Goal: Task Accomplishment & Management: Manage account settings

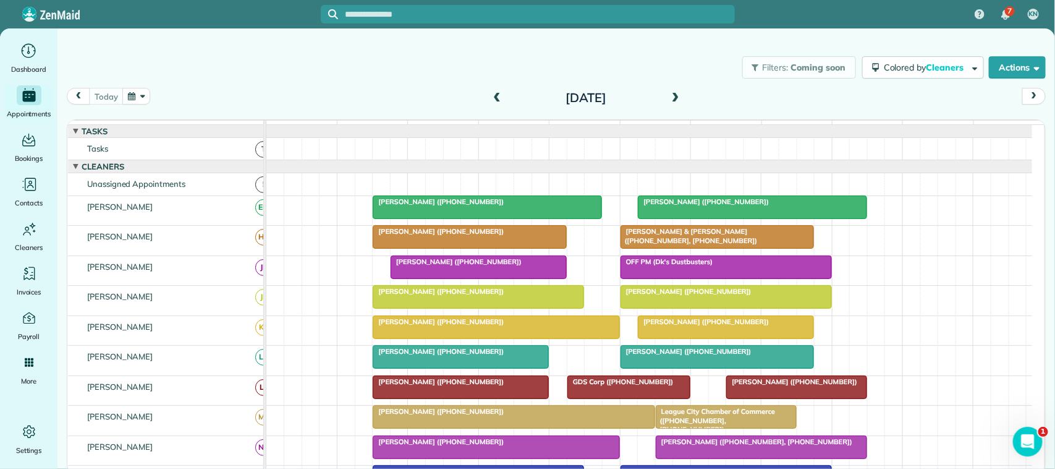
click at [129, 91] on button "button" at bounding box center [136, 96] width 28 height 17
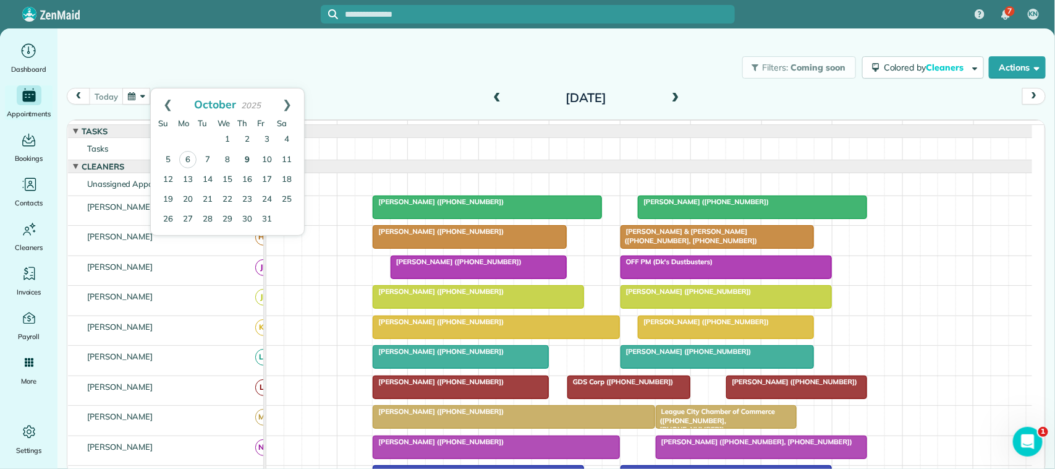
click at [243, 163] on link "9" at bounding box center [247, 160] width 20 height 20
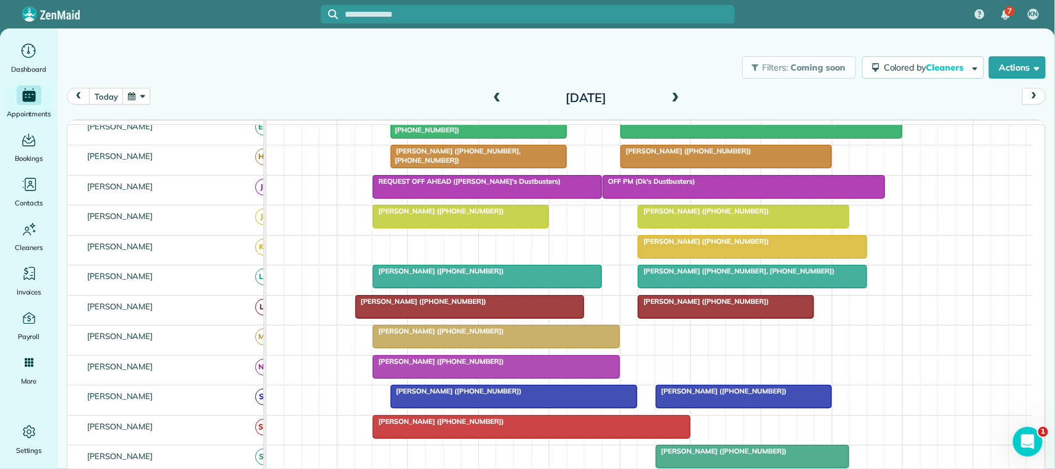
scroll to position [77, 0]
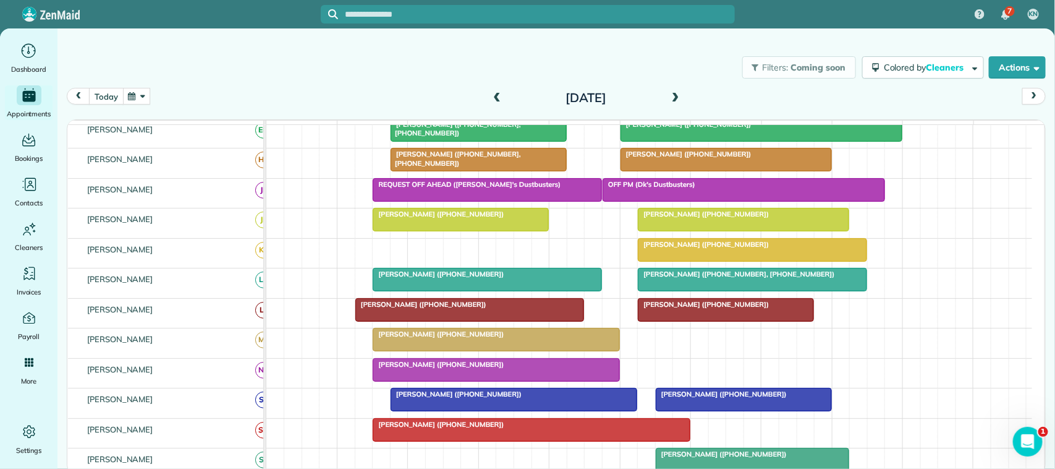
click at [117, 93] on button "today" at bounding box center [106, 96] width 34 height 17
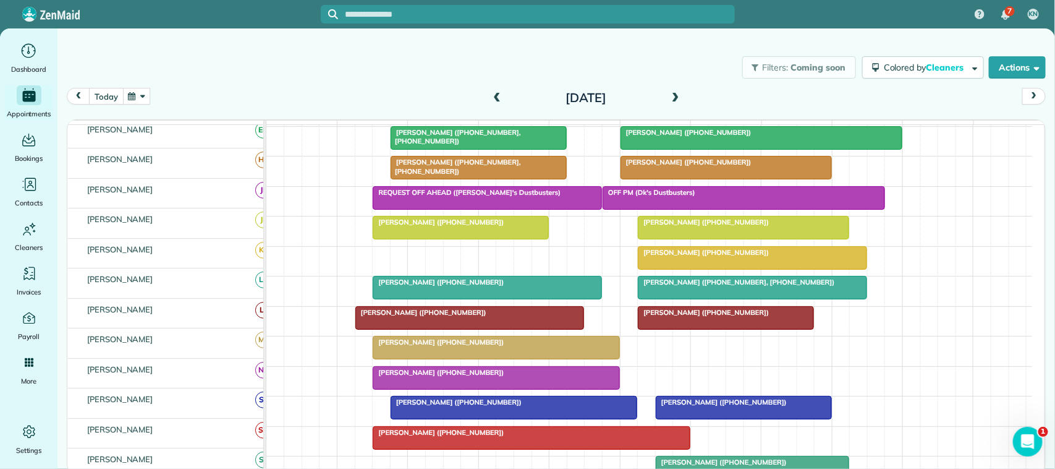
scroll to position [69, 0]
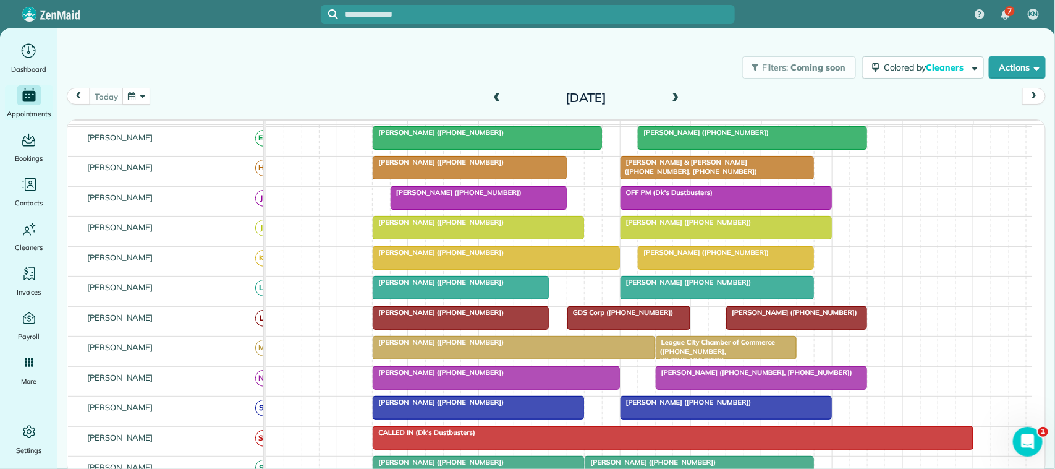
click at [130, 98] on button "button" at bounding box center [136, 96] width 28 height 17
click at [231, 155] on link "8" at bounding box center [228, 160] width 20 height 20
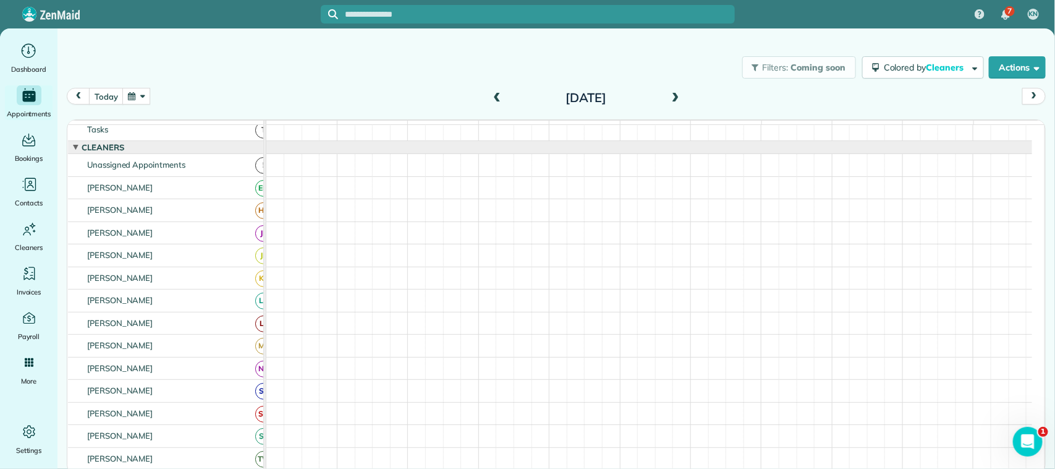
scroll to position [0, 0]
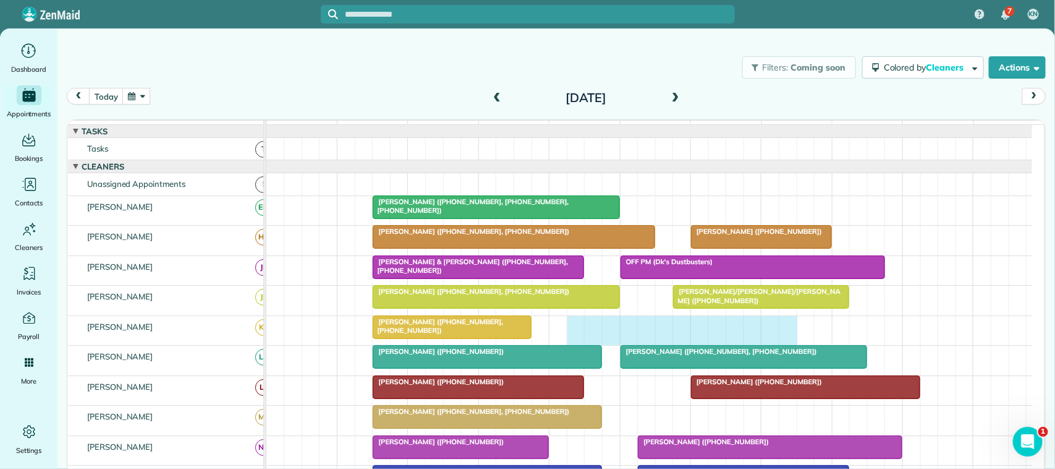
drag, startPoint x: 585, startPoint y: 338, endPoint x: 794, endPoint y: 333, distance: 209.0
click at [794, 333] on div "[PERSON_NAME] ([PHONE_NUMBER], [PHONE_NUMBER])" at bounding box center [649, 330] width 766 height 29
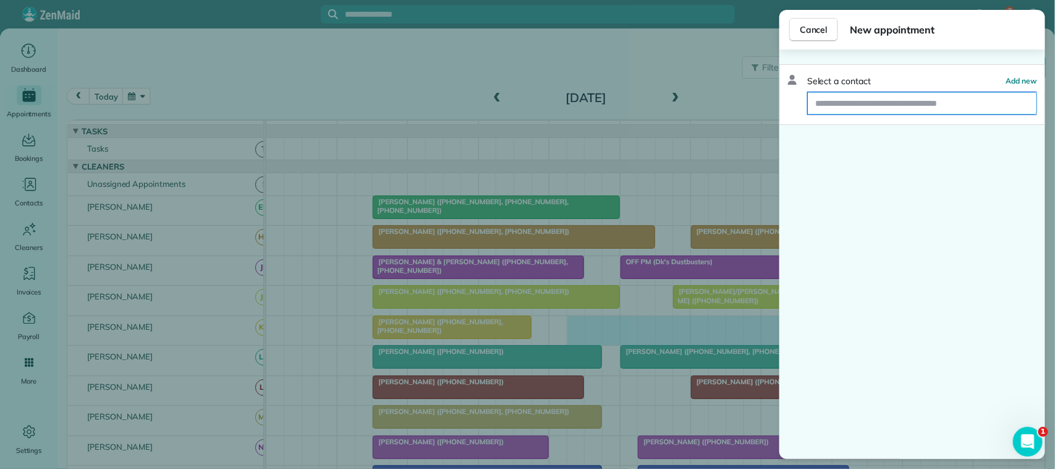
click at [924, 107] on input "text" at bounding box center [922, 103] width 229 height 22
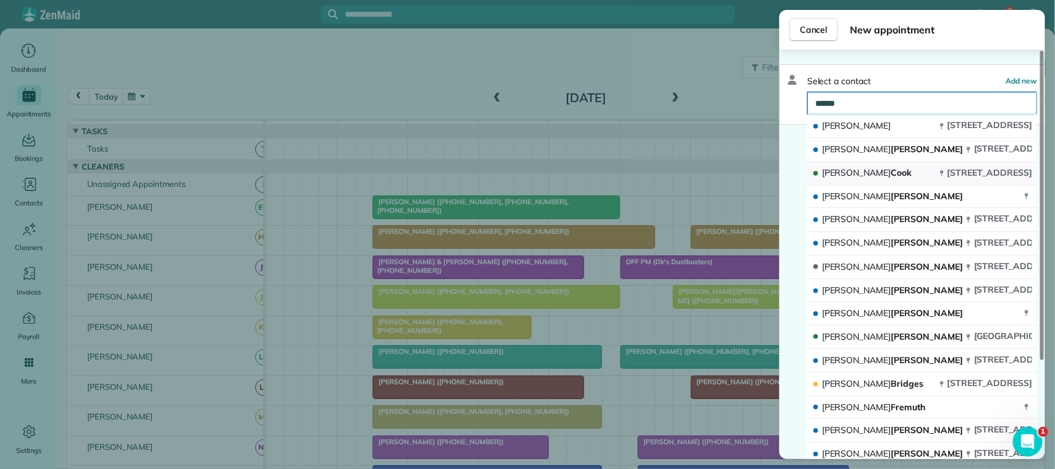
type input "*****"
click at [948, 171] on span "804 Apple Lane League City TX 77573" at bounding box center [990, 172] width 85 height 11
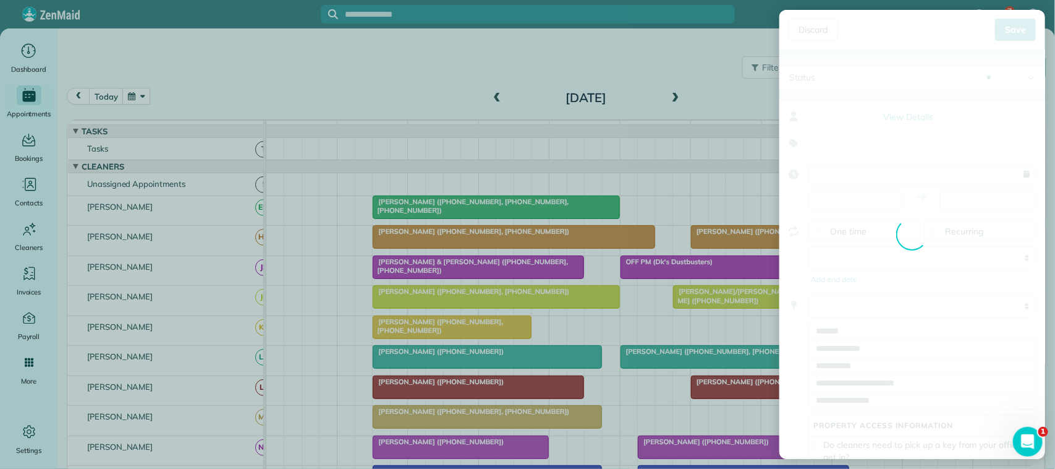
type input "**********"
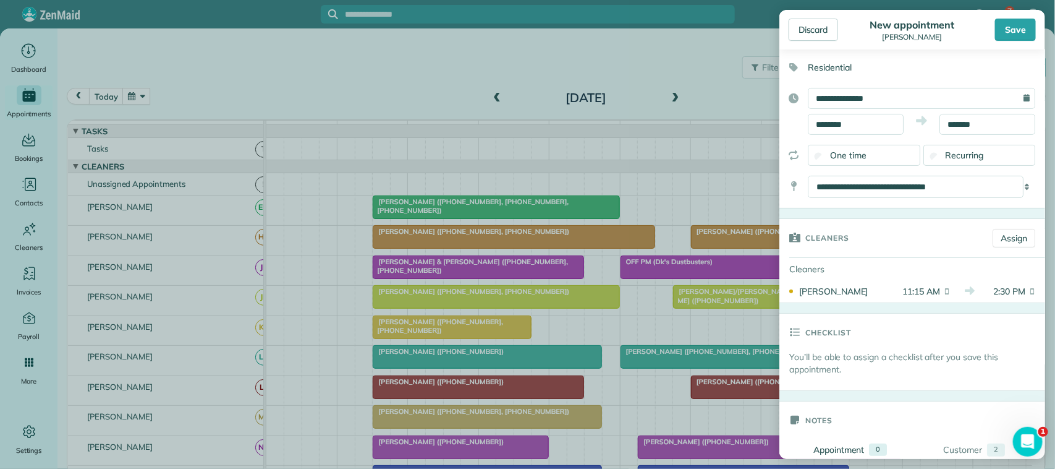
scroll to position [77, 0]
click at [1020, 237] on link "Assign" at bounding box center [1014, 236] width 43 height 19
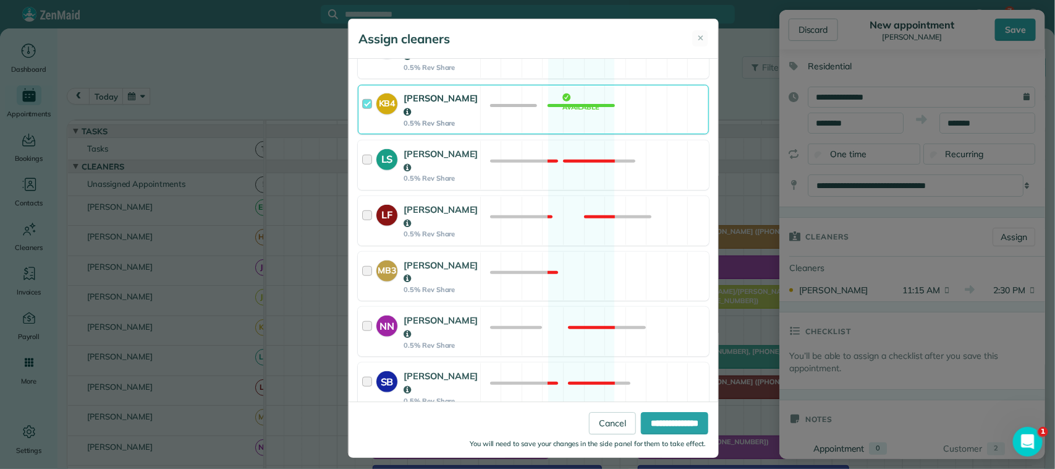
scroll to position [309, 0]
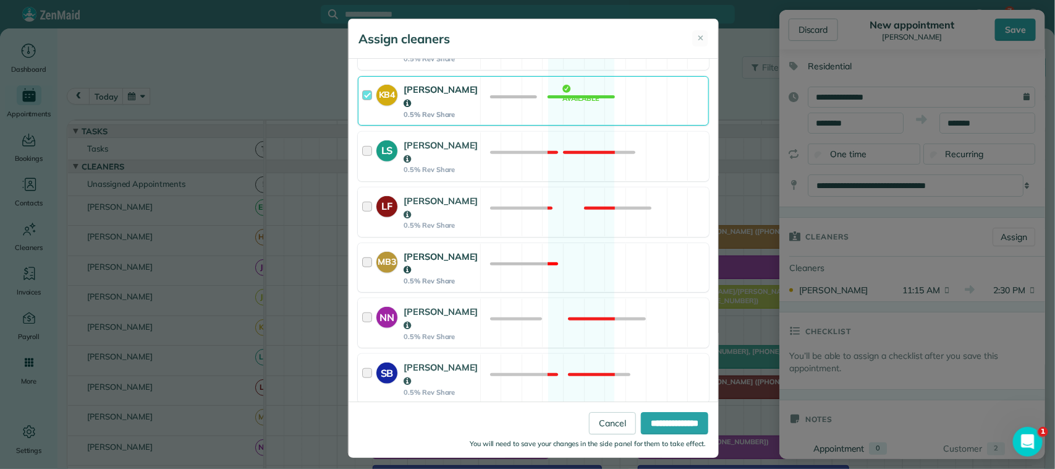
click at [527, 243] on div "MB3 Monae Billiot 0.5% Rev Share Not available" at bounding box center [533, 267] width 351 height 49
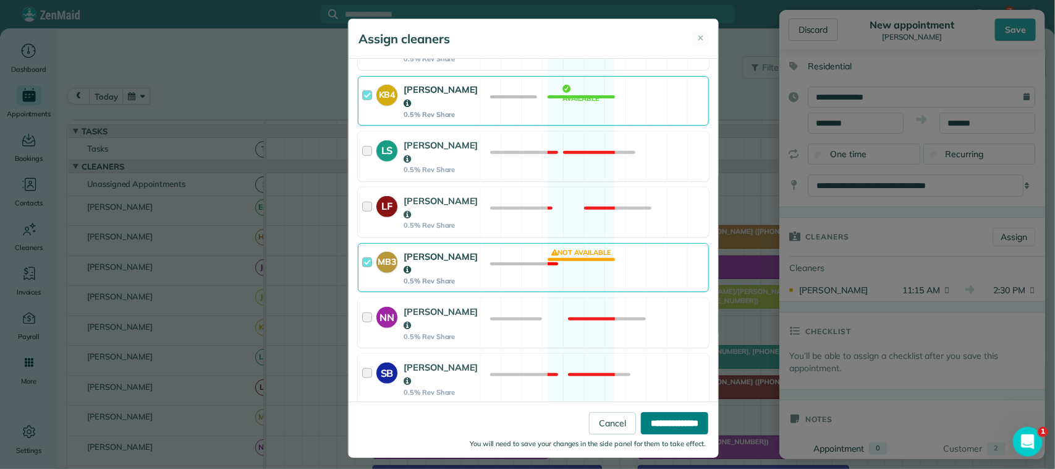
click at [668, 419] on input "**********" at bounding box center [674, 423] width 67 height 22
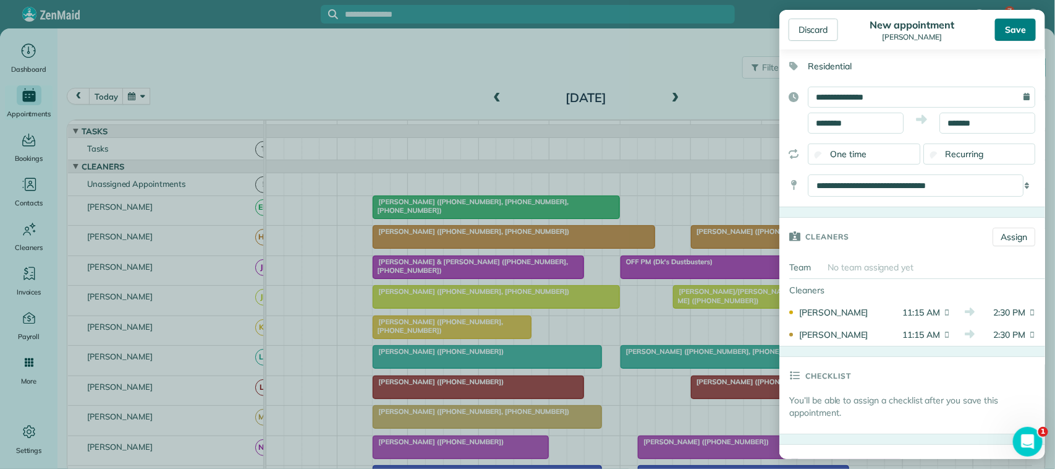
click at [1024, 29] on div "Save" at bounding box center [1015, 30] width 41 height 22
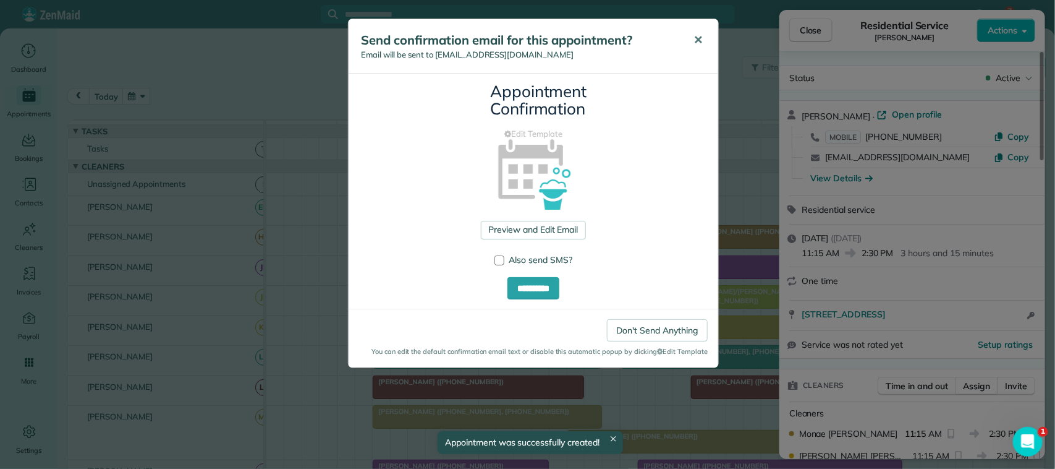
click at [703, 40] on button "✕" at bounding box center [698, 40] width 28 height 30
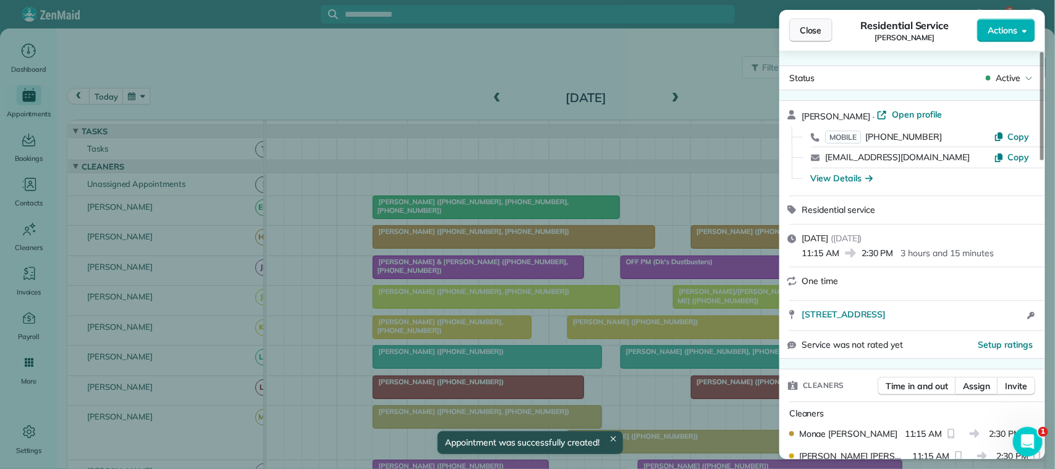
click at [808, 28] on span "Close" at bounding box center [811, 30] width 22 height 12
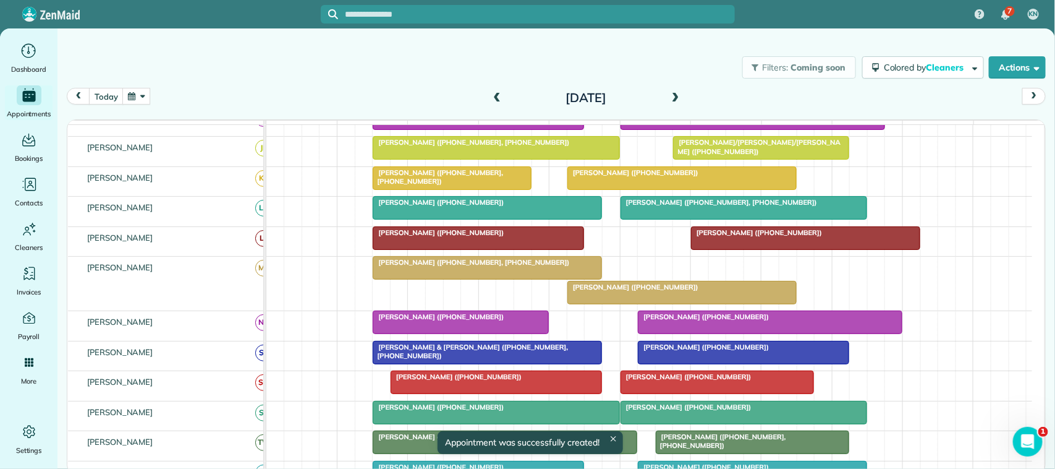
scroll to position [155, 0]
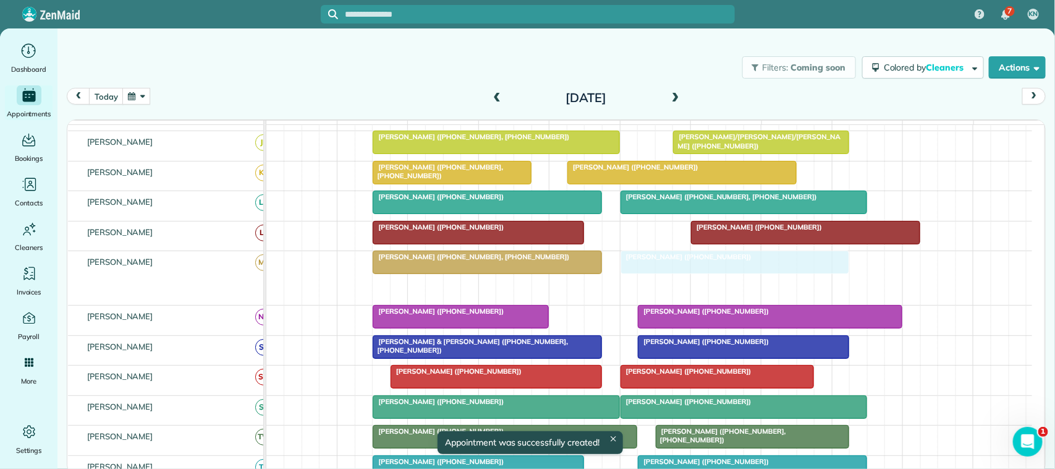
drag, startPoint x: 641, startPoint y: 303, endPoint x: 689, endPoint y: 284, distance: 51.7
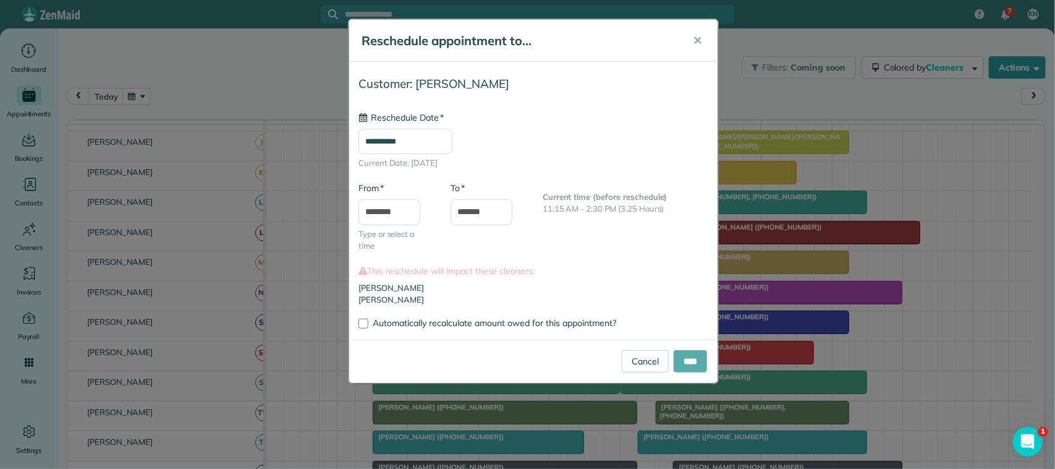
type input "**********"
click at [698, 372] on input "****" at bounding box center [690, 361] width 33 height 22
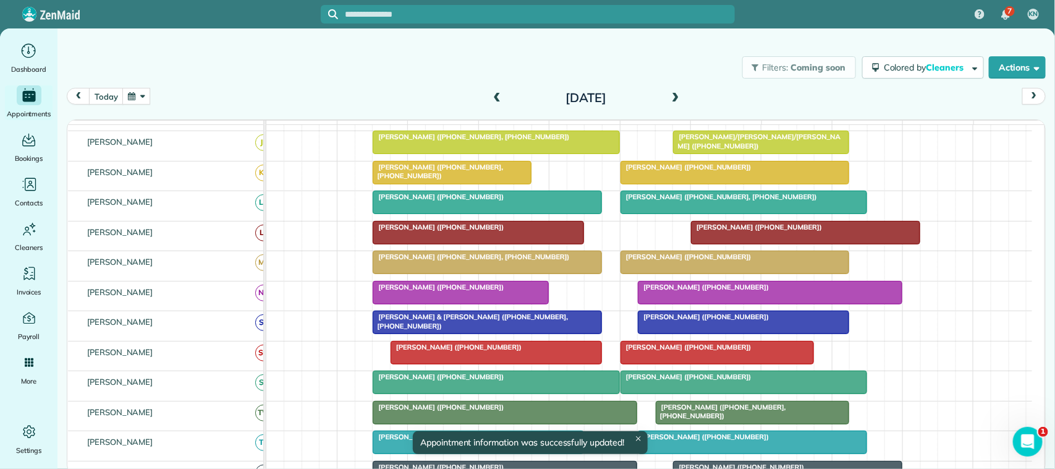
click at [720, 273] on div at bounding box center [735, 262] width 228 height 22
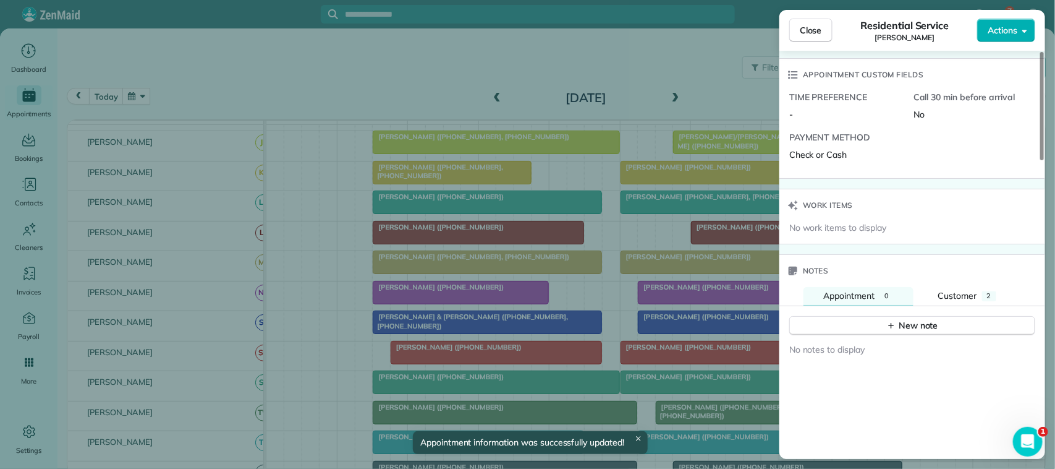
scroll to position [927, 0]
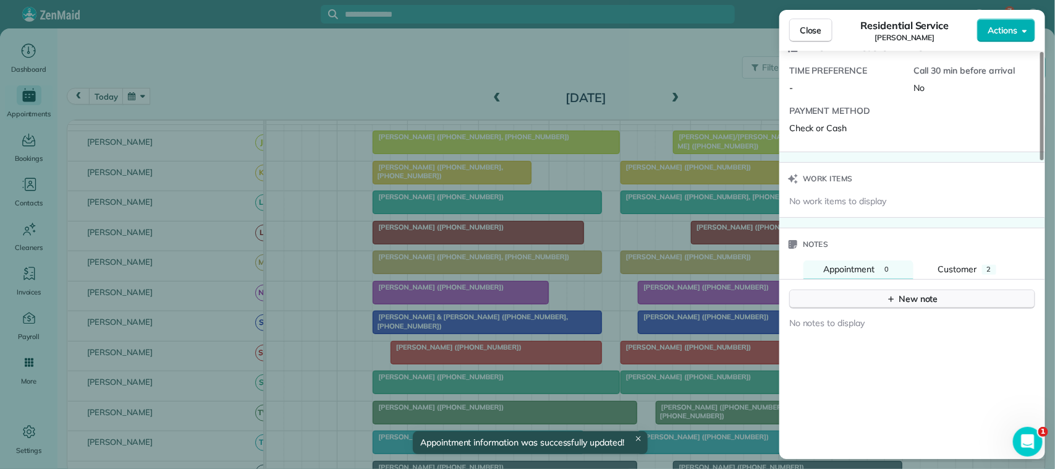
click at [922, 308] on button "New note" at bounding box center [912, 298] width 246 height 19
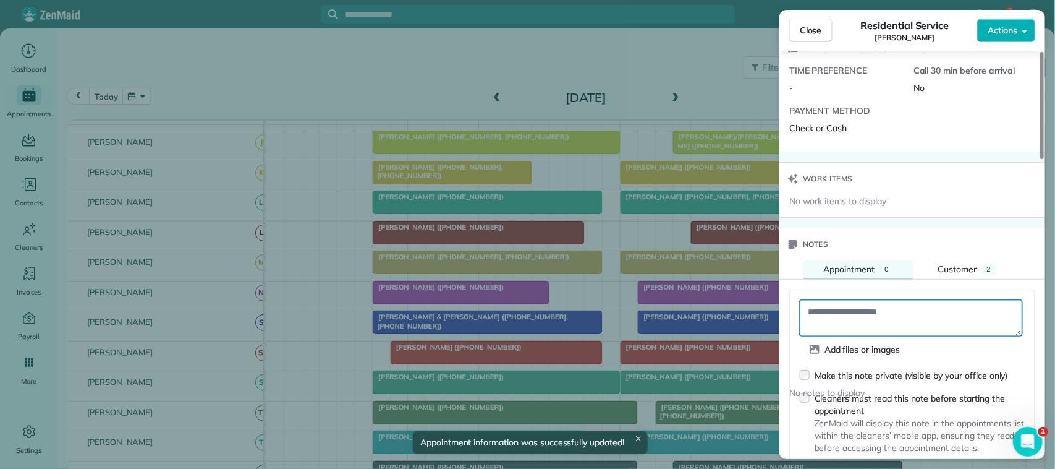
click at [915, 310] on textarea at bounding box center [911, 318] width 223 height 36
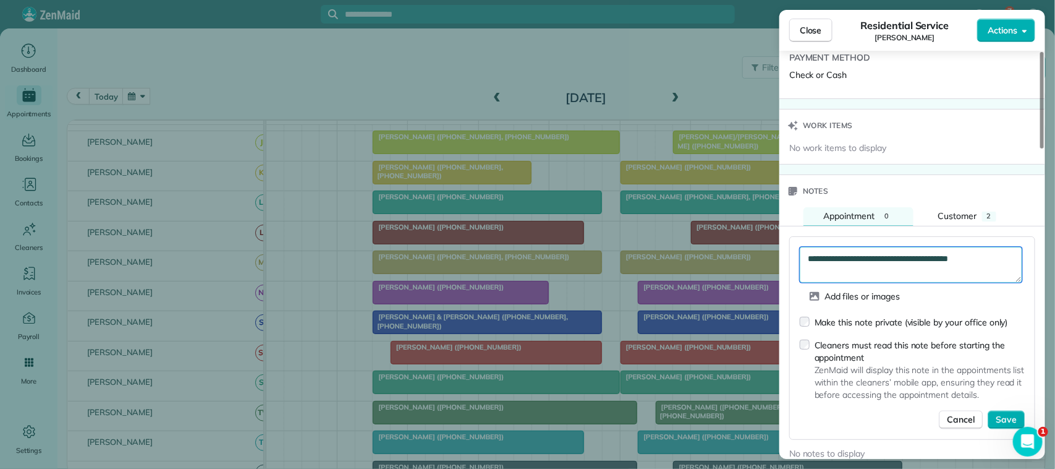
scroll to position [1004, 0]
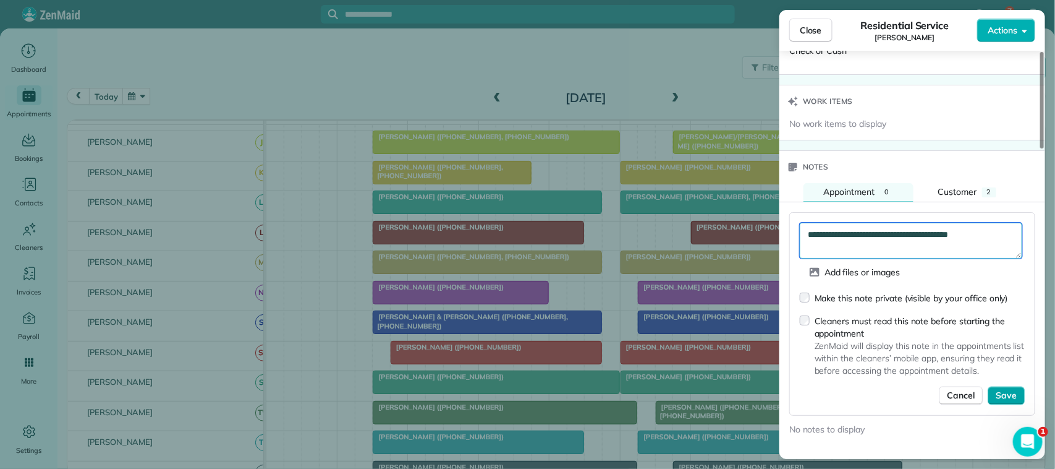
type textarea "**********"
click at [1009, 394] on button "Save" at bounding box center [1006, 395] width 37 height 19
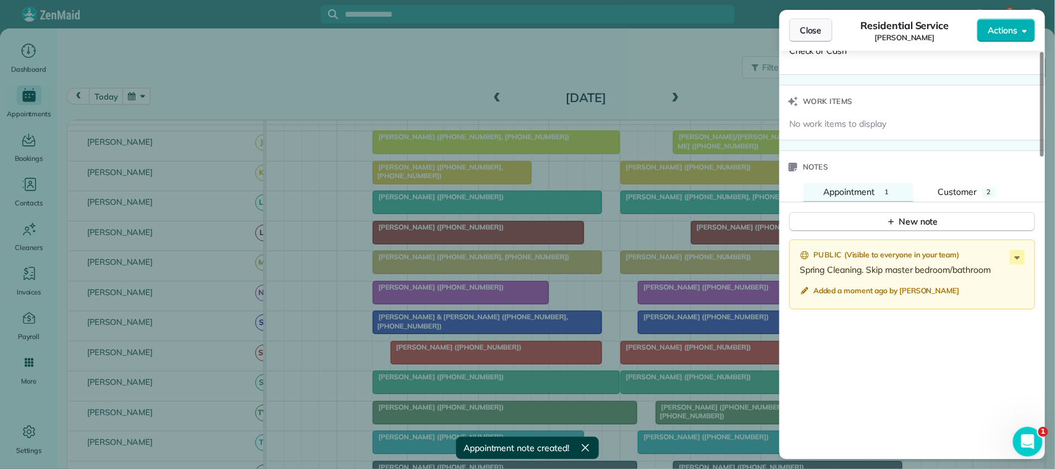
click at [818, 24] on span "Close" at bounding box center [811, 30] width 22 height 12
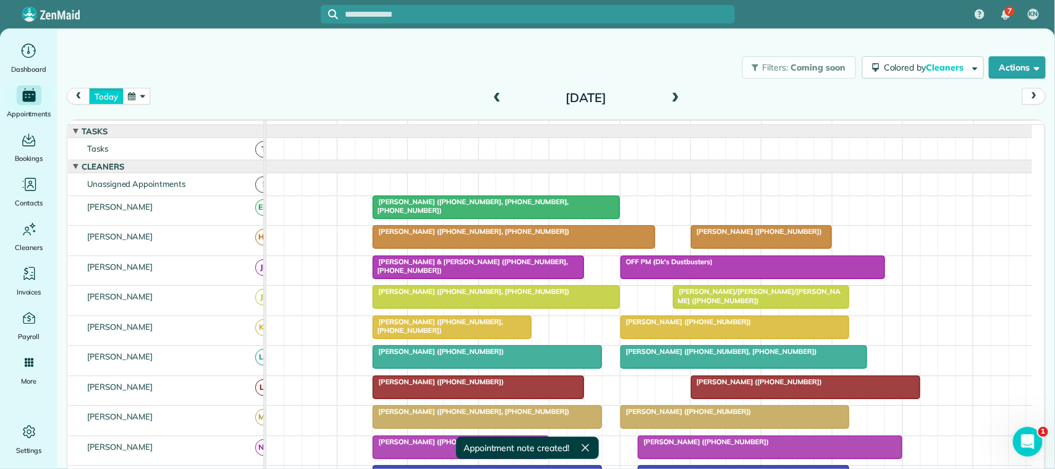
click at [108, 94] on button "today" at bounding box center [106, 96] width 34 height 17
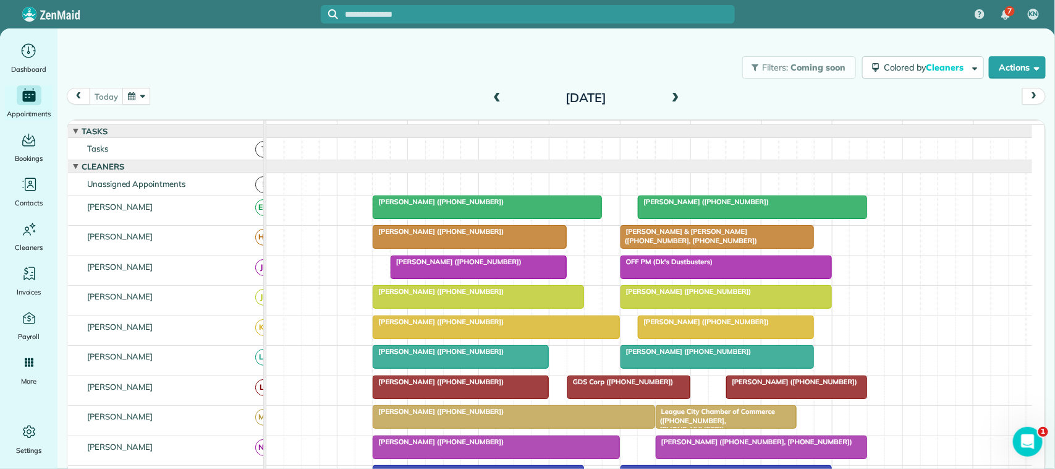
click at [161, 94] on div "today Monday Oct 6, 2025" at bounding box center [556, 99] width 979 height 23
click at [678, 93] on span at bounding box center [676, 98] width 14 height 11
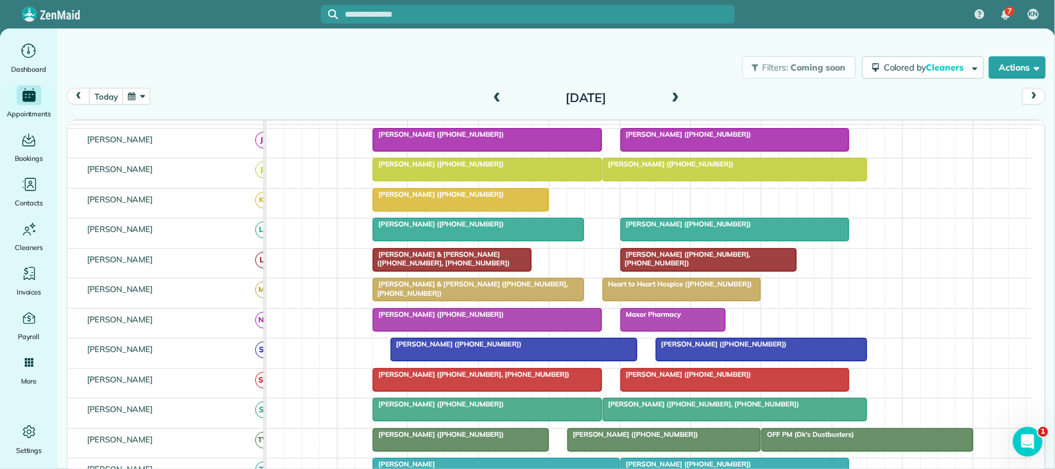
scroll to position [155, 0]
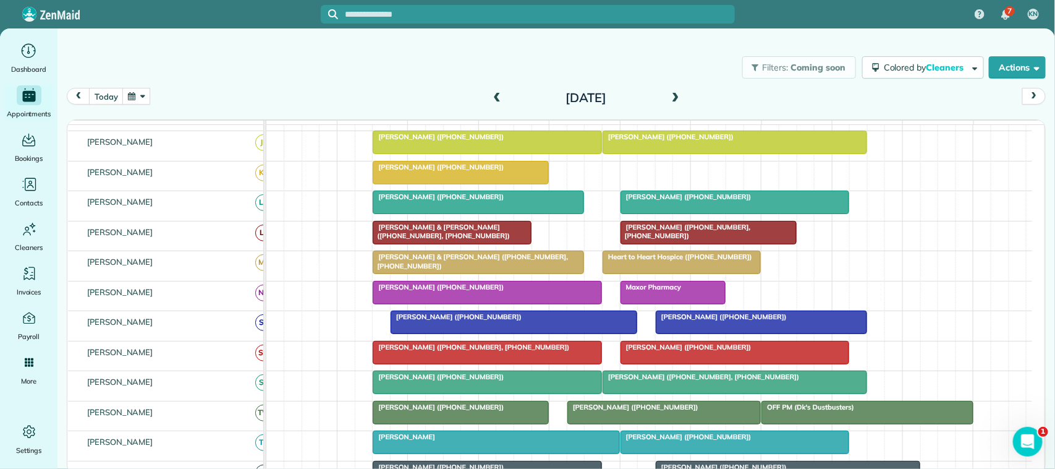
click at [648, 261] on span "Heart to Heart Hospice (+17139842100)" at bounding box center [677, 256] width 151 height 9
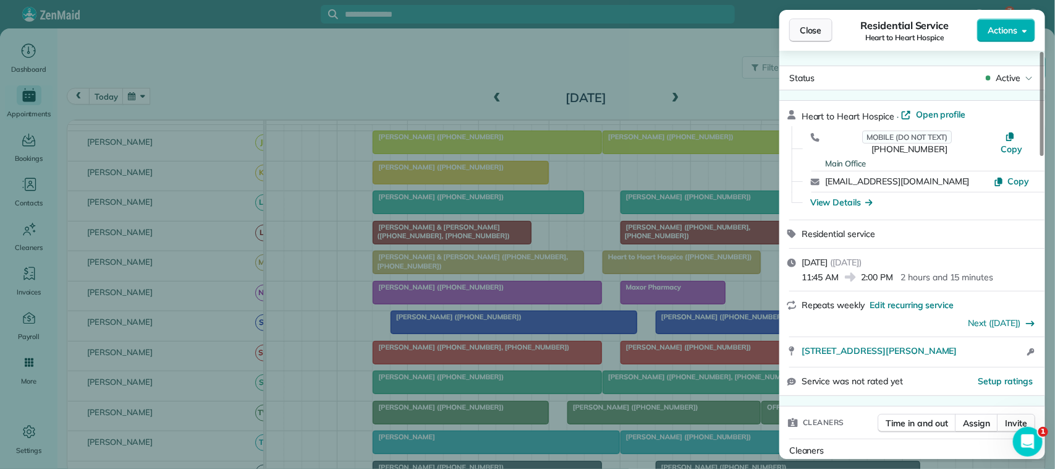
click at [804, 37] on button "Close" at bounding box center [810, 30] width 43 height 23
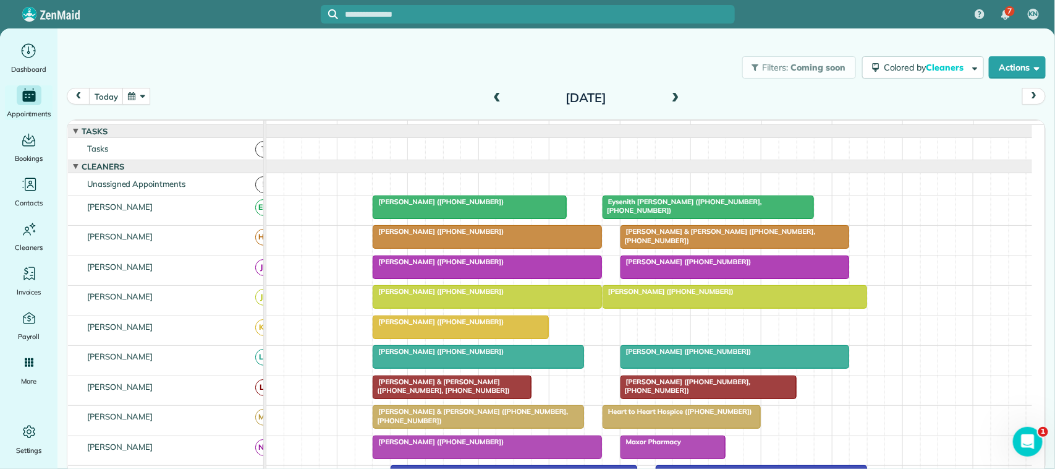
click at [131, 91] on button "button" at bounding box center [136, 96] width 28 height 17
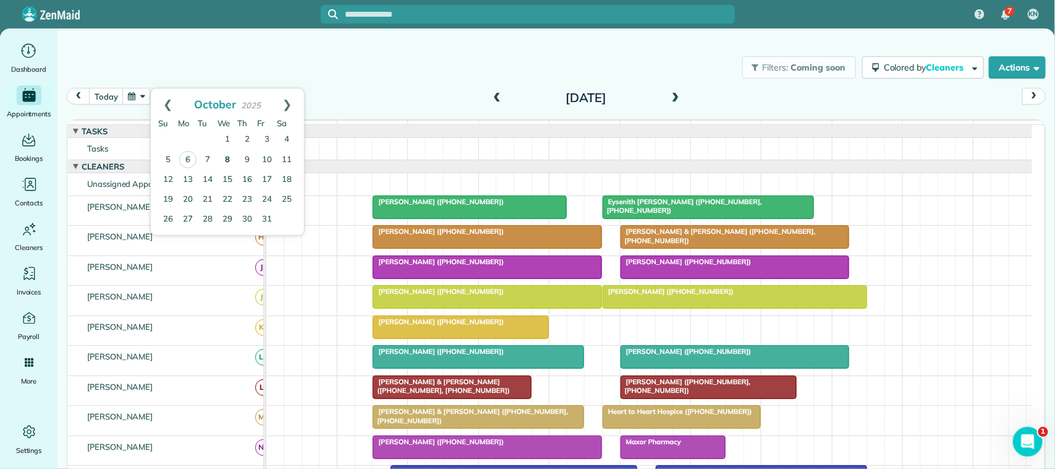
click at [224, 159] on link "8" at bounding box center [228, 160] width 20 height 20
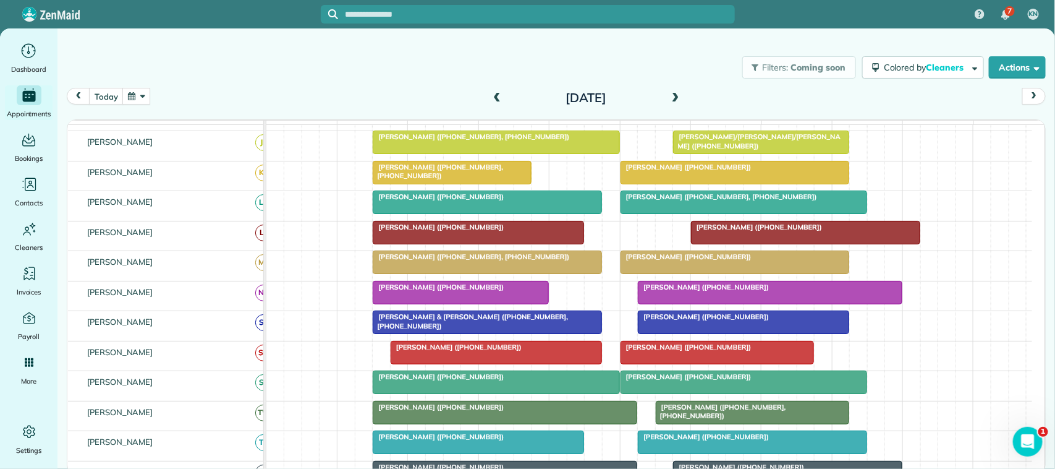
click at [677, 100] on span at bounding box center [676, 98] width 14 height 11
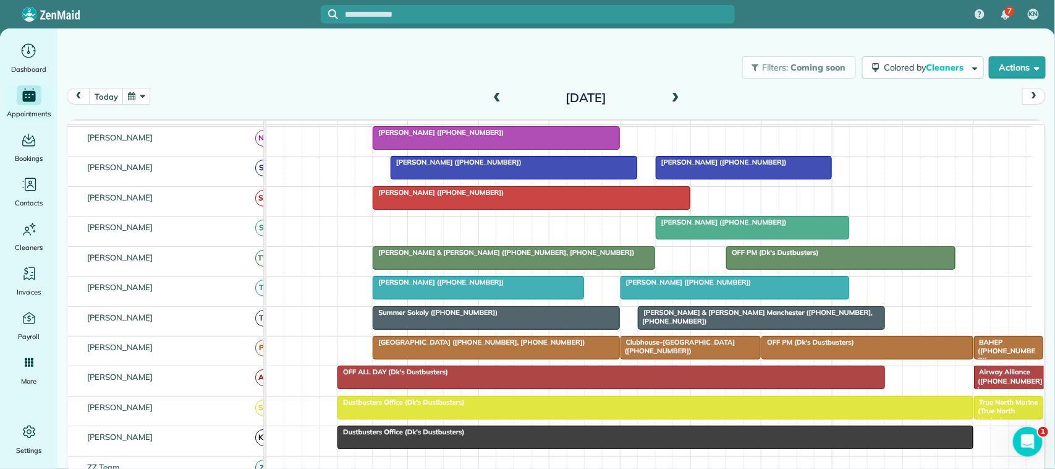
scroll to position [232, 0]
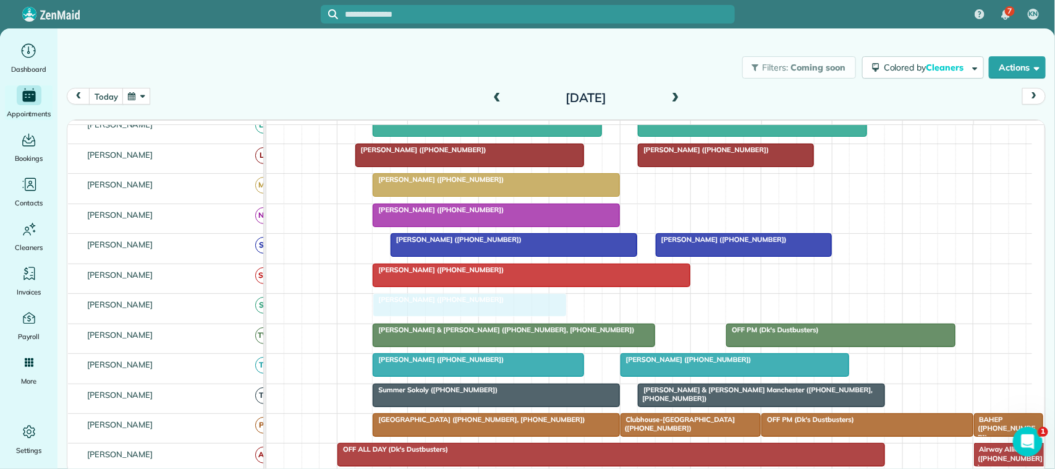
drag, startPoint x: 678, startPoint y: 322, endPoint x: 388, endPoint y: 313, distance: 290.6
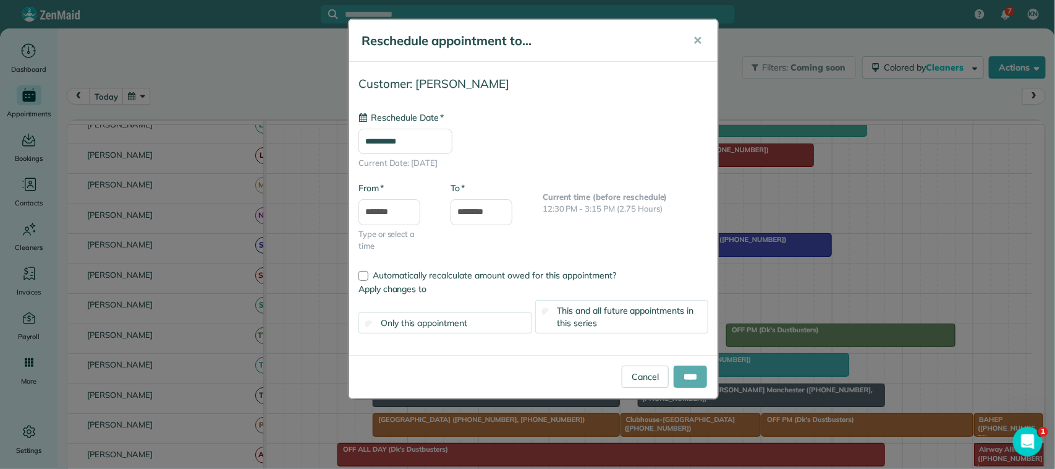
type input "**********"
click at [691, 381] on input "****" at bounding box center [690, 376] width 33 height 22
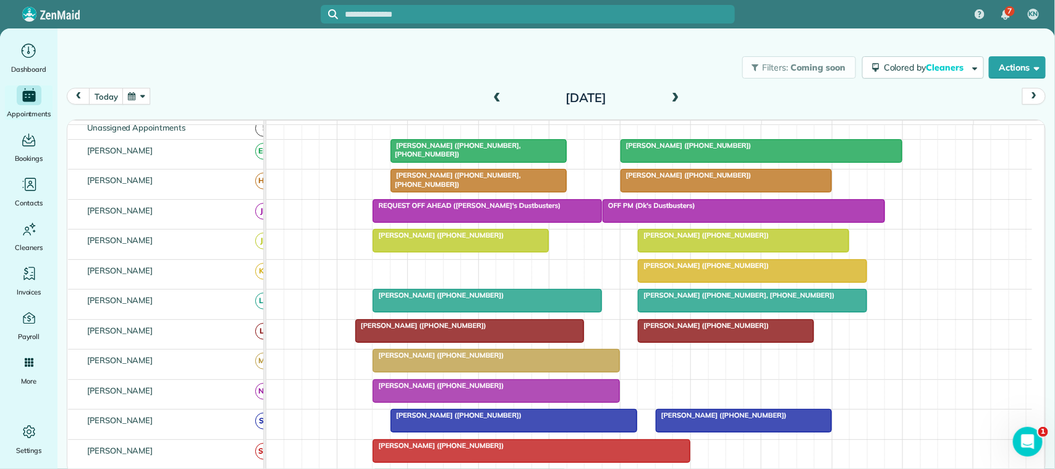
scroll to position [77, 0]
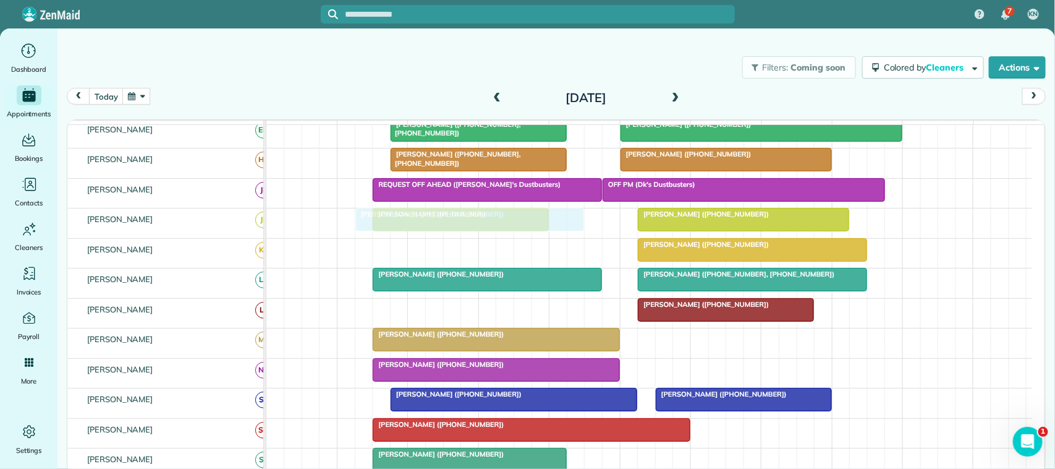
drag, startPoint x: 448, startPoint y: 323, endPoint x: 449, endPoint y: 245, distance: 77.9
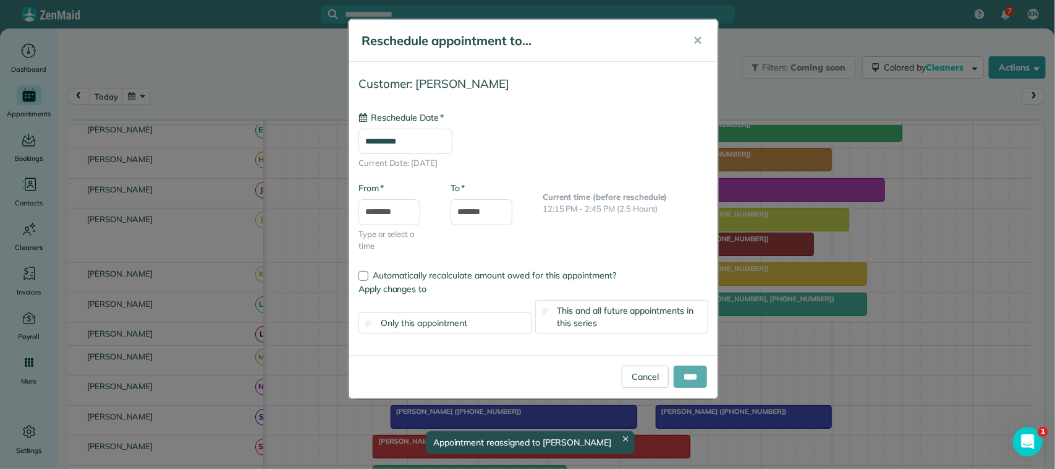
type input "**********"
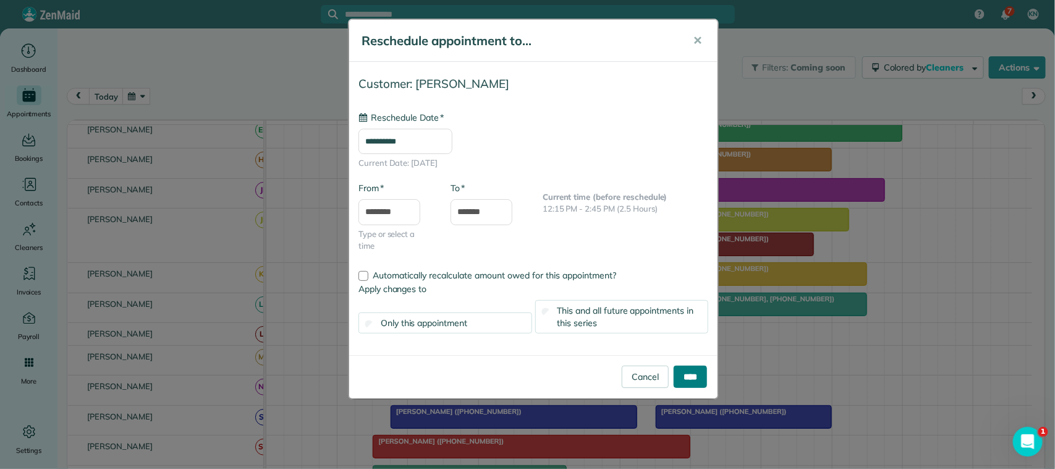
click at [691, 376] on input "****" at bounding box center [690, 376] width 33 height 22
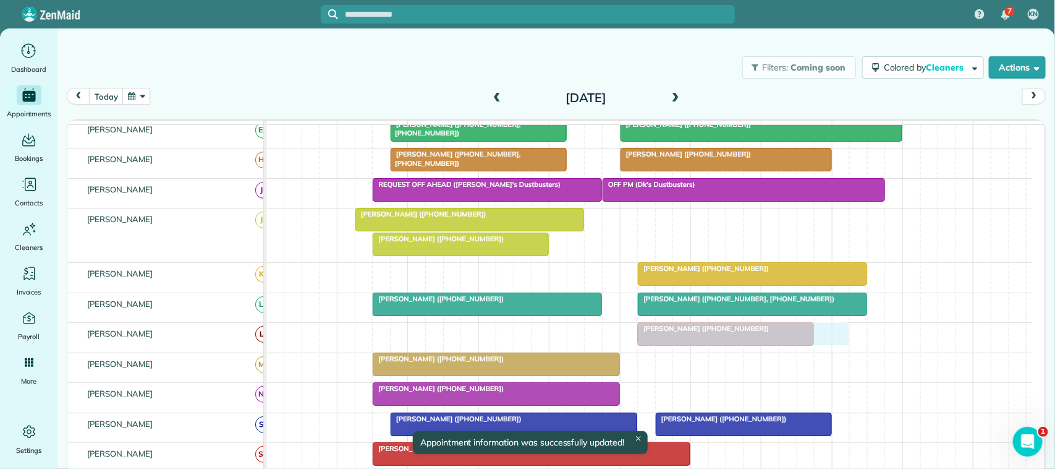
drag, startPoint x: 693, startPoint y: 240, endPoint x: 695, endPoint y: 348, distance: 108.2
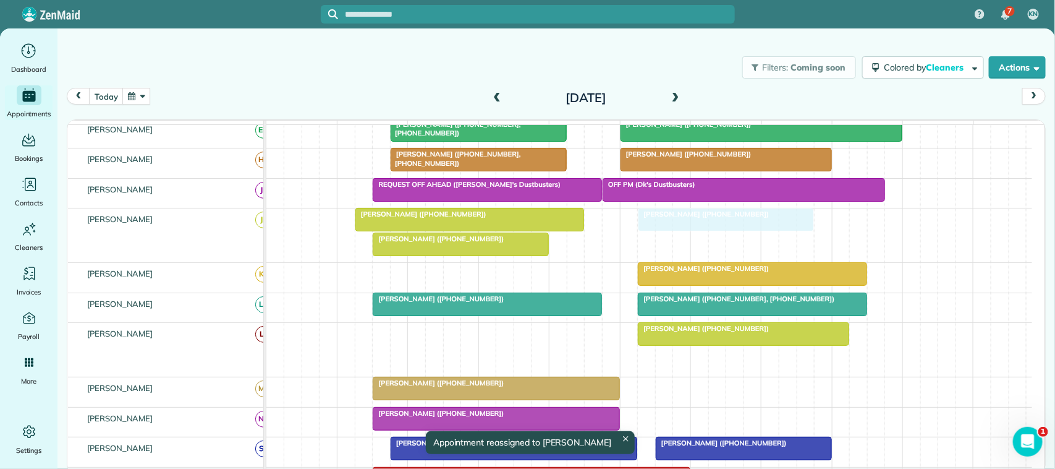
drag, startPoint x: 684, startPoint y: 375, endPoint x: 677, endPoint y: 248, distance: 126.9
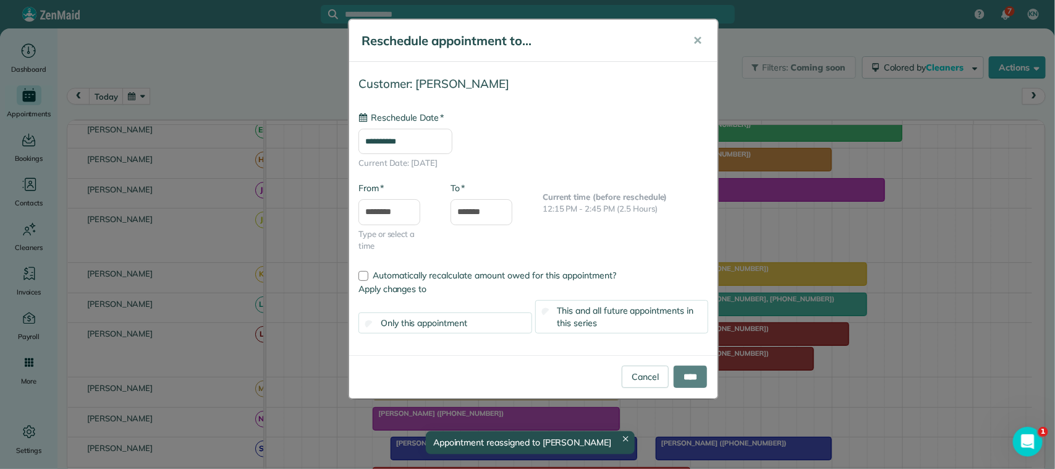
type input "**********"
click at [678, 378] on input "****" at bounding box center [690, 376] width 33 height 22
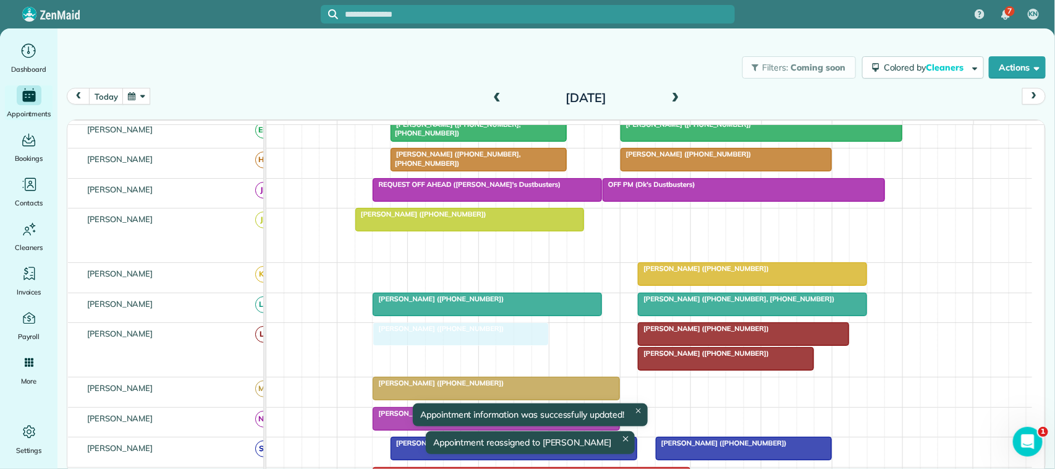
drag, startPoint x: 479, startPoint y: 260, endPoint x: 483, endPoint y: 375, distance: 115.0
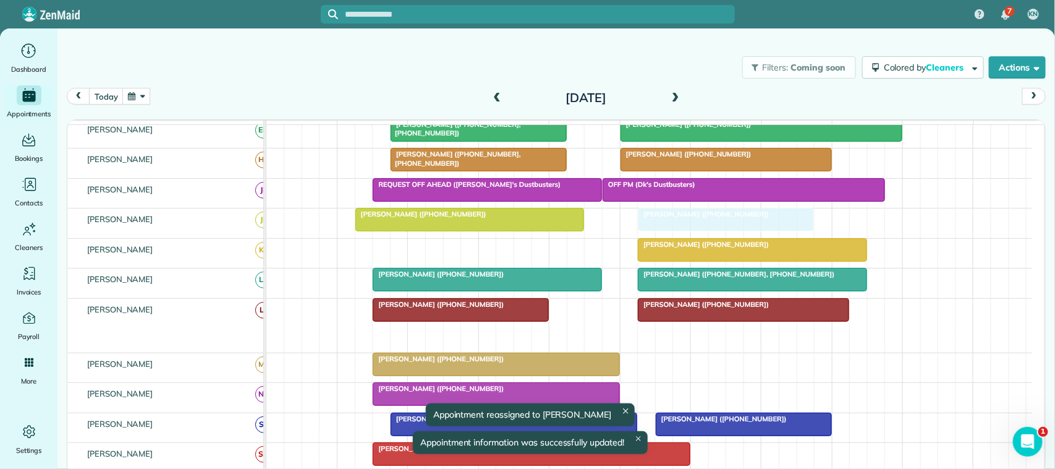
drag, startPoint x: 677, startPoint y: 347, endPoint x: 674, endPoint y: 246, distance: 100.8
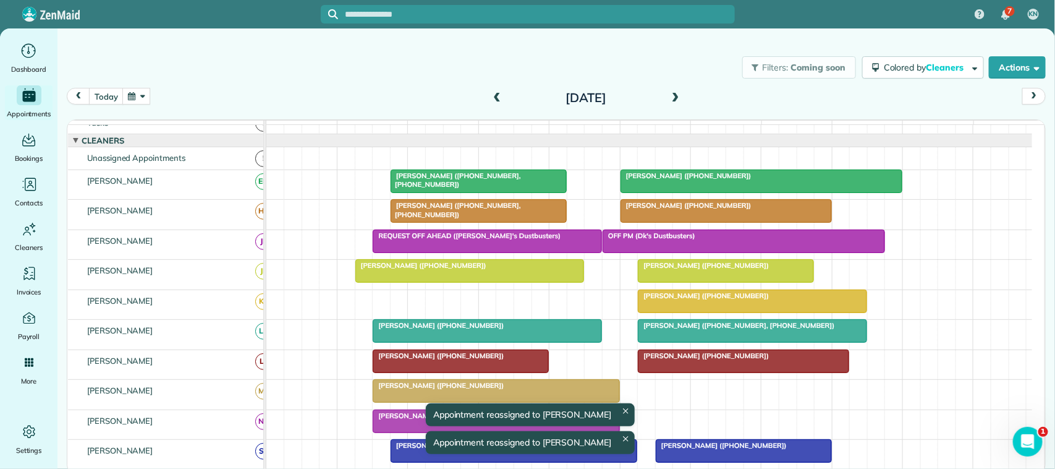
scroll to position [0, 0]
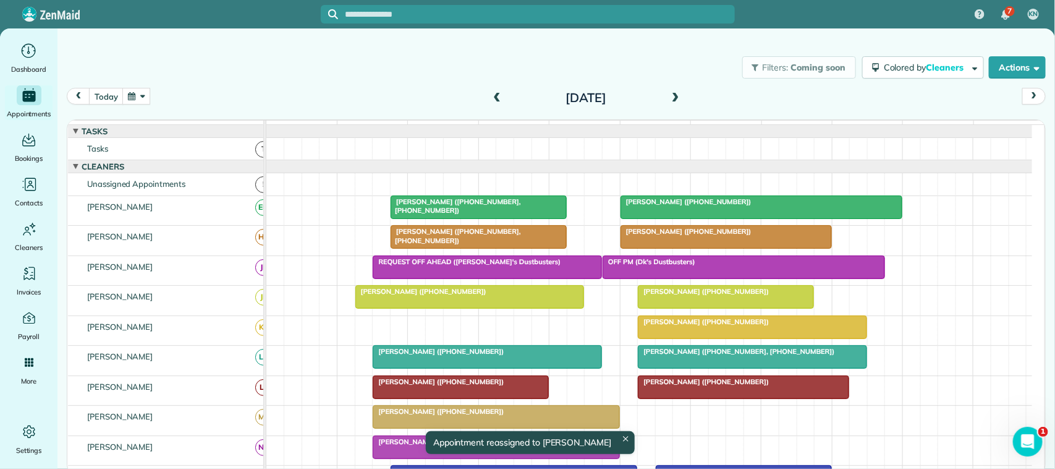
click at [143, 98] on button "button" at bounding box center [136, 96] width 28 height 17
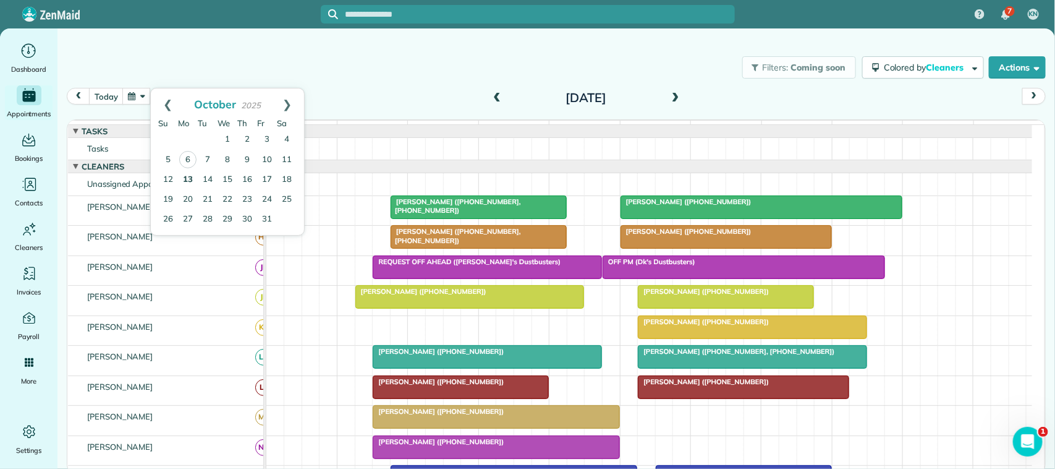
click at [195, 175] on link "13" at bounding box center [188, 180] width 20 height 20
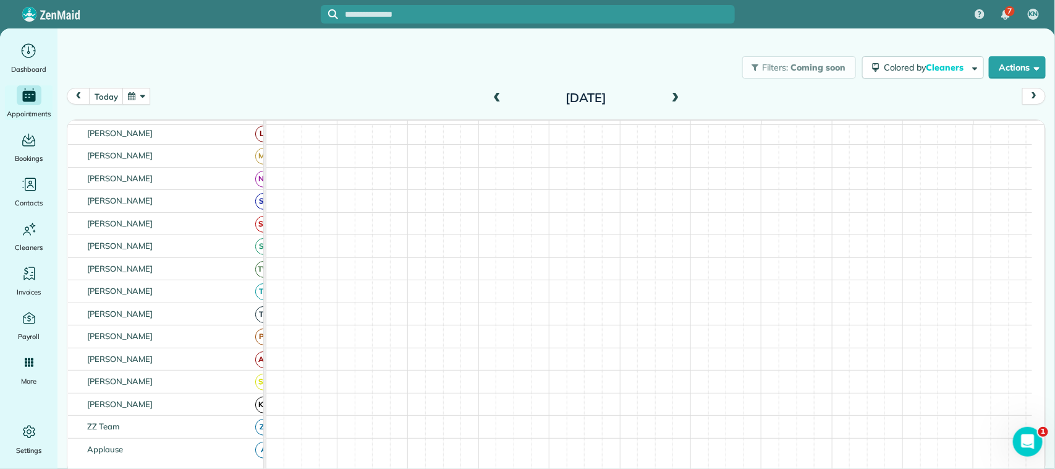
scroll to position [309, 0]
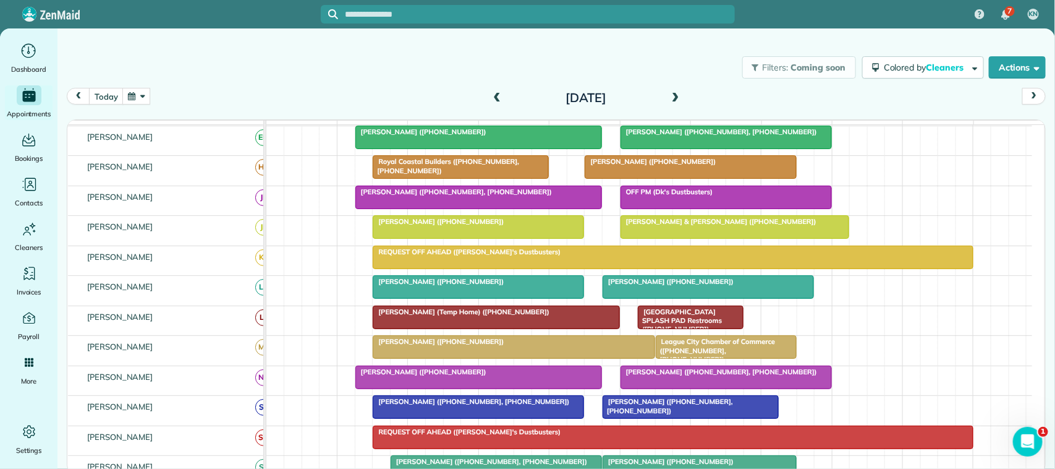
click at [140, 96] on button "button" at bounding box center [136, 96] width 28 height 17
click at [227, 162] on link "8" at bounding box center [228, 160] width 20 height 20
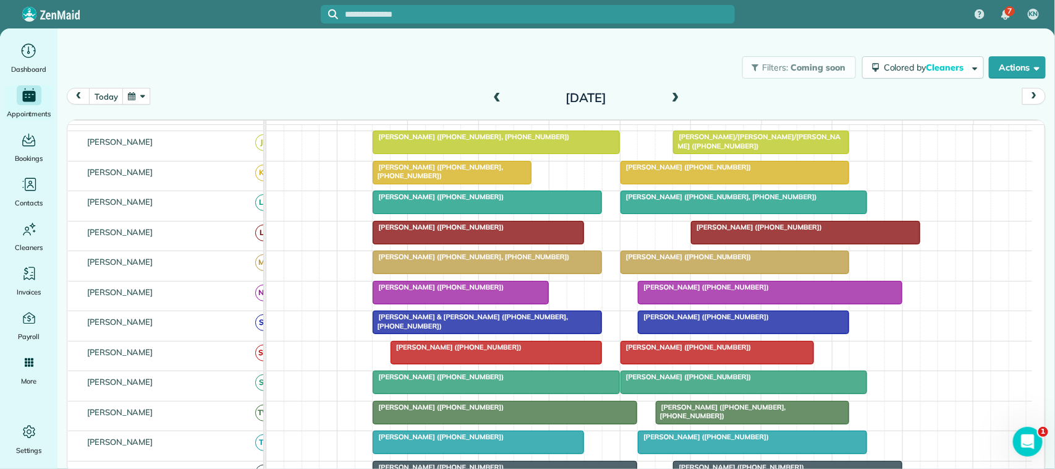
click at [706, 291] on span "Gwyn Thorn (+17134468423)" at bounding box center [703, 286] width 132 height 9
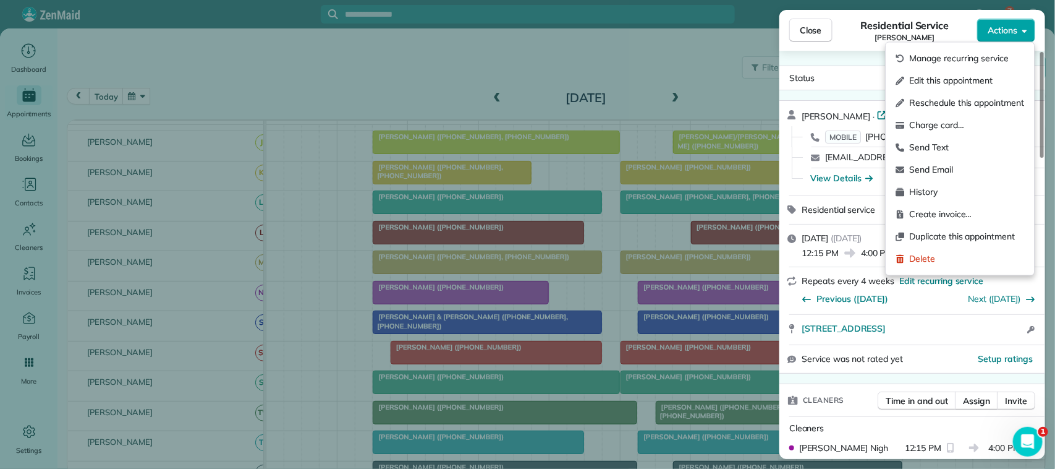
click at [1009, 24] on span "Actions" at bounding box center [1003, 30] width 30 height 12
click at [978, 81] on span "Edit this appointment" at bounding box center [967, 81] width 115 height 12
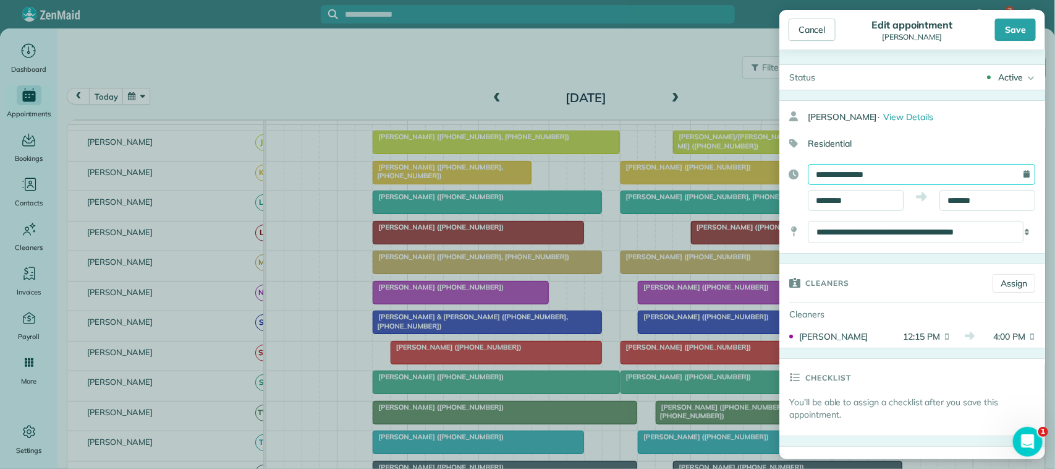
click at [897, 177] on input "**********" at bounding box center [921, 174] width 227 height 21
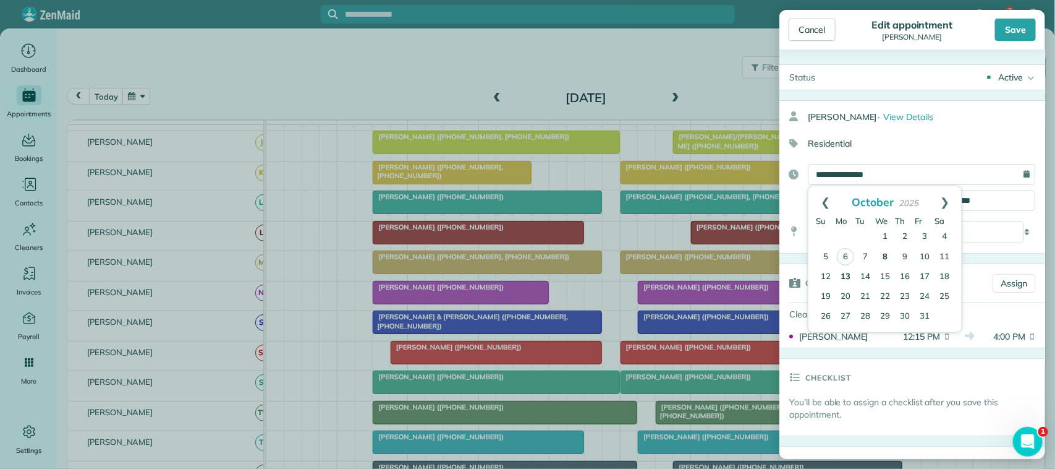
click at [842, 276] on link "13" at bounding box center [846, 277] width 20 height 20
type input "**********"
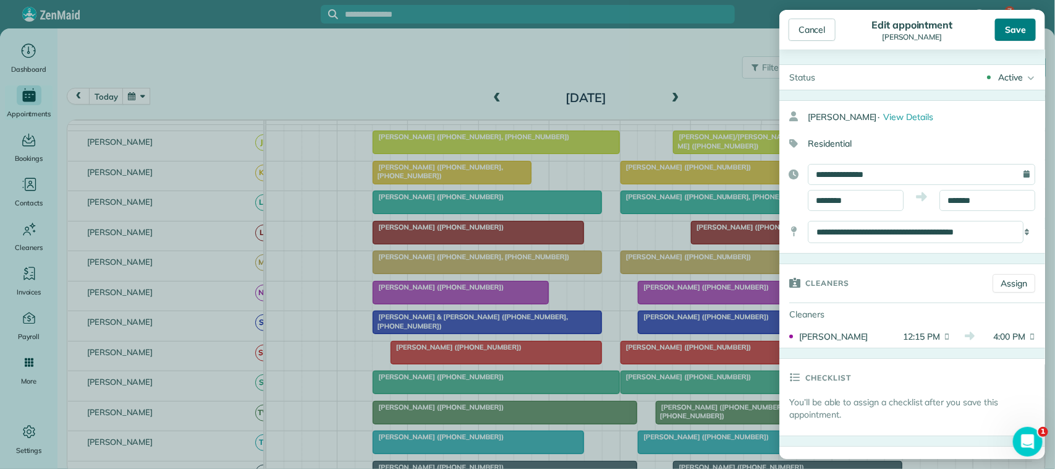
click at [1020, 28] on div "Save" at bounding box center [1015, 30] width 41 height 22
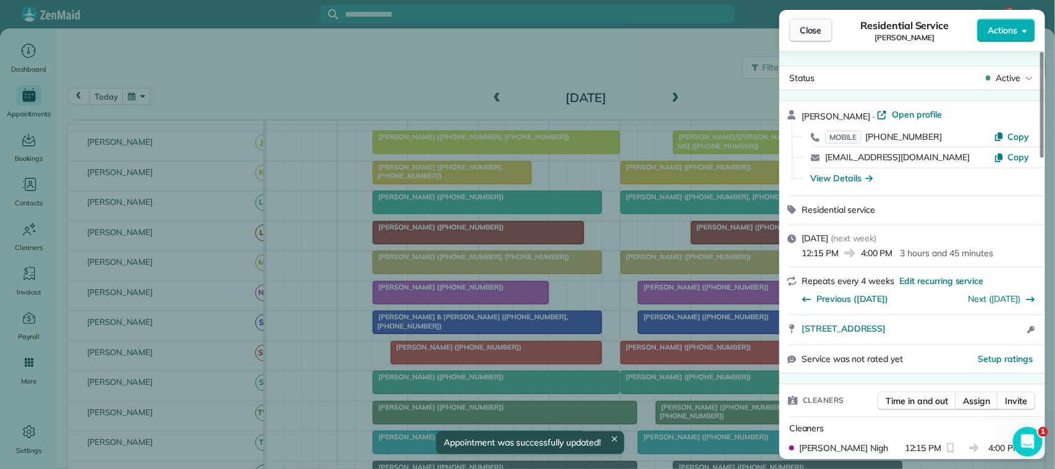
click at [820, 26] on span "Close" at bounding box center [811, 30] width 22 height 12
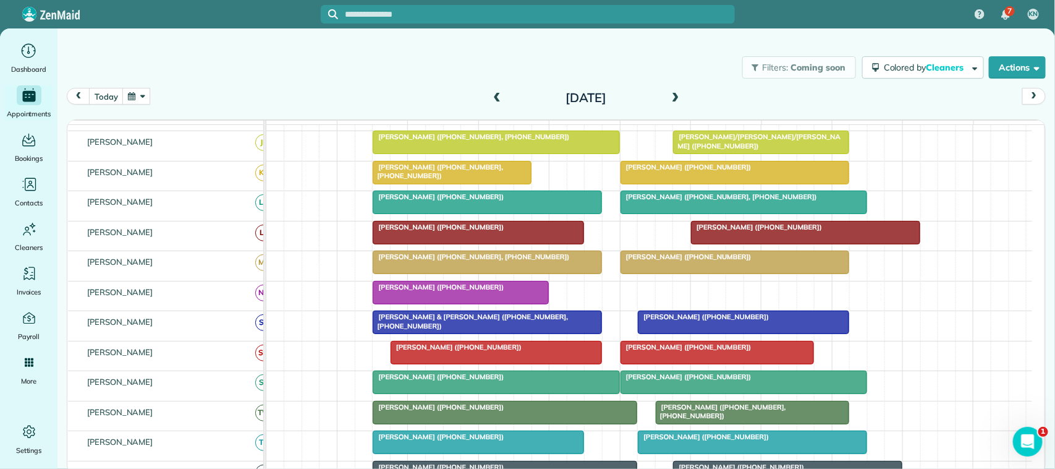
click at [653, 273] on div at bounding box center [735, 262] width 228 height 22
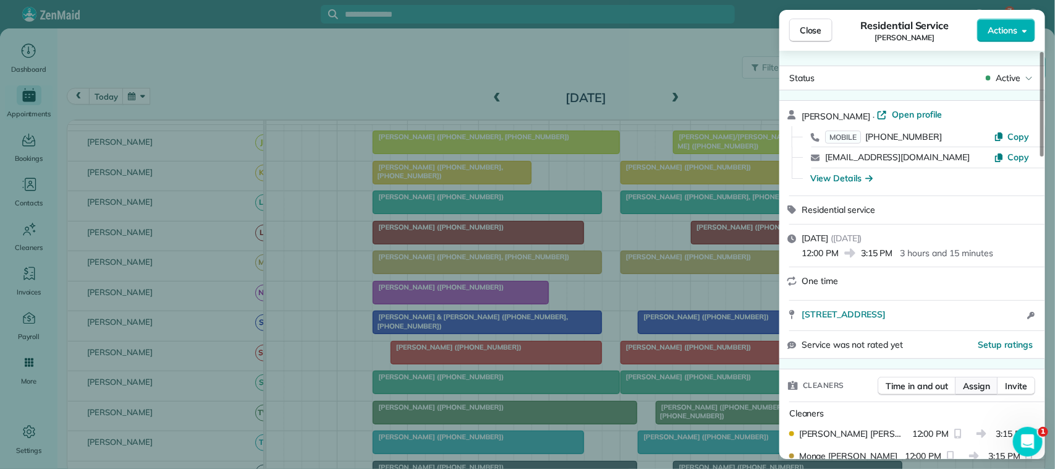
click at [968, 387] on span "Assign" at bounding box center [976, 386] width 27 height 12
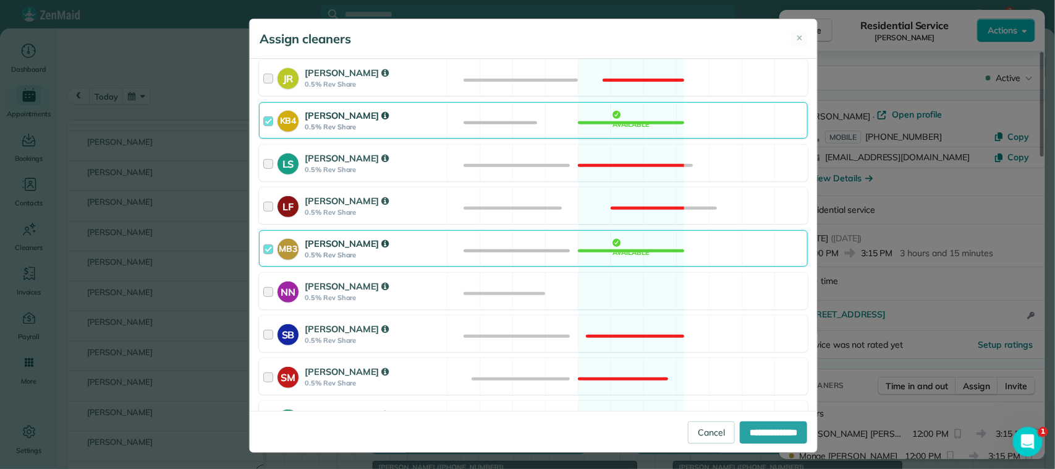
click at [445, 294] on div "NN Nicole Nigh 0.5% Rev Share Available" at bounding box center [533, 291] width 549 height 36
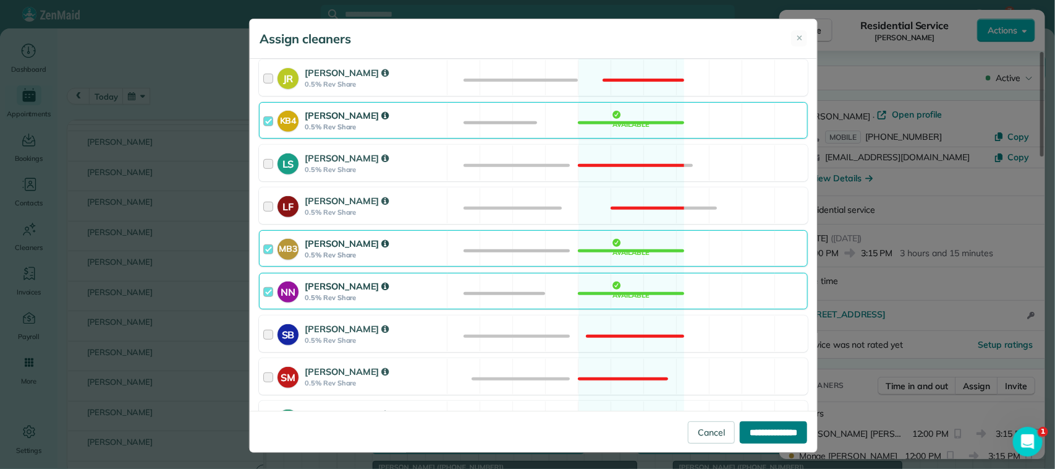
click at [758, 433] on input "**********" at bounding box center [773, 432] width 67 height 22
type input "**********"
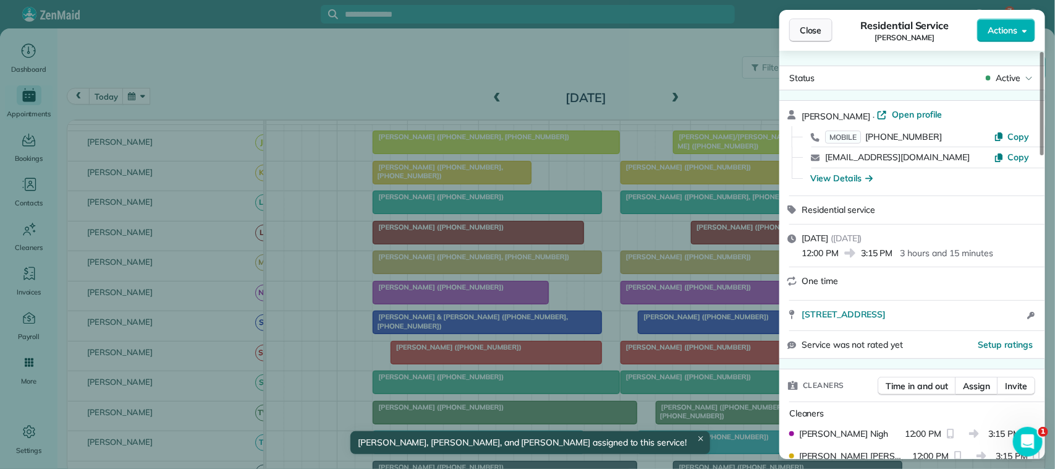
click at [827, 30] on button "Close" at bounding box center [810, 30] width 43 height 23
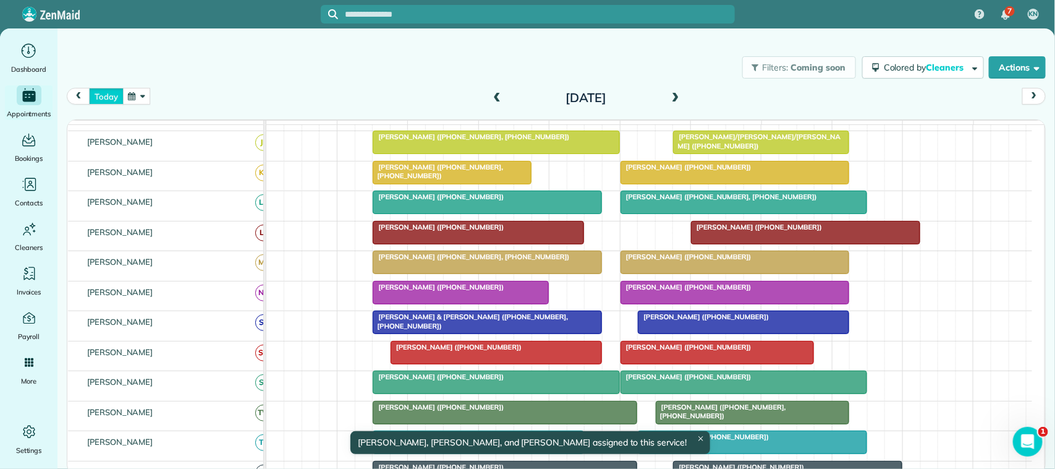
click at [99, 100] on button "today" at bounding box center [106, 96] width 34 height 17
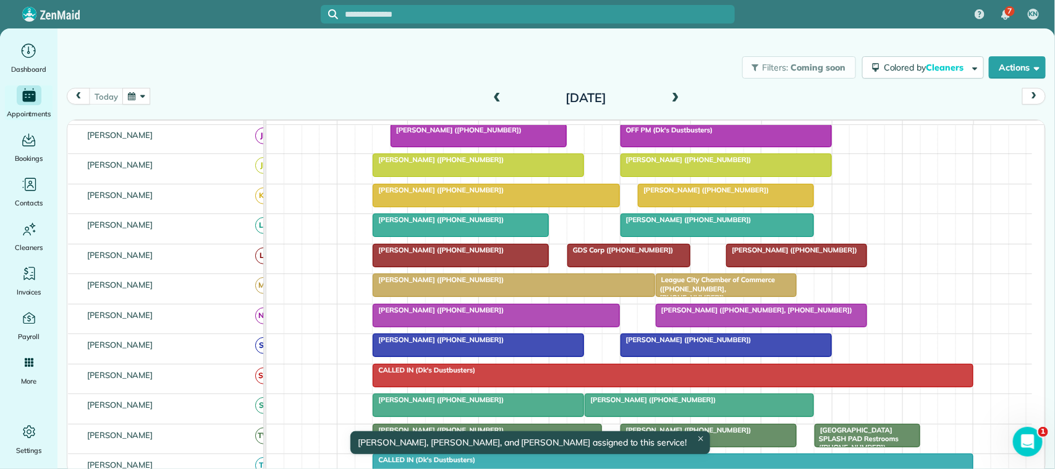
scroll to position [155, 0]
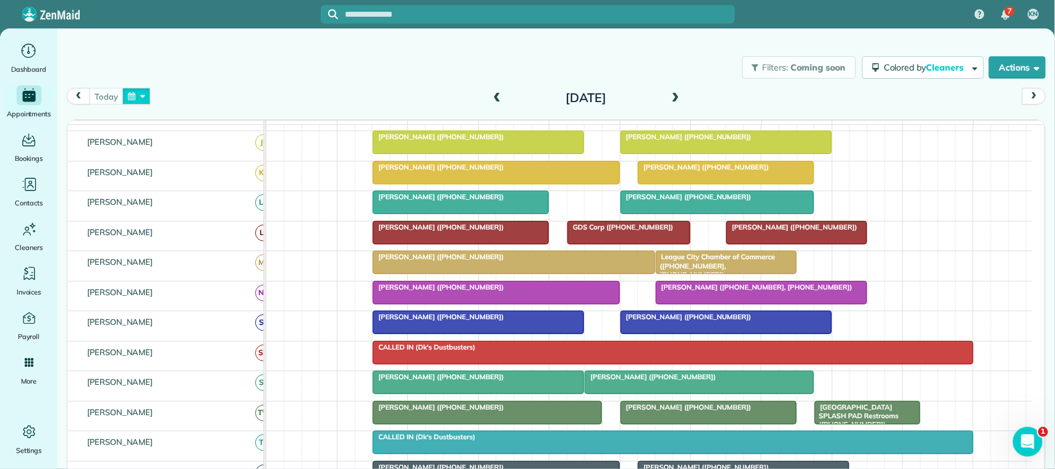
click at [139, 98] on button "button" at bounding box center [136, 96] width 28 height 17
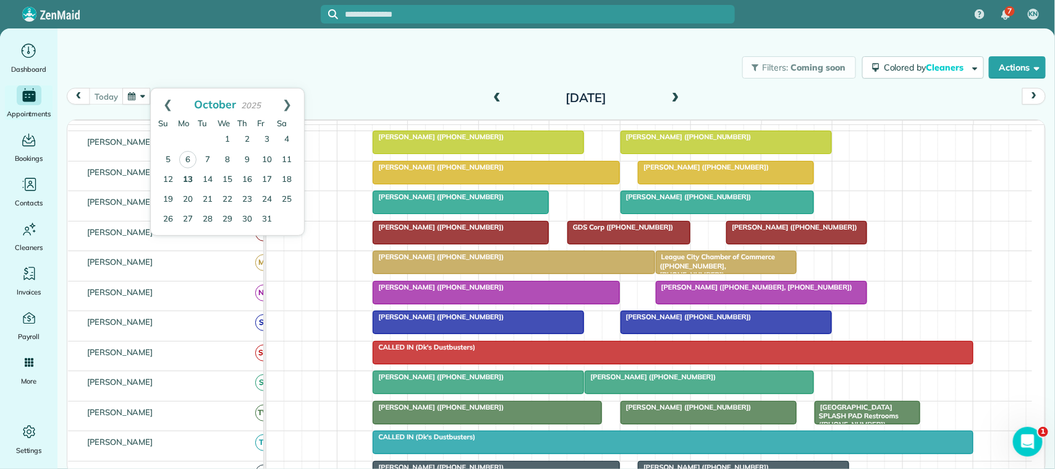
click at [187, 184] on link "13" at bounding box center [188, 180] width 20 height 20
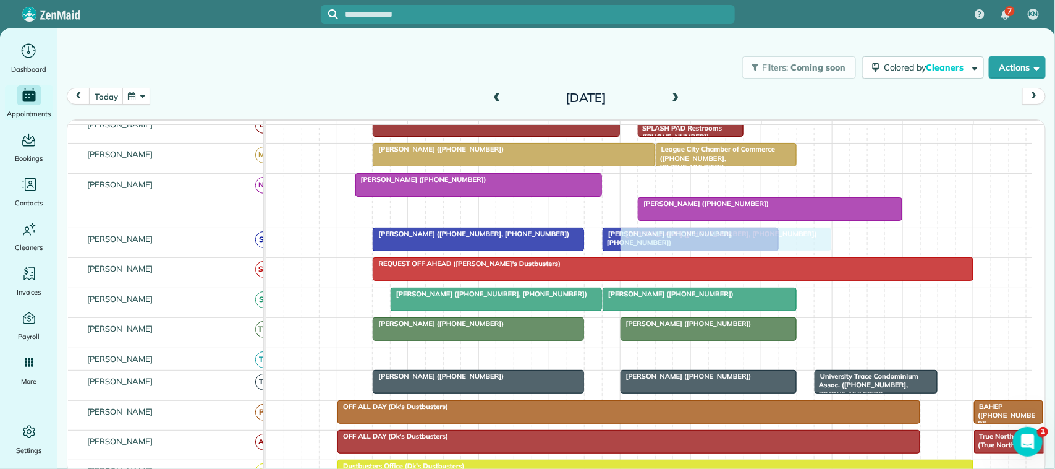
scroll to position [393, 0]
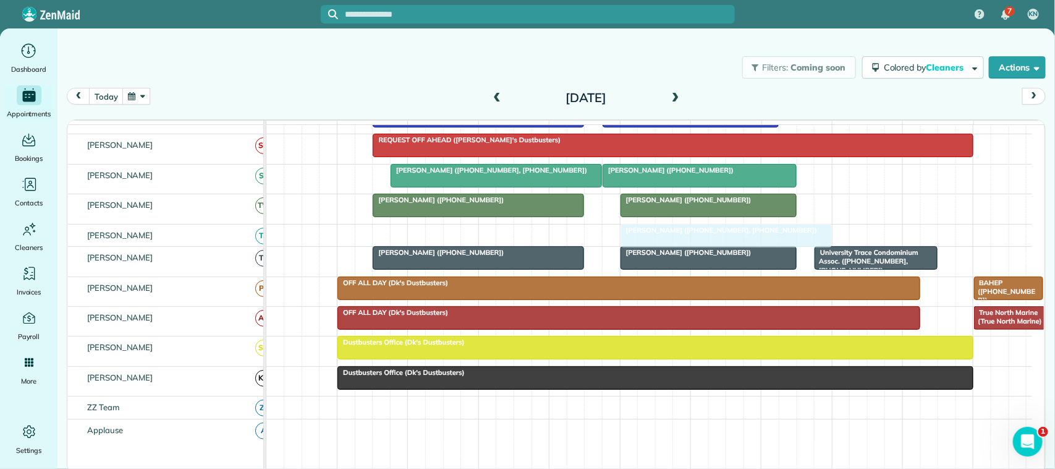
drag, startPoint x: 672, startPoint y: 306, endPoint x: 676, endPoint y: 260, distance: 45.8
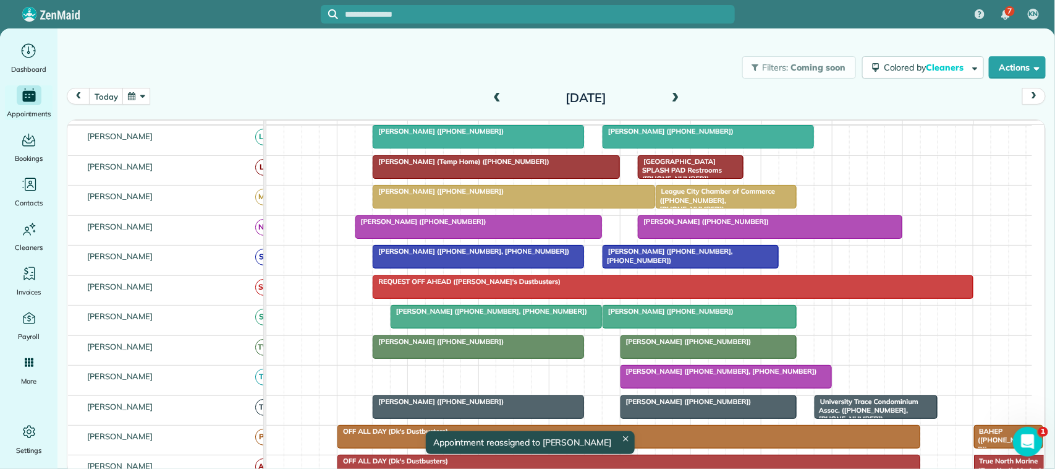
scroll to position [214, 0]
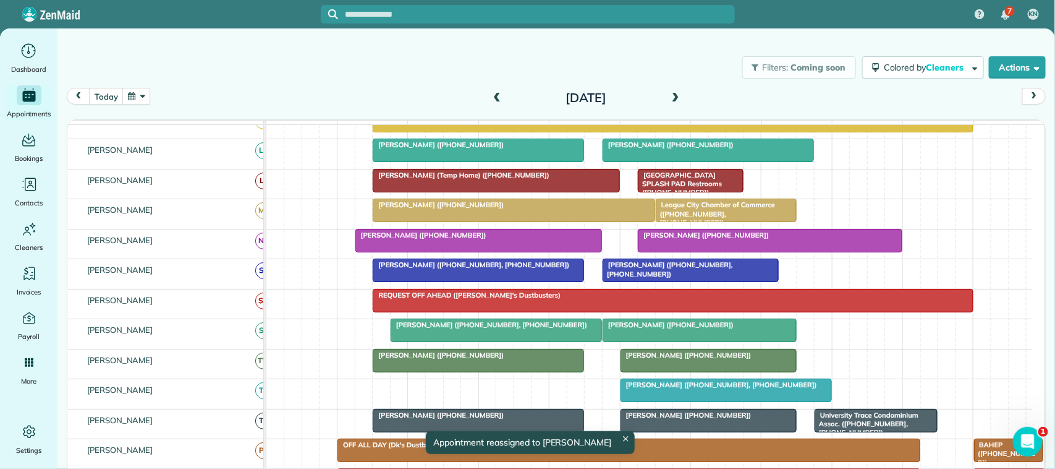
click at [679, 252] on div at bounding box center [769, 240] width 263 height 22
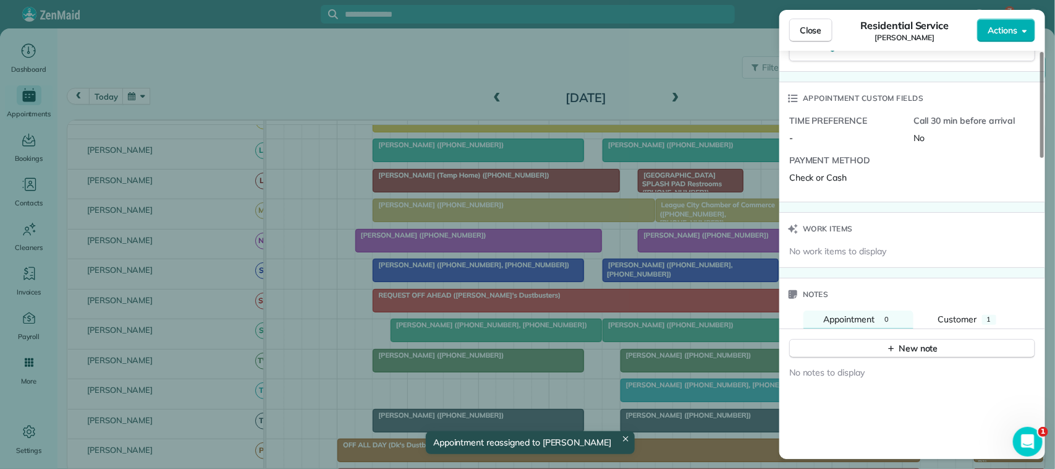
scroll to position [928, 0]
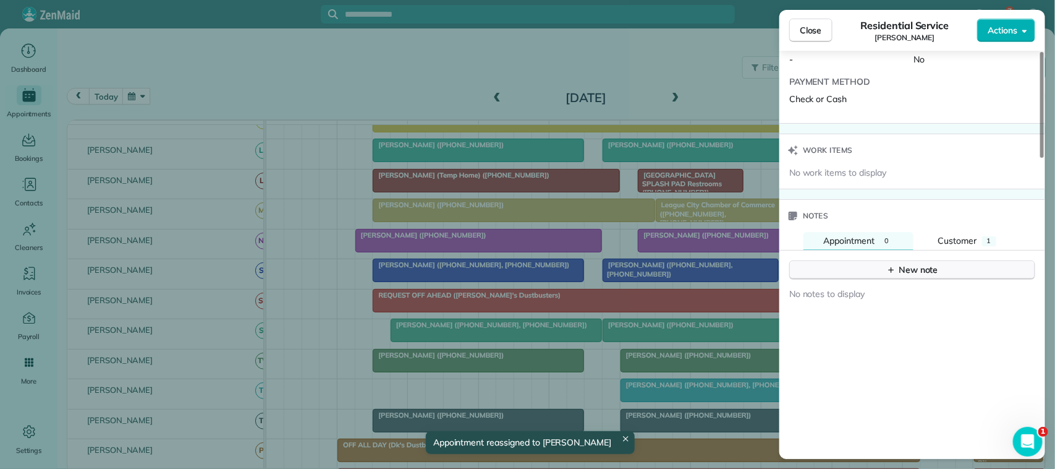
click at [925, 276] on div "New note" at bounding box center [912, 269] width 52 height 13
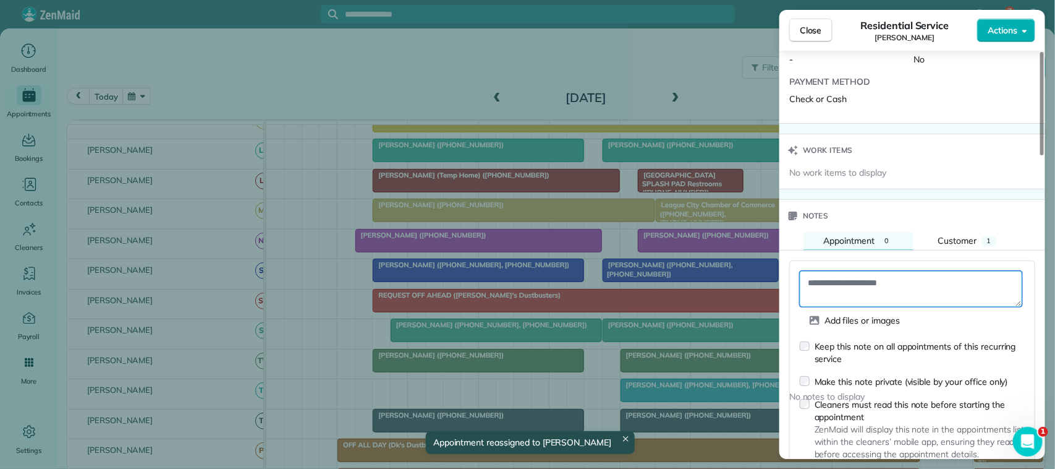
click at [915, 294] on textarea at bounding box center [911, 289] width 223 height 36
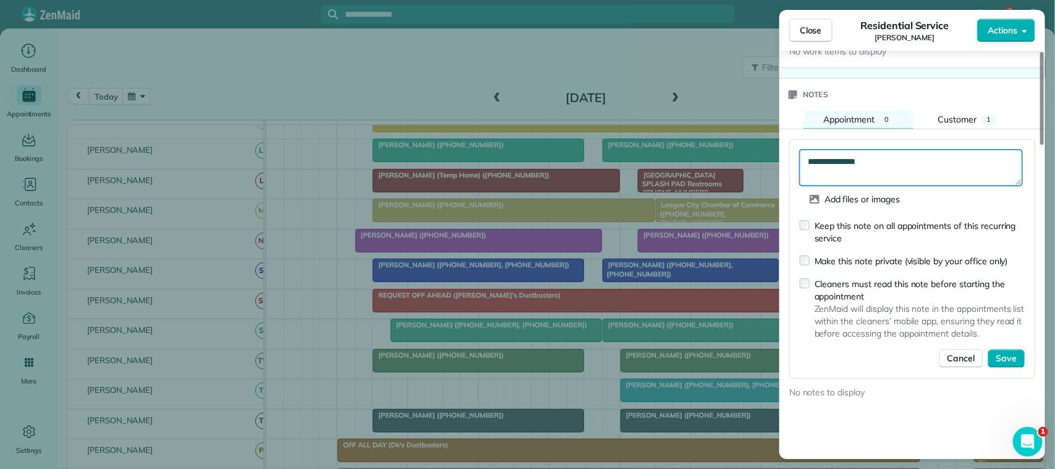
scroll to position [1083, 0]
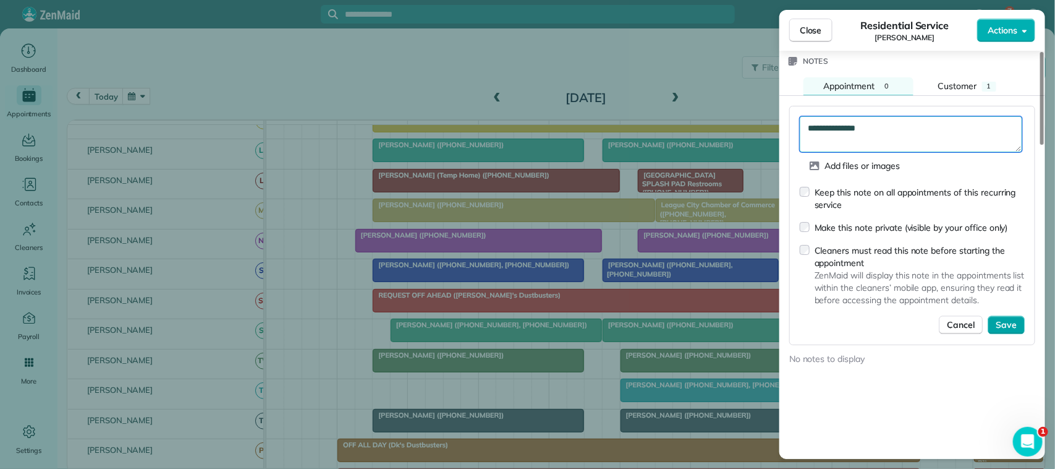
type textarea "**********"
click at [1009, 328] on span "Save" at bounding box center [1006, 325] width 21 height 12
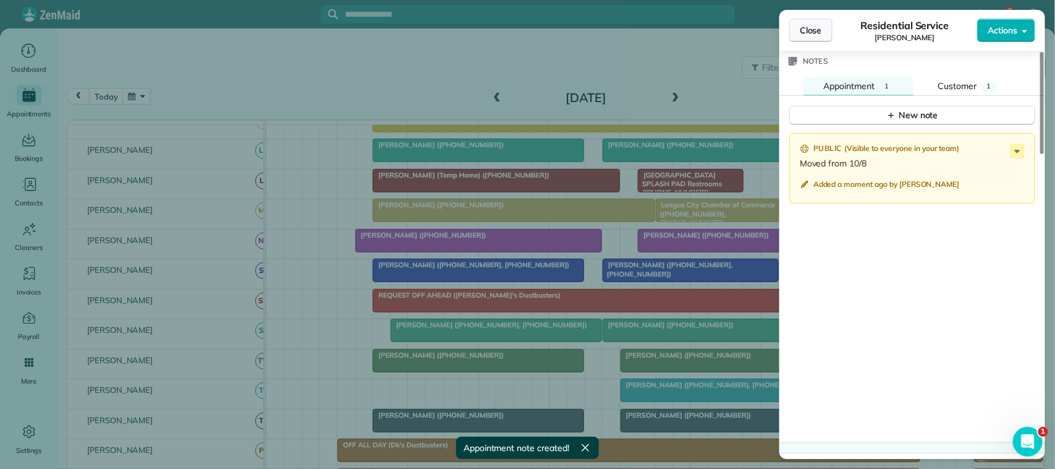
click at [818, 34] on span "Close" at bounding box center [811, 30] width 22 height 12
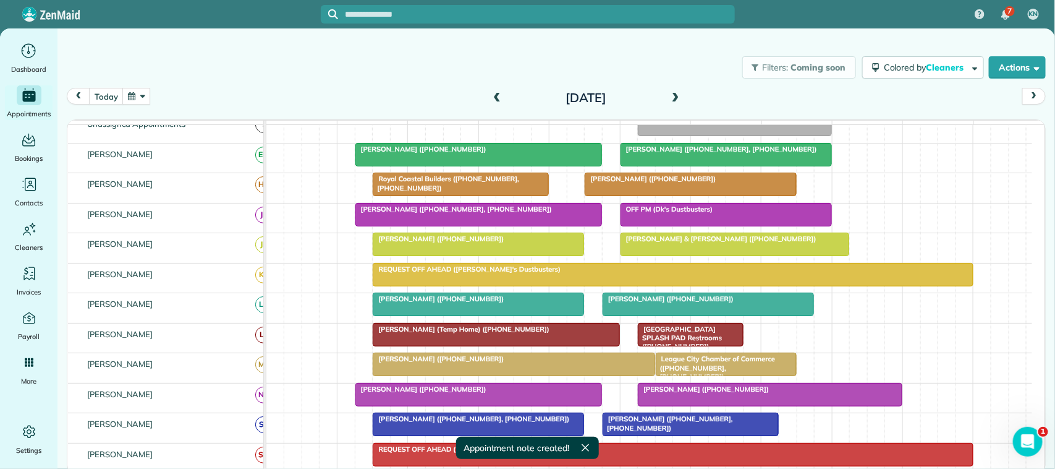
scroll to position [59, 0]
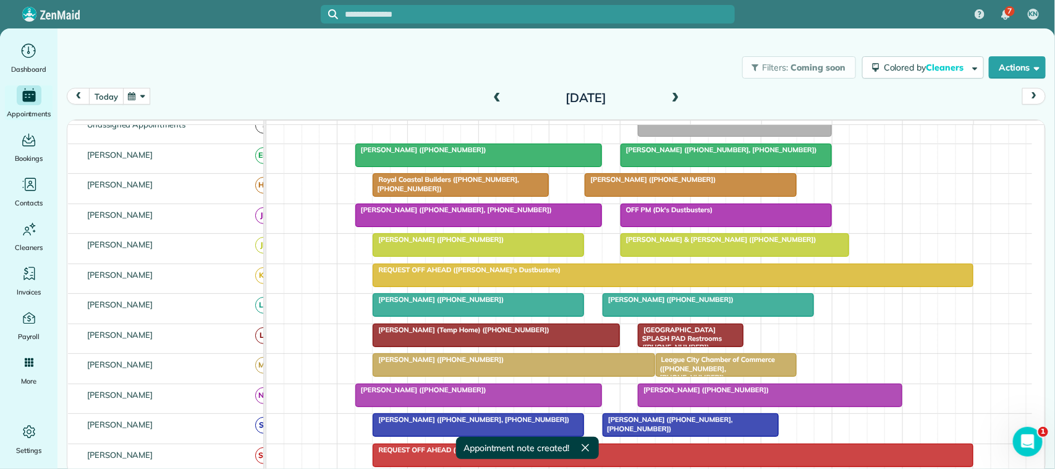
click at [112, 103] on button "today" at bounding box center [106, 96] width 34 height 17
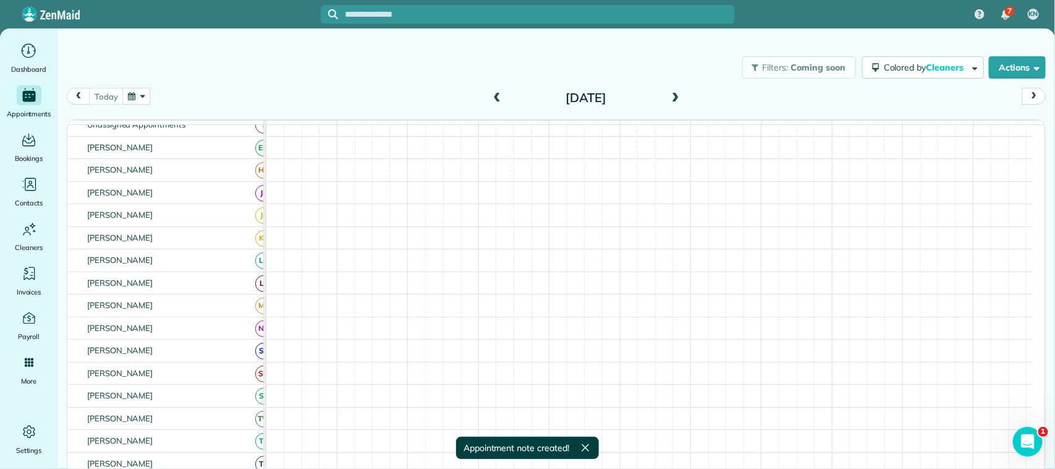
scroll to position [51, 0]
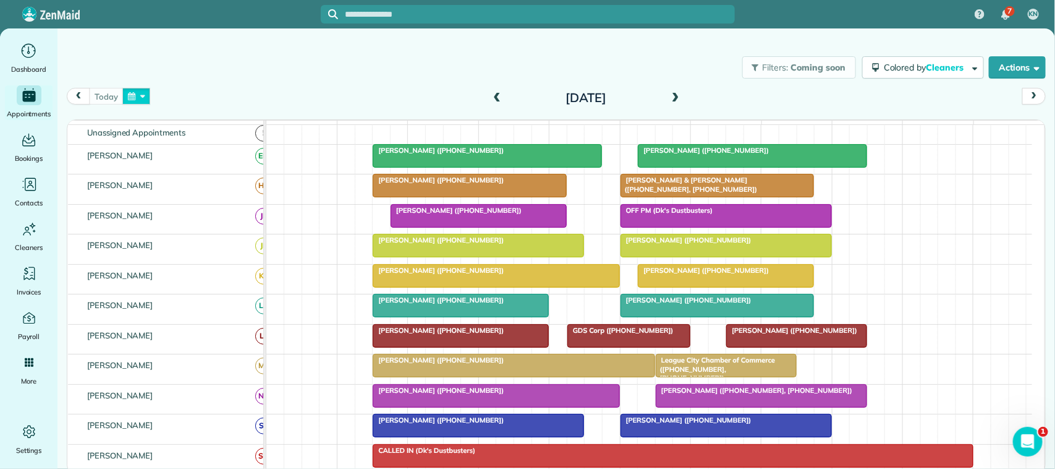
click at [134, 100] on button "button" at bounding box center [136, 96] width 28 height 17
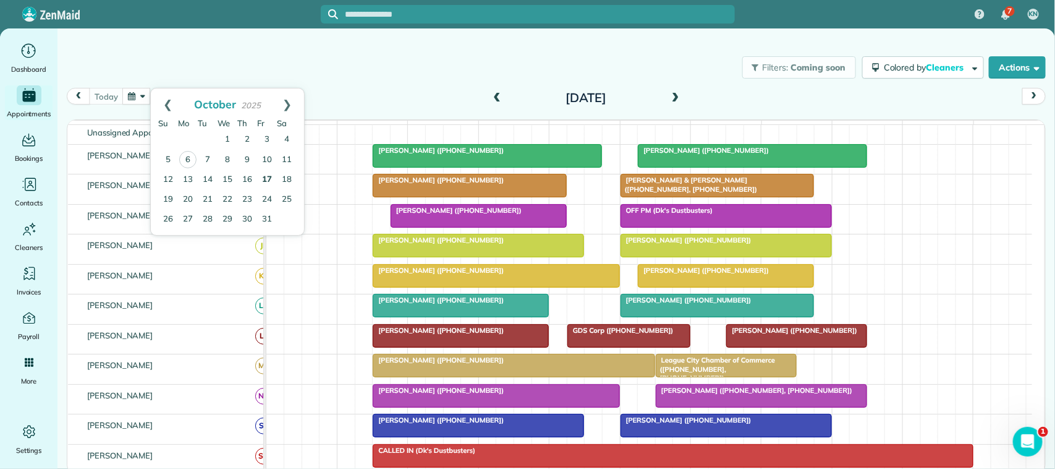
click at [272, 175] on link "17" at bounding box center [267, 180] width 20 height 20
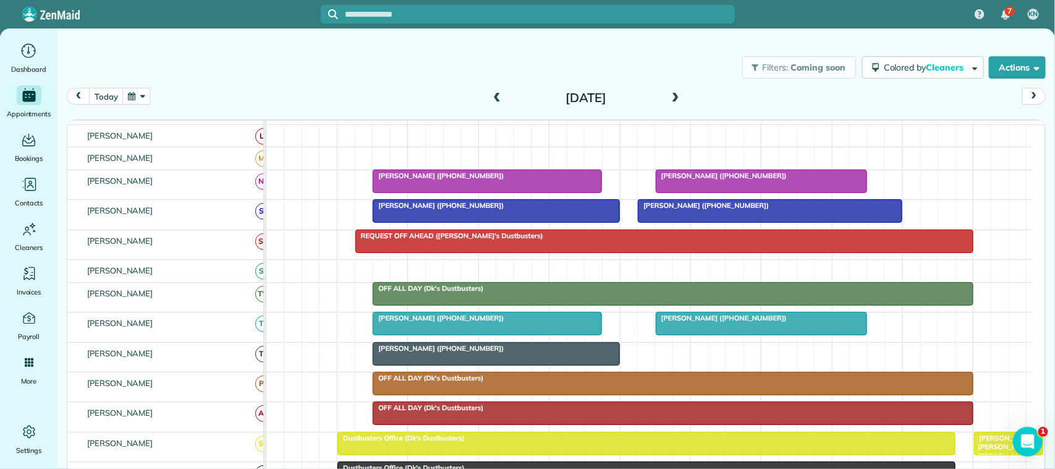
scroll to position [386, 0]
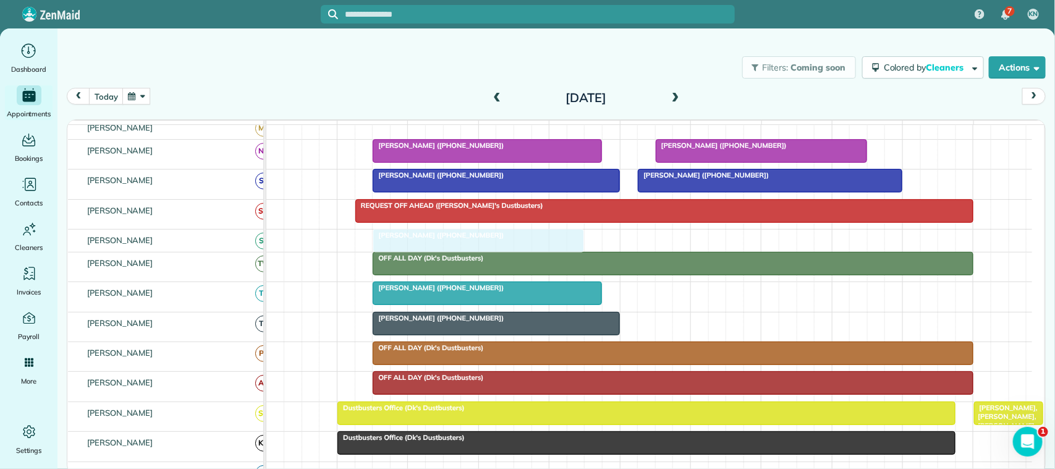
drag, startPoint x: 742, startPoint y: 303, endPoint x: 451, endPoint y: 248, distance: 296.4
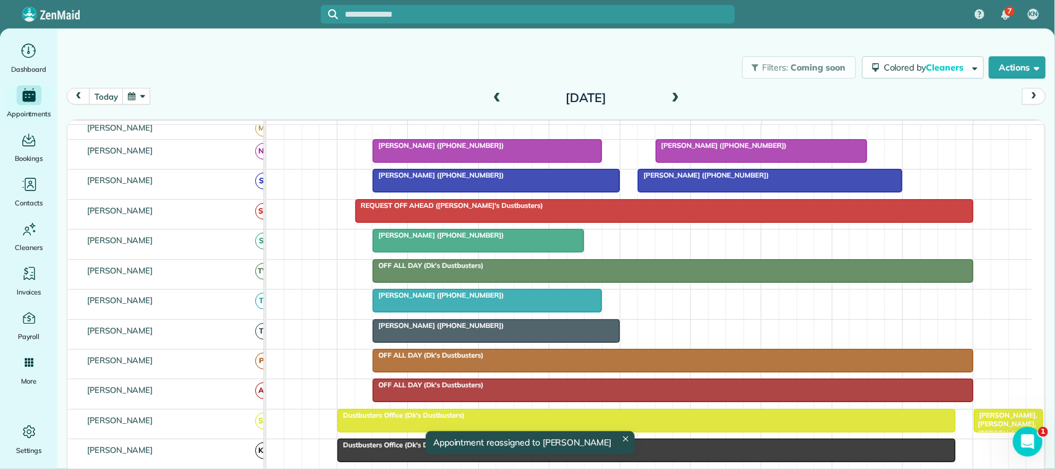
click at [452, 252] on div at bounding box center [478, 240] width 210 height 22
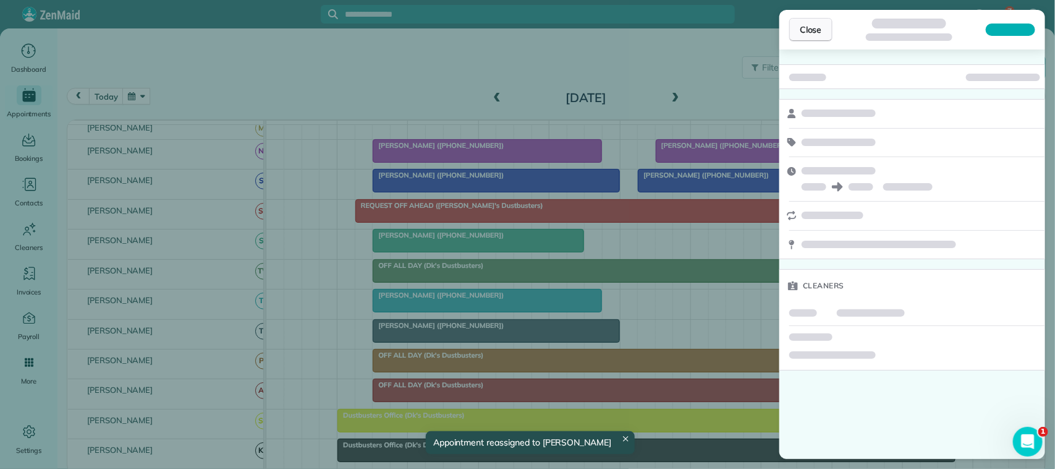
click at [805, 26] on span "Close" at bounding box center [811, 29] width 22 height 12
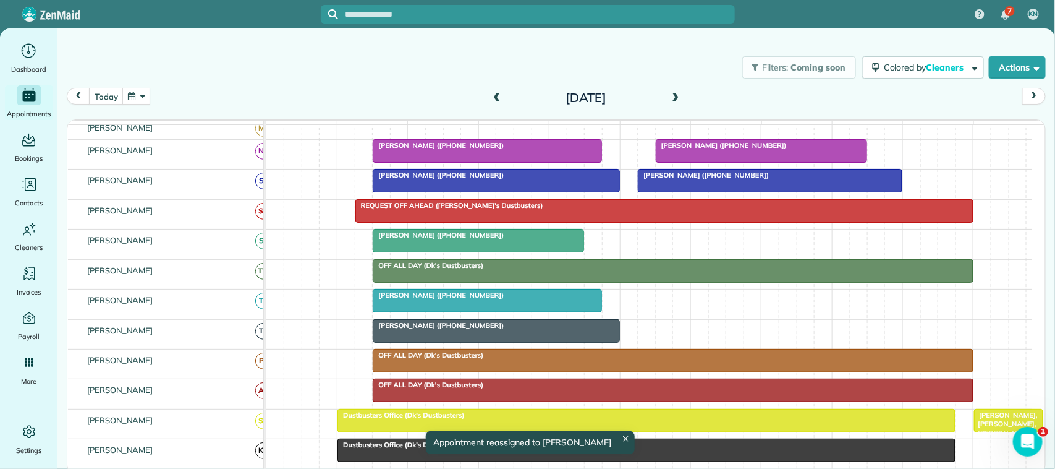
click at [144, 100] on button "button" at bounding box center [136, 96] width 28 height 17
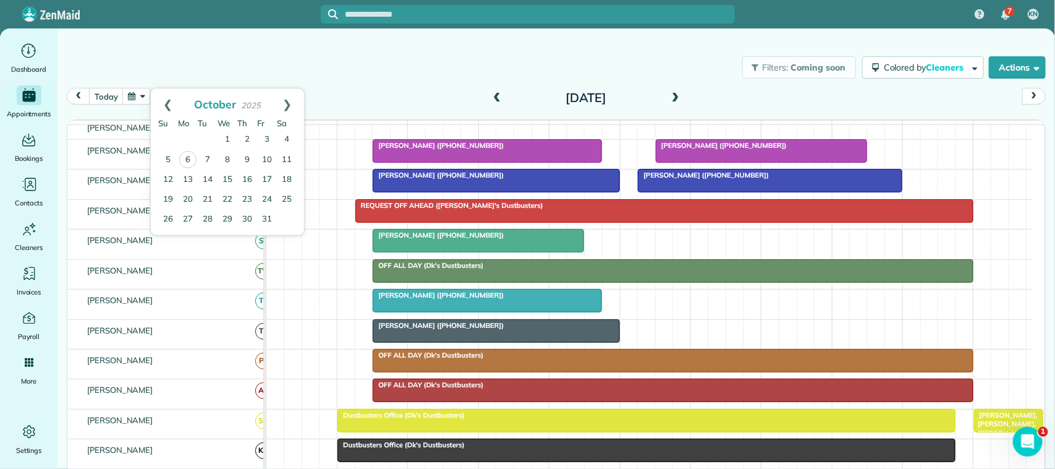
click at [425, 252] on div at bounding box center [478, 240] width 210 height 22
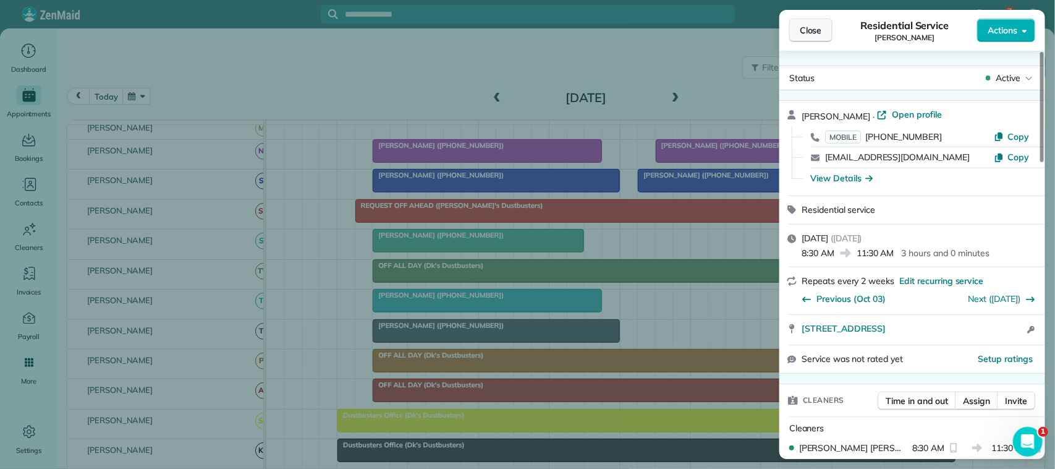
click at [796, 25] on button "Close" at bounding box center [810, 30] width 43 height 23
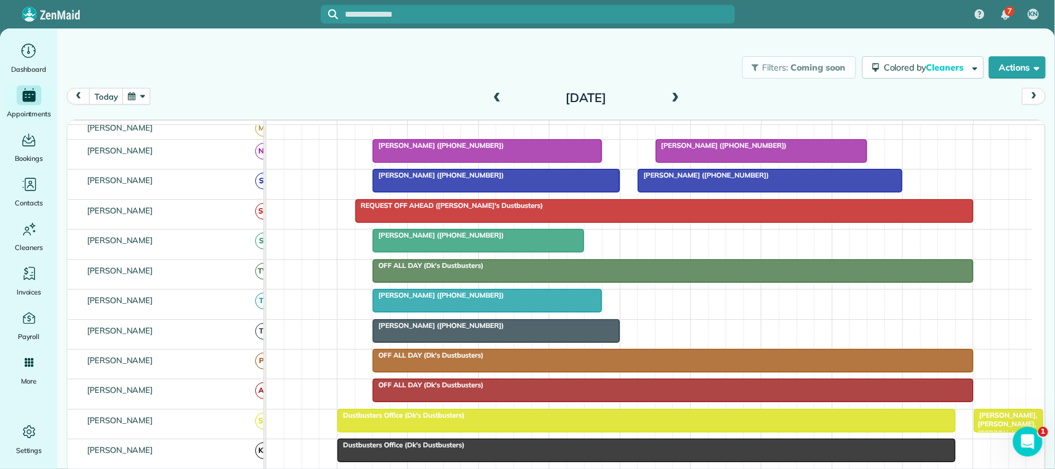
click at [127, 98] on button "button" at bounding box center [136, 96] width 28 height 17
click at [368, 101] on div "today Friday Oct 17, 2025" at bounding box center [556, 99] width 979 height 23
click at [421, 239] on span "[PERSON_NAME] ([PHONE_NUMBER])" at bounding box center [438, 235] width 132 height 9
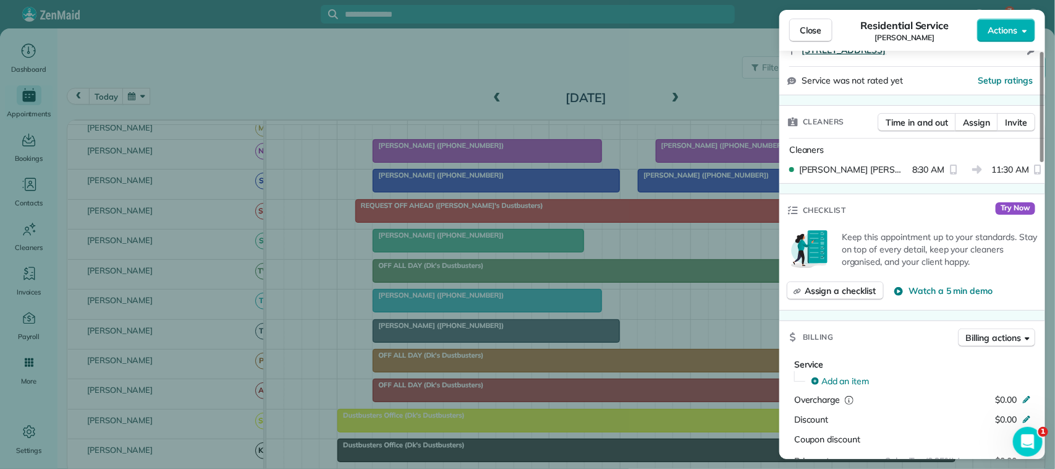
scroll to position [773, 0]
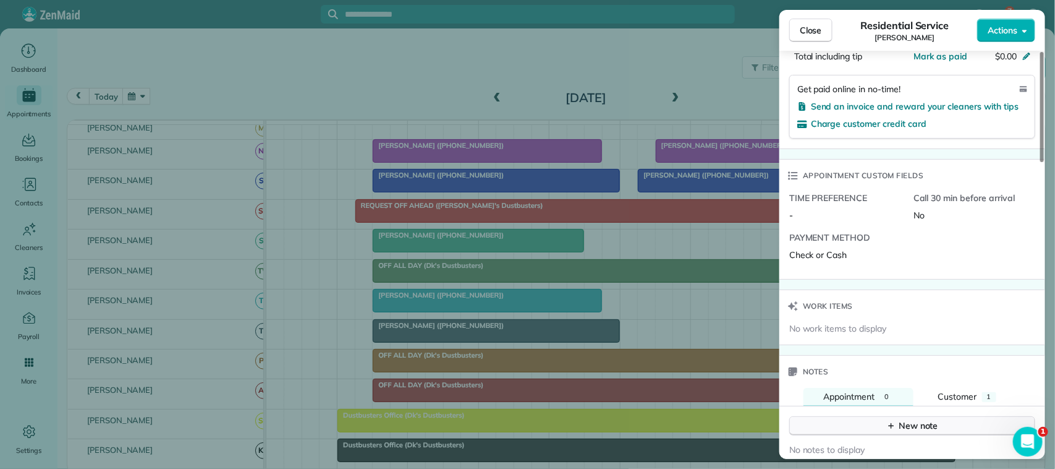
click at [922, 424] on div "New note" at bounding box center [912, 425] width 52 height 13
click at [919, 433] on textarea at bounding box center [911, 444] width 223 height 36
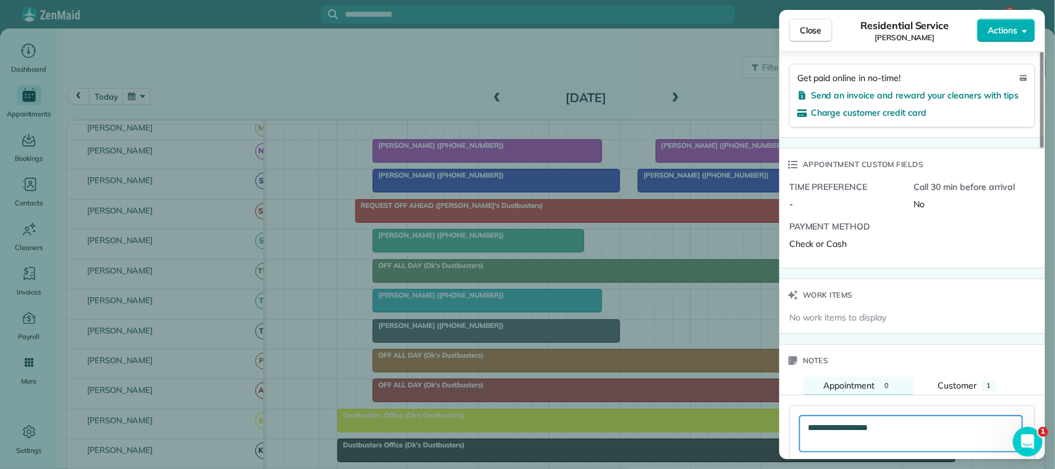
scroll to position [789, 0]
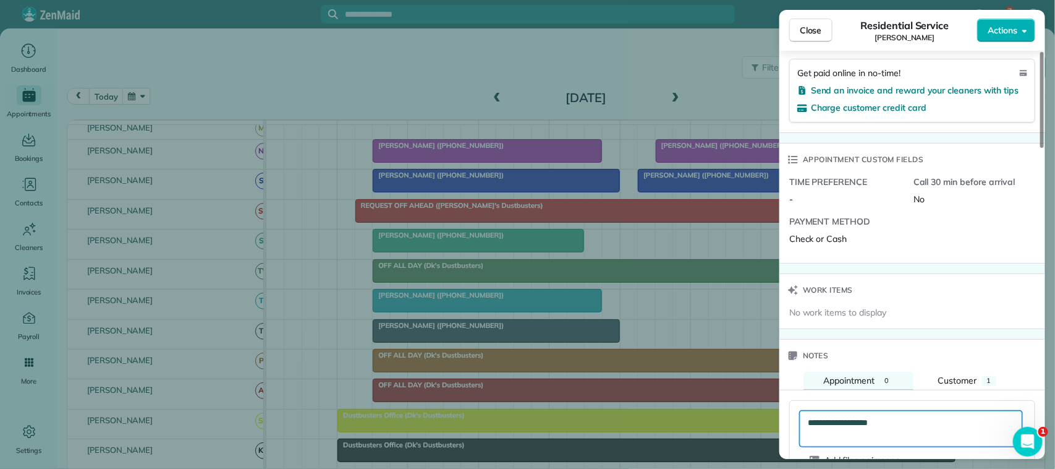
drag, startPoint x: 888, startPoint y: 446, endPoint x: 807, endPoint y: 430, distance: 82.7
click at [807, 430] on textarea "**********" at bounding box center [911, 428] width 223 height 36
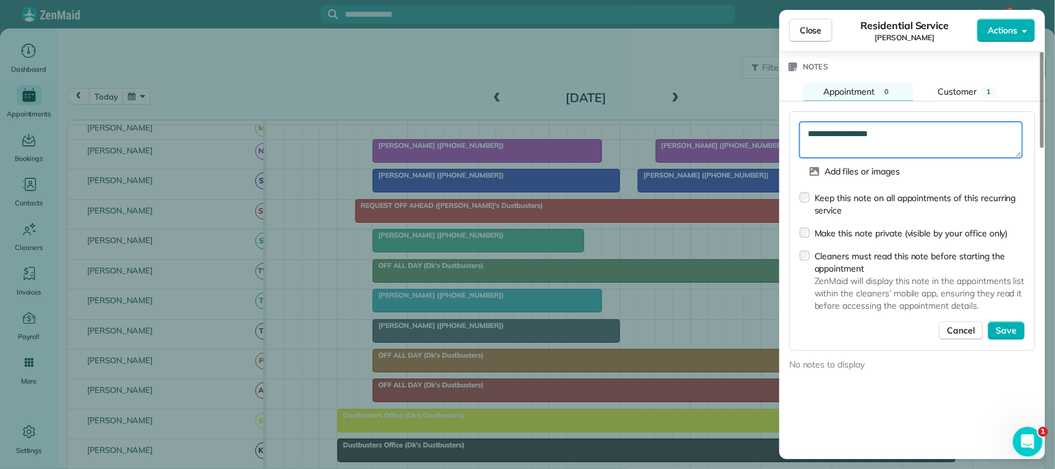
scroll to position [1098, 0]
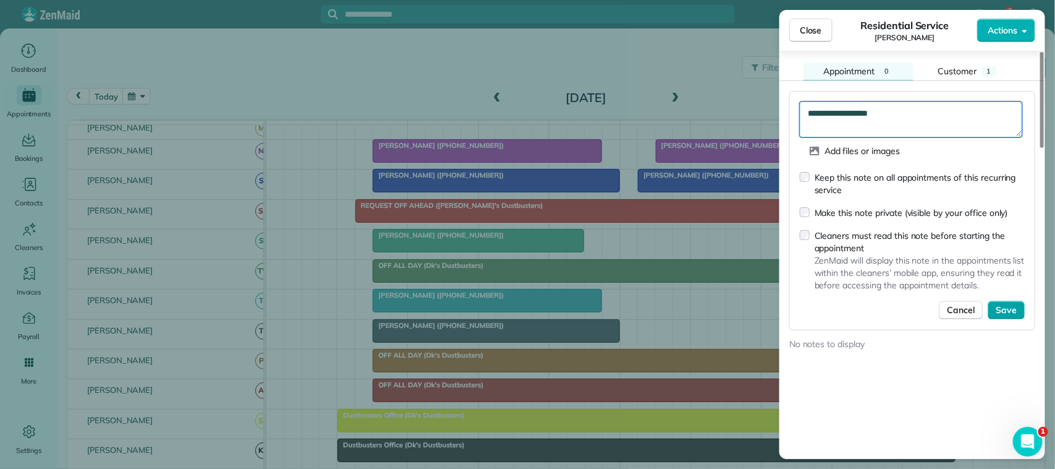
type textarea "**********"
click at [1009, 313] on span "Save" at bounding box center [1006, 310] width 21 height 12
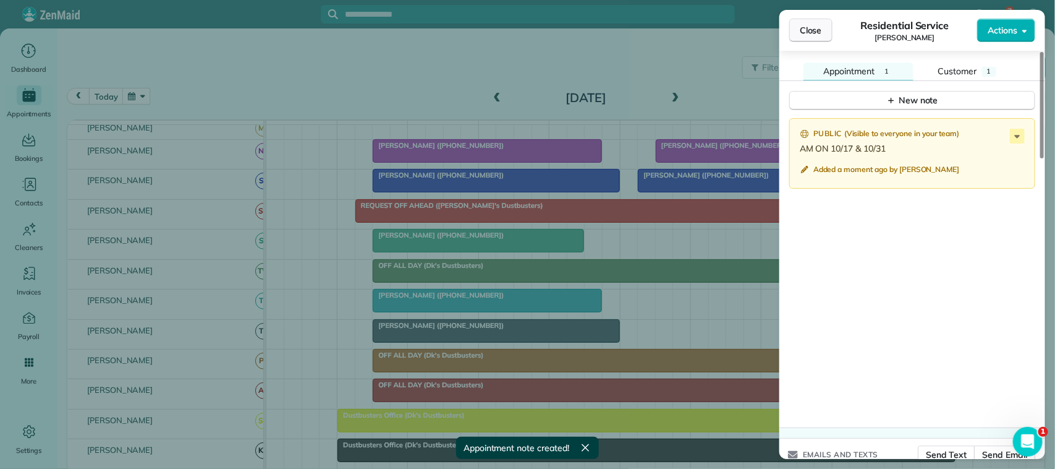
click at [813, 36] on span "Close" at bounding box center [811, 30] width 22 height 12
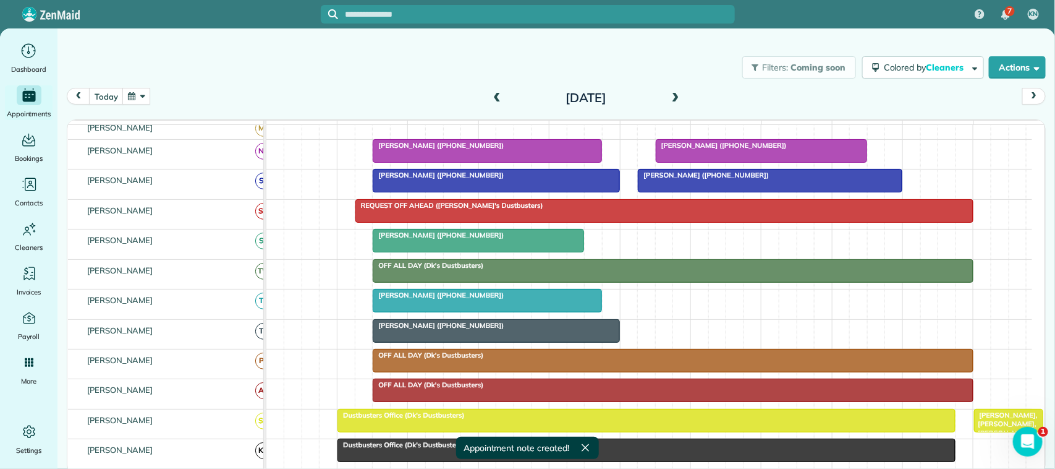
click at [140, 93] on button "button" at bounding box center [136, 96] width 28 height 17
click at [269, 215] on link "31" at bounding box center [267, 220] width 20 height 20
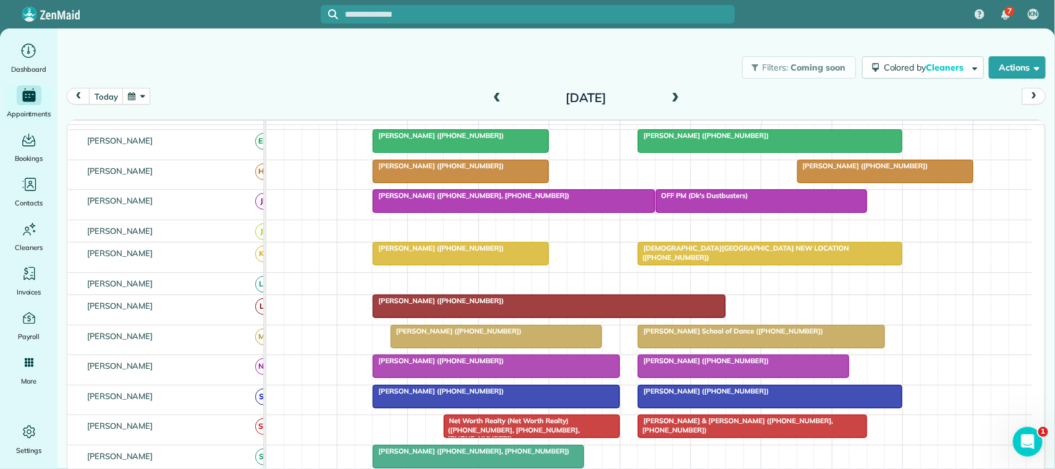
scroll to position [81, 0]
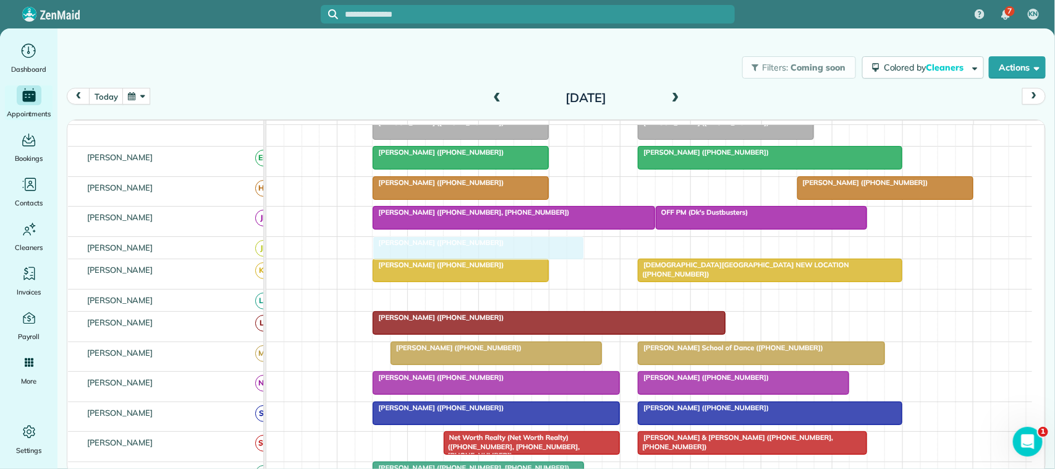
drag, startPoint x: 708, startPoint y: 316, endPoint x: 422, endPoint y: 260, distance: 291.6
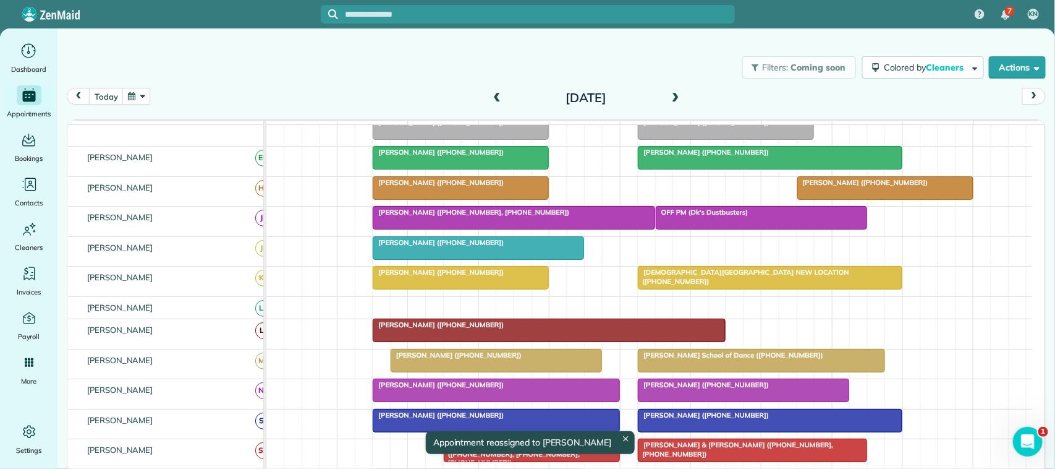
click at [459, 259] on div at bounding box center [478, 248] width 210 height 22
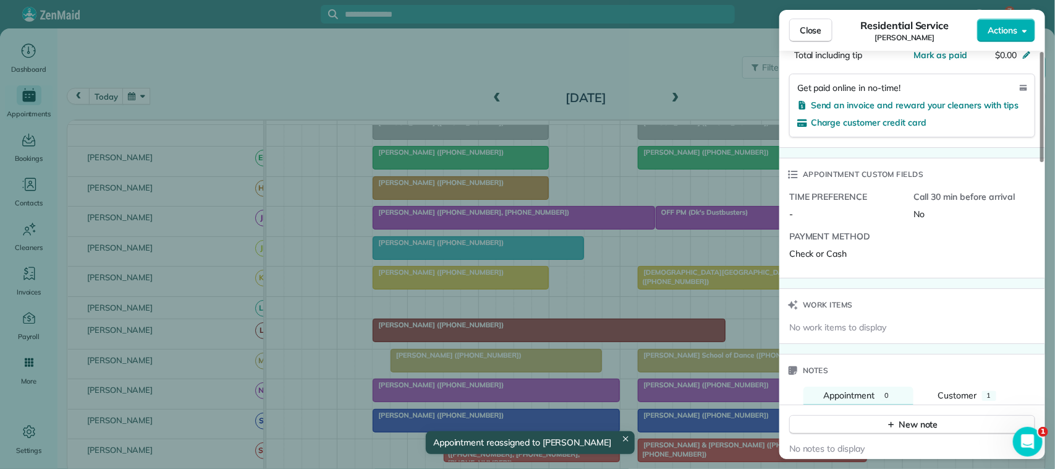
scroll to position [929, 0]
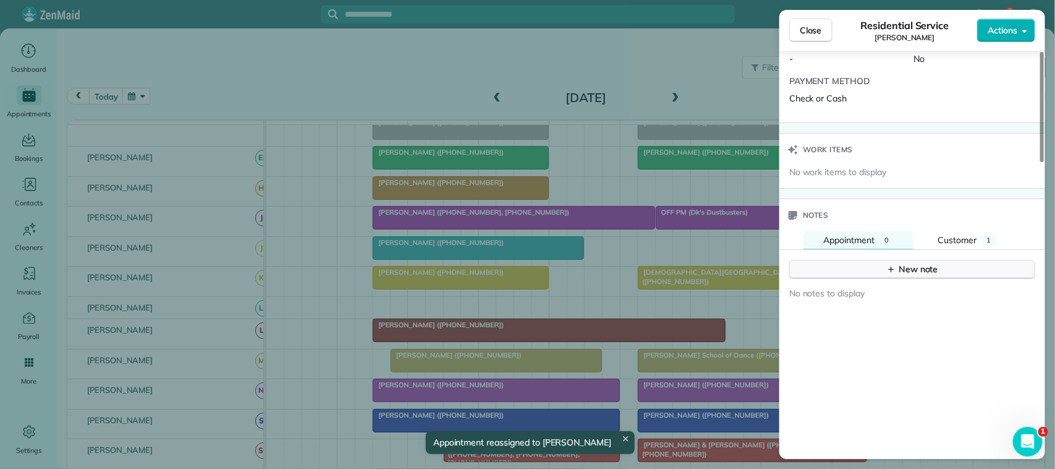
click at [916, 279] on button "New note" at bounding box center [912, 269] width 246 height 19
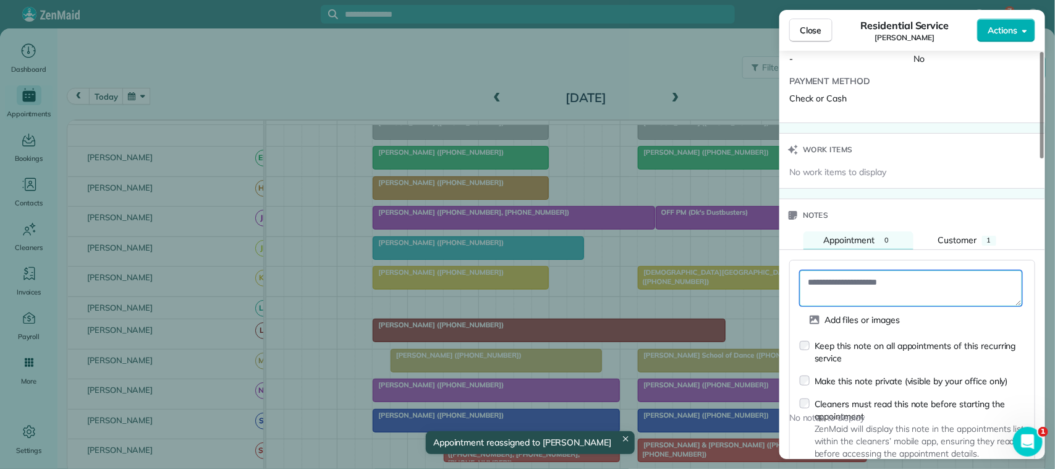
click at [913, 285] on textarea at bounding box center [911, 288] width 223 height 36
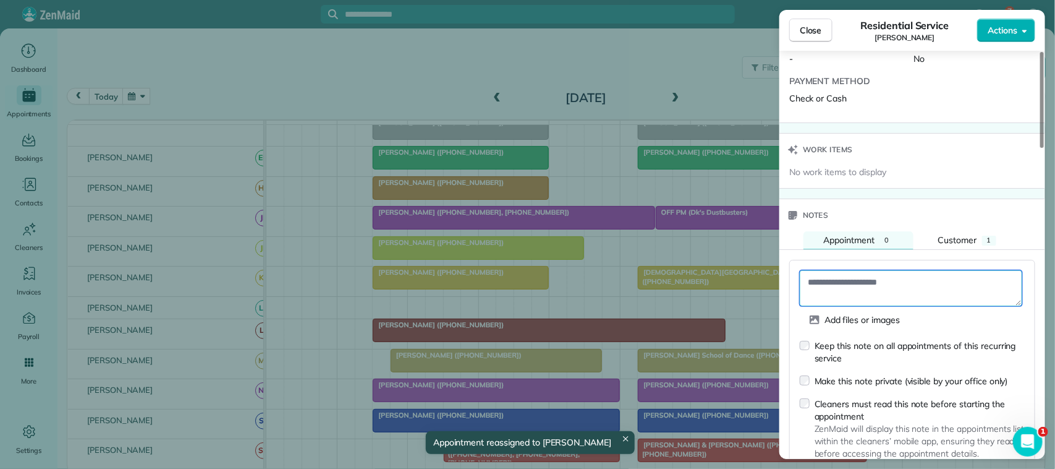
paste textarea "**********"
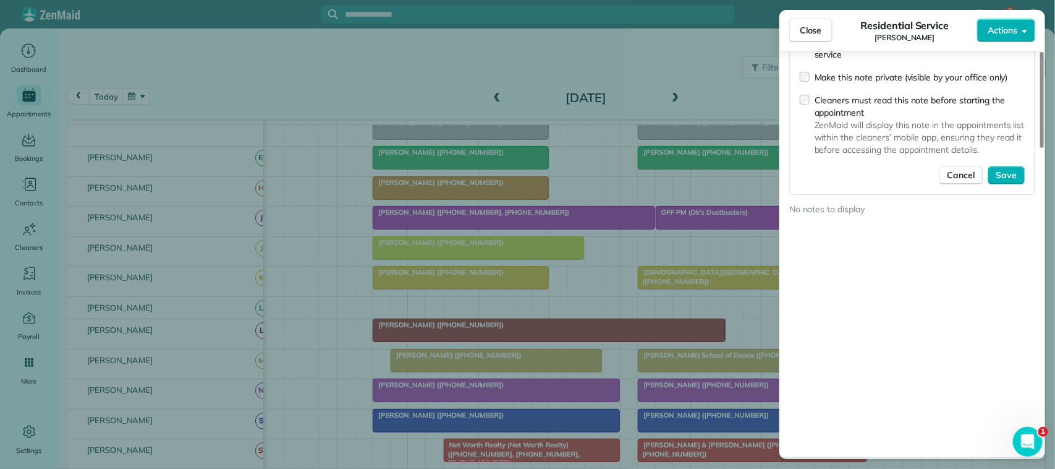
scroll to position [1238, 0]
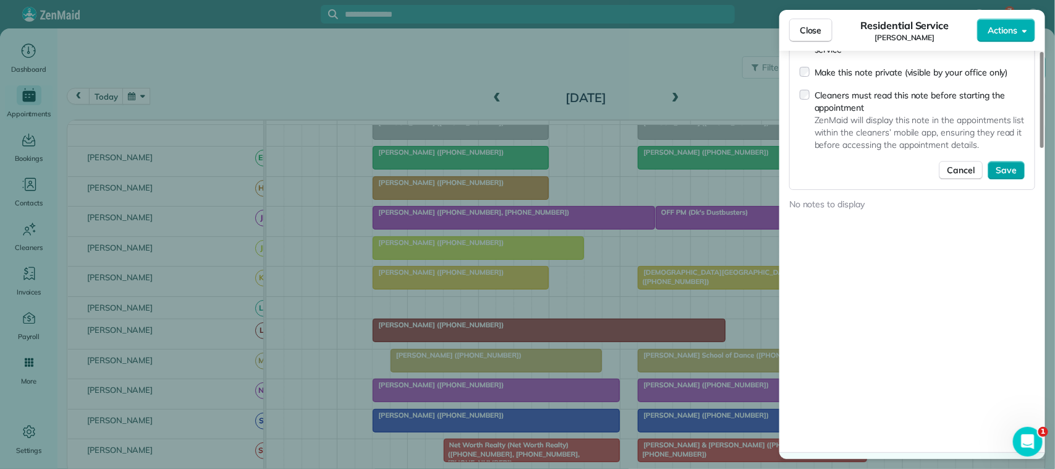
type textarea "**********"
click at [998, 171] on span "Save" at bounding box center [1006, 170] width 21 height 12
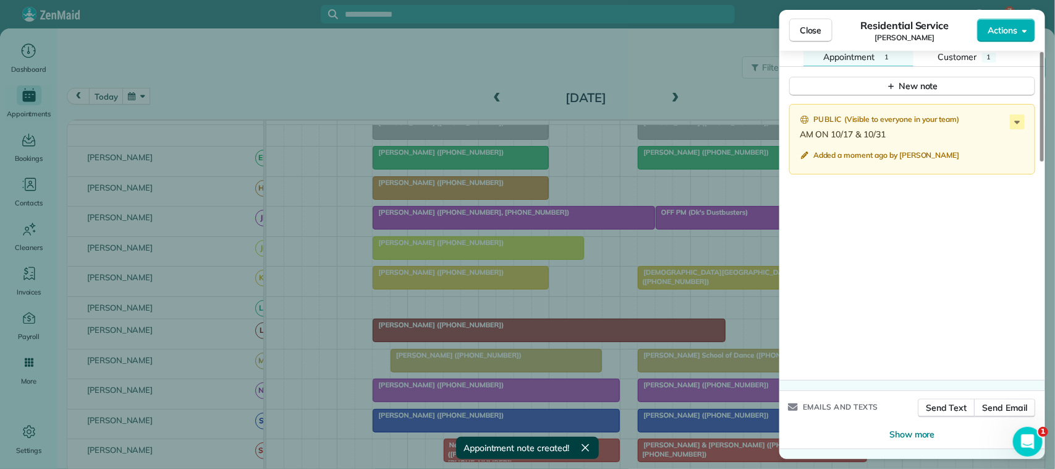
scroll to position [1132, 0]
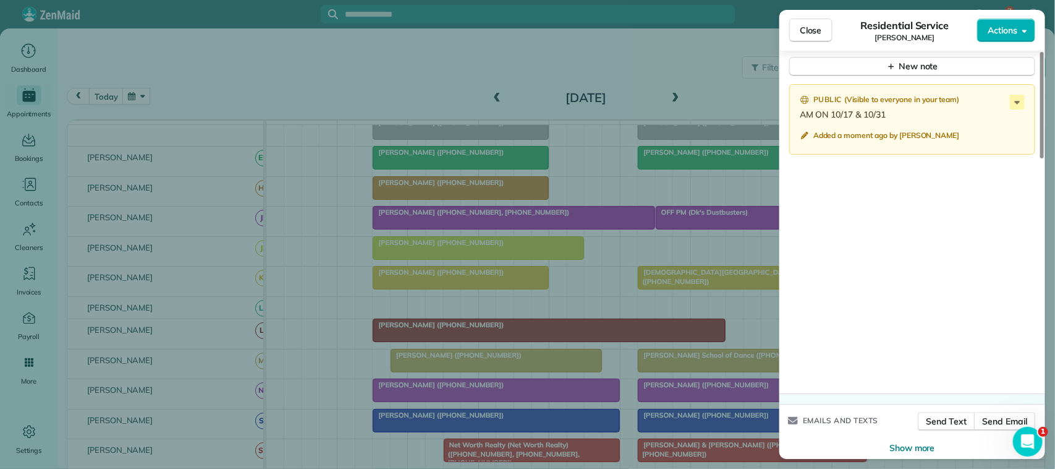
click at [818, 23] on button "Close" at bounding box center [810, 30] width 43 height 23
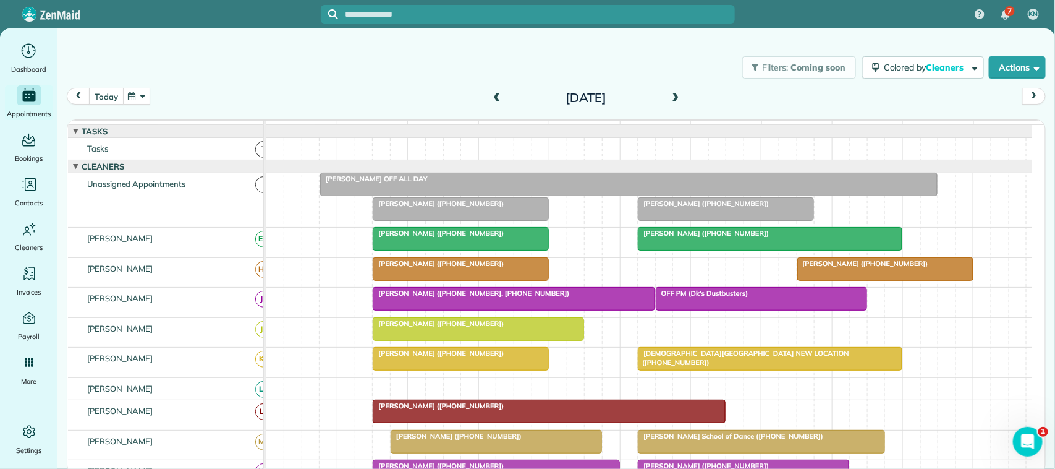
click at [102, 90] on button "today" at bounding box center [106, 96] width 34 height 17
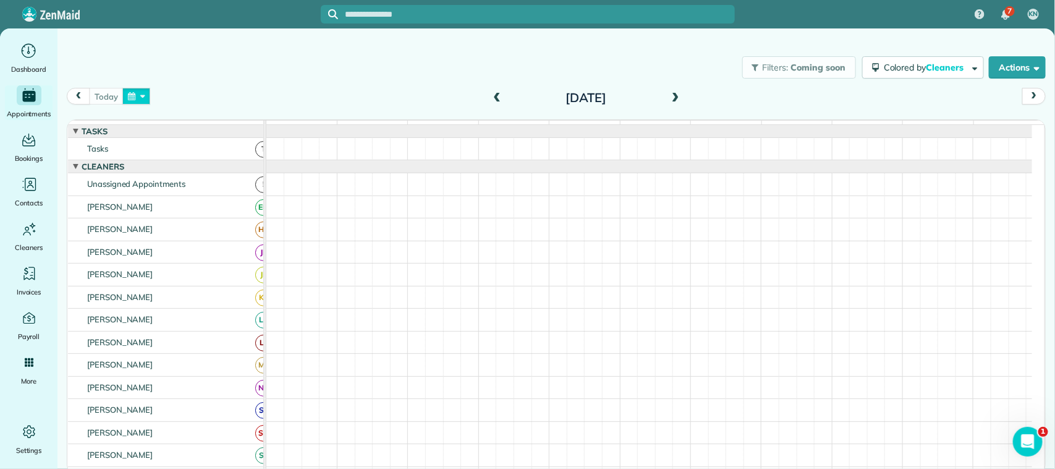
click at [143, 94] on button "button" at bounding box center [136, 96] width 28 height 17
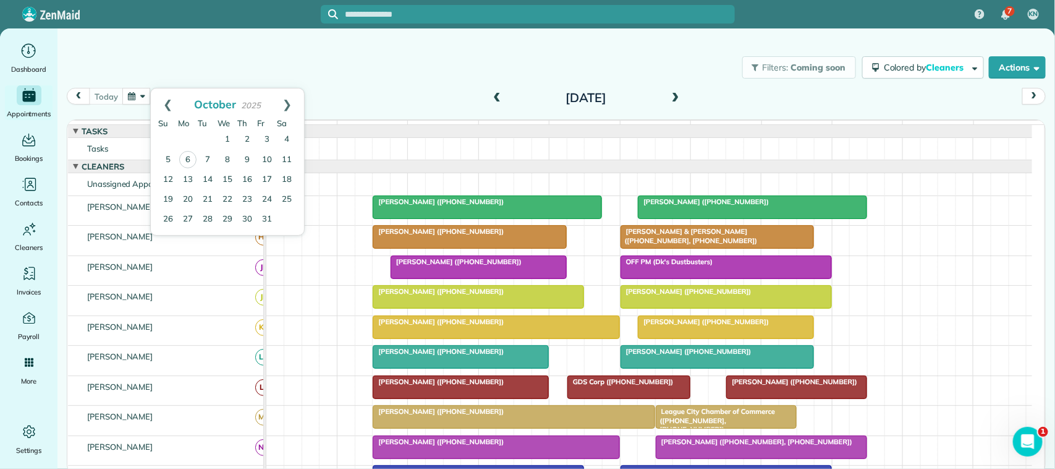
click at [310, 100] on div "today Monday Oct 6, 2025" at bounding box center [556, 99] width 979 height 23
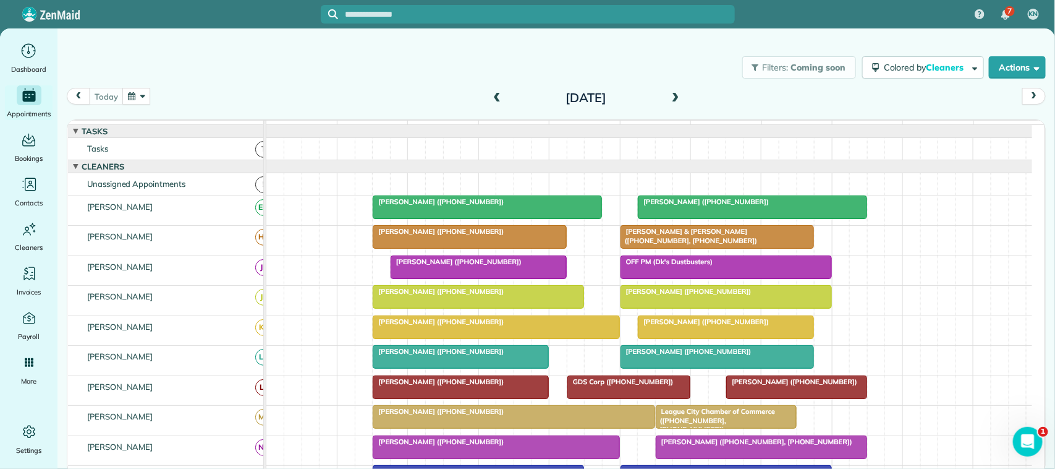
click at [139, 85] on div "Filters: Coming soon Colored by Cleaners Color by Cleaner Color by Team Color b…" at bounding box center [556, 67] width 998 height 41
click at [151, 96] on div "today Monday Oct 6, 2025" at bounding box center [556, 99] width 979 height 23
click at [153, 96] on div "today Monday Oct 6, 2025" at bounding box center [556, 99] width 979 height 23
click at [151, 96] on div "today Monday Oct 6, 2025" at bounding box center [556, 99] width 979 height 23
click at [146, 96] on button "button" at bounding box center [136, 96] width 28 height 17
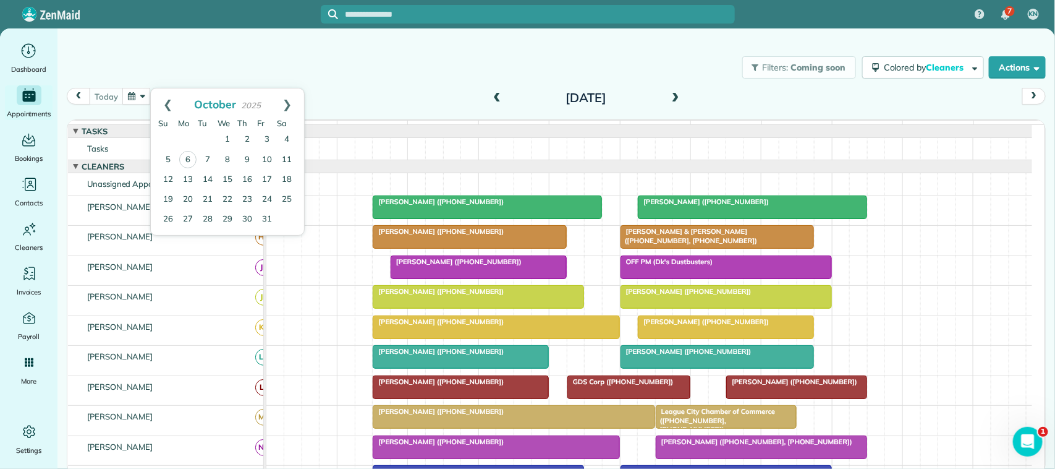
click at [336, 103] on div "today Monday Oct 6, 2025" at bounding box center [556, 99] width 979 height 23
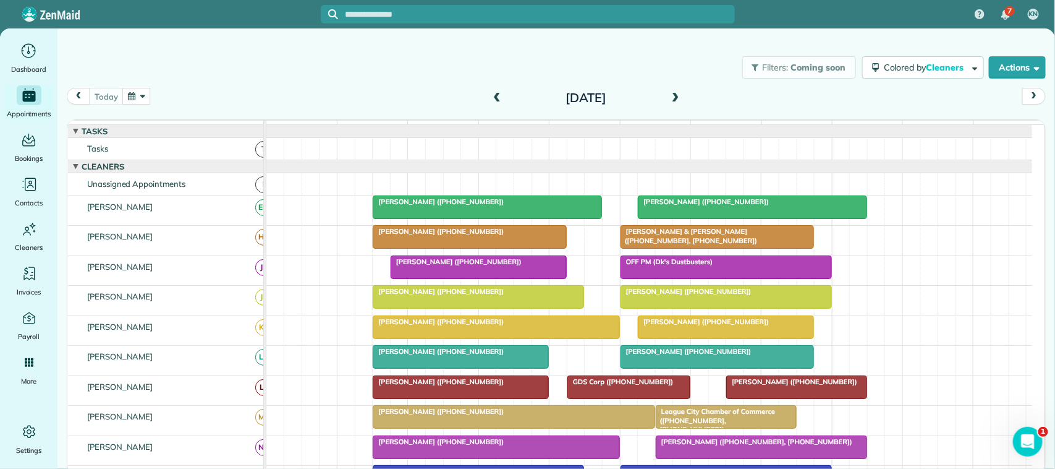
click at [143, 96] on button "button" at bounding box center [136, 96] width 28 height 17
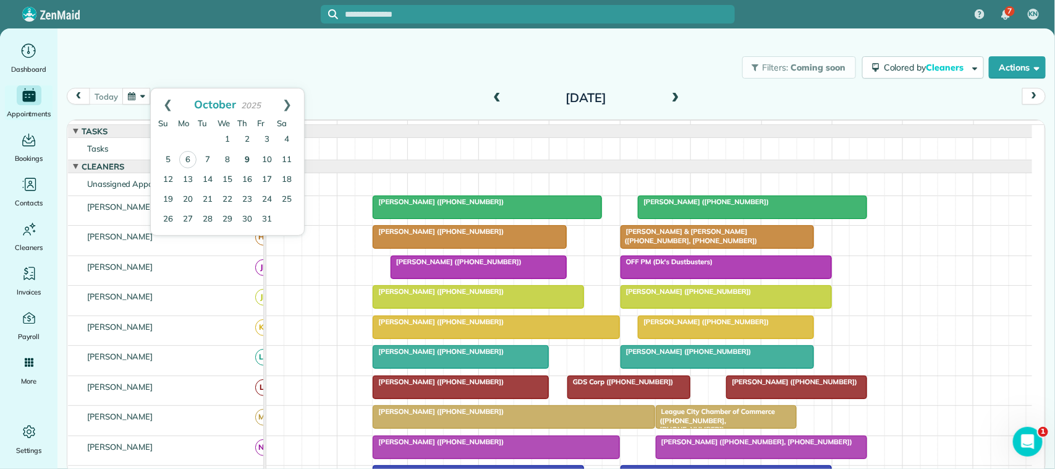
click at [247, 158] on link "9" at bounding box center [247, 160] width 20 height 20
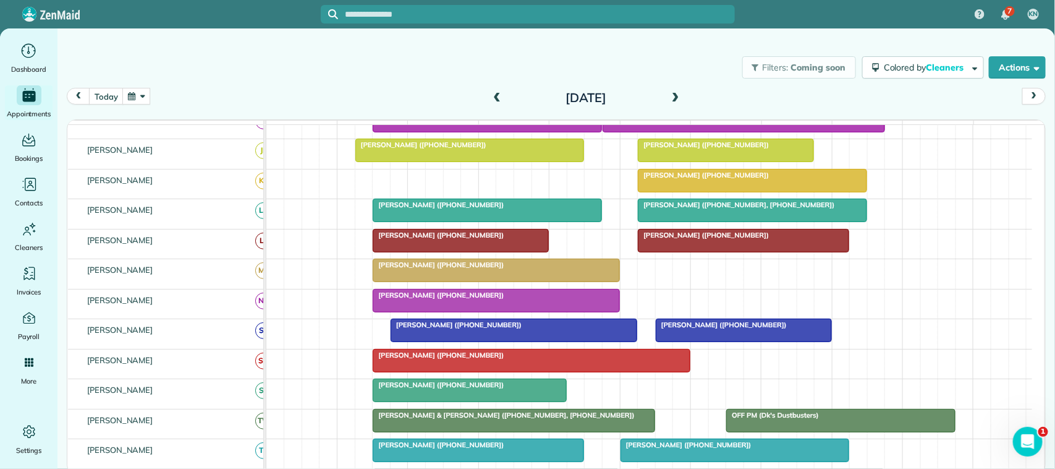
scroll to position [232, 0]
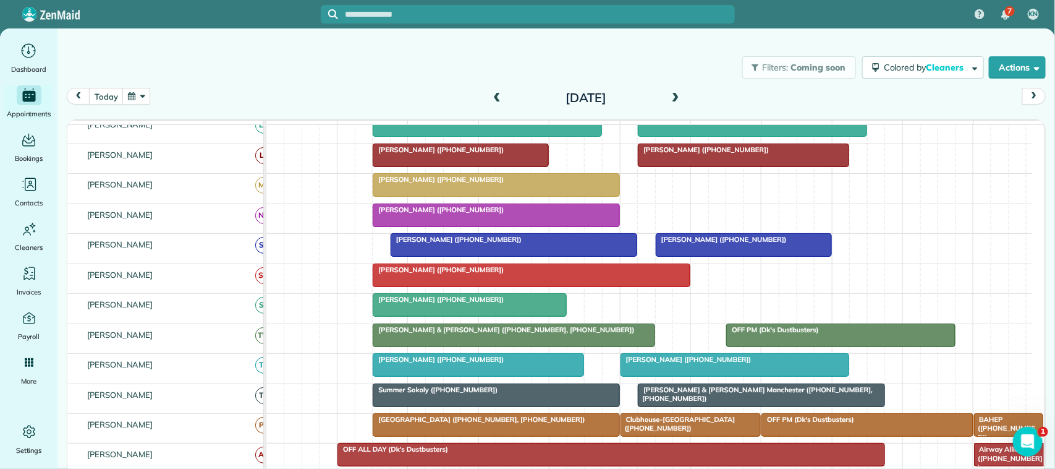
click at [702, 403] on div "Tim & Corina Manchester (+18323011244, +18324419030)" at bounding box center [761, 394] width 239 height 18
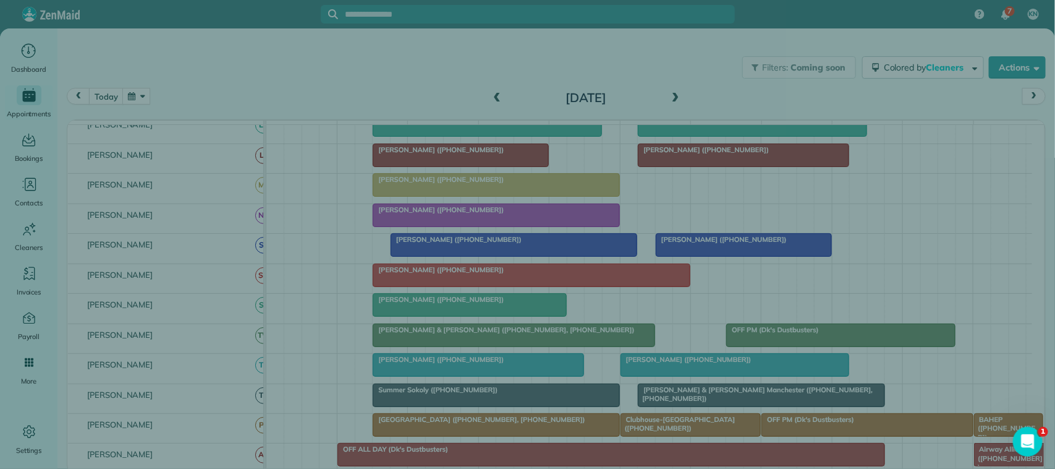
click at [702, 409] on div "Close Cleaners" at bounding box center [527, 234] width 1055 height 469
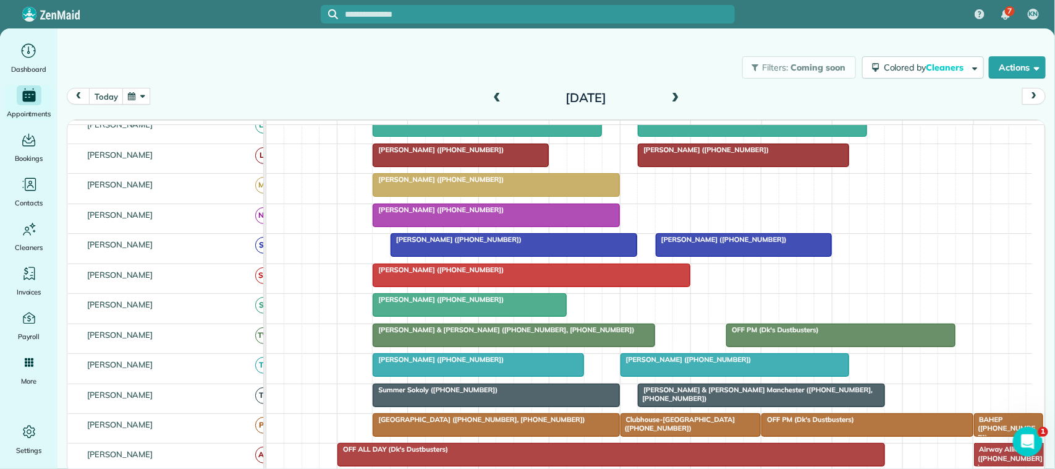
click at [762, 406] on div at bounding box center [760, 395] width 245 height 22
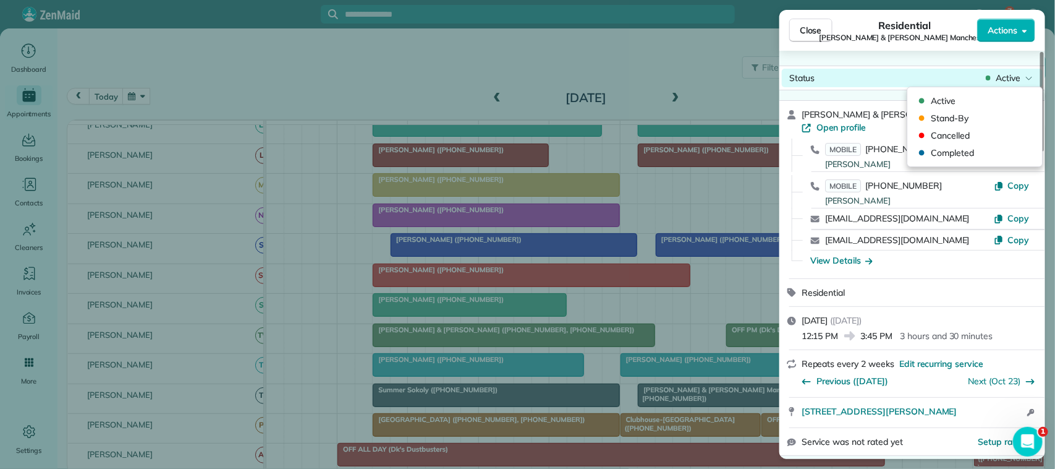
click at [1011, 75] on span "Active" at bounding box center [1008, 78] width 25 height 12
click at [882, 83] on div "Status Active" at bounding box center [912, 78] width 261 height 19
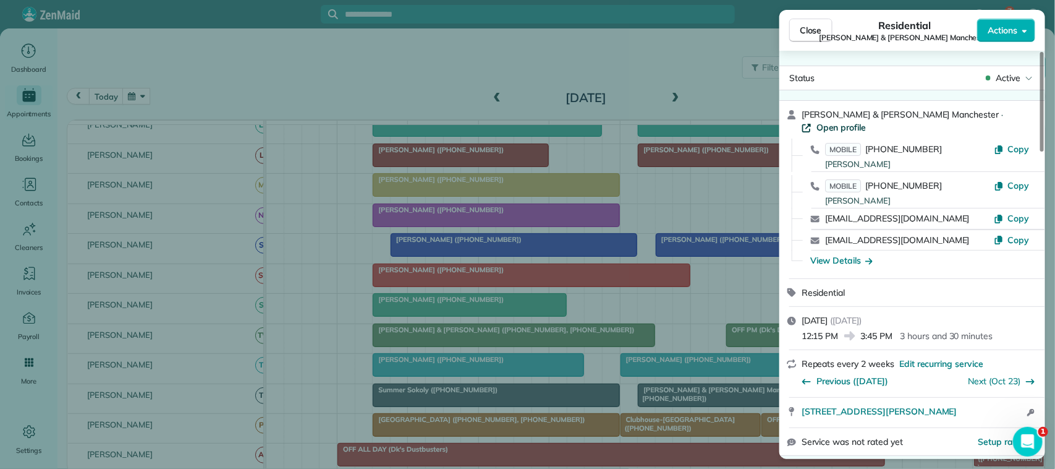
click at [867, 121] on span "Open profile" at bounding box center [841, 127] width 50 height 12
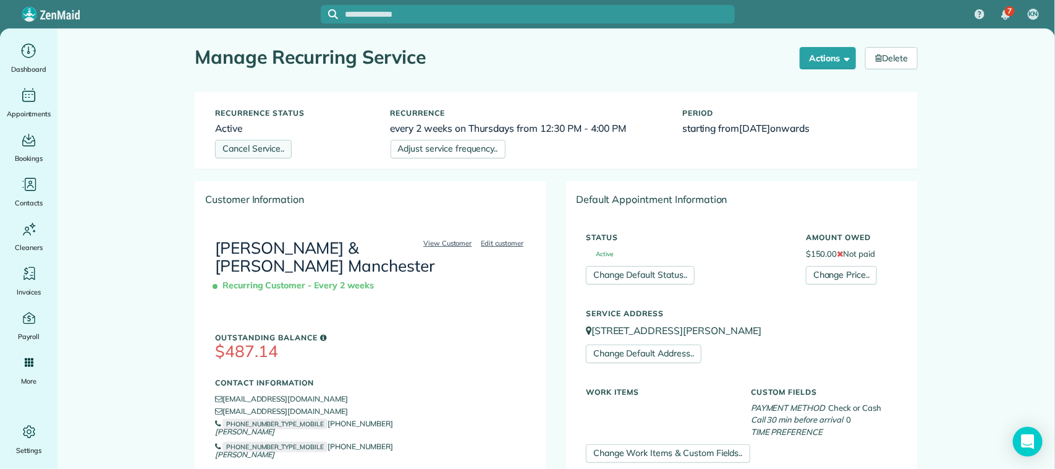
click at [252, 156] on link "Cancel Service.." at bounding box center [253, 149] width 77 height 19
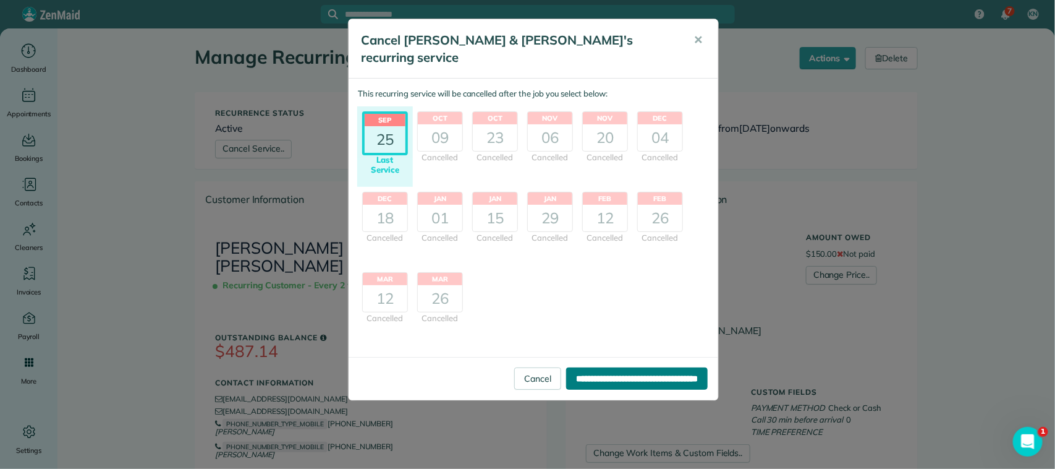
click at [637, 367] on input "**********" at bounding box center [637, 378] width 142 height 22
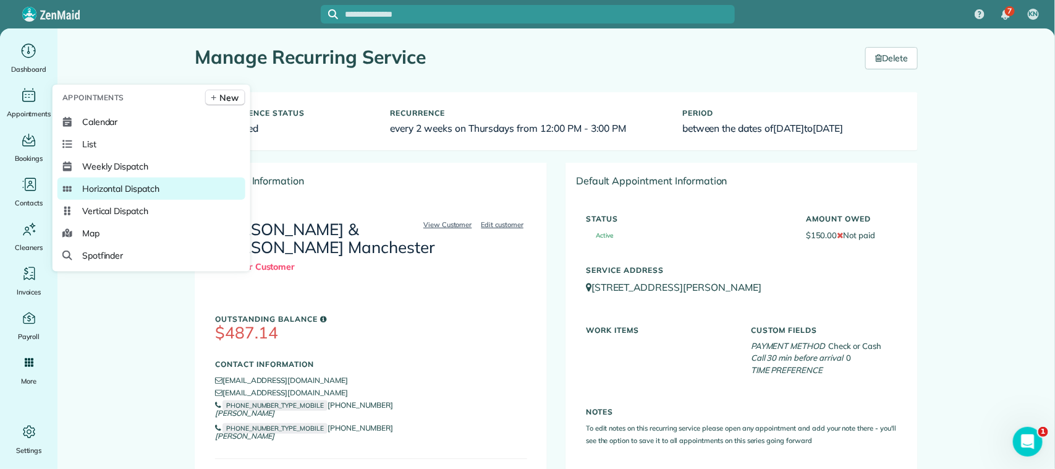
click at [141, 186] on span "Horizontal Dispatch" at bounding box center [120, 188] width 77 height 12
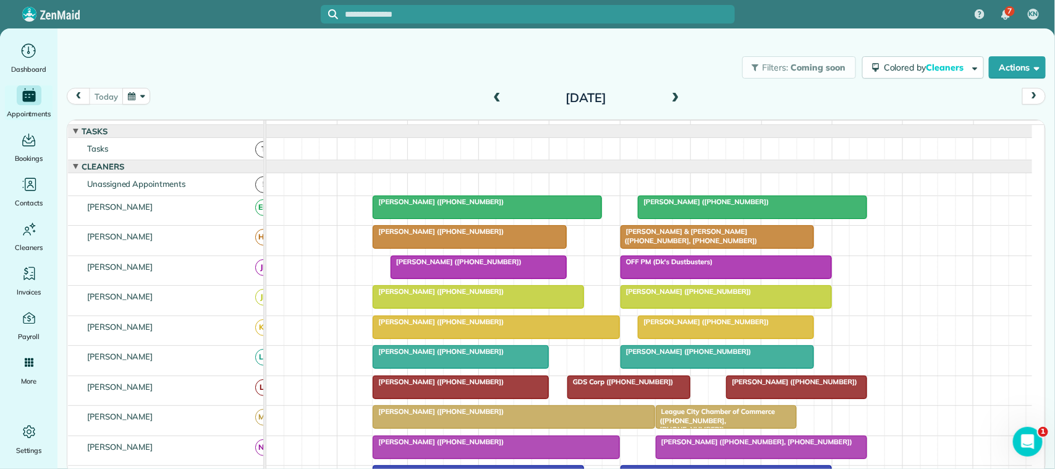
click at [136, 104] on button "button" at bounding box center [136, 96] width 28 height 17
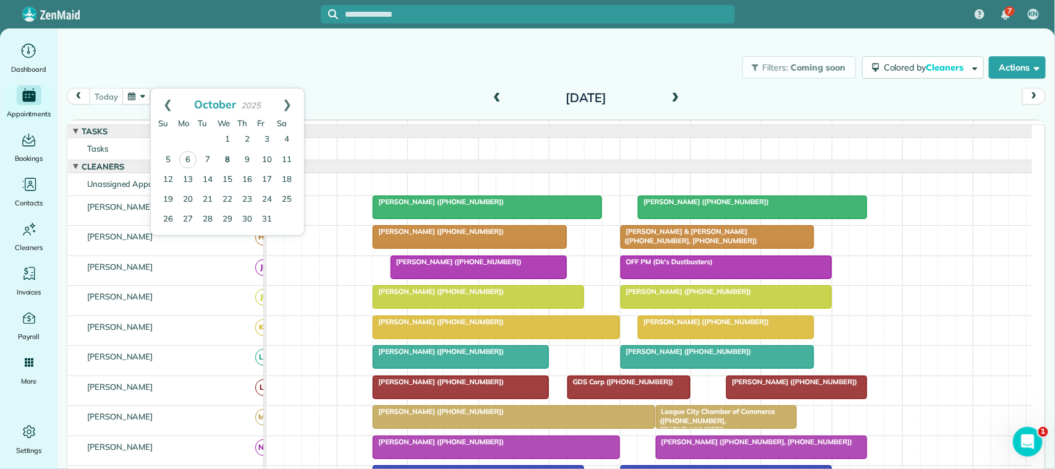
click at [229, 161] on link "8" at bounding box center [228, 160] width 20 height 20
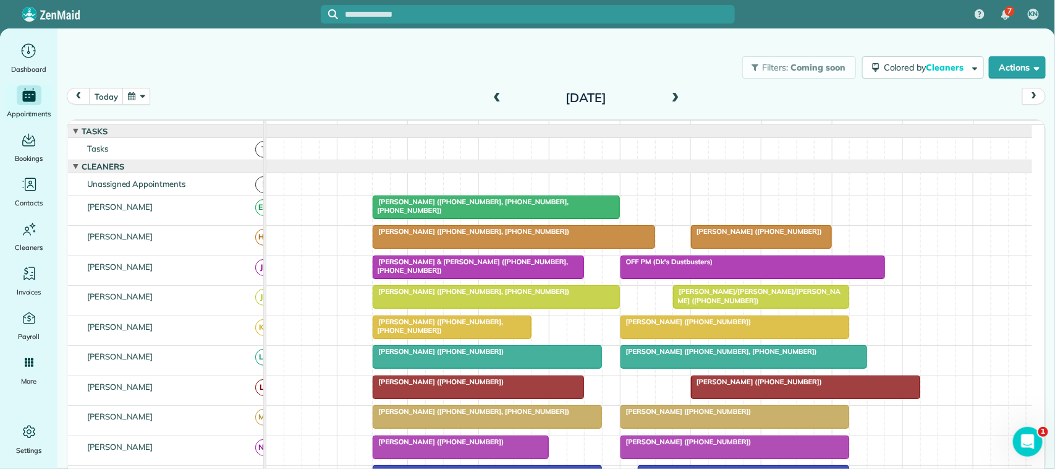
click at [141, 96] on button "button" at bounding box center [136, 96] width 28 height 17
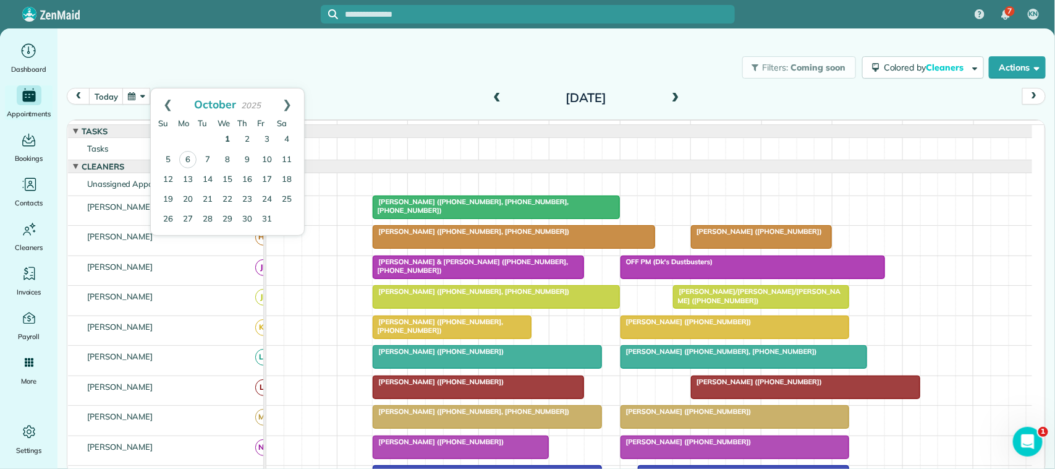
click at [223, 134] on link "1" at bounding box center [228, 140] width 20 height 20
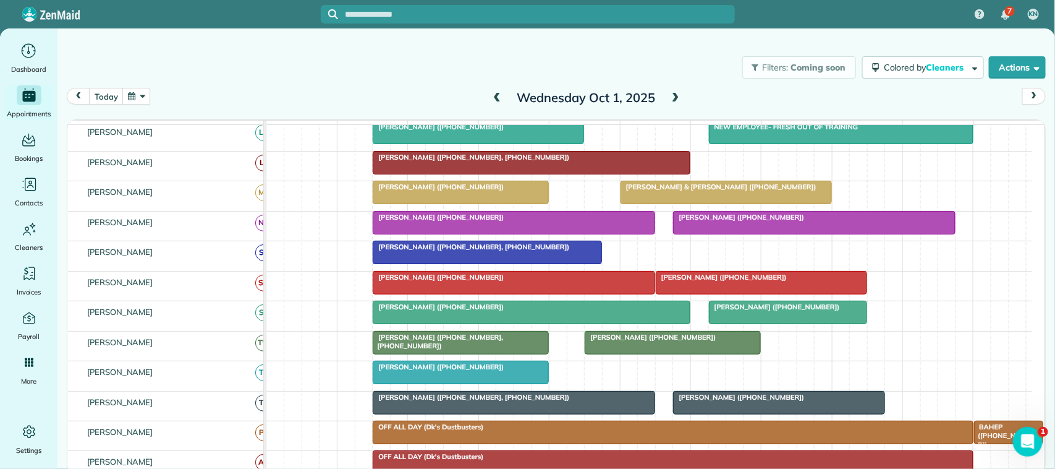
scroll to position [298, 0]
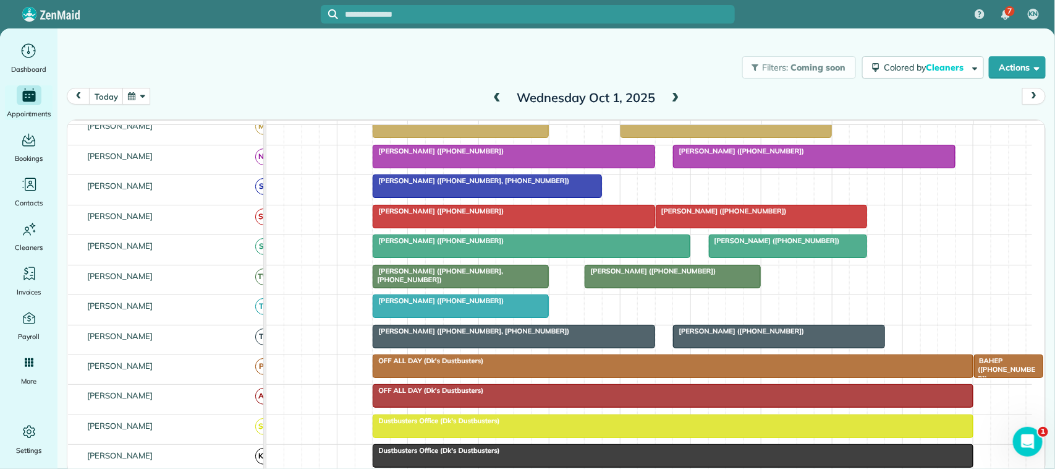
click at [425, 257] on div at bounding box center [531, 246] width 316 height 22
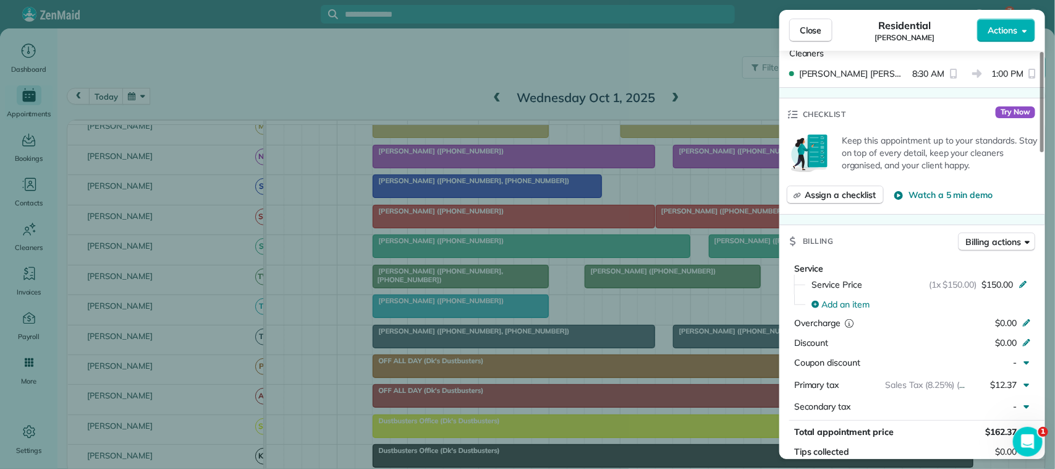
scroll to position [309, 0]
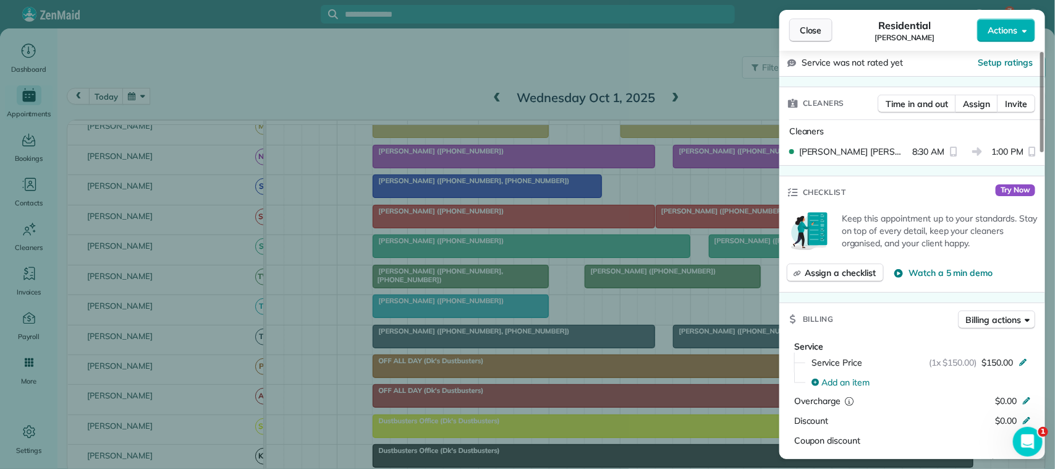
click at [800, 37] on button "Close" at bounding box center [810, 30] width 43 height 23
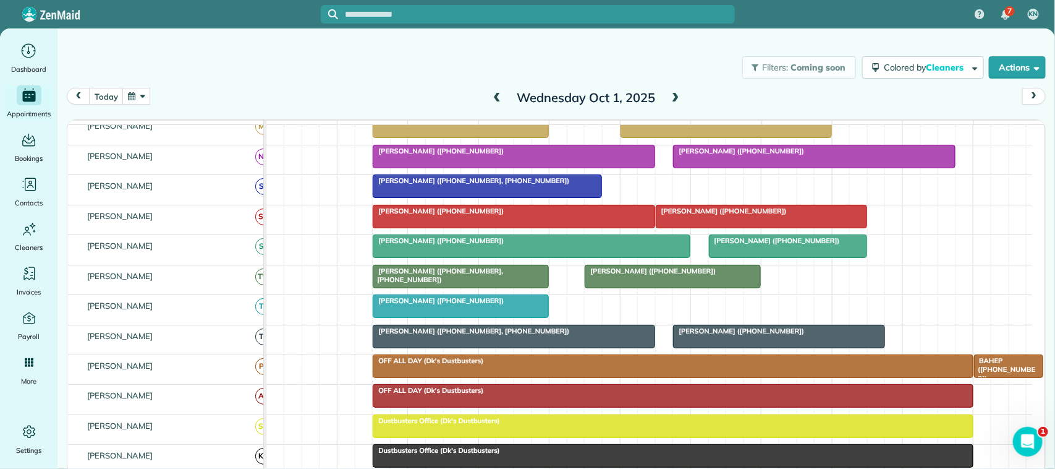
click at [791, 245] on span "[PERSON_NAME] ([PHONE_NUMBER])" at bounding box center [774, 240] width 132 height 9
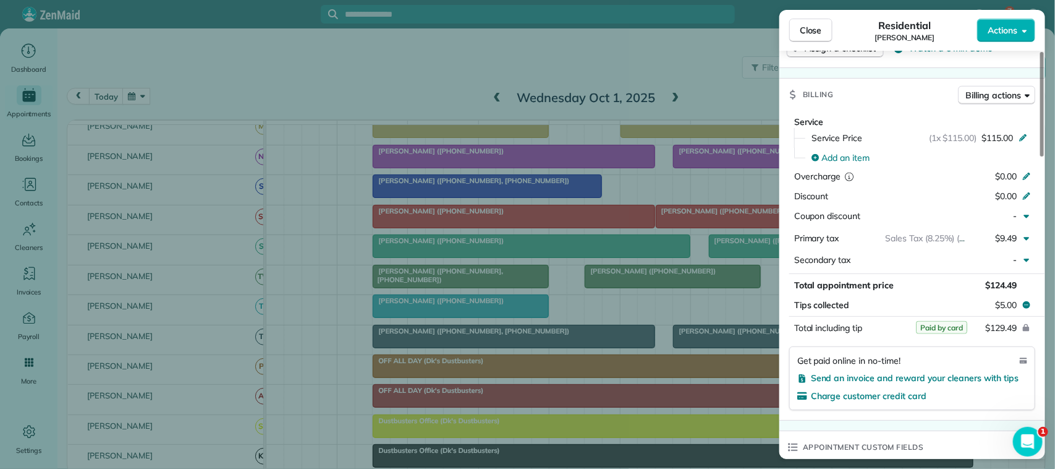
scroll to position [541, 0]
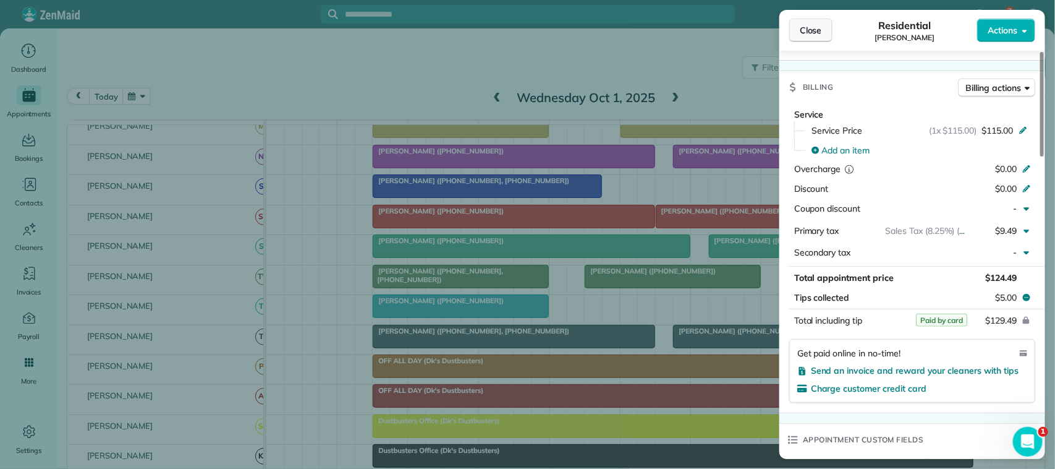
click at [796, 34] on button "Close" at bounding box center [810, 30] width 43 height 23
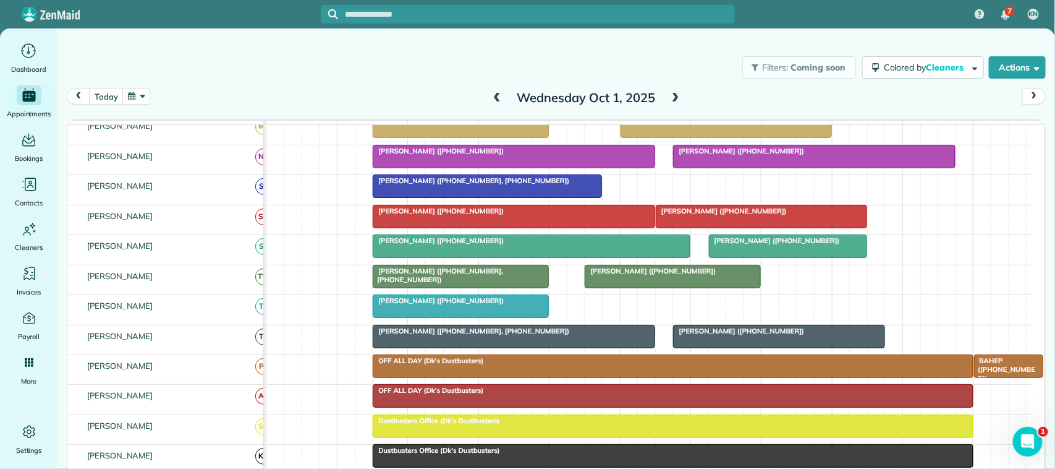
click at [679, 97] on span at bounding box center [676, 98] width 14 height 11
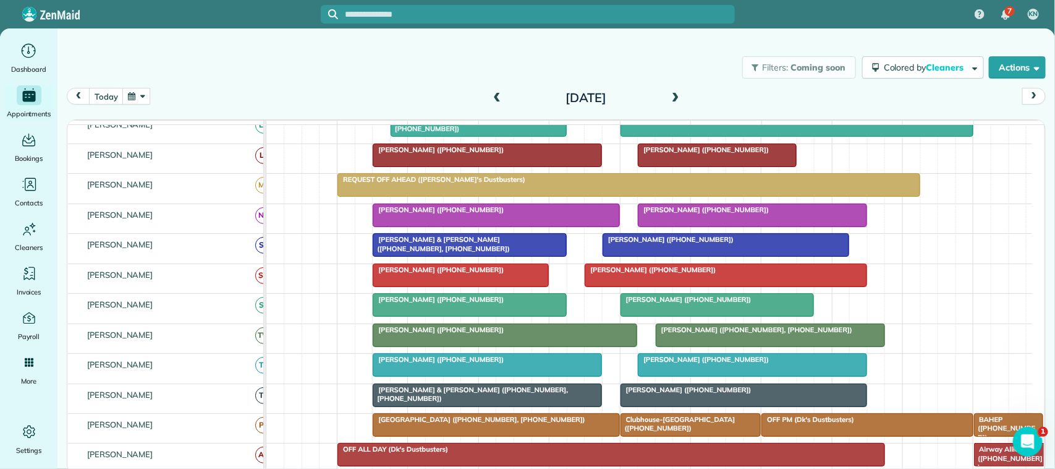
scroll to position [291, 0]
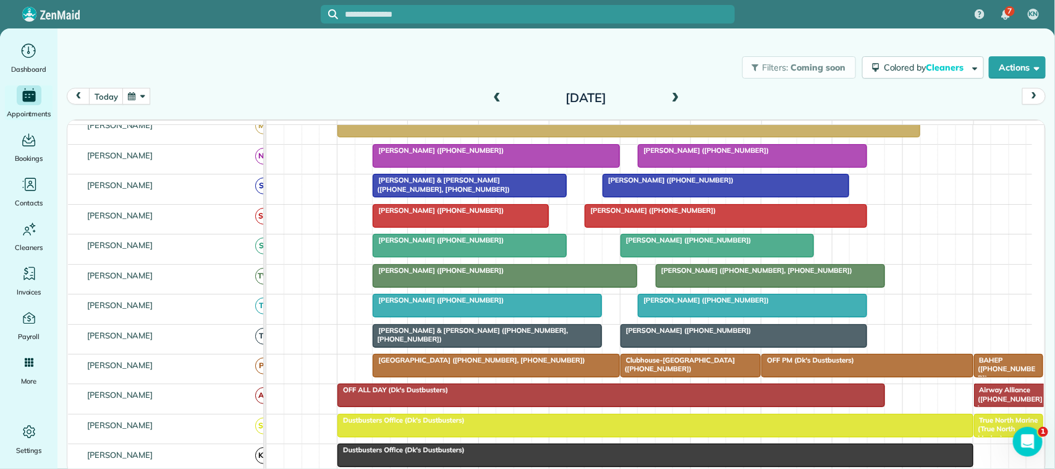
click at [453, 257] on div at bounding box center [469, 245] width 193 height 22
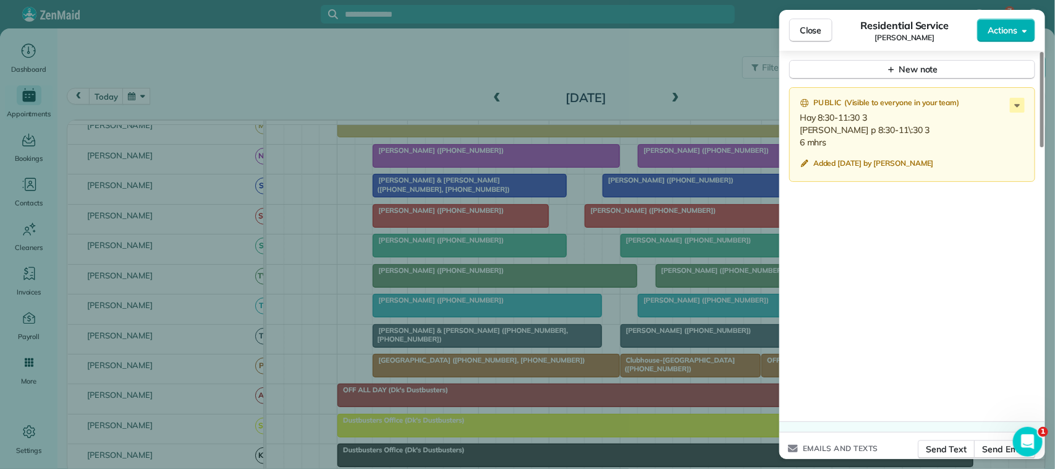
scroll to position [1002, 0]
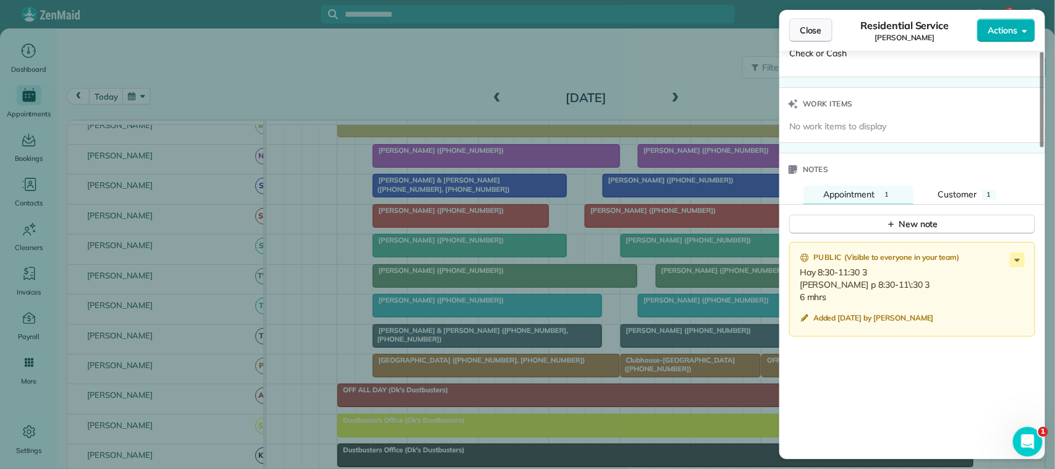
click at [819, 22] on button "Close" at bounding box center [810, 30] width 43 height 23
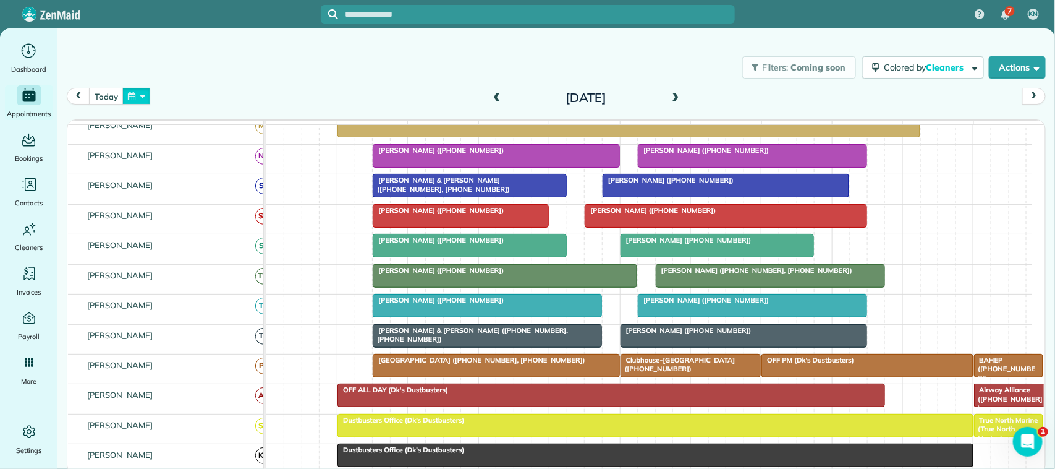
click at [125, 104] on button "button" at bounding box center [136, 96] width 28 height 17
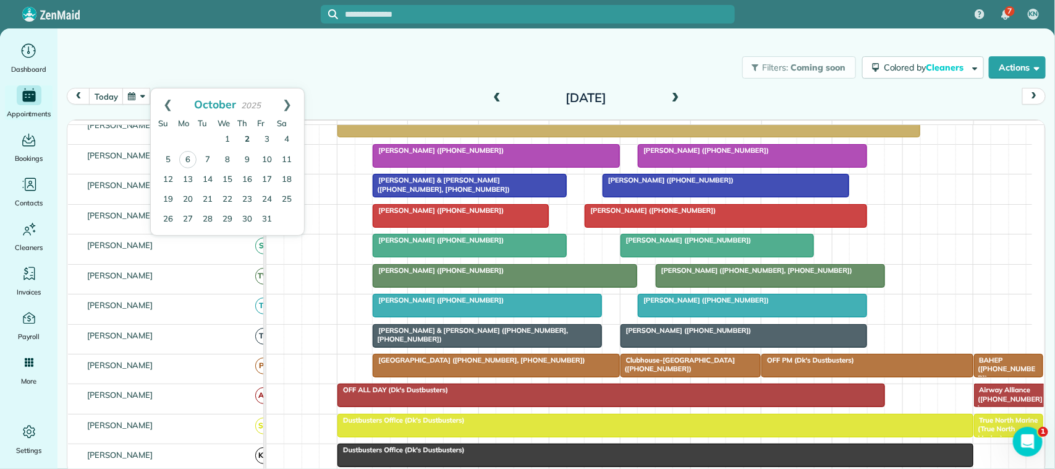
click at [248, 134] on link "2" at bounding box center [247, 140] width 20 height 20
click at [672, 257] on div at bounding box center [717, 245] width 193 height 22
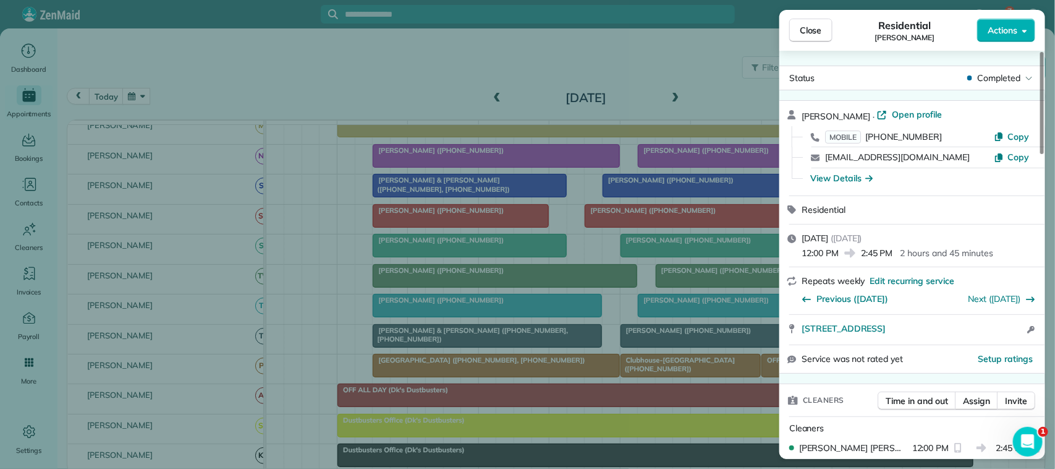
scroll to position [387, 0]
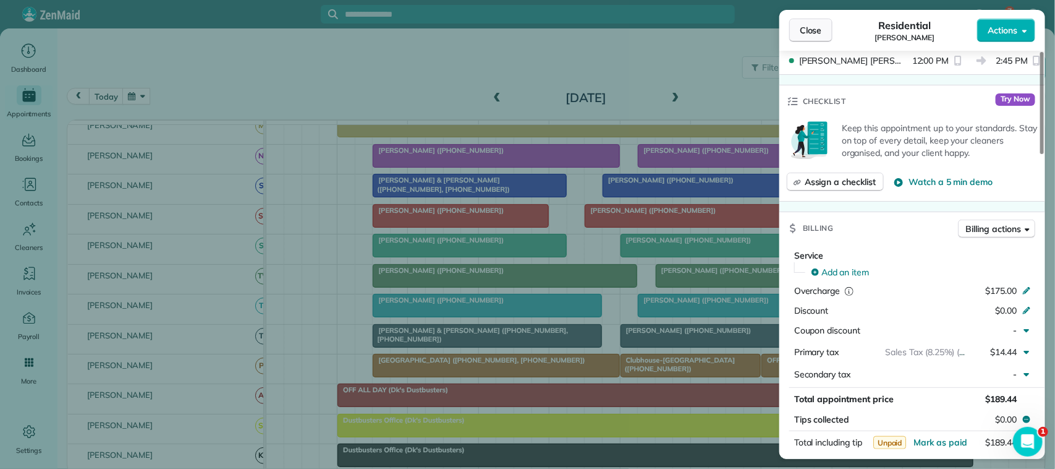
click at [799, 19] on button "Close" at bounding box center [810, 30] width 43 height 23
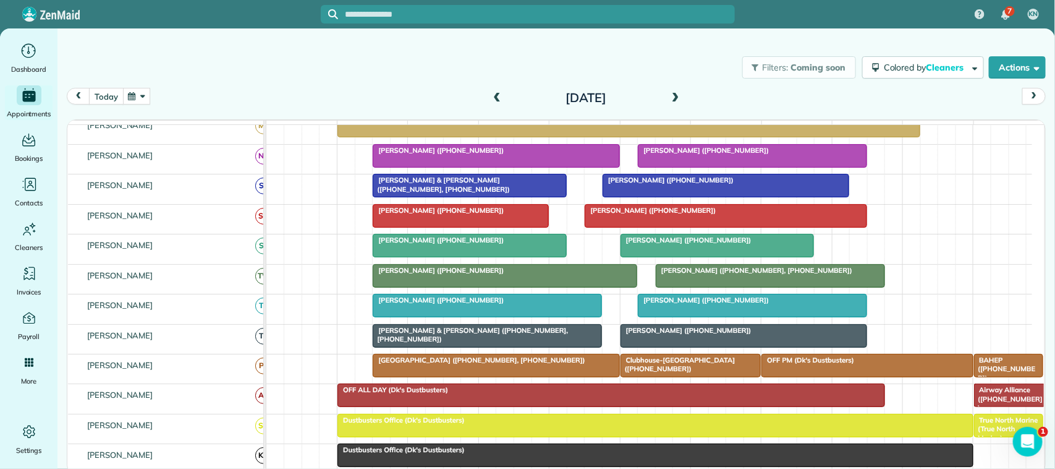
click at [96, 99] on button "today" at bounding box center [106, 96] width 34 height 17
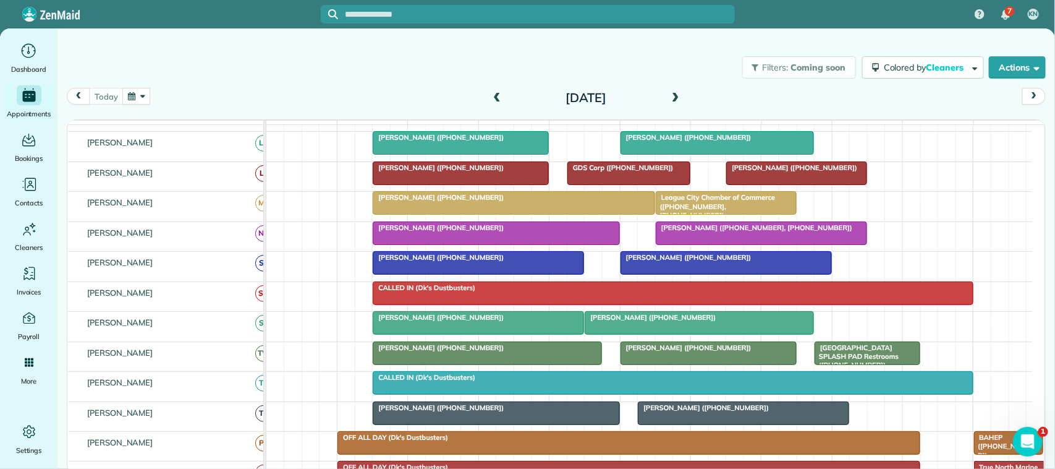
scroll to position [368, 0]
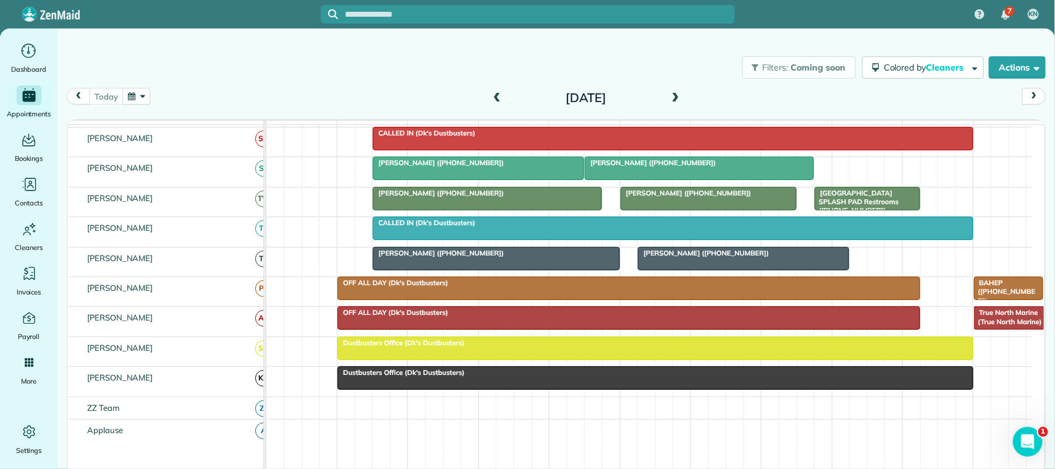
click at [452, 269] on div at bounding box center [495, 258] width 245 height 22
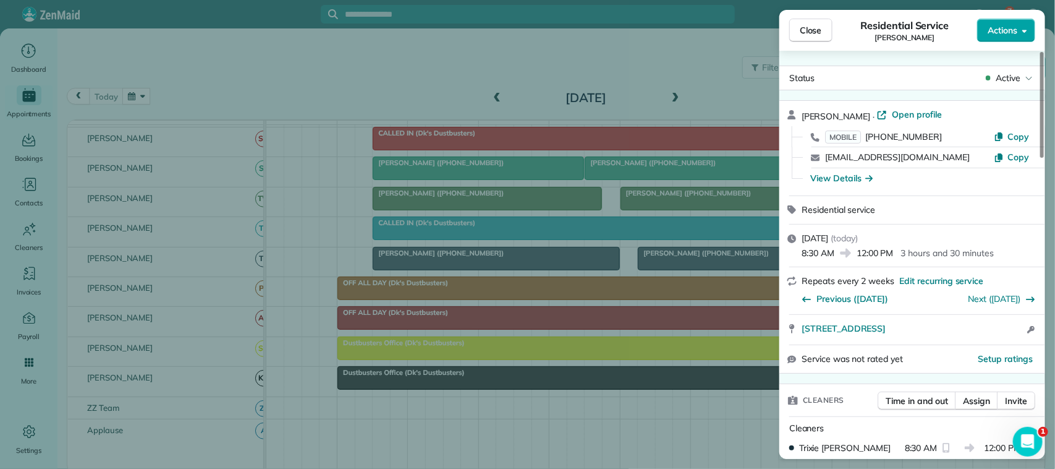
click at [1009, 33] on span "Actions" at bounding box center [1003, 30] width 30 height 12
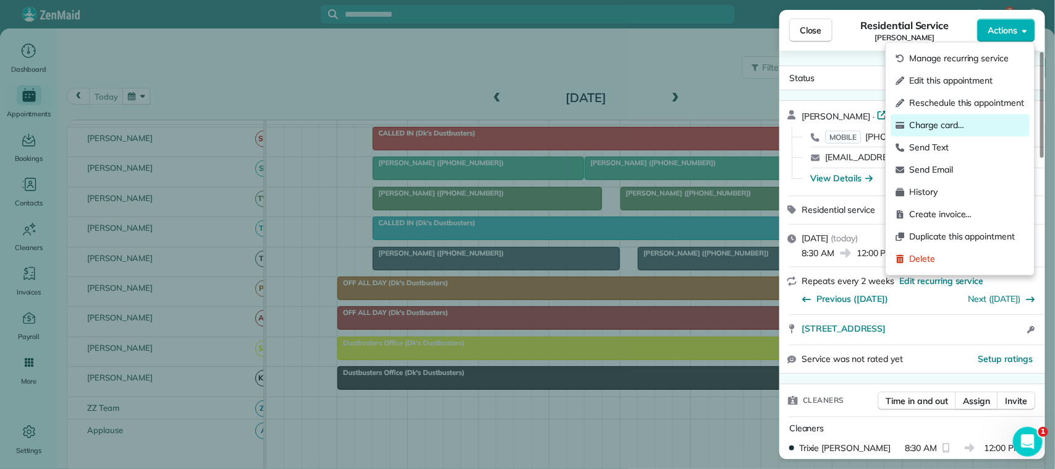
click at [984, 122] on span "Charge card…" at bounding box center [967, 125] width 115 height 12
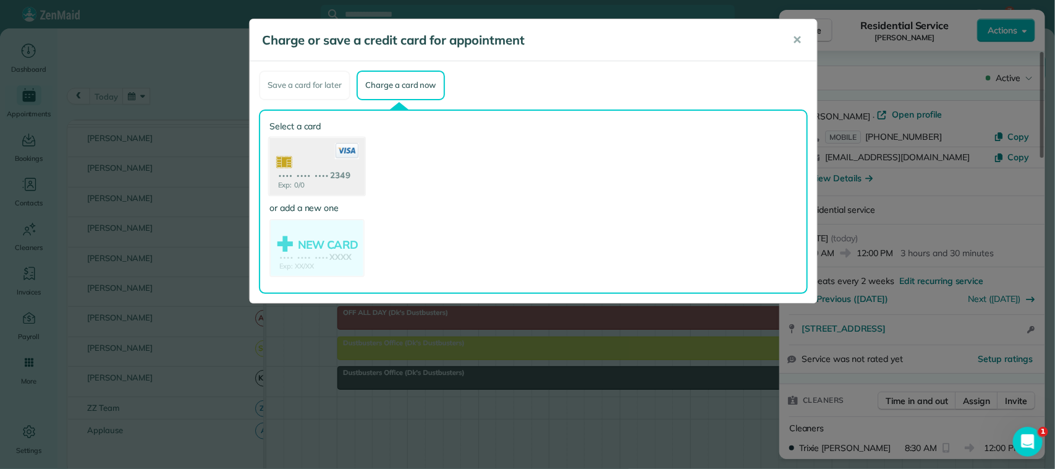
click at [320, 162] on use at bounding box center [316, 167] width 95 height 60
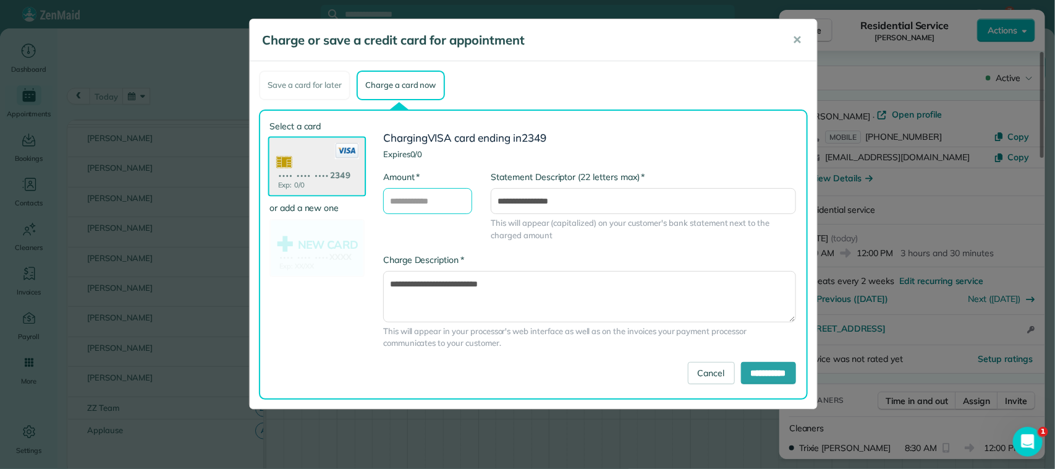
click at [430, 192] on input "* Amount" at bounding box center [427, 201] width 89 height 26
type input "******"
click at [742, 379] on input "**********" at bounding box center [768, 373] width 55 height 22
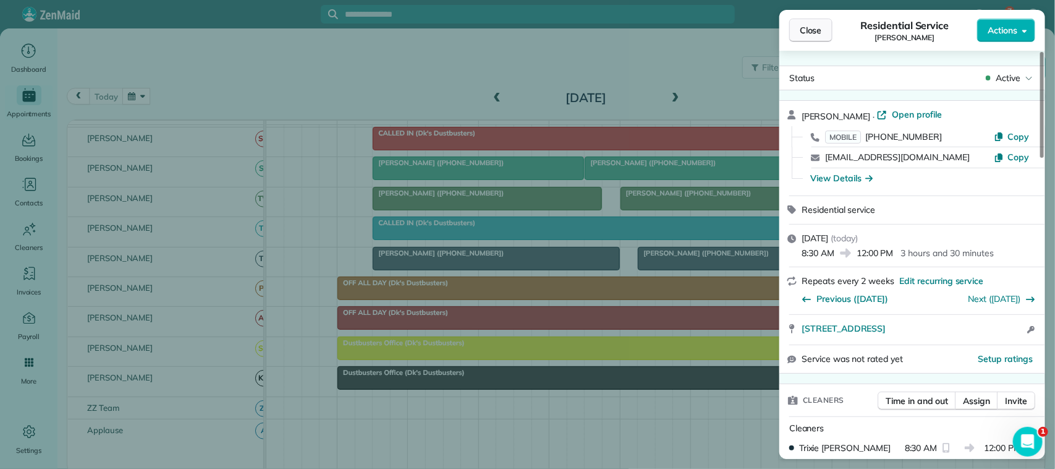
click at [804, 22] on button "Close" at bounding box center [810, 30] width 43 height 23
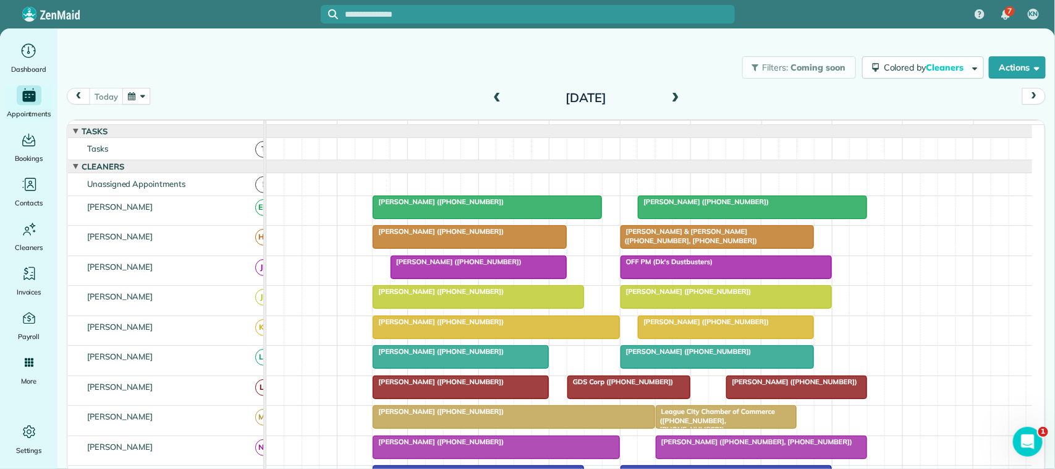
click at [449, 206] on span "[PERSON_NAME] ([PHONE_NUMBER])" at bounding box center [438, 201] width 132 height 9
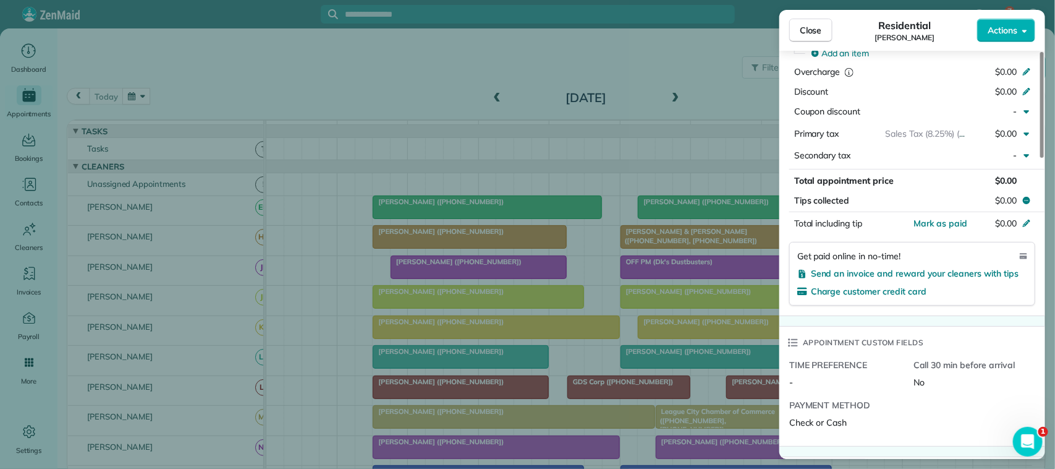
scroll to position [541, 0]
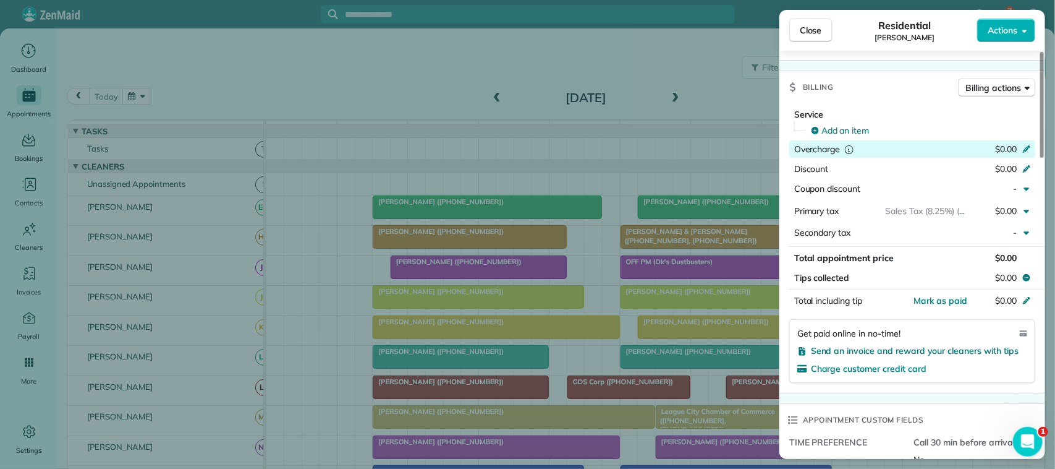
click at [1005, 143] on span "$0.00" at bounding box center [1006, 148] width 22 height 11
type input "***"
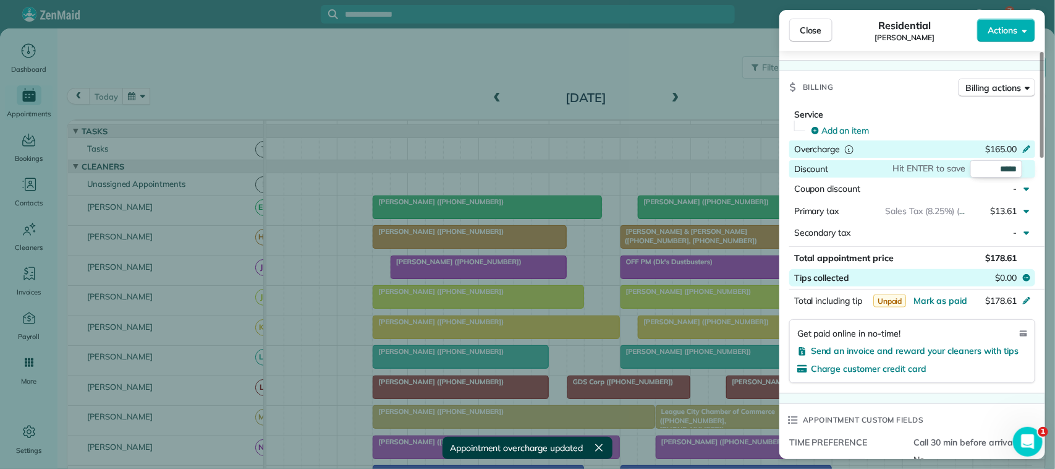
click at [1011, 271] on span "$0.00" at bounding box center [1006, 277] width 22 height 12
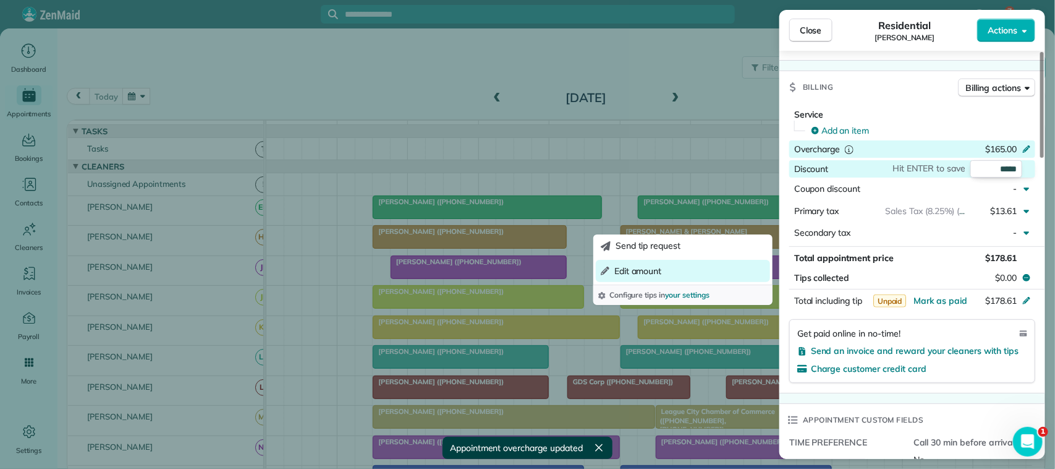
click at [731, 278] on button "Edit amount" at bounding box center [683, 271] width 174 height 22
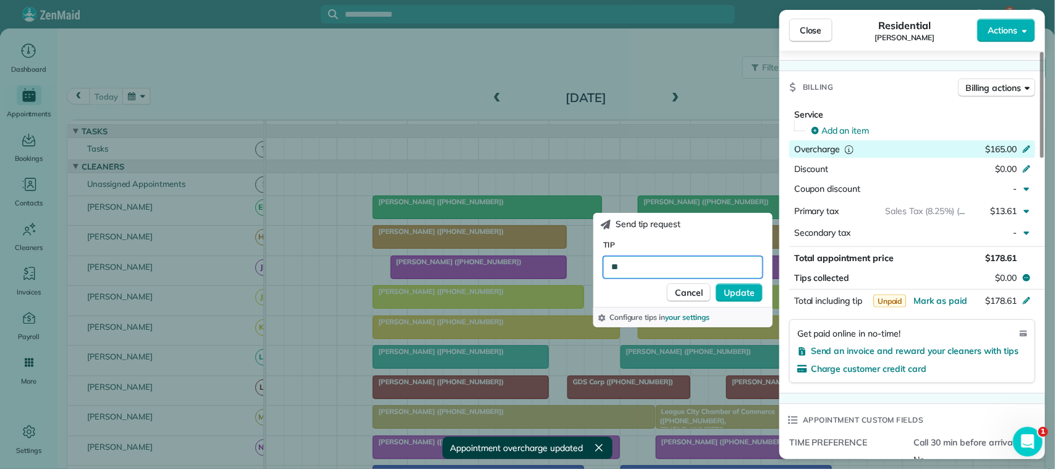
click at [635, 267] on input "**" at bounding box center [682, 267] width 159 height 22
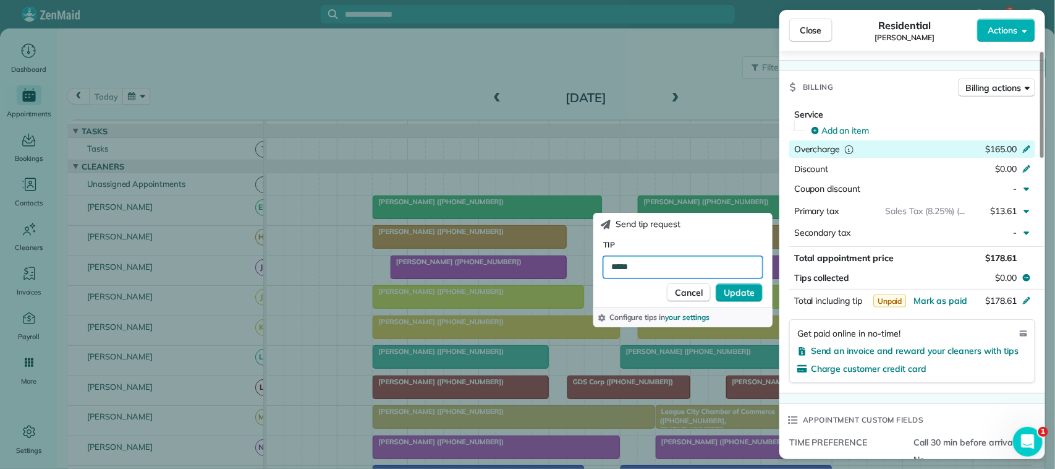
type input "*****"
click at [739, 294] on span "Update" at bounding box center [739, 292] width 31 height 12
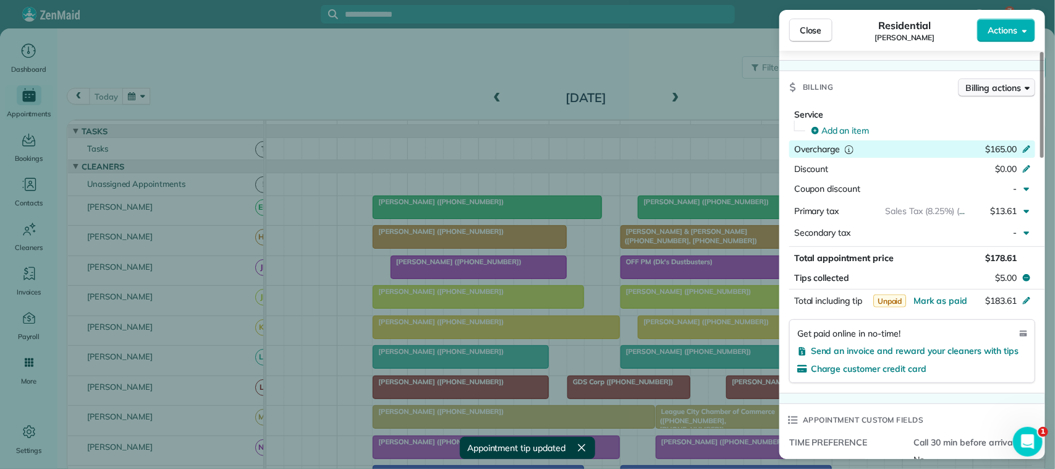
click at [1006, 82] on span "Billing actions" at bounding box center [993, 88] width 55 height 12
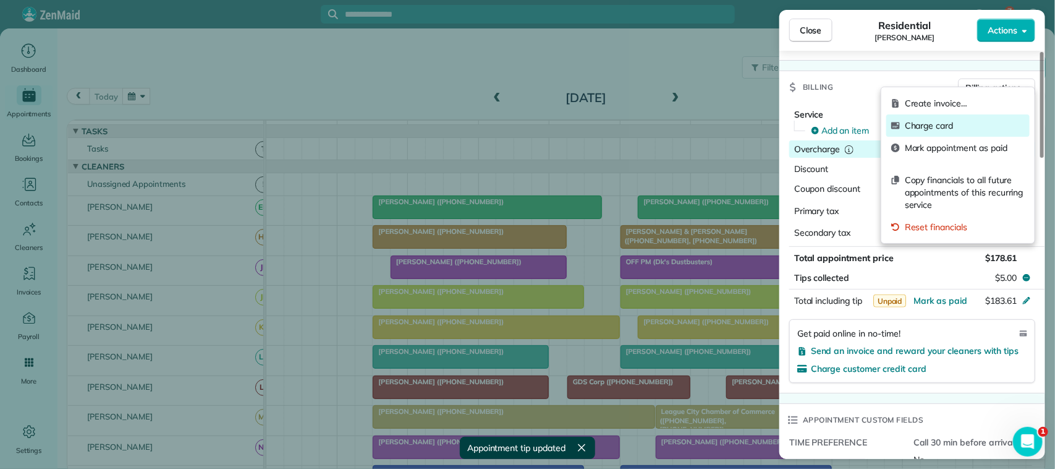
click at [959, 125] on span "Charge card" at bounding box center [965, 125] width 120 height 12
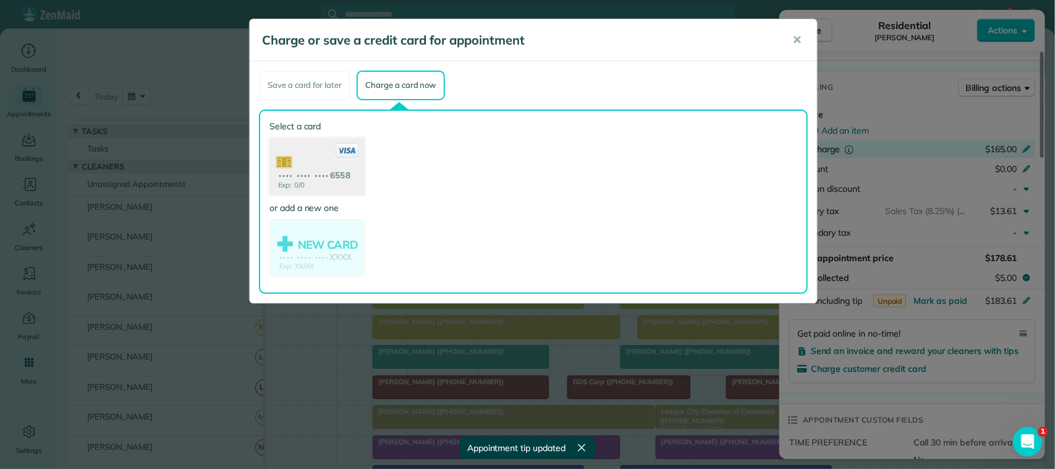
click at [352, 179] on use at bounding box center [316, 167] width 95 height 60
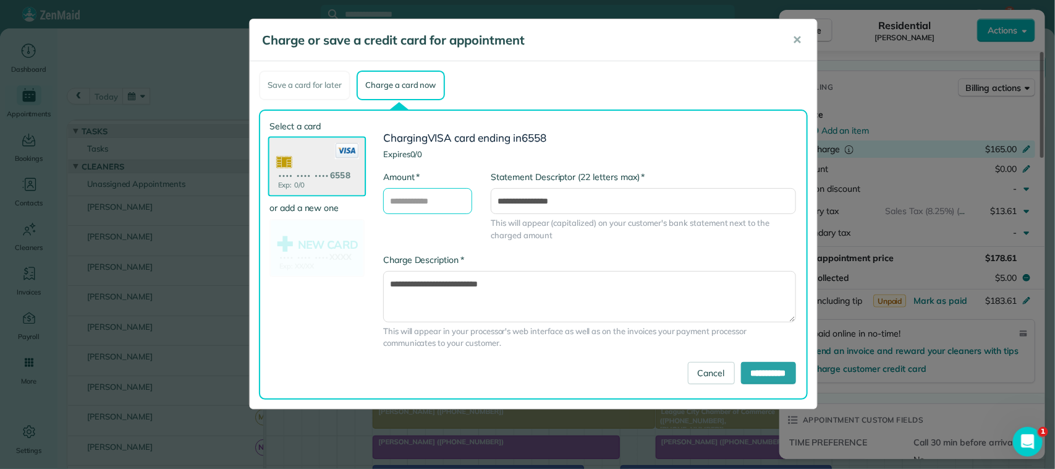
click at [434, 201] on input "* Amount" at bounding box center [427, 201] width 89 height 26
type input "******"
click at [751, 362] on input "**********" at bounding box center [768, 373] width 55 height 22
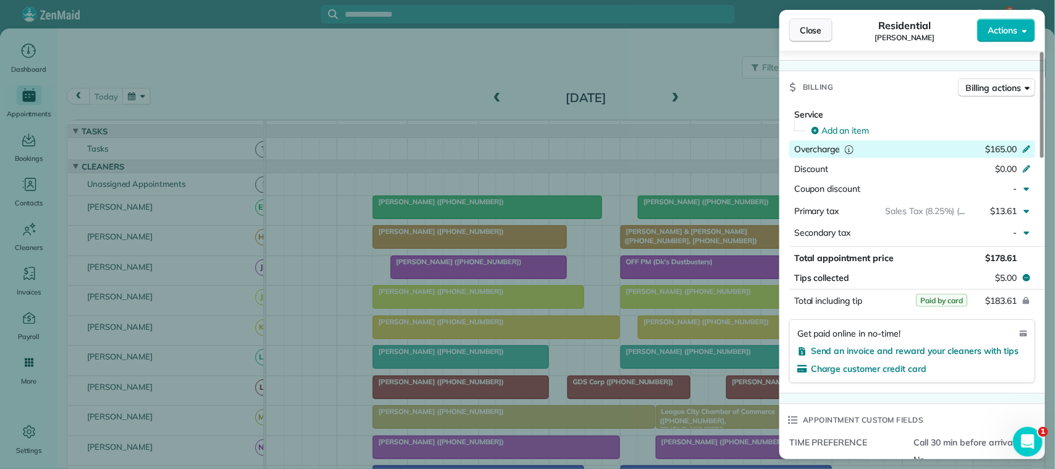
click at [802, 32] on span "Close" at bounding box center [811, 30] width 22 height 12
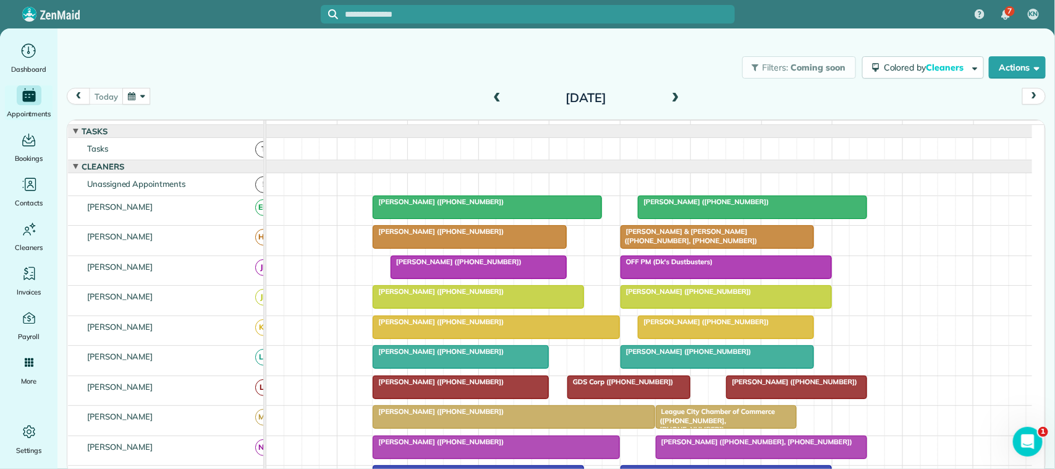
click at [406, 248] on div at bounding box center [469, 237] width 193 height 22
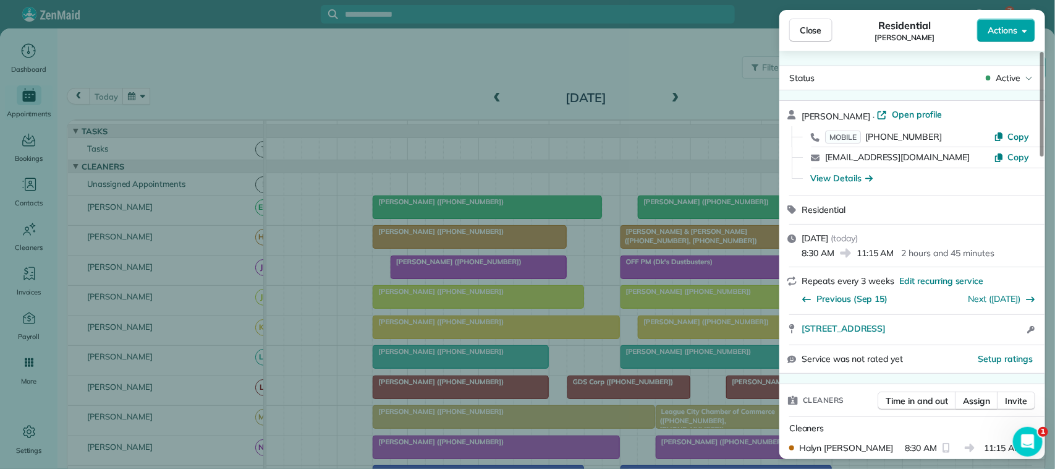
click at [1004, 36] on span "Actions" at bounding box center [1003, 30] width 30 height 12
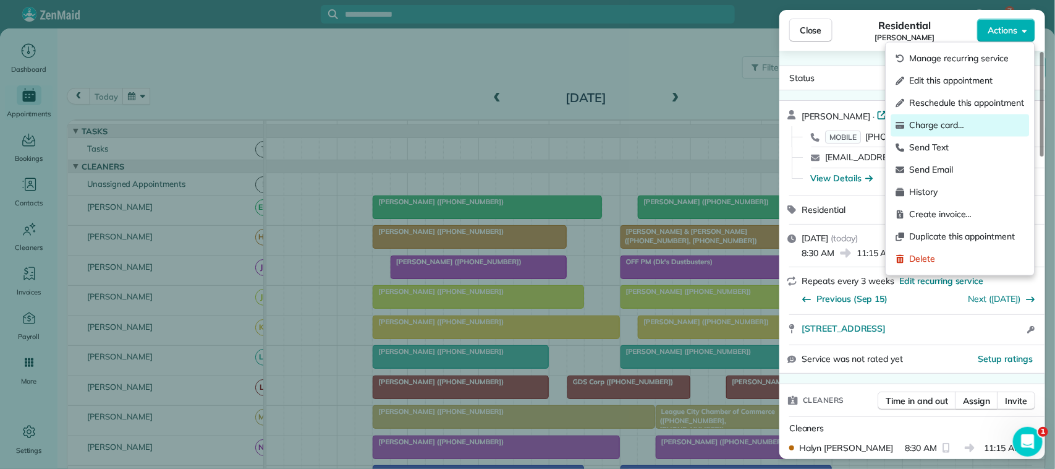
click at [973, 121] on span "Charge card…" at bounding box center [967, 125] width 115 height 12
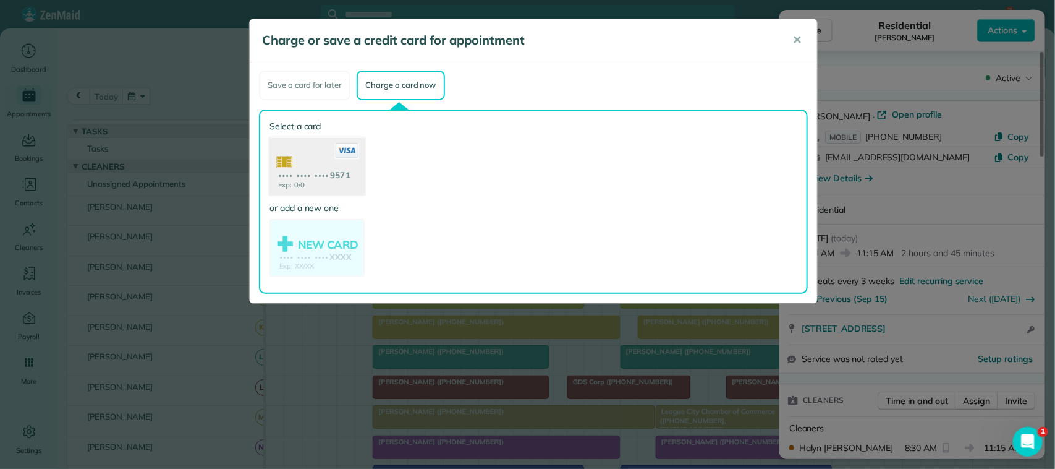
click at [344, 187] on use at bounding box center [316, 167] width 95 height 60
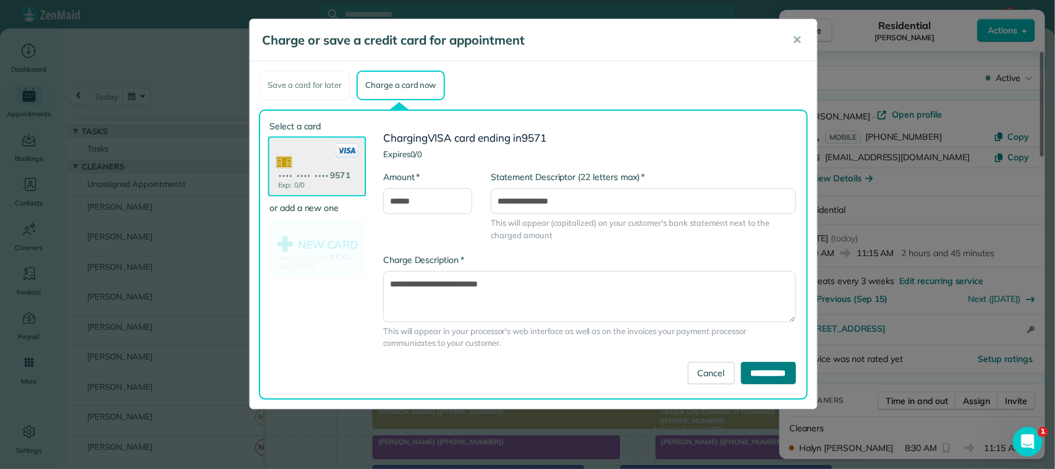
click at [768, 363] on form "**********" at bounding box center [589, 258] width 413 height 252
click at [768, 363] on input "**********" at bounding box center [768, 373] width 55 height 22
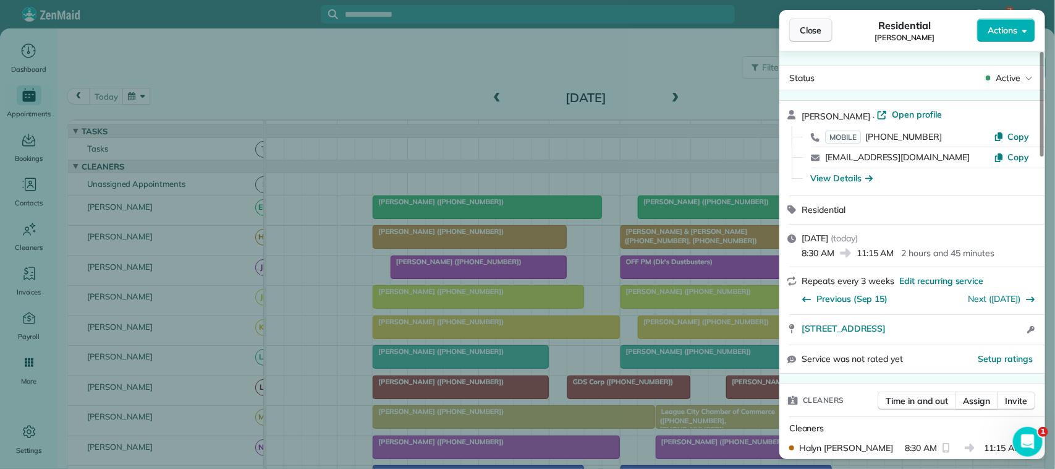
click at [821, 26] on span "Close" at bounding box center [811, 30] width 22 height 12
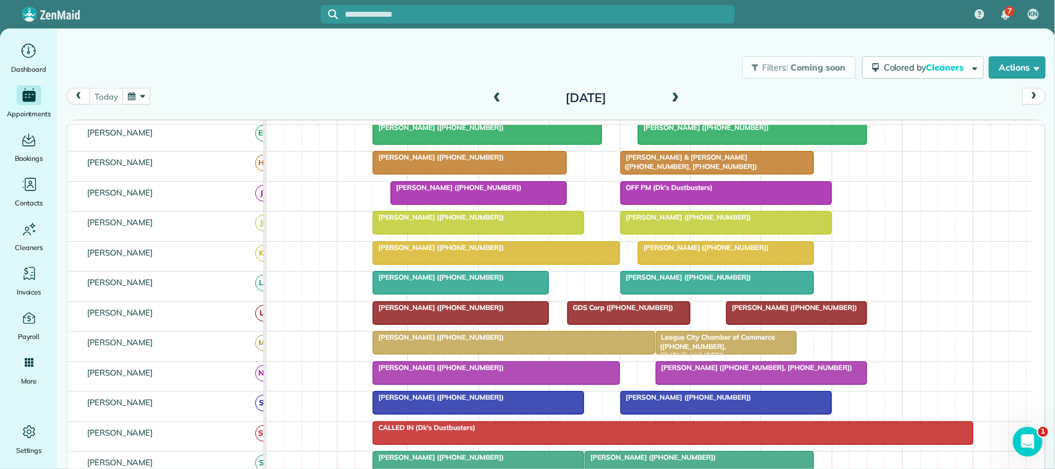
scroll to position [155, 0]
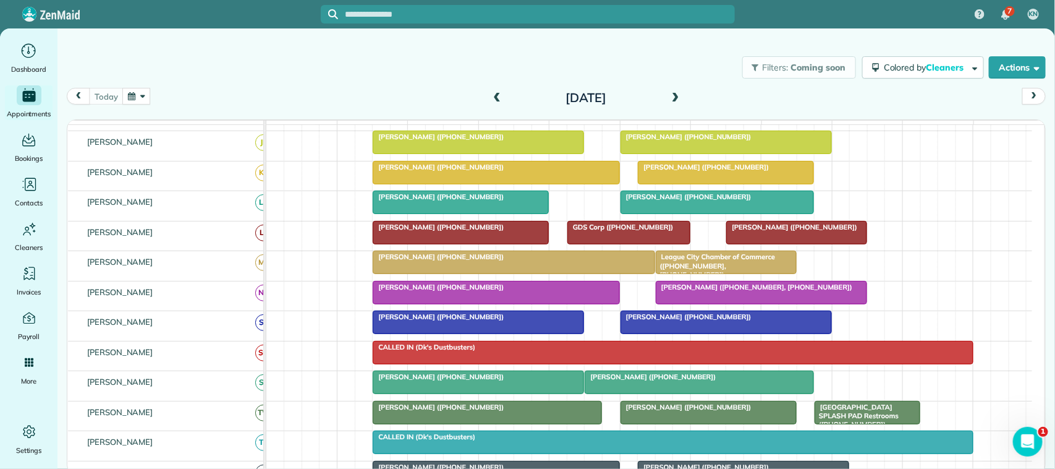
click at [690, 381] on span "[PERSON_NAME] ([PHONE_NUMBER])" at bounding box center [650, 376] width 132 height 9
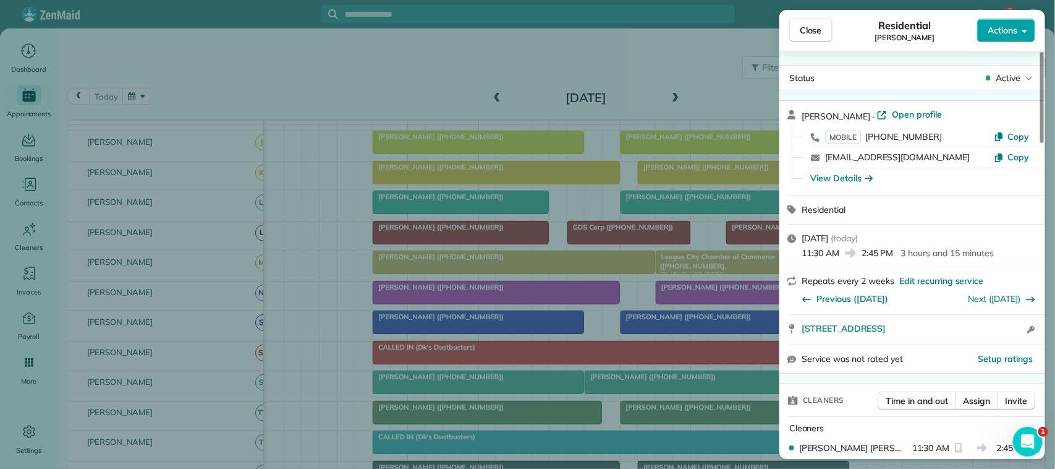
click at [1009, 31] on span "Actions" at bounding box center [1003, 30] width 30 height 12
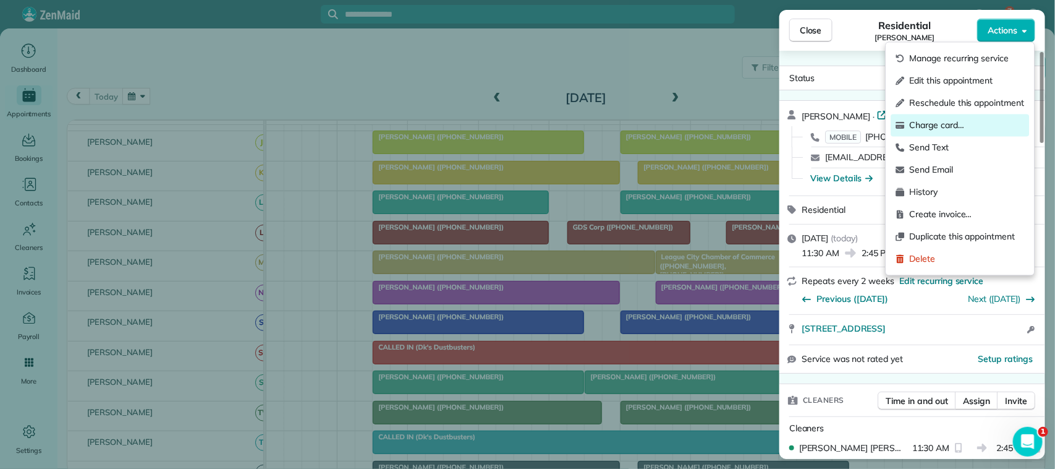
click at [958, 131] on span "Charge card…" at bounding box center [967, 125] width 115 height 12
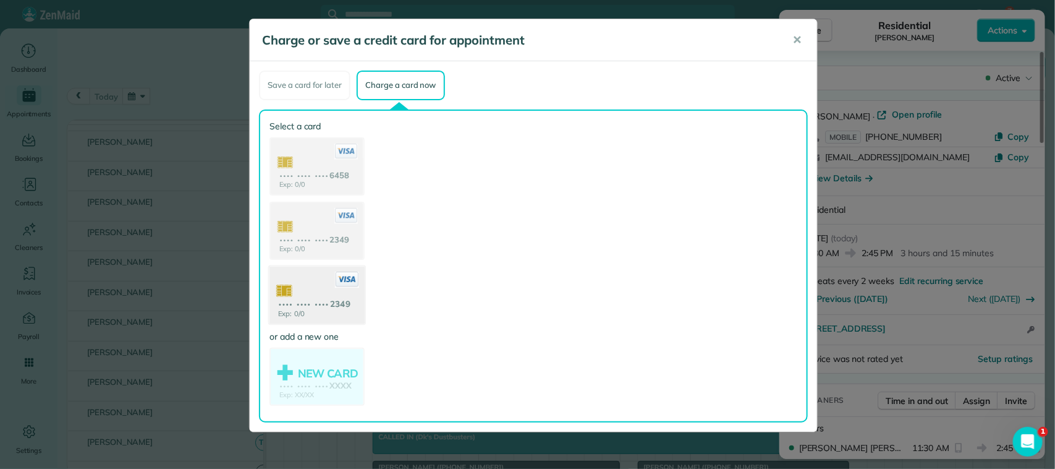
click at [352, 310] on use at bounding box center [316, 296] width 95 height 60
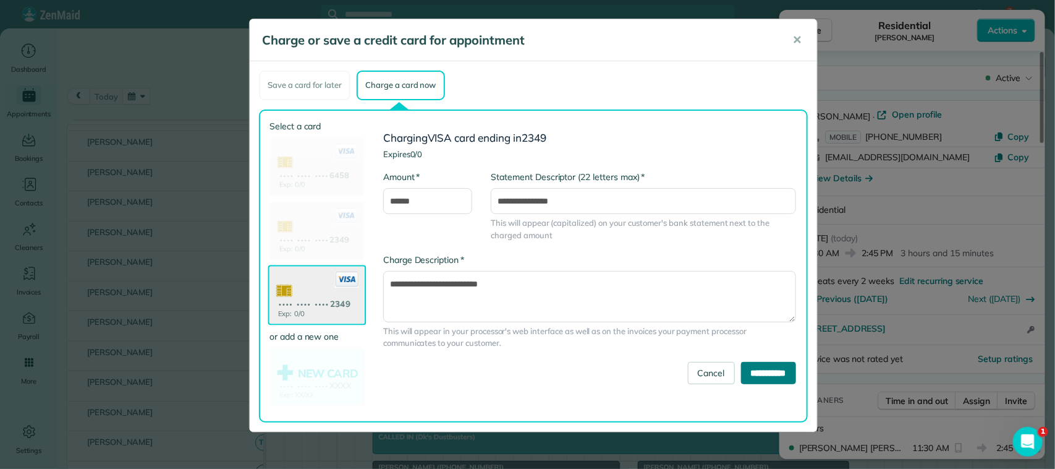
click at [761, 369] on input "**********" at bounding box center [768, 373] width 55 height 22
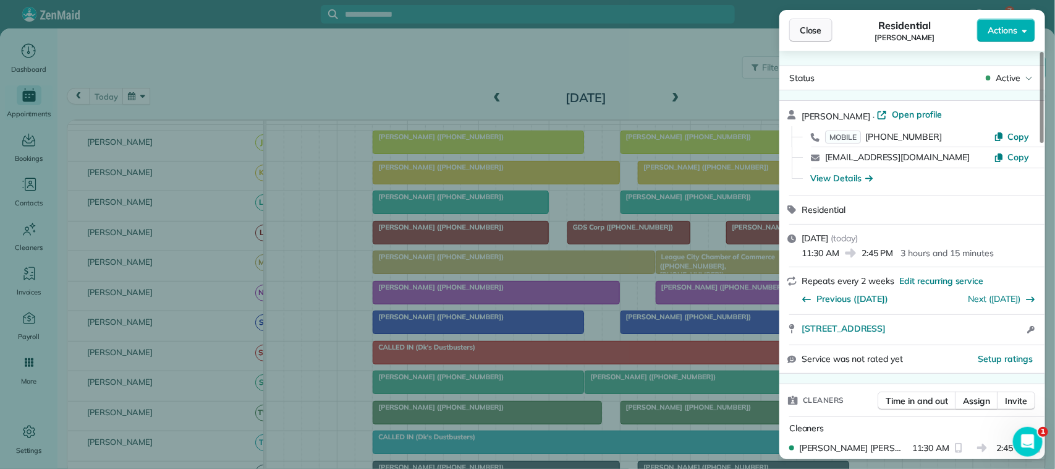
click at [814, 24] on span "Close" at bounding box center [811, 30] width 22 height 12
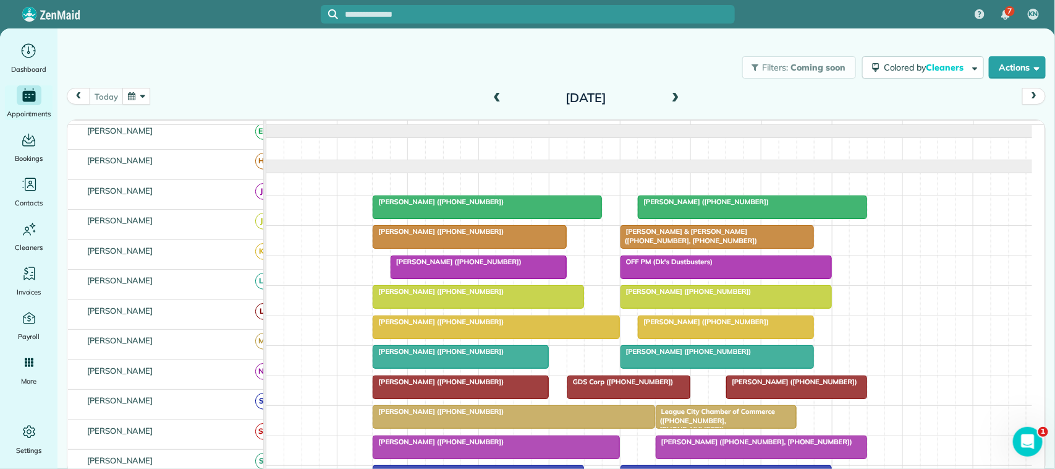
click at [167, 87] on div "Filters: Coming soon Colored by Cleaners Color by Cleaner Color by Team Color b…" at bounding box center [556, 67] width 998 height 41
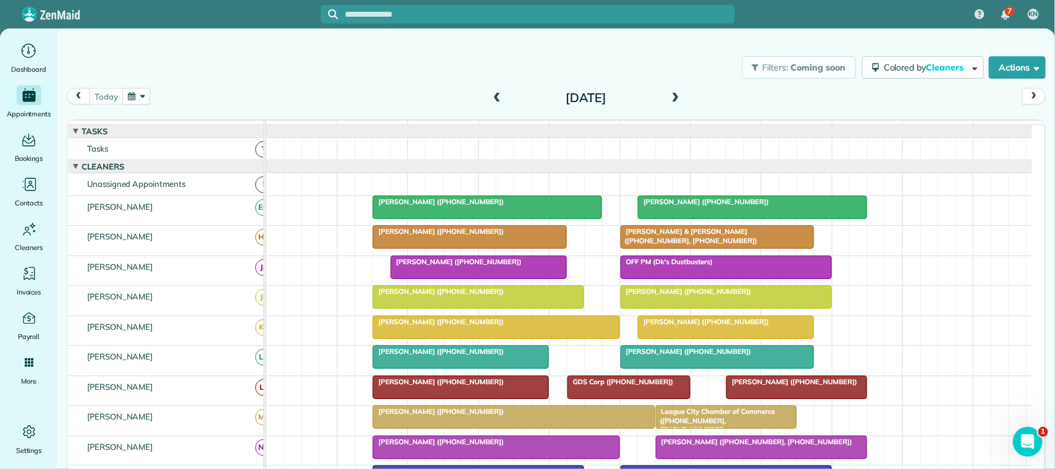
click at [255, 100] on div "today Monday Oct 6, 2025" at bounding box center [556, 99] width 979 height 23
click at [149, 93] on button "button" at bounding box center [136, 96] width 28 height 17
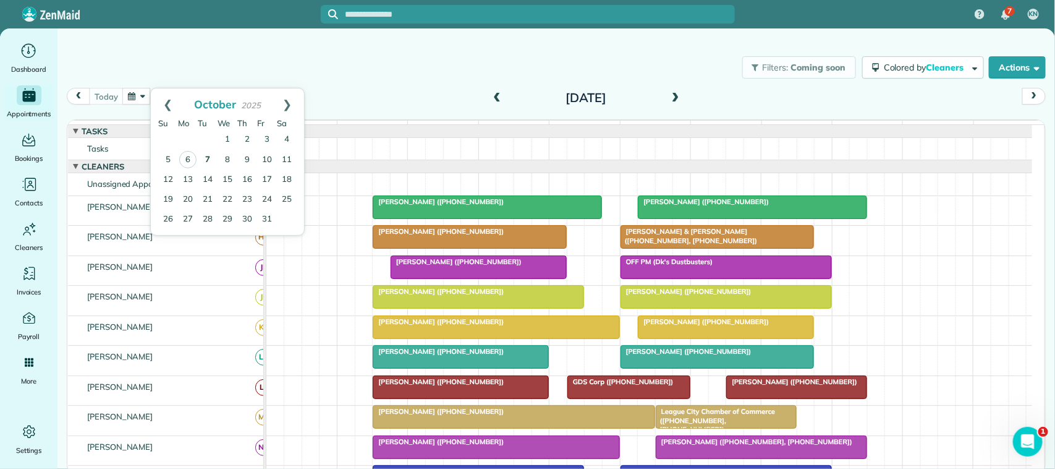
click at [207, 151] on link "7" at bounding box center [208, 160] width 20 height 20
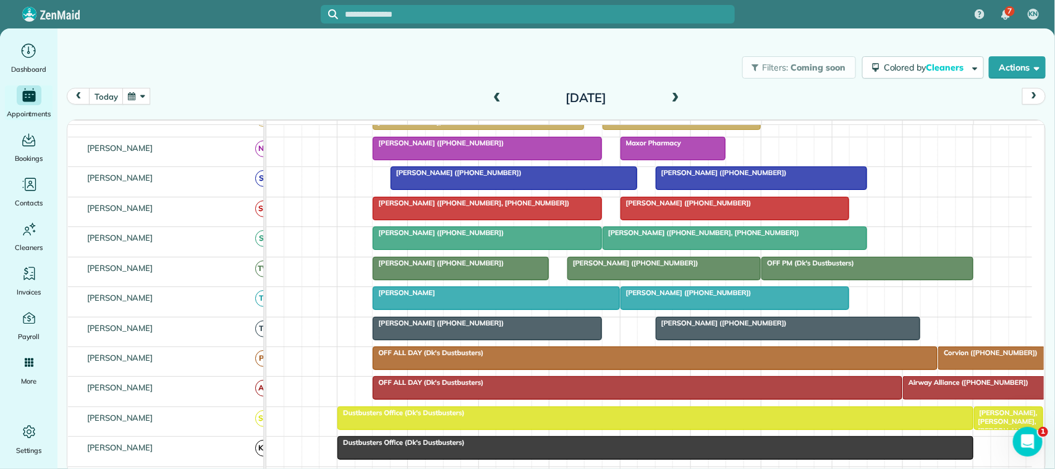
scroll to position [309, 0]
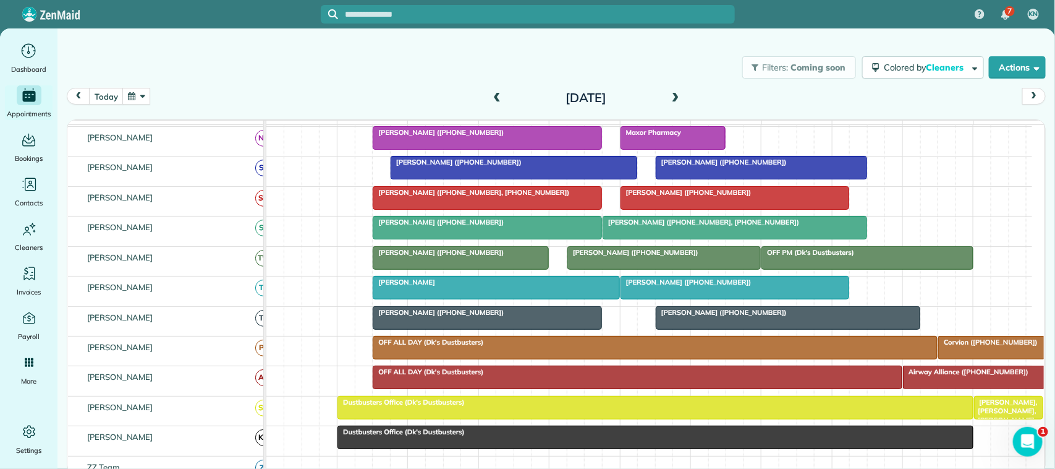
click at [668, 93] on div "Tuesday Oct 7, 2025" at bounding box center [586, 98] width 198 height 20
click at [674, 91] on span at bounding box center [676, 98] width 14 height 19
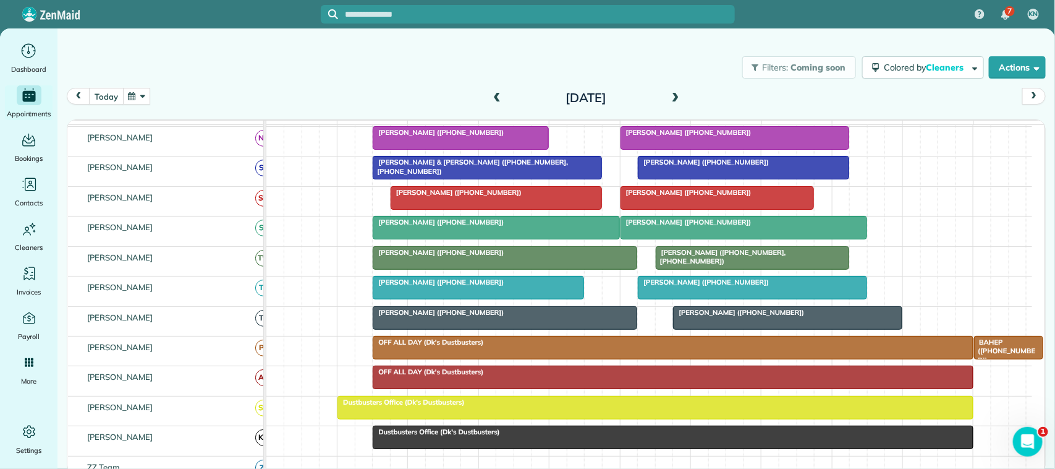
click at [100, 96] on button "today" at bounding box center [106, 96] width 34 height 17
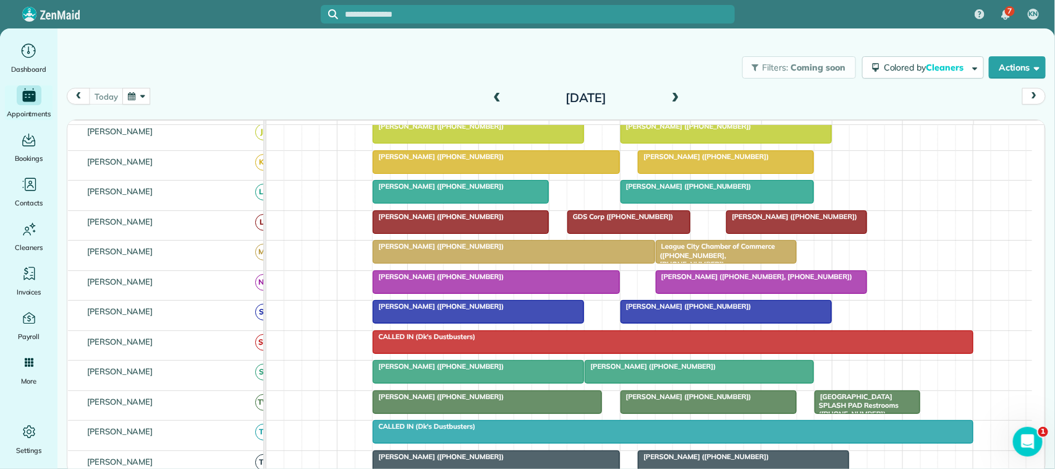
scroll to position [77, 0]
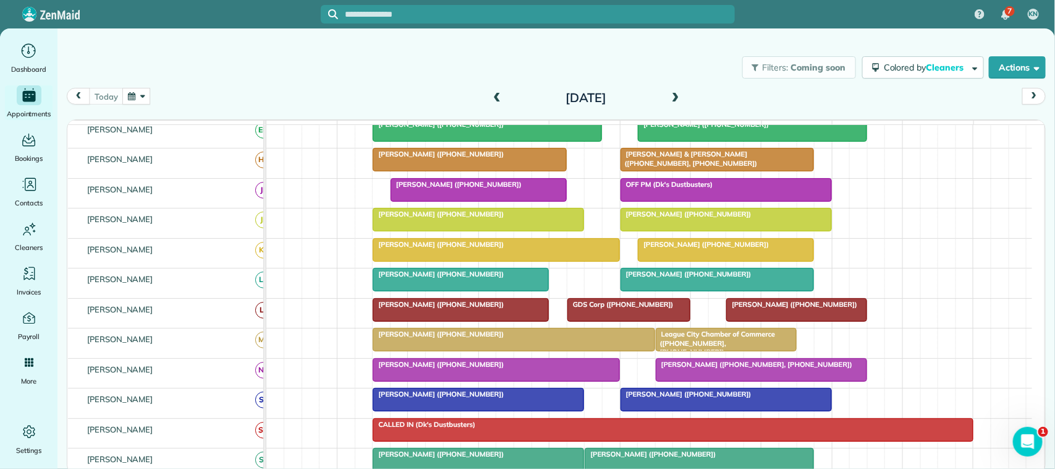
click at [712, 231] on div at bounding box center [726, 219] width 210 height 22
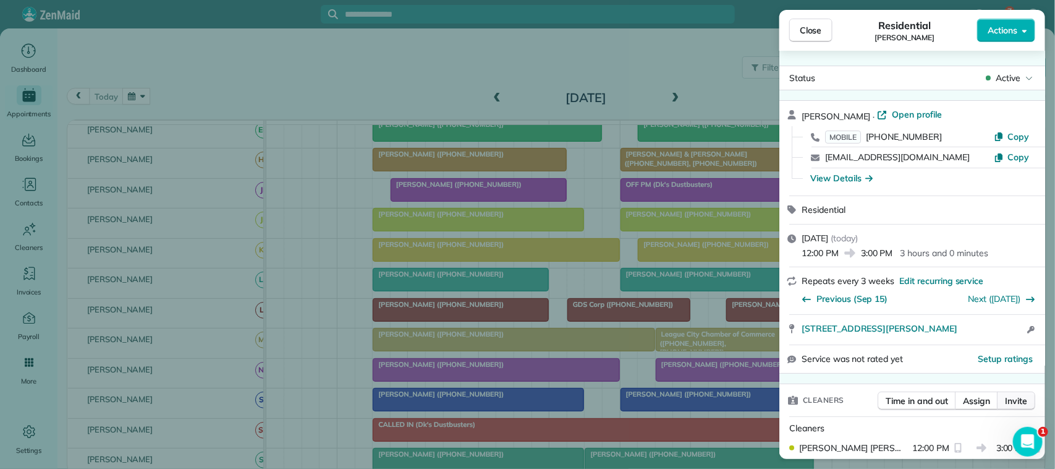
scroll to position [82, 0]
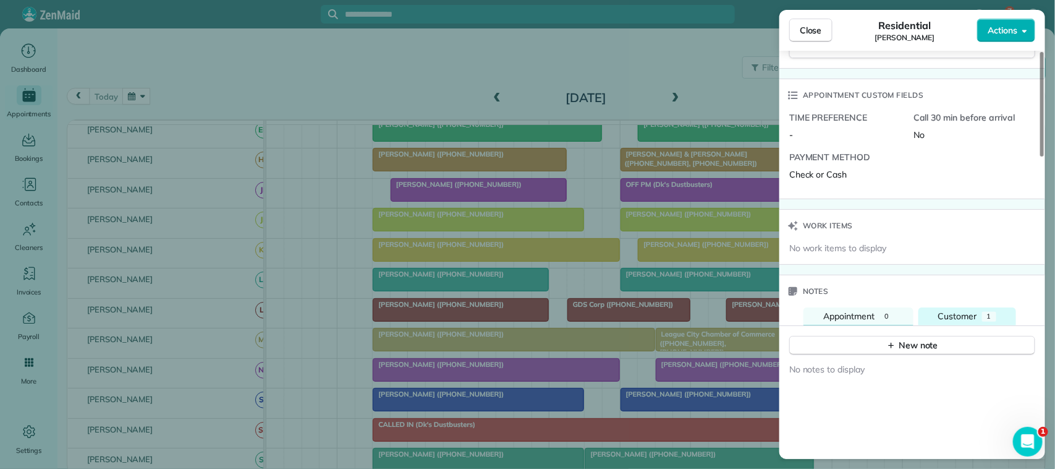
click at [969, 314] on span "Customer" at bounding box center [957, 315] width 39 height 11
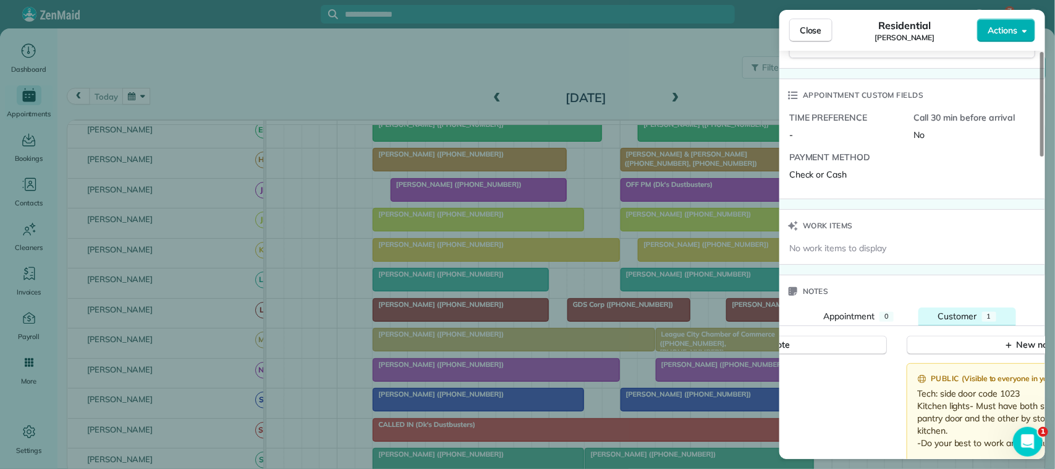
scroll to position [950, 0]
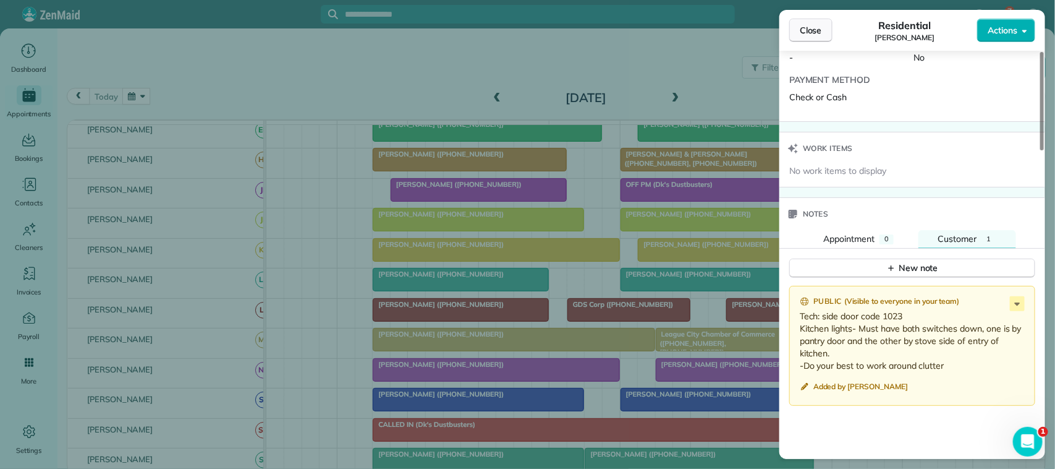
click at [808, 40] on button "Close" at bounding box center [810, 30] width 43 height 23
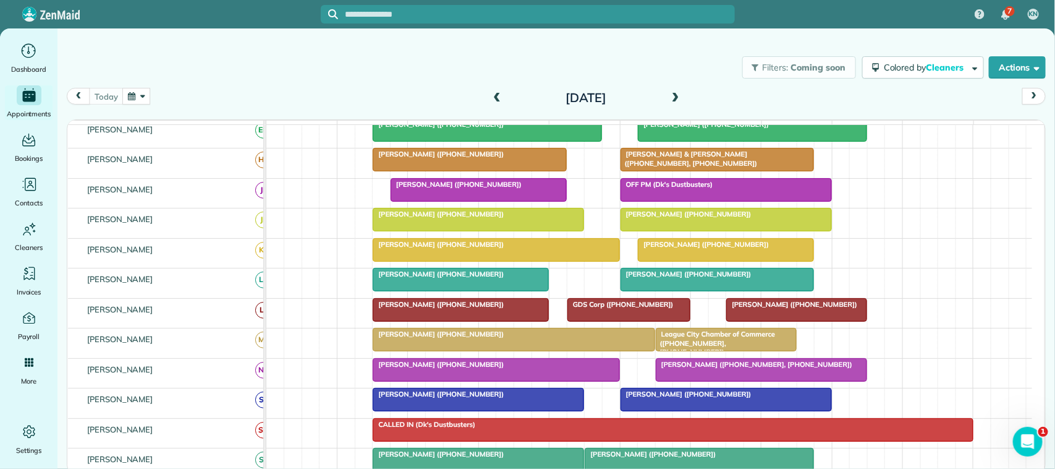
click at [679, 91] on span at bounding box center [676, 98] width 14 height 19
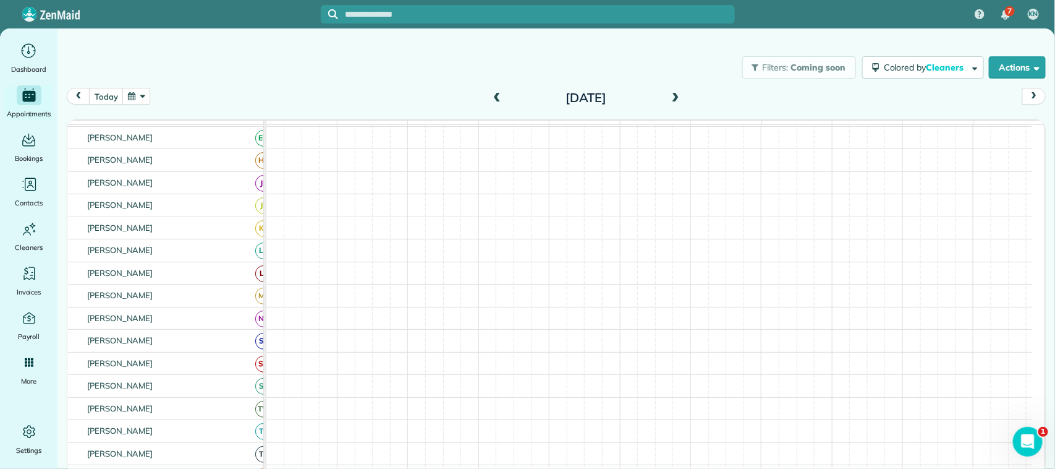
click at [679, 91] on span at bounding box center [676, 98] width 14 height 19
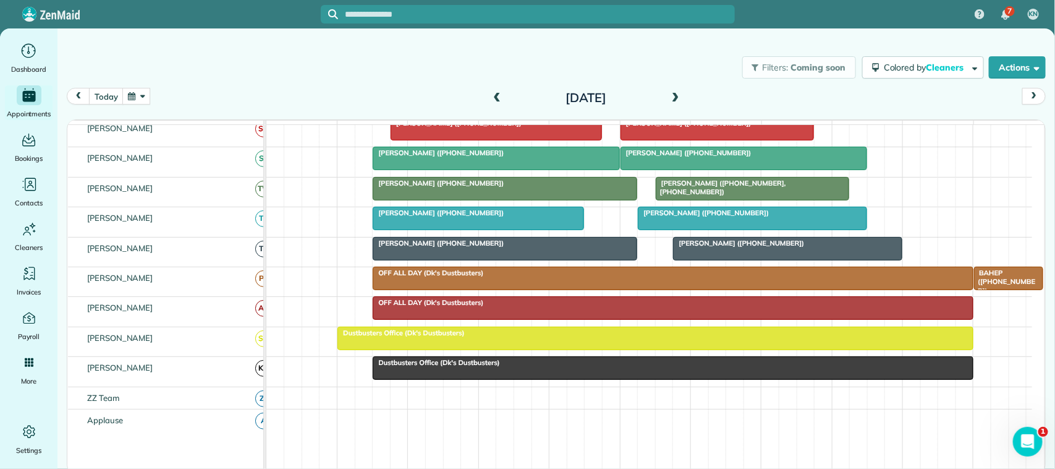
scroll to position [269, 0]
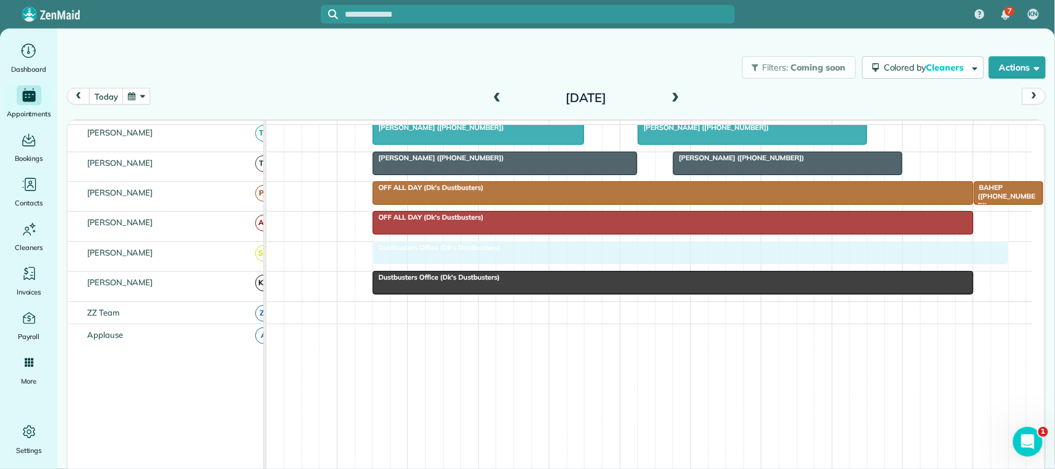
drag, startPoint x: 370, startPoint y: 276, endPoint x: 406, endPoint y: 272, distance: 36.7
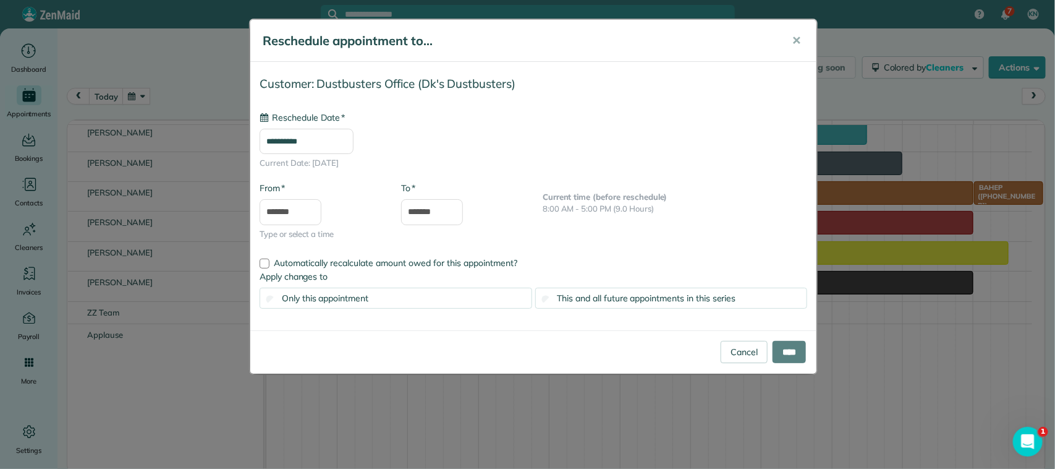
type input "**********"
click at [773, 350] on input "****" at bounding box center [789, 352] width 33 height 22
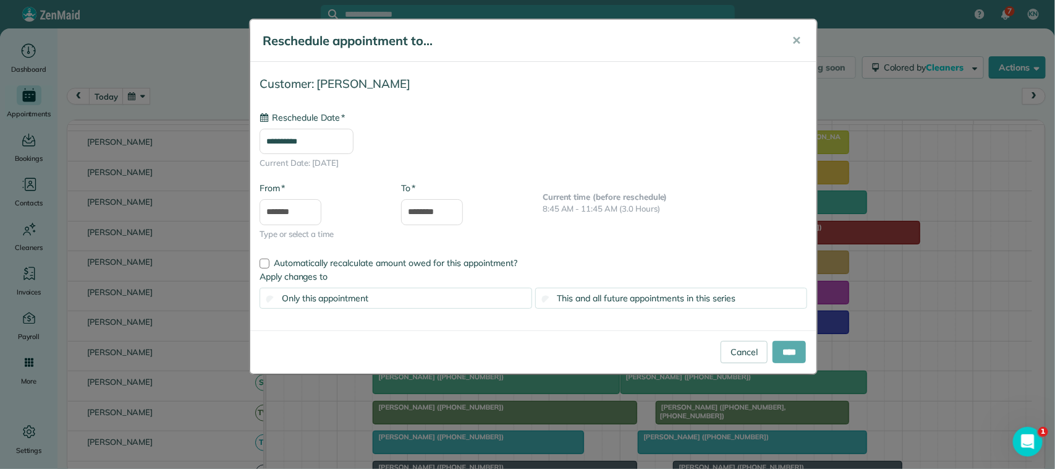
type input "**********"
click at [779, 353] on input "****" at bounding box center [789, 352] width 33 height 22
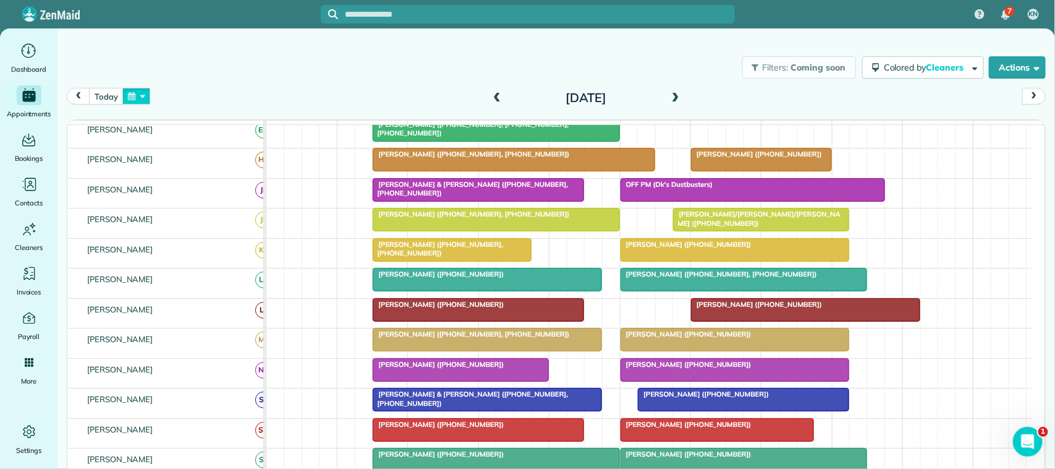
click at [139, 90] on button "button" at bounding box center [136, 96] width 28 height 17
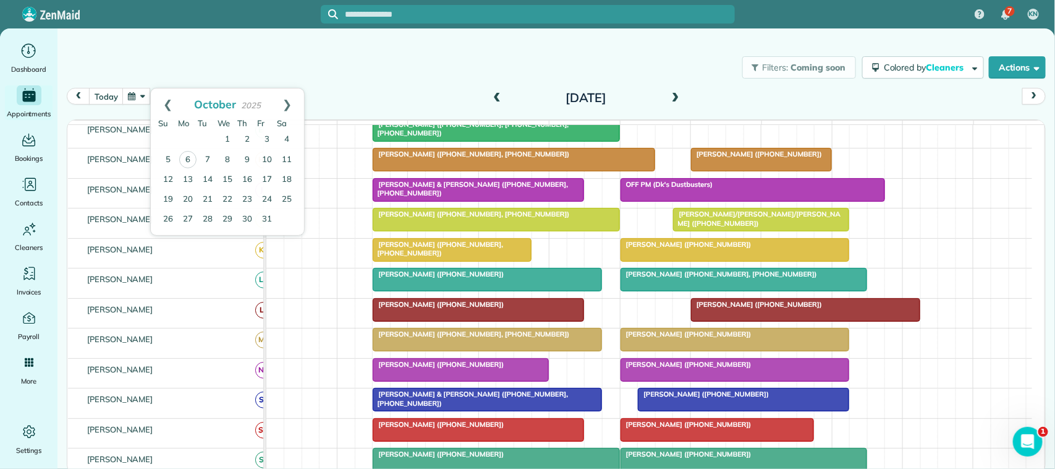
click at [668, 113] on div "today Wednesday Oct 8, 2025 function(groupId) { return _("Cleaners"); } 7am 8am…" at bounding box center [556, 260] width 979 height 345
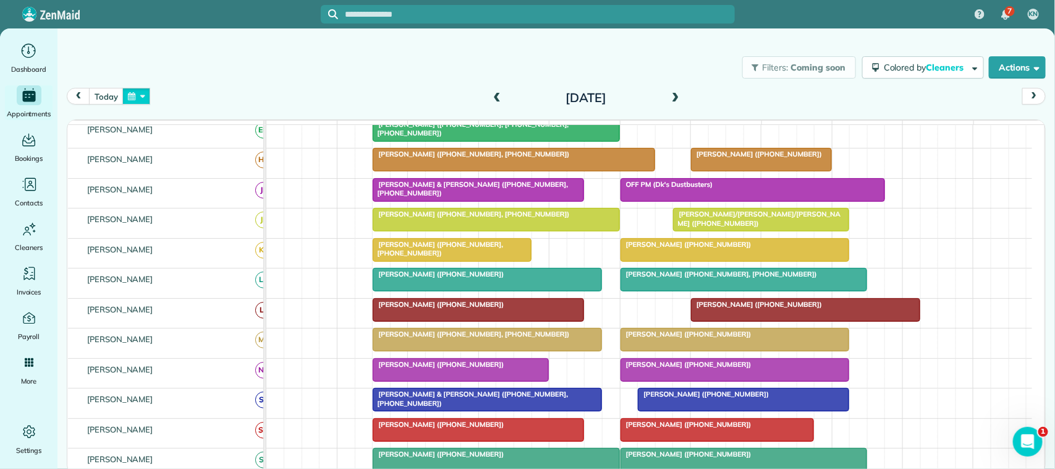
click at [140, 95] on button "button" at bounding box center [136, 96] width 28 height 17
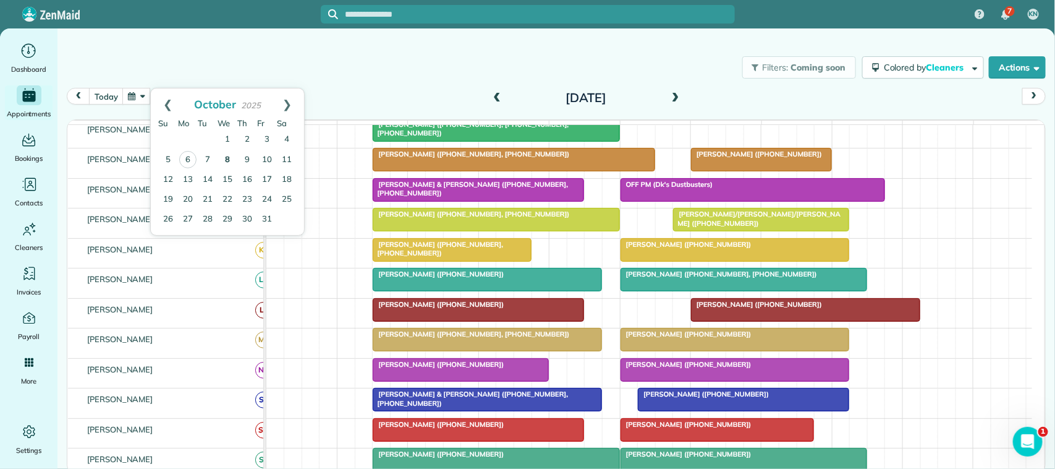
click at [232, 151] on link "8" at bounding box center [228, 160] width 20 height 20
click at [132, 97] on button "button" at bounding box center [136, 96] width 28 height 17
click at [471, 83] on div "Filters: Coming soon Colored by Cleaners Color by Cleaner Color by Team Color b…" at bounding box center [556, 67] width 998 height 41
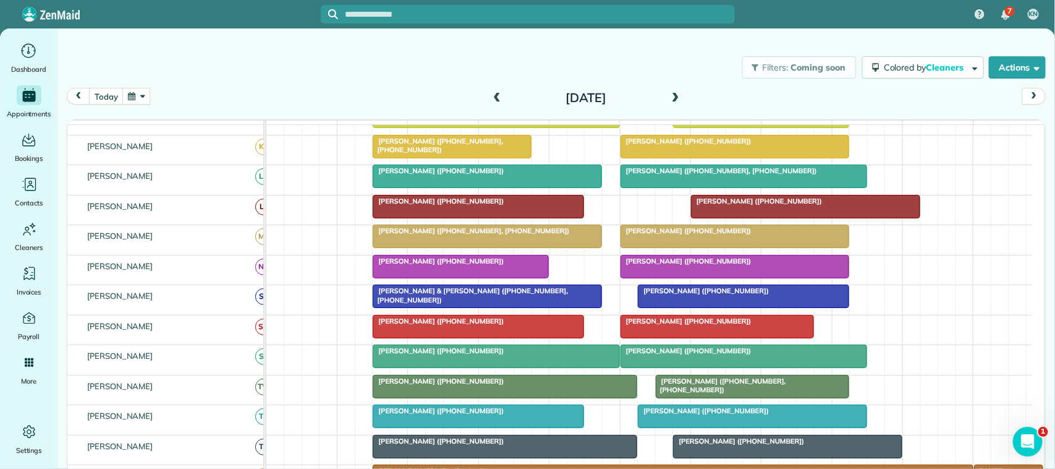
scroll to position [155, 0]
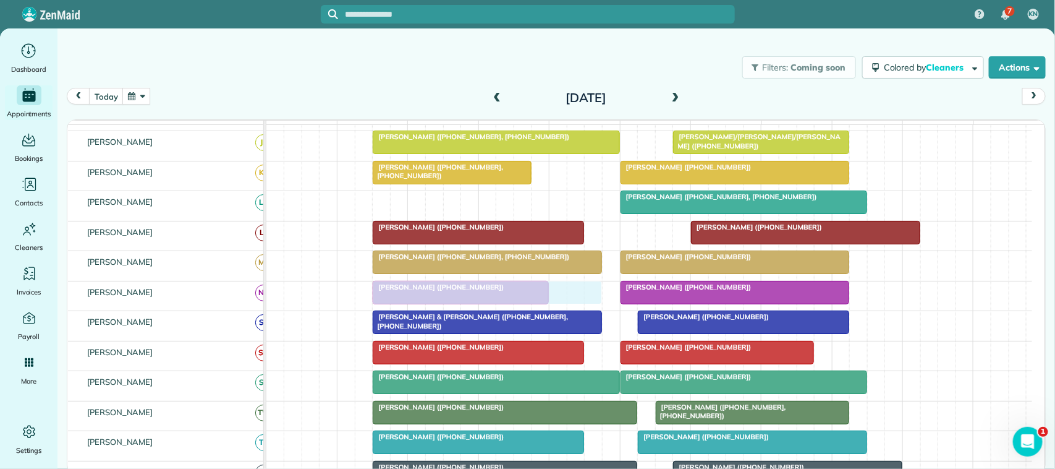
drag, startPoint x: 425, startPoint y: 219, endPoint x: 428, endPoint y: 302, distance: 82.3
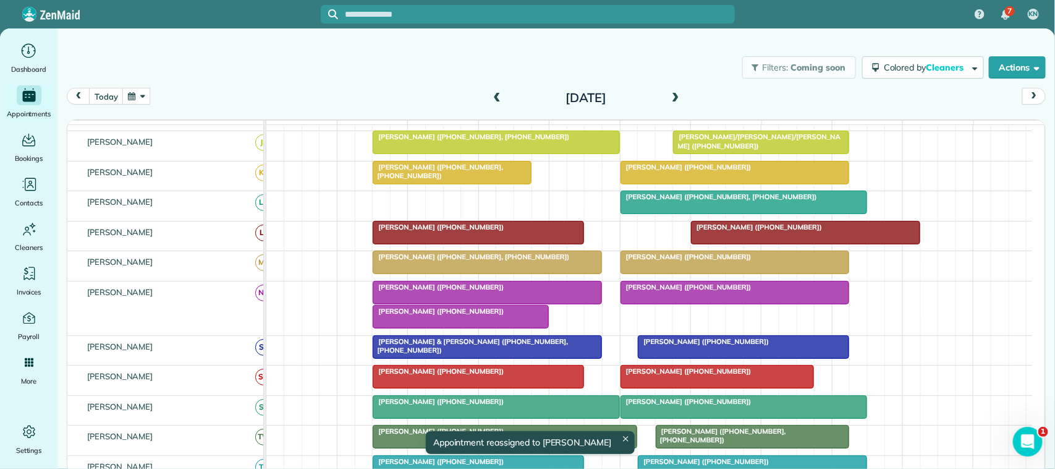
drag, startPoint x: 431, startPoint y: 329, endPoint x: 438, endPoint y: 219, distance: 110.2
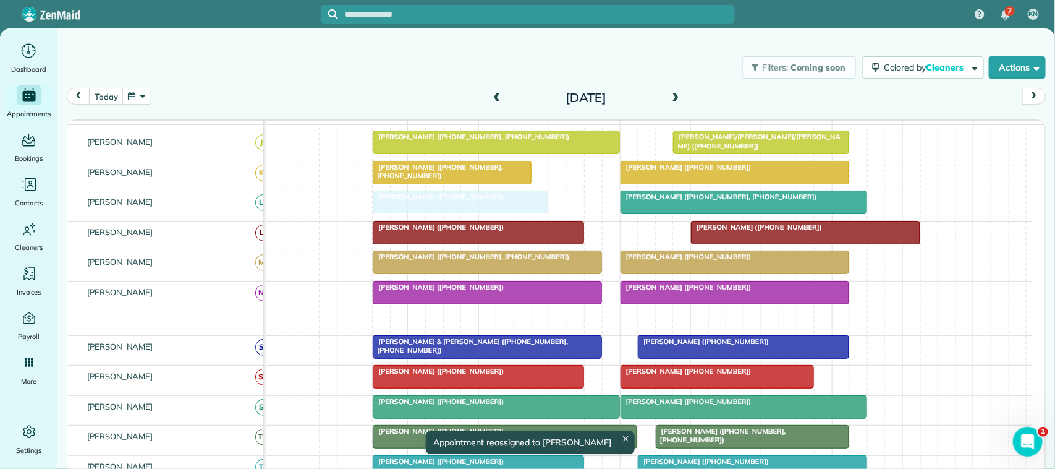
drag, startPoint x: 439, startPoint y: 324, endPoint x: 445, endPoint y: 218, distance: 107.1
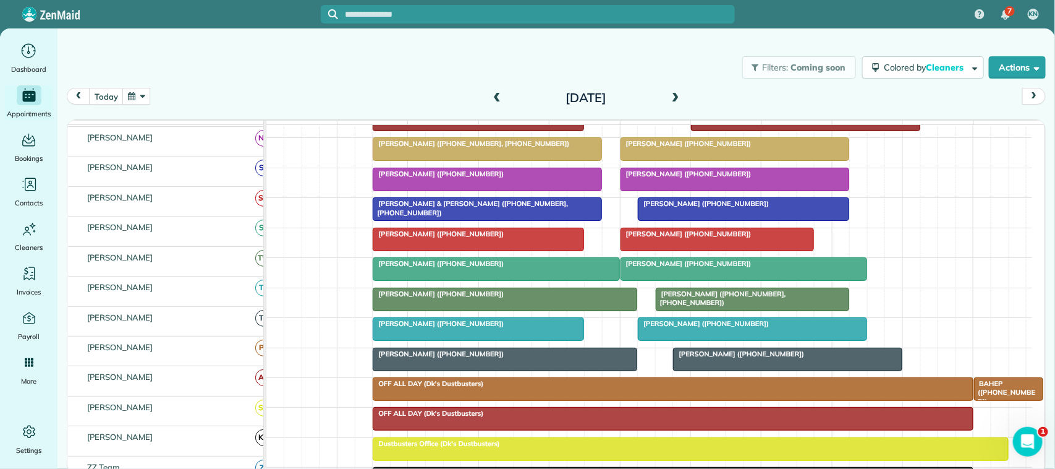
scroll to position [232, 0]
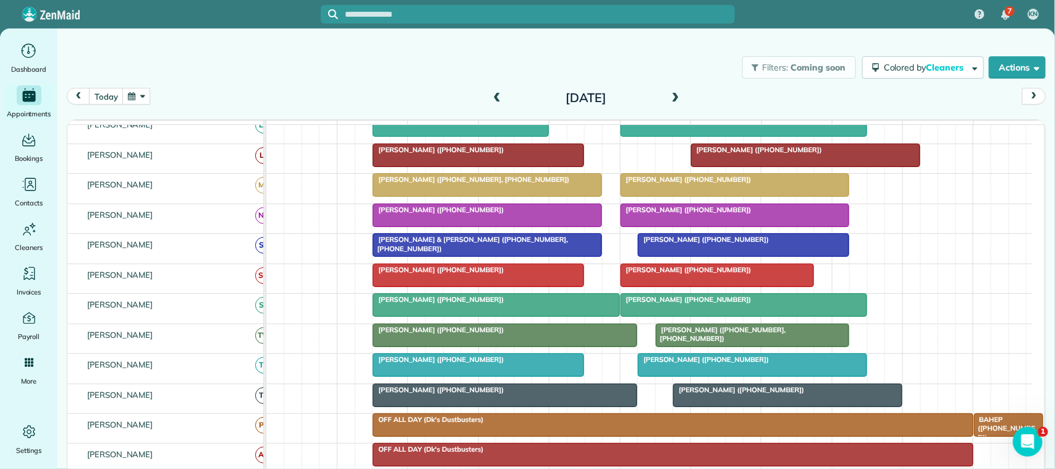
click at [674, 96] on span at bounding box center [676, 98] width 14 height 11
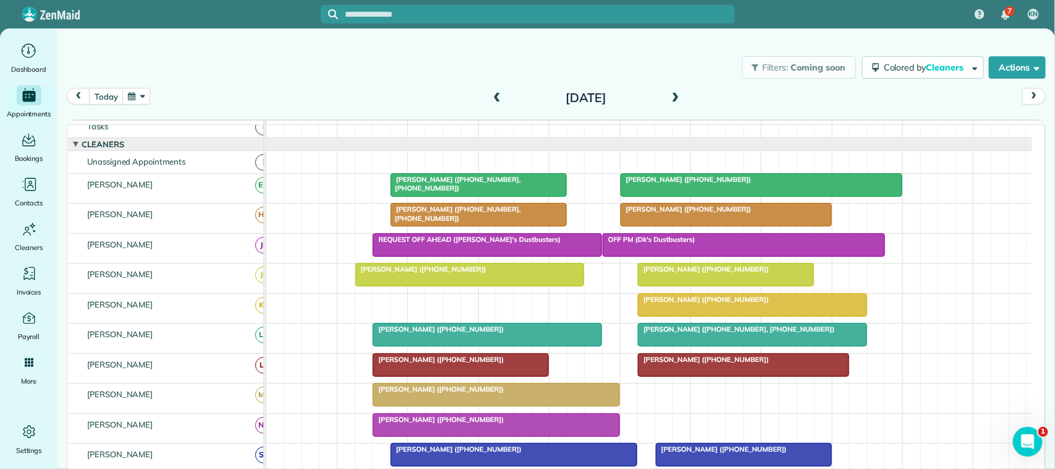
scroll to position [0, 0]
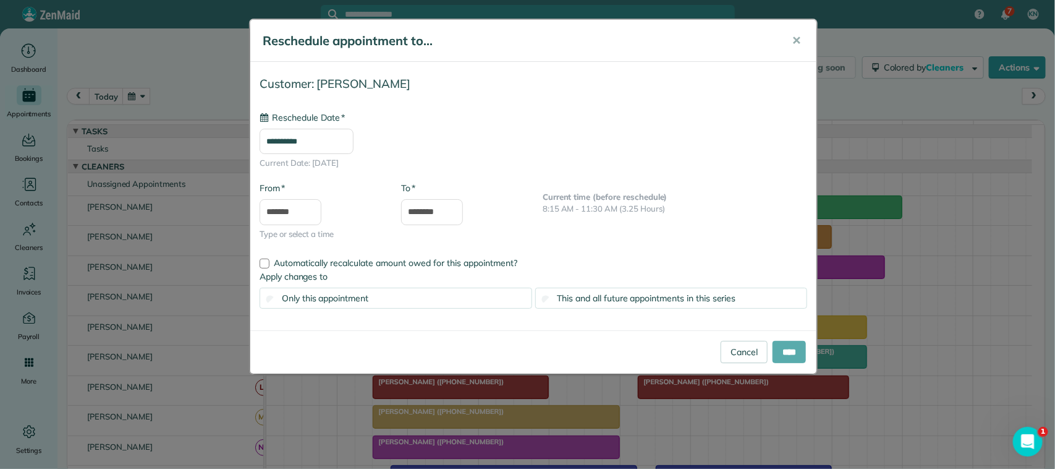
type input "**********"
click at [781, 354] on input "****" at bounding box center [789, 352] width 33 height 22
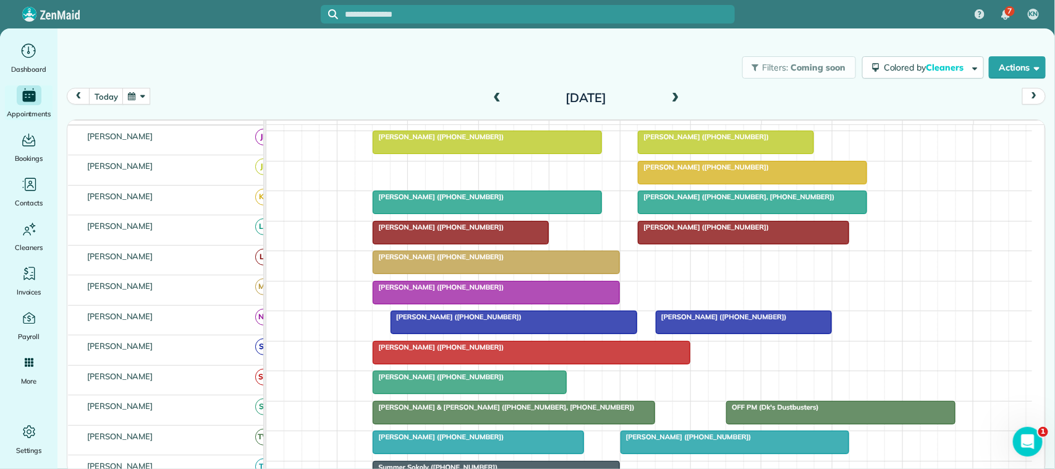
scroll to position [155, 0]
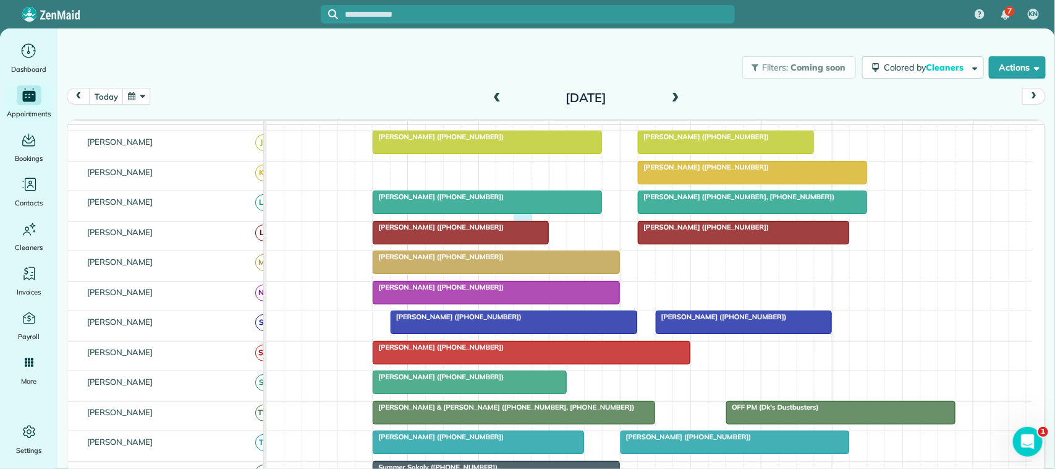
drag, startPoint x: 530, startPoint y: 229, endPoint x: 530, endPoint y: 203, distance: 26.0
click at [530, 203] on tbody "Colene Joiner (+12815354765, +12816354393) Joshua Foster (+19795870235) Colene …" at bounding box center [649, 402] width 766 height 865
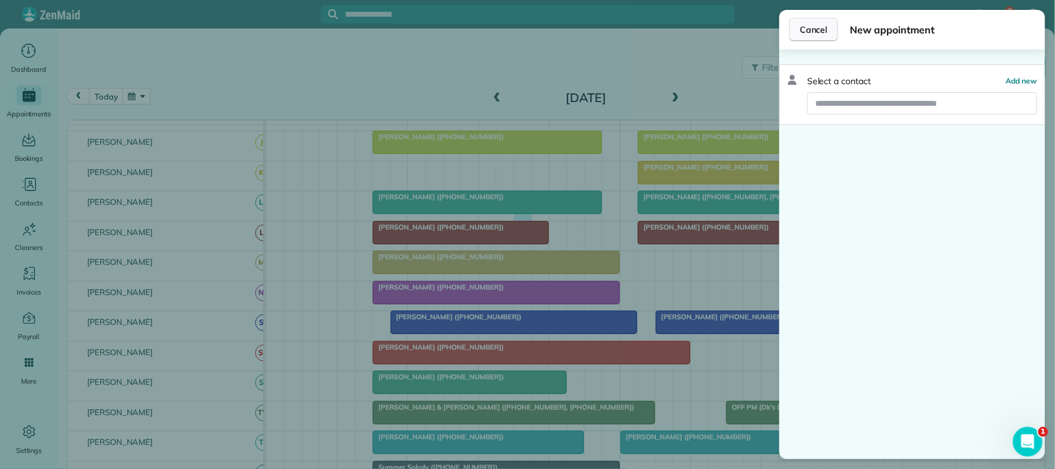
click at [816, 22] on button "Cancel" at bounding box center [813, 29] width 49 height 23
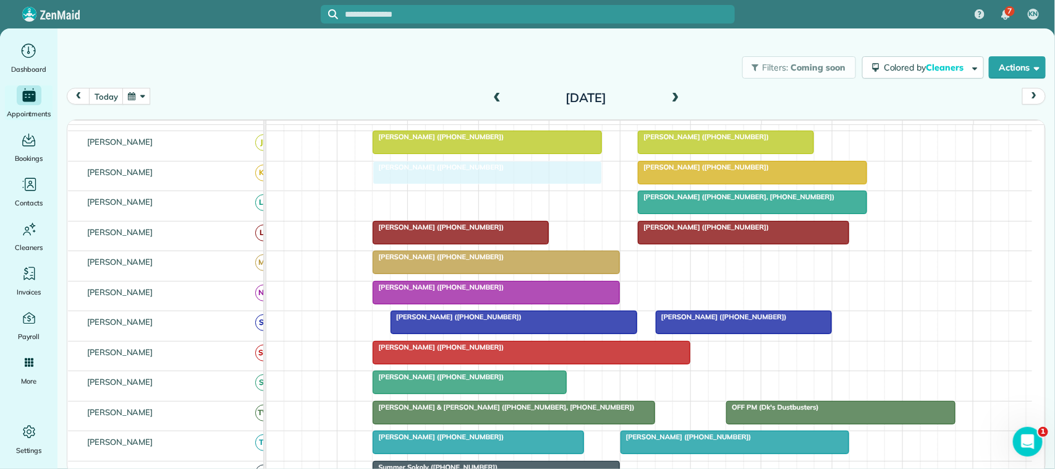
drag, startPoint x: 542, startPoint y: 212, endPoint x: 544, endPoint y: 199, distance: 13.1
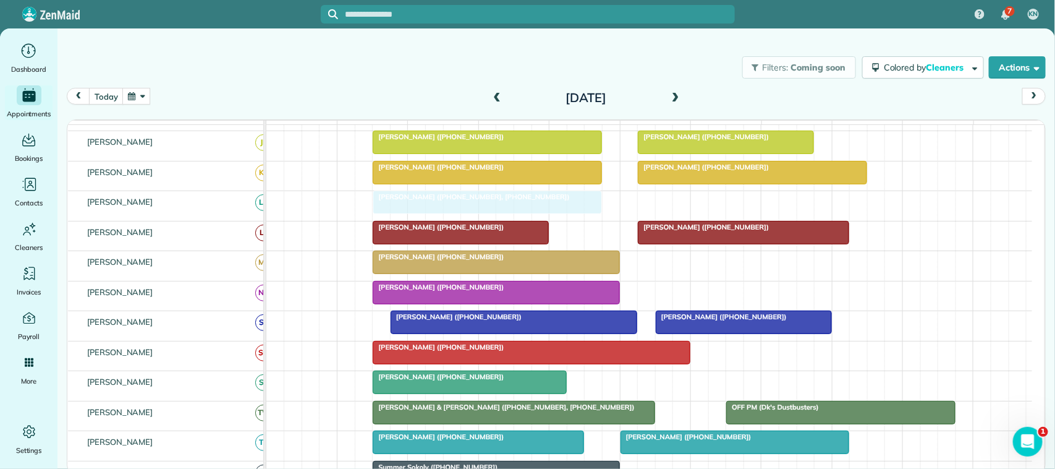
drag, startPoint x: 700, startPoint y: 213, endPoint x: 433, endPoint y: 219, distance: 266.5
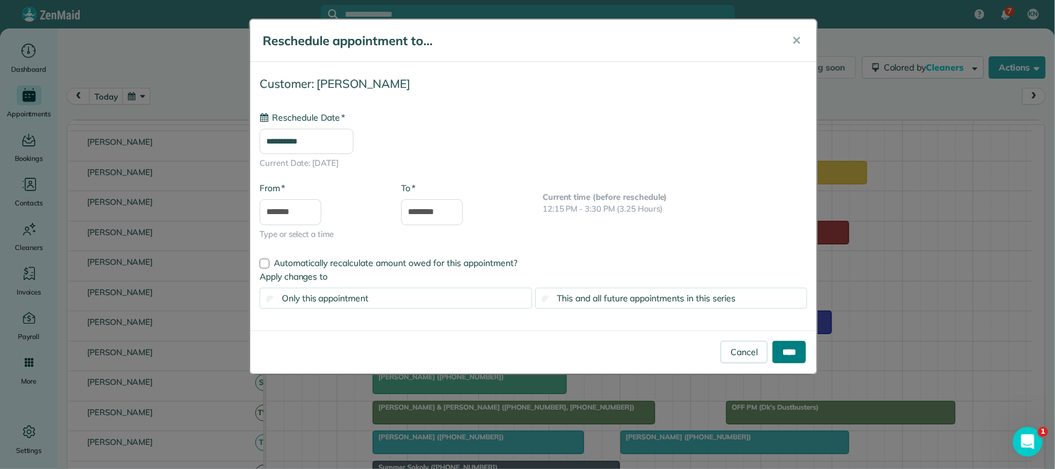
click at [782, 358] on input "****" at bounding box center [789, 352] width 33 height 22
type input "**********"
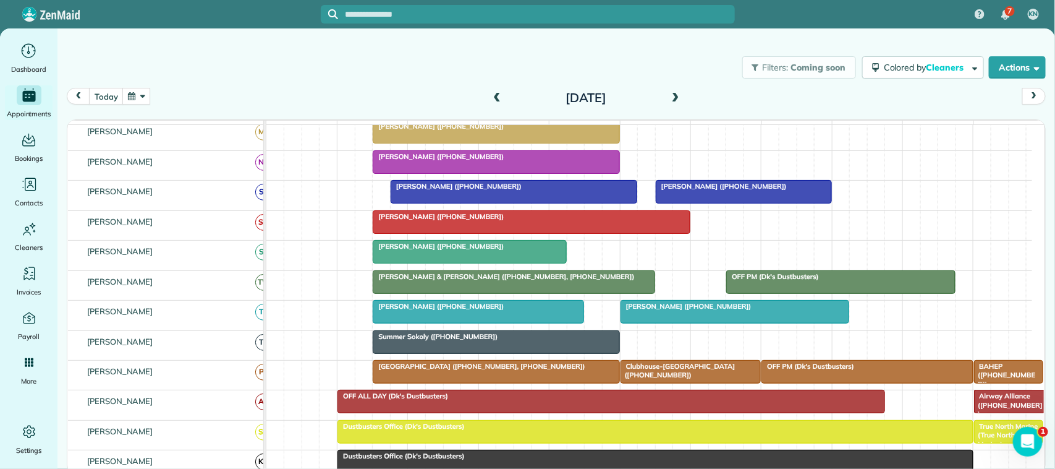
scroll to position [309, 0]
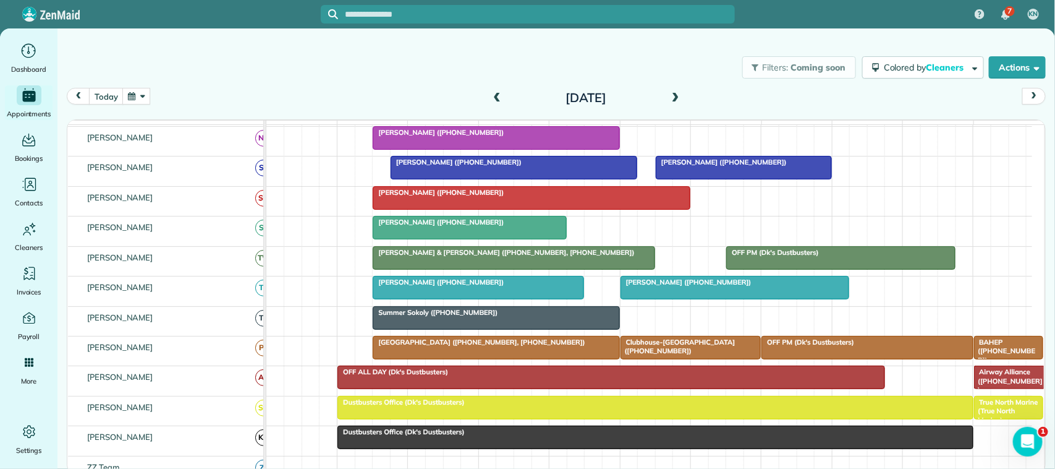
click at [142, 96] on button "button" at bounding box center [136, 96] width 28 height 17
click at [251, 205] on link "23" at bounding box center [247, 200] width 20 height 20
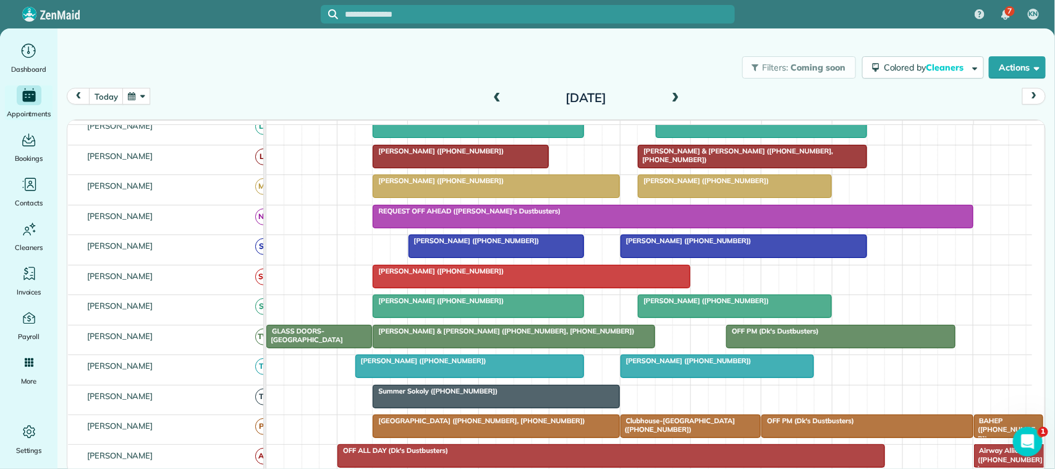
scroll to position [155, 0]
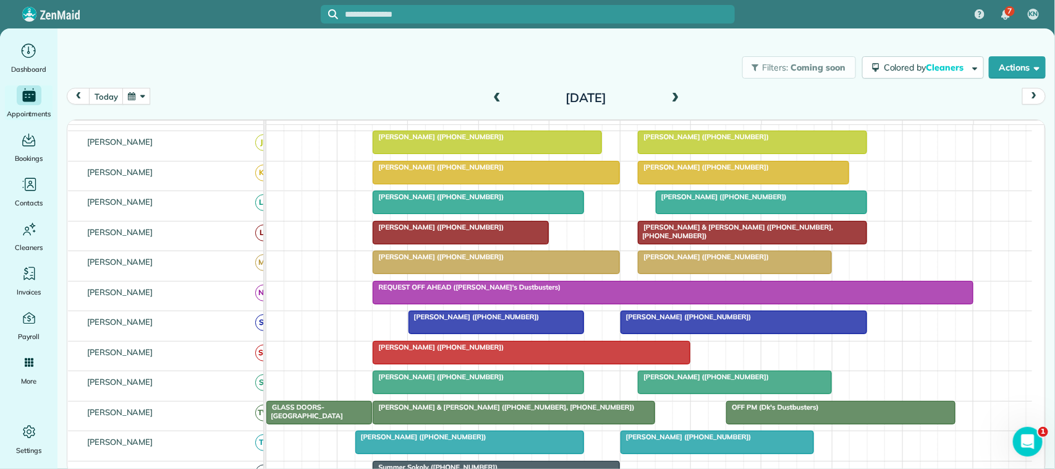
click at [793, 235] on div "Katie & Robert Gerace (+14097703334, +14097703376)" at bounding box center [753, 232] width 222 height 18
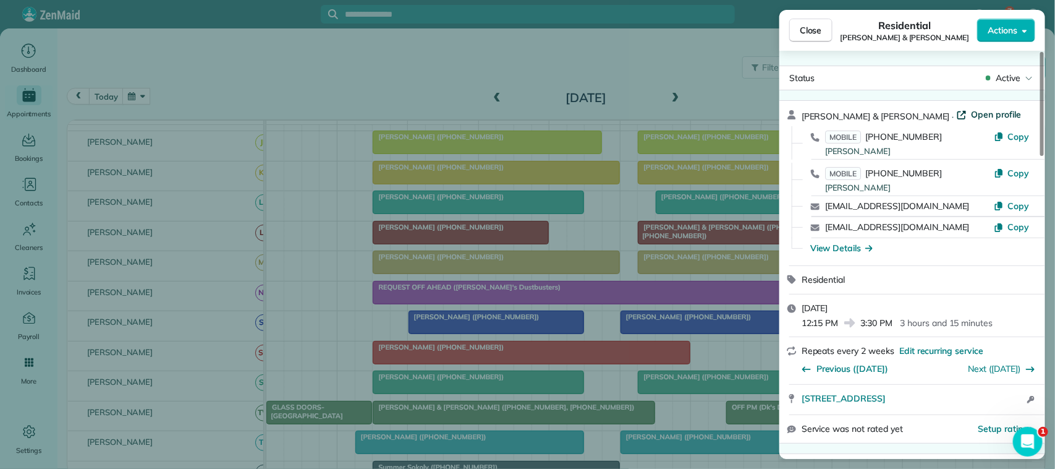
click at [972, 114] on span "Open profile" at bounding box center [997, 114] width 50 height 12
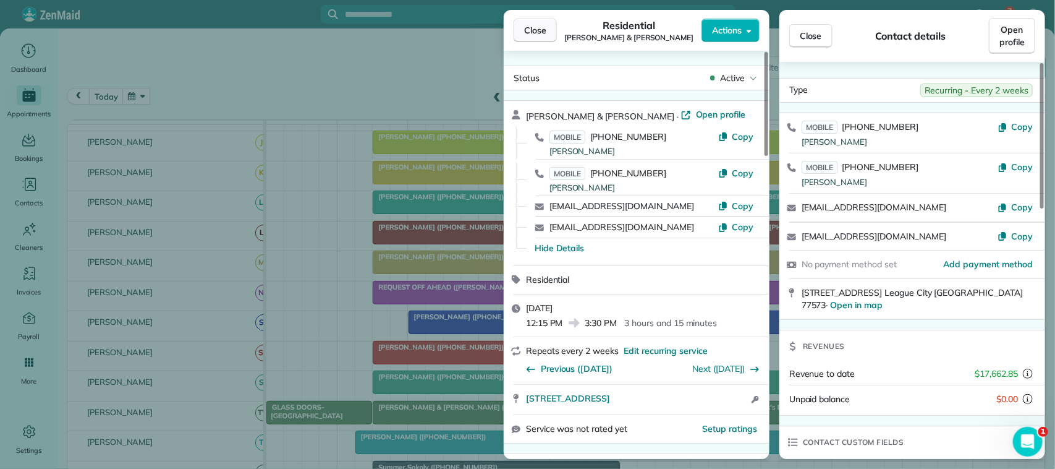
click at [532, 37] on button "Close" at bounding box center [535, 30] width 43 height 23
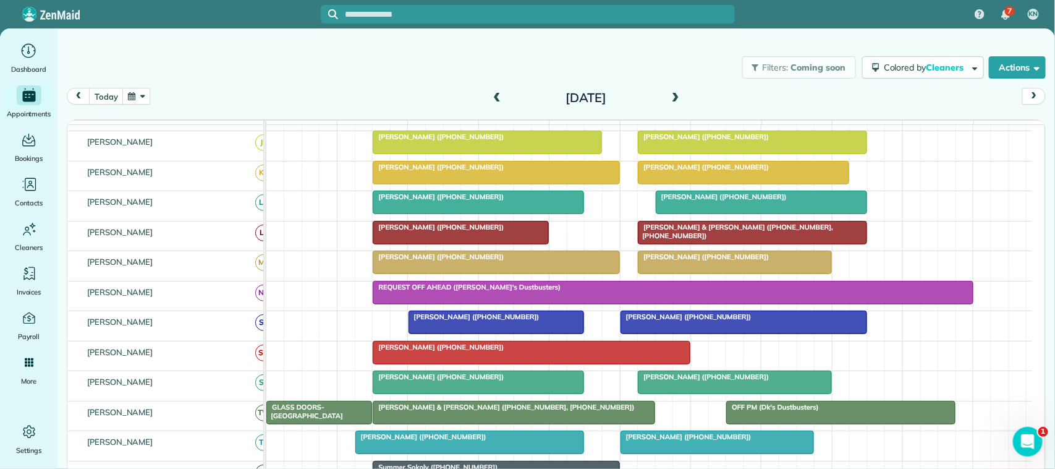
click at [159, 79] on div "Filters: Coming soon Colored by Cleaners Color by Cleaner Color by Team Color b…" at bounding box center [556, 67] width 998 height 41
click at [140, 101] on button "button" at bounding box center [136, 96] width 28 height 17
click at [248, 162] on link "9" at bounding box center [247, 160] width 20 height 20
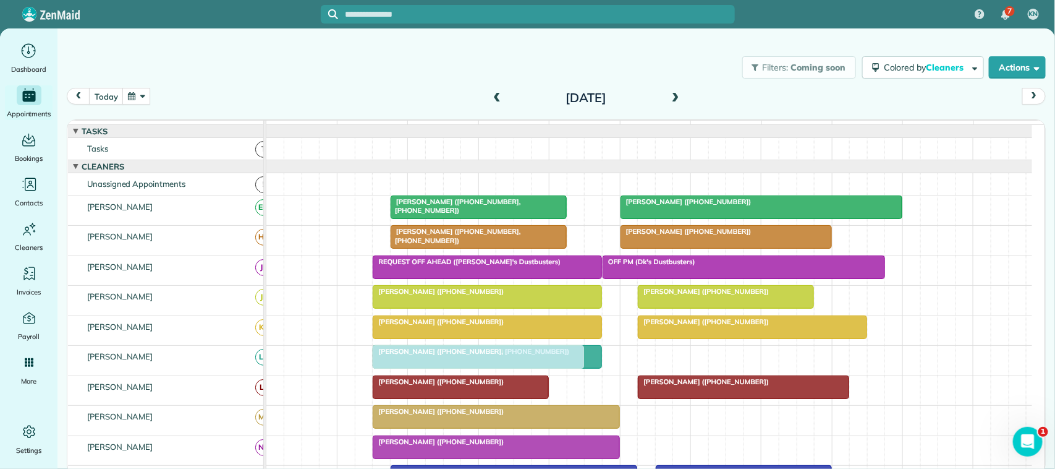
drag, startPoint x: 510, startPoint y: 374, endPoint x: 507, endPoint y: 363, distance: 10.8
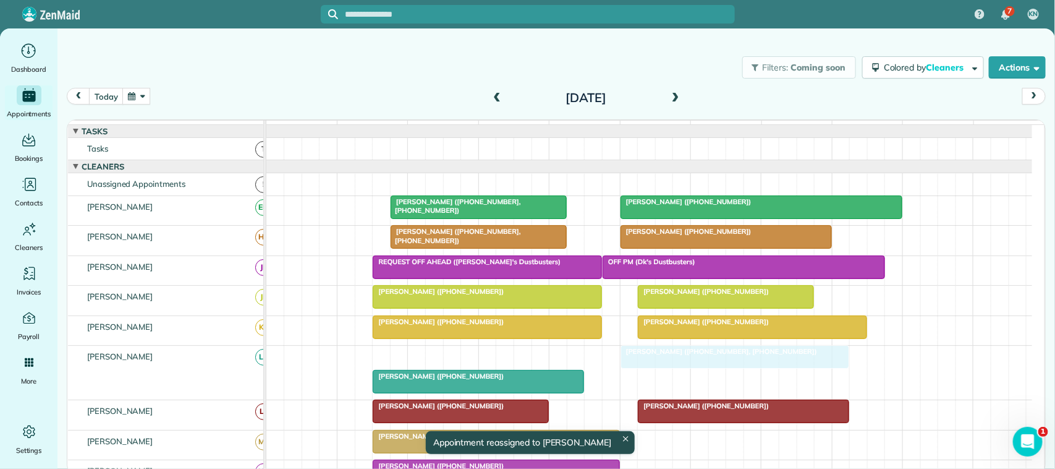
drag, startPoint x: 464, startPoint y: 370, endPoint x: 585, endPoint y: 368, distance: 121.2
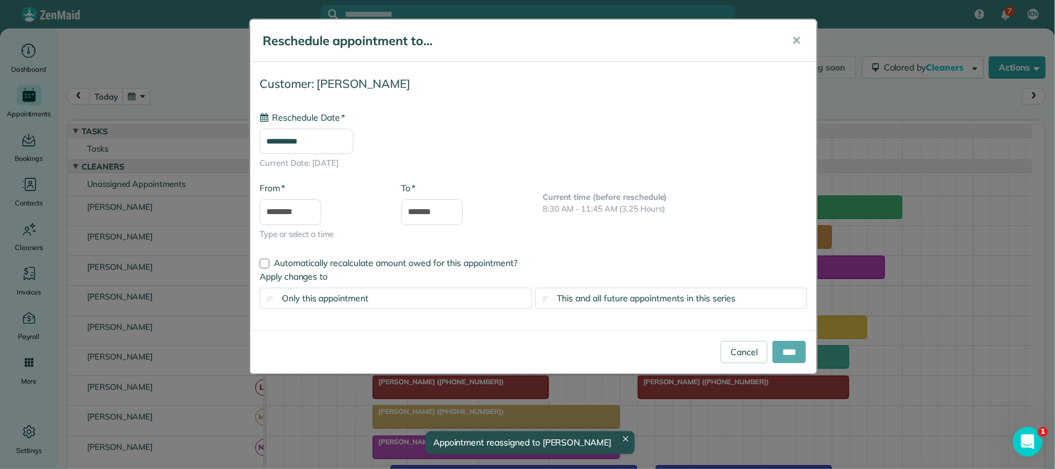
type input "**********"
click at [793, 350] on input "****" at bounding box center [789, 352] width 33 height 22
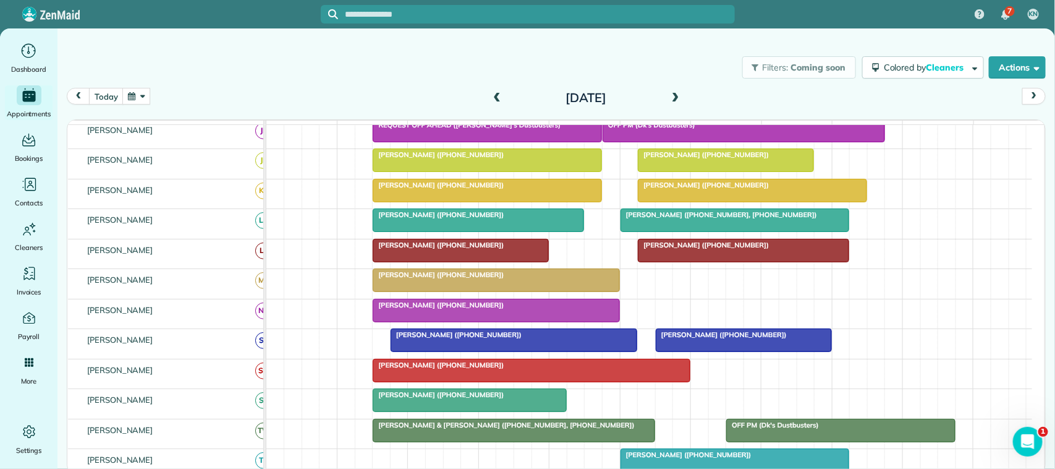
scroll to position [230, 0]
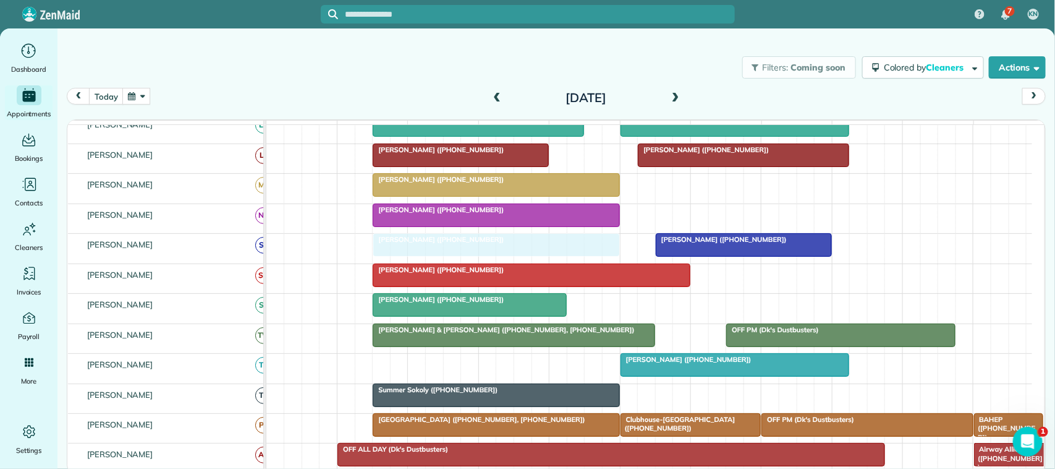
drag, startPoint x: 443, startPoint y: 261, endPoint x: 433, endPoint y: 260, distance: 10.5
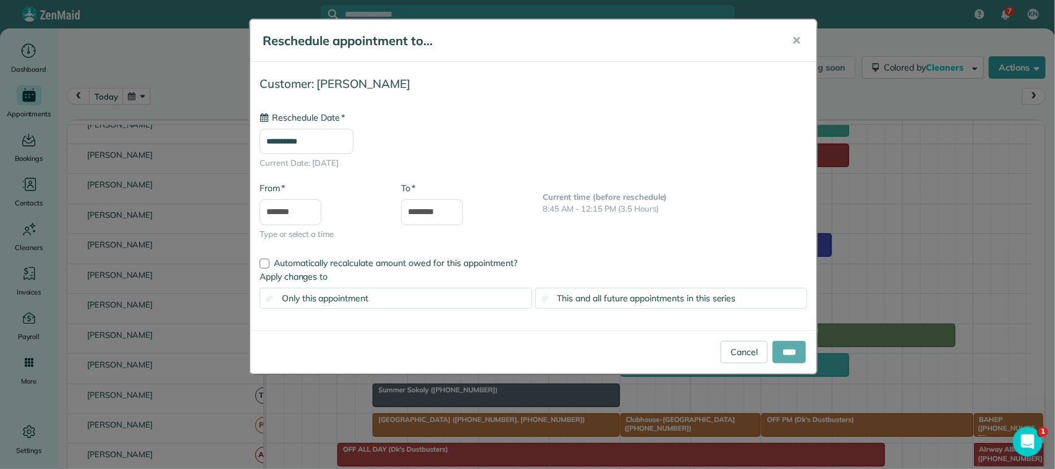
type input "**********"
click at [794, 347] on input "****" at bounding box center [789, 352] width 33 height 22
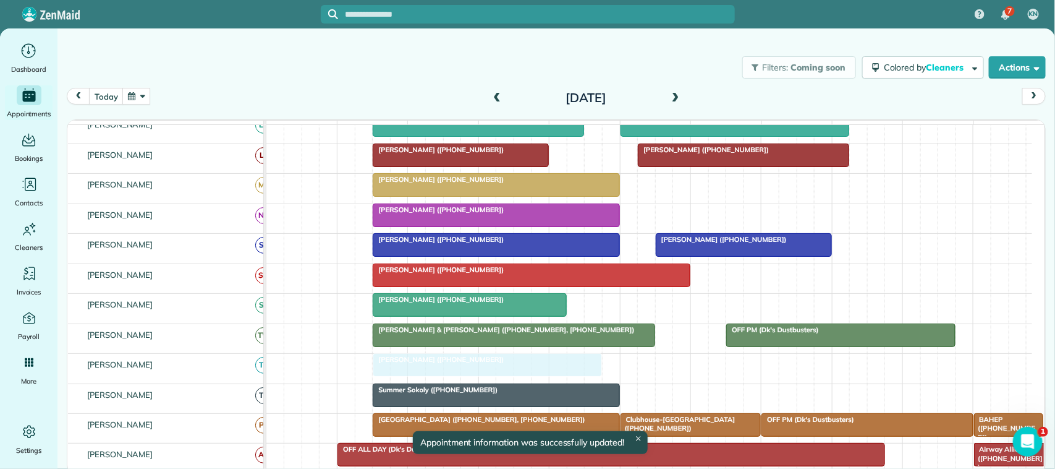
drag, startPoint x: 657, startPoint y: 382, endPoint x: 418, endPoint y: 382, distance: 239.2
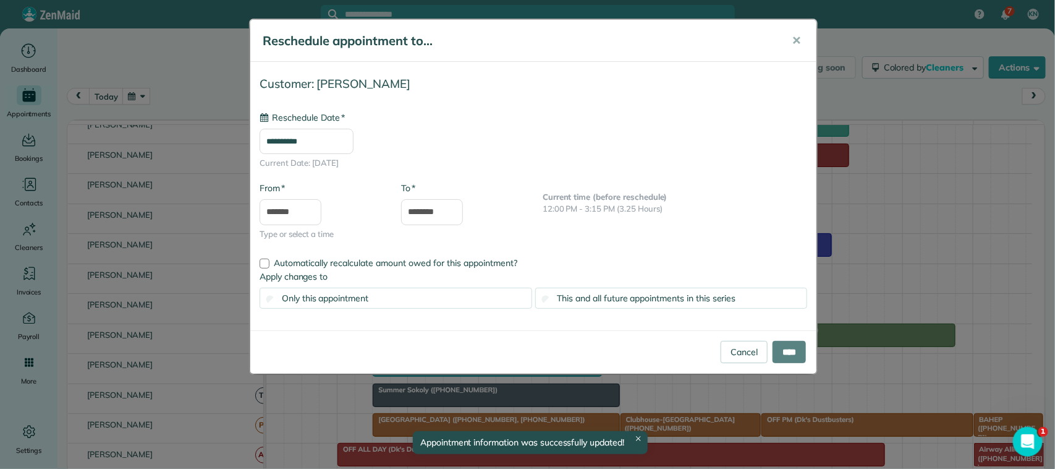
type input "**********"
click at [782, 358] on input "****" at bounding box center [789, 352] width 33 height 22
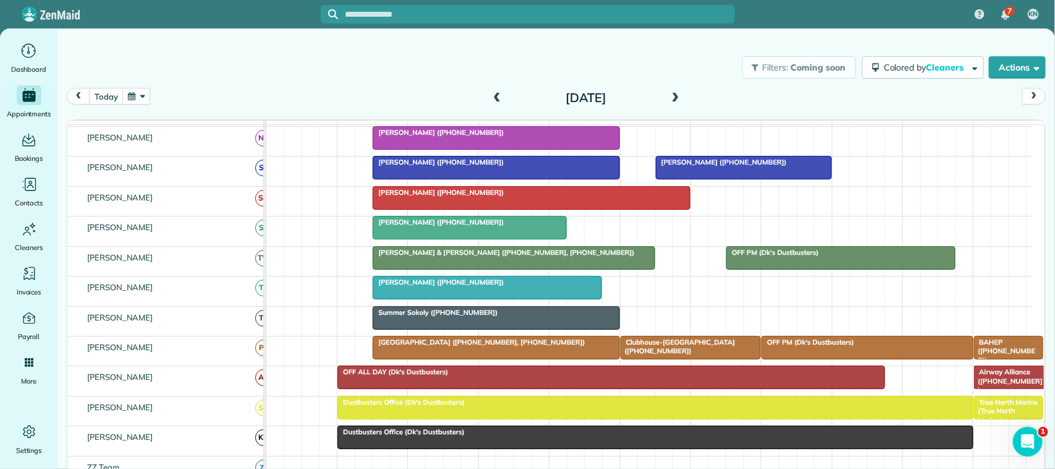
click at [676, 96] on span at bounding box center [676, 98] width 14 height 11
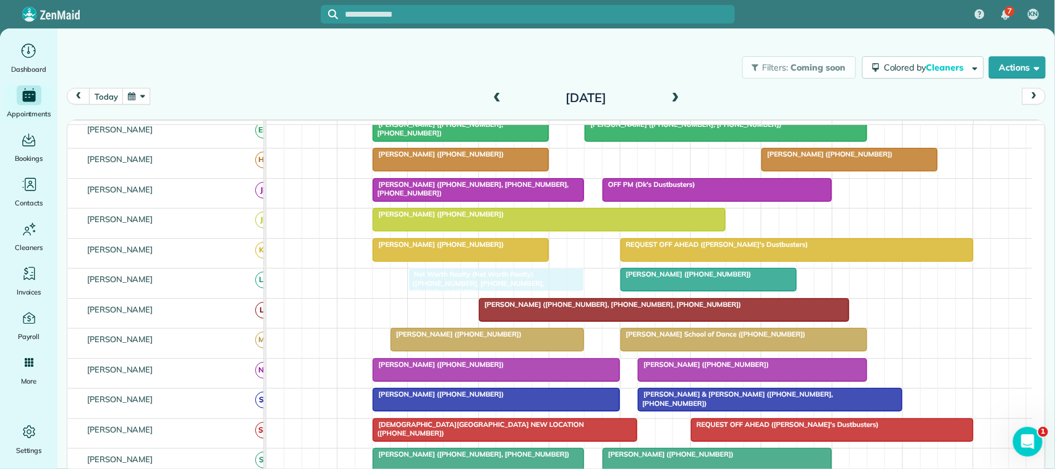
drag, startPoint x: 666, startPoint y: 180, endPoint x: 504, endPoint y: 299, distance: 200.9
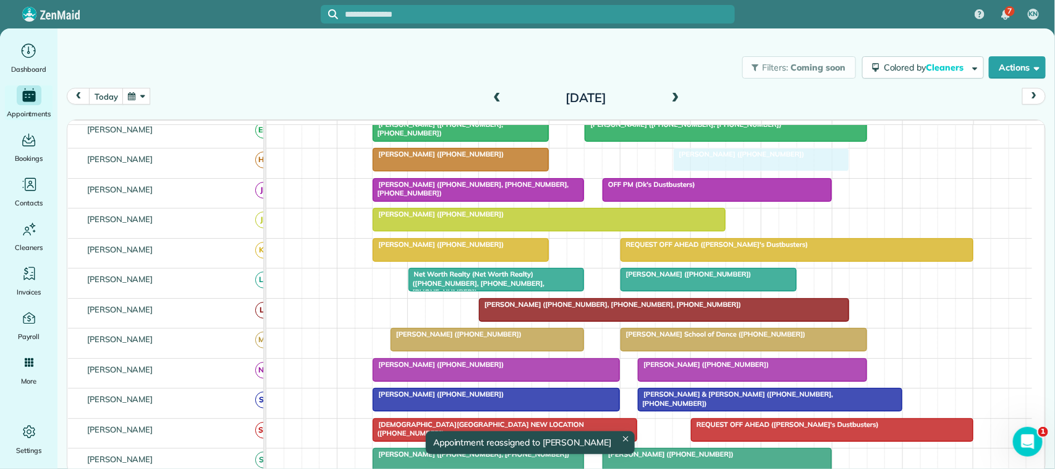
drag, startPoint x: 811, startPoint y: 176, endPoint x: 729, endPoint y: 175, distance: 81.6
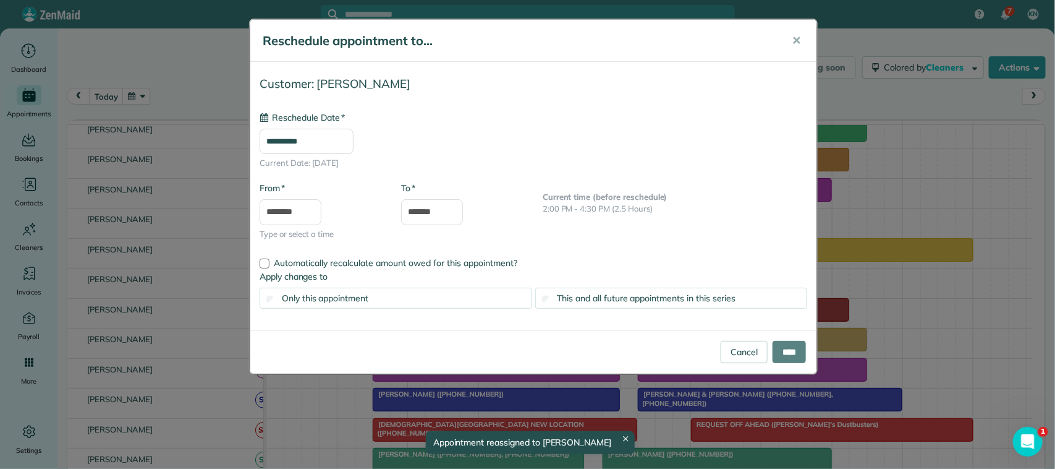
type input "**********"
click at [783, 351] on input "****" at bounding box center [789, 352] width 33 height 22
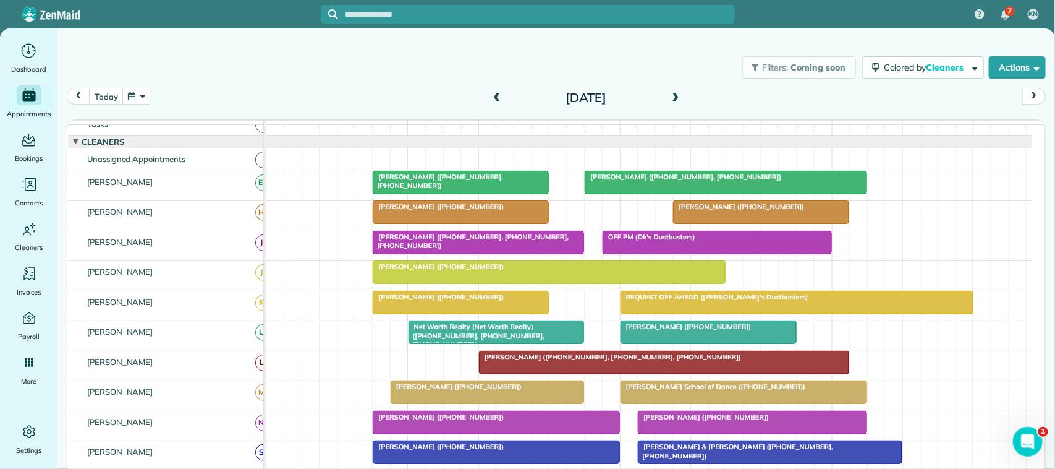
scroll to position [0, 0]
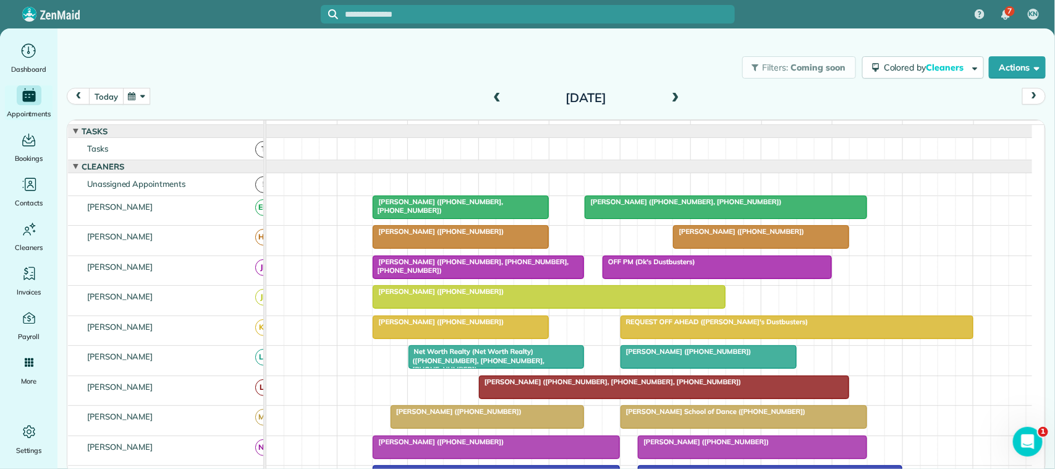
click at [104, 98] on button "today" at bounding box center [106, 96] width 34 height 17
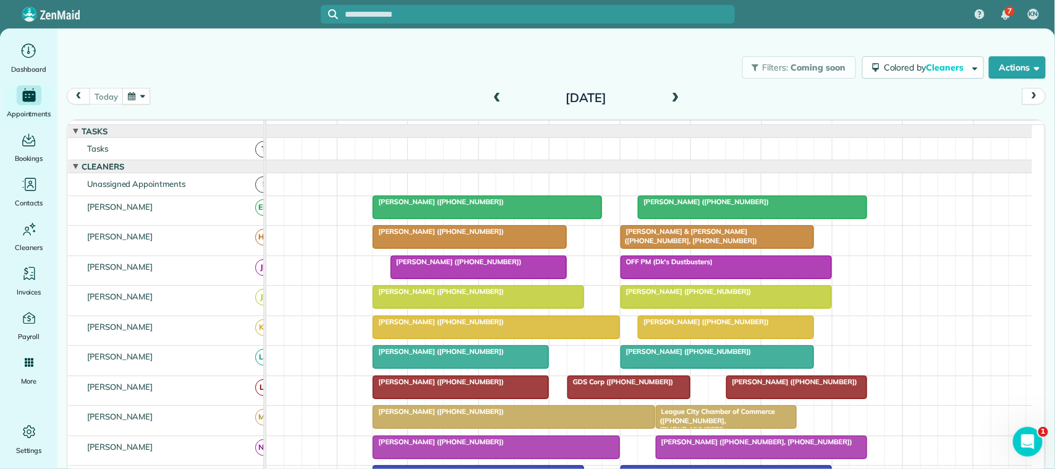
click at [140, 103] on button "button" at bounding box center [136, 96] width 28 height 17
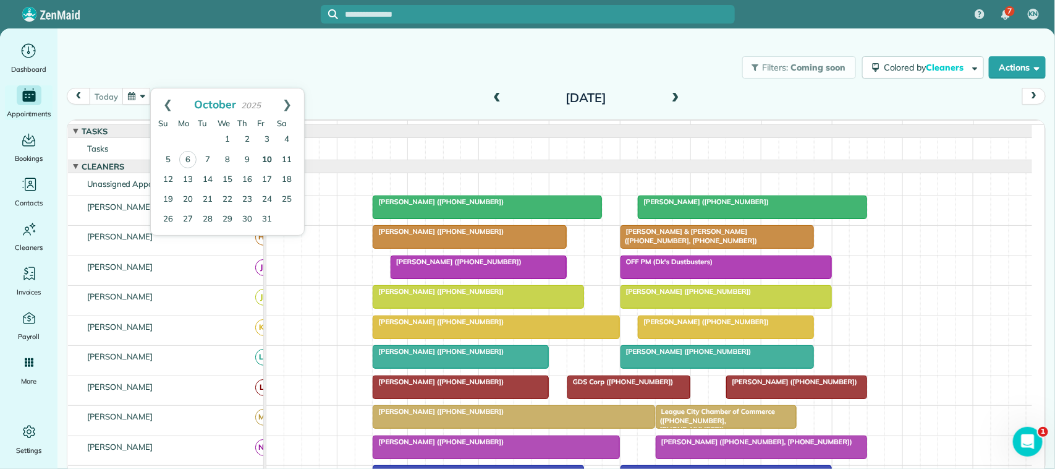
click at [265, 161] on link "10" at bounding box center [267, 160] width 20 height 20
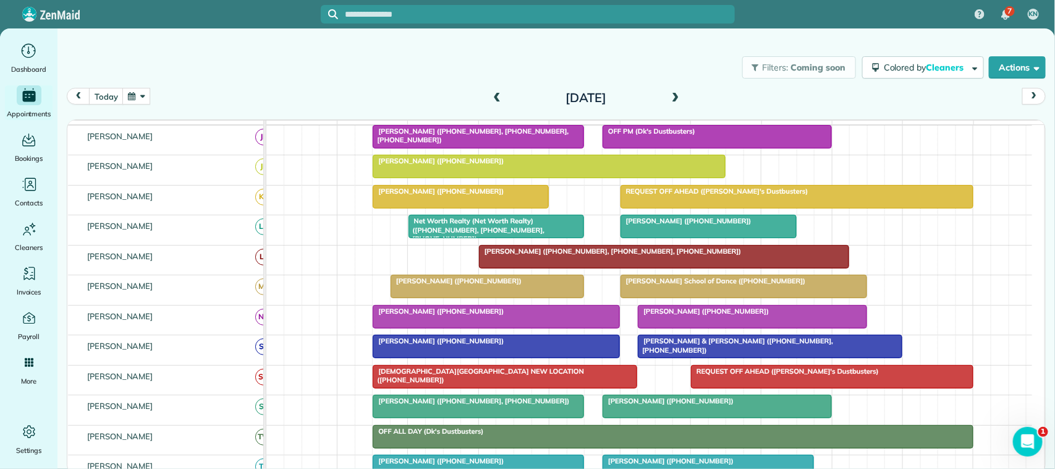
scroll to position [155, 0]
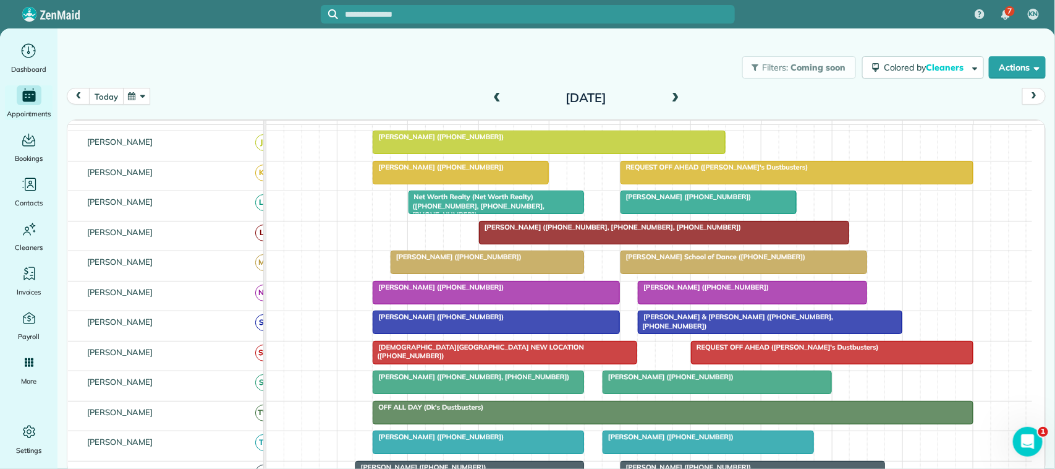
click at [121, 96] on button "today" at bounding box center [106, 96] width 34 height 17
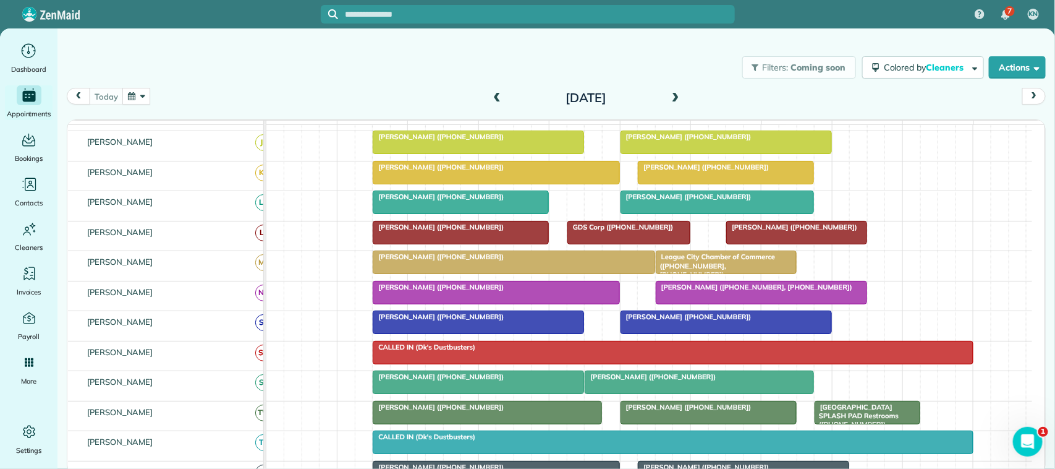
click at [671, 95] on span at bounding box center [676, 98] width 14 height 11
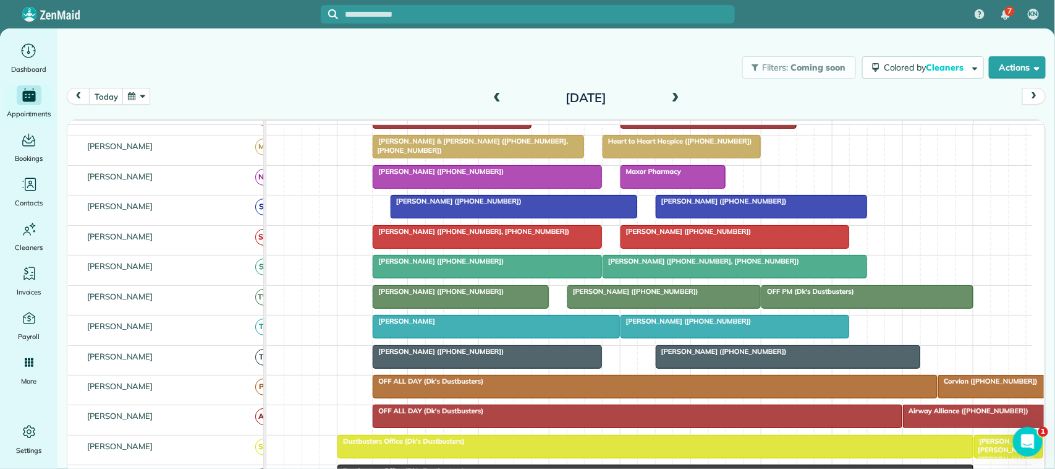
scroll to position [308, 0]
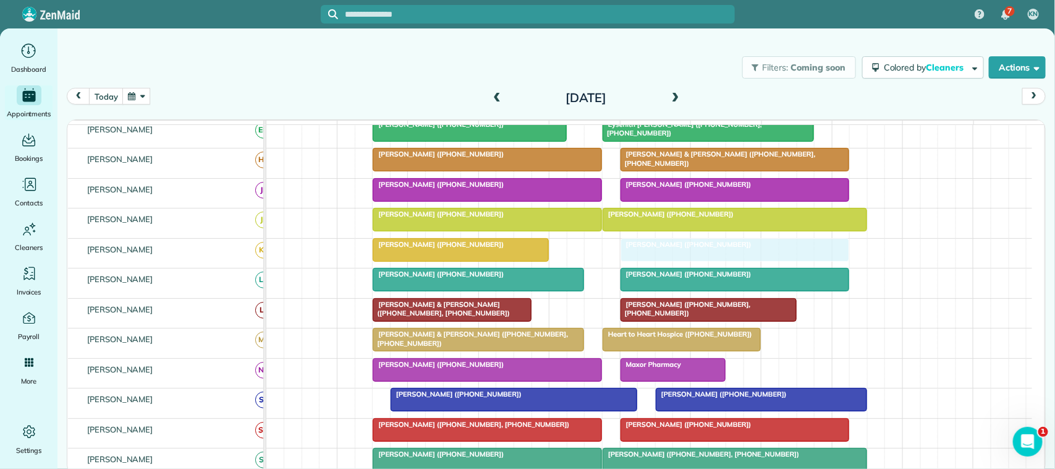
drag, startPoint x: 657, startPoint y: 374, endPoint x: 652, endPoint y: 273, distance: 101.5
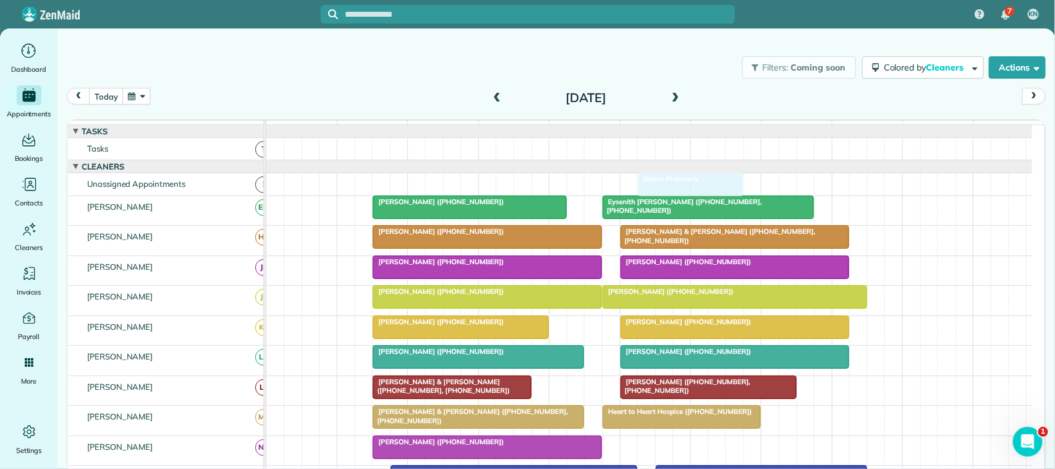
drag, startPoint x: 653, startPoint y: 307, endPoint x: 663, endPoint y: 202, distance: 104.9
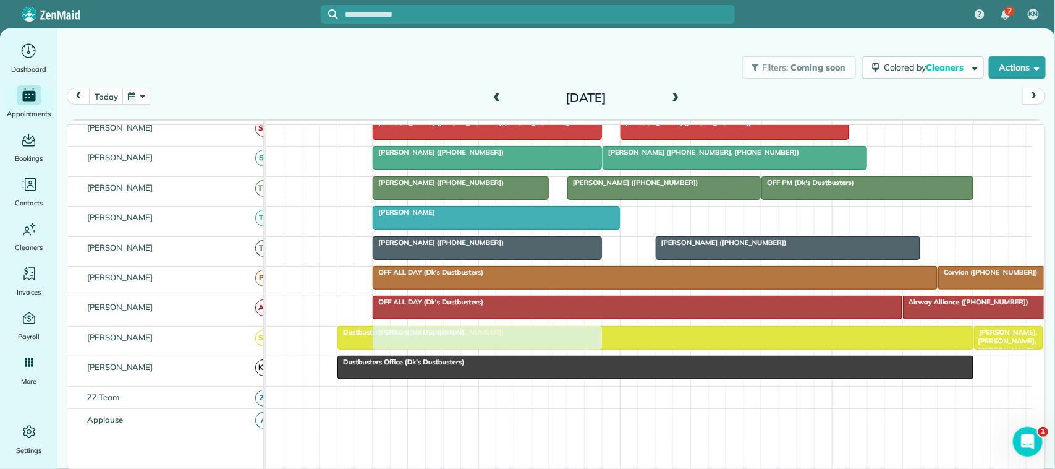
drag, startPoint x: 445, startPoint y: 238, endPoint x: 446, endPoint y: 344, distance: 106.3
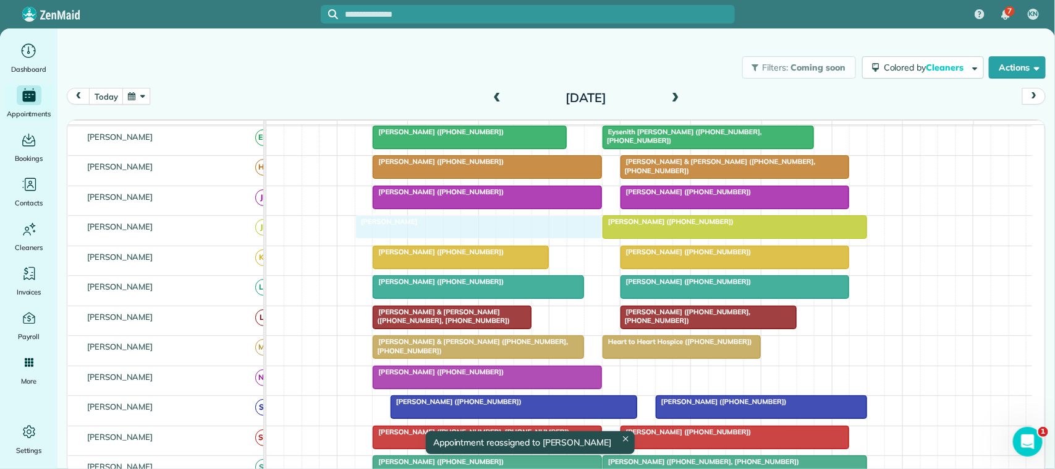
drag, startPoint x: 438, startPoint y: 321, endPoint x: 412, endPoint y: 253, distance: 72.6
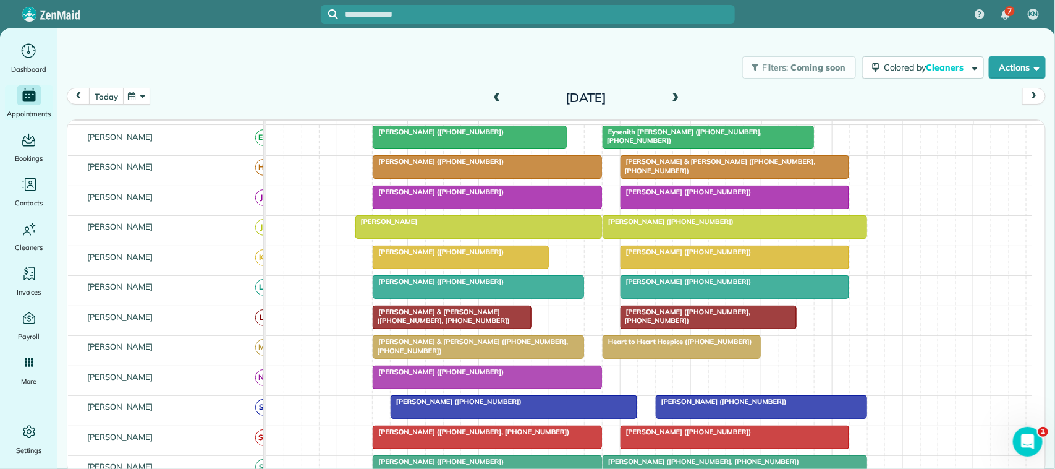
click at [116, 91] on button "today" at bounding box center [106, 96] width 34 height 17
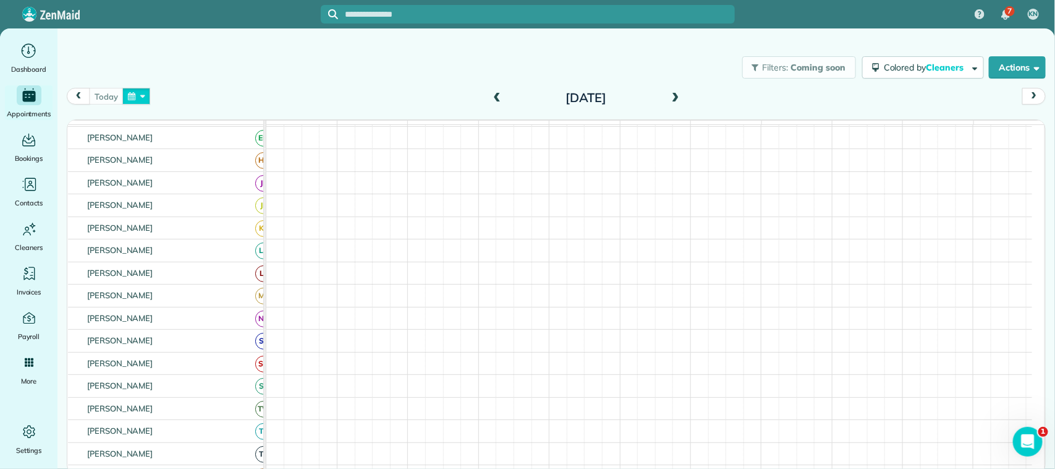
click at [137, 96] on button "button" at bounding box center [136, 96] width 28 height 17
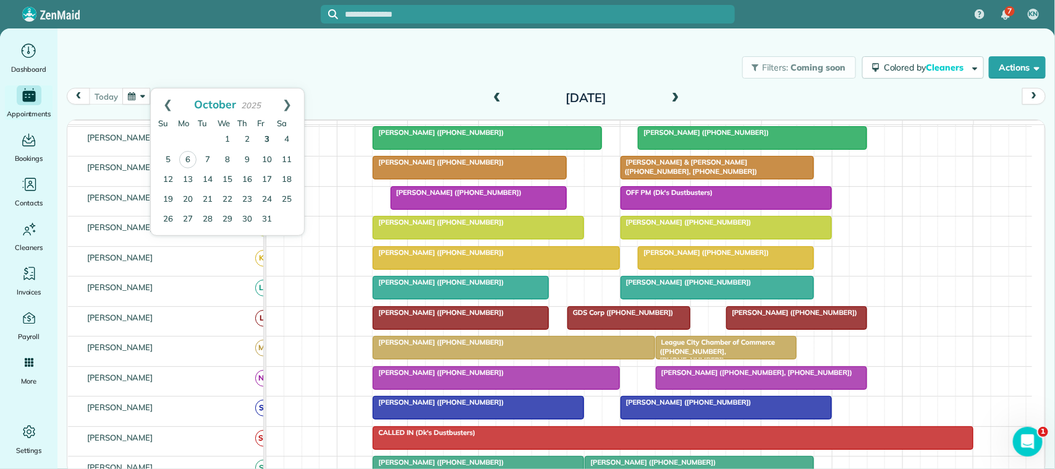
click at [269, 141] on link "3" at bounding box center [267, 140] width 20 height 20
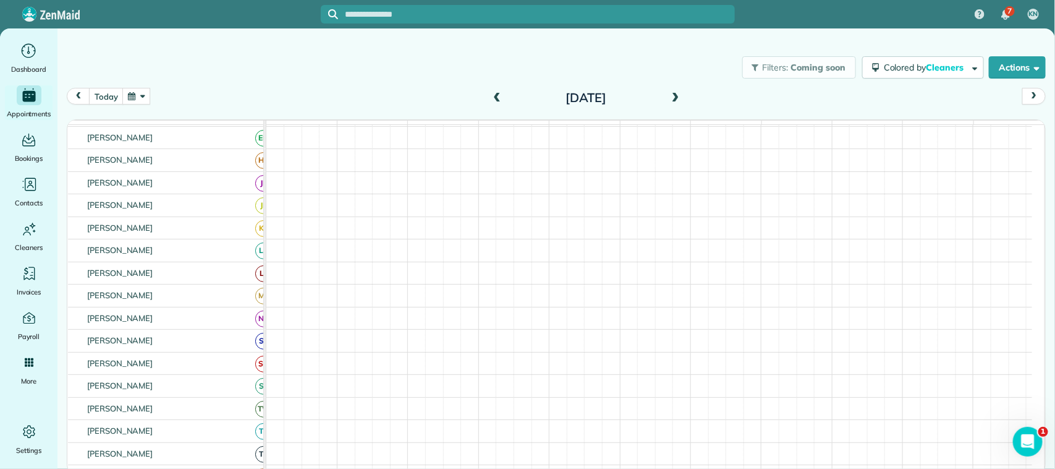
scroll to position [77, 0]
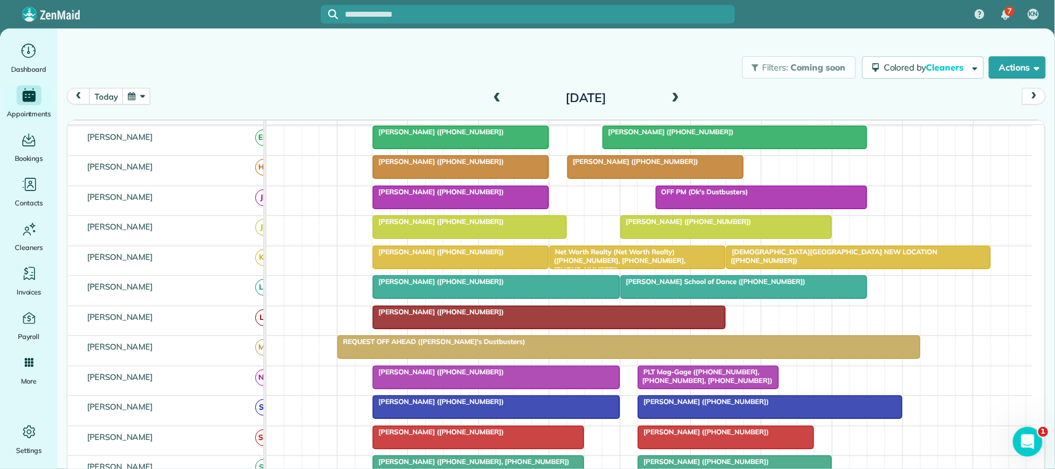
click at [423, 286] on span "[PERSON_NAME] ([PHONE_NUMBER])" at bounding box center [438, 281] width 132 height 9
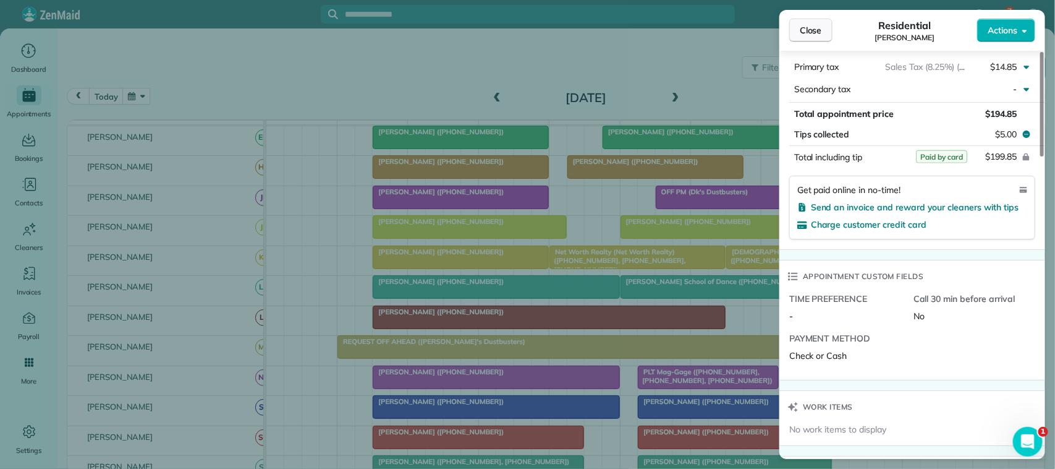
scroll to position [682, 0]
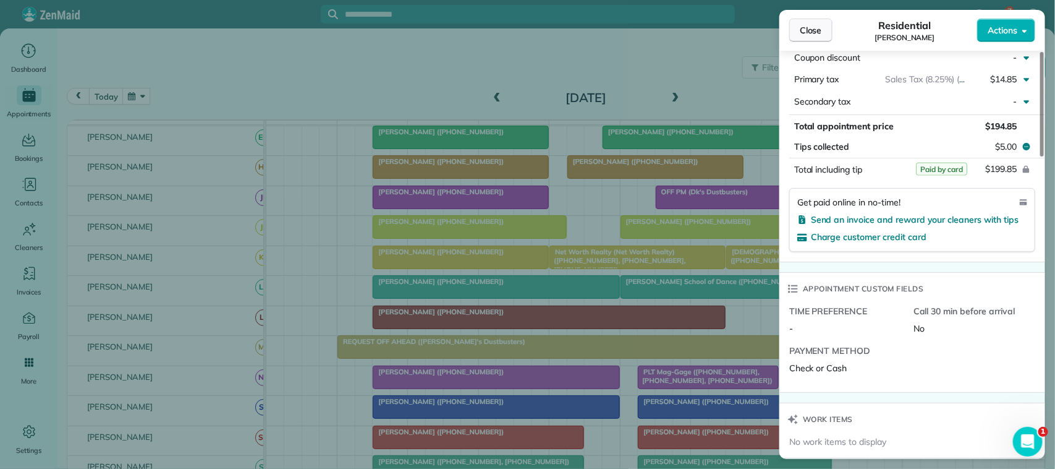
click at [815, 28] on span "Close" at bounding box center [811, 30] width 22 height 12
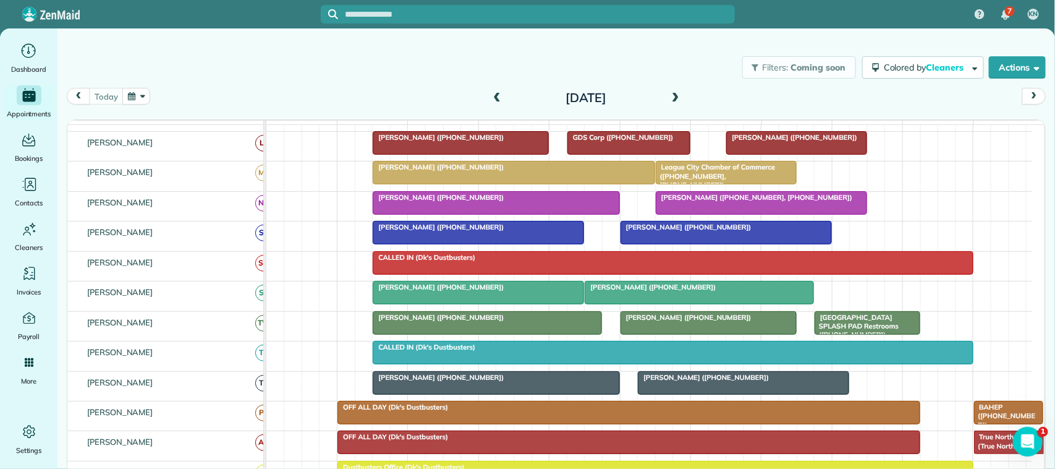
scroll to position [155, 0]
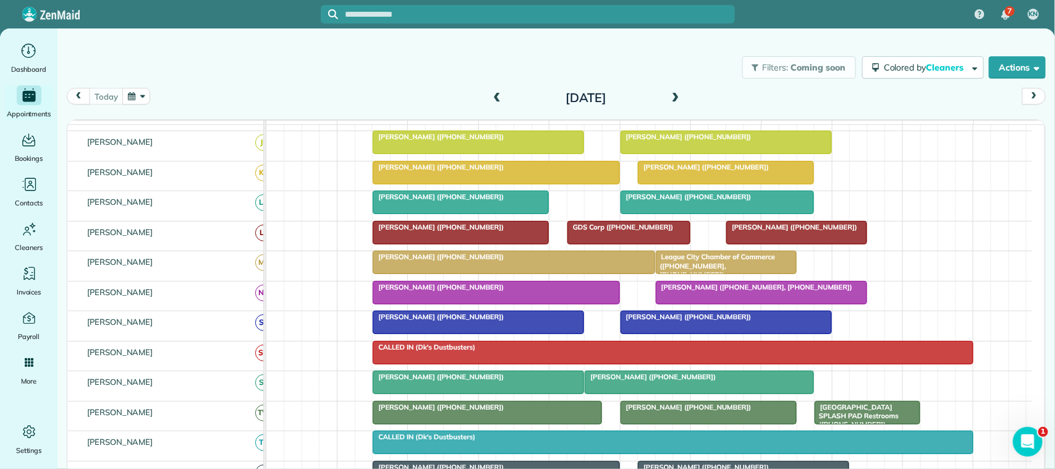
click at [790, 231] on div "[PERSON_NAME] ([PHONE_NUMBER])" at bounding box center [797, 227] width 134 height 9
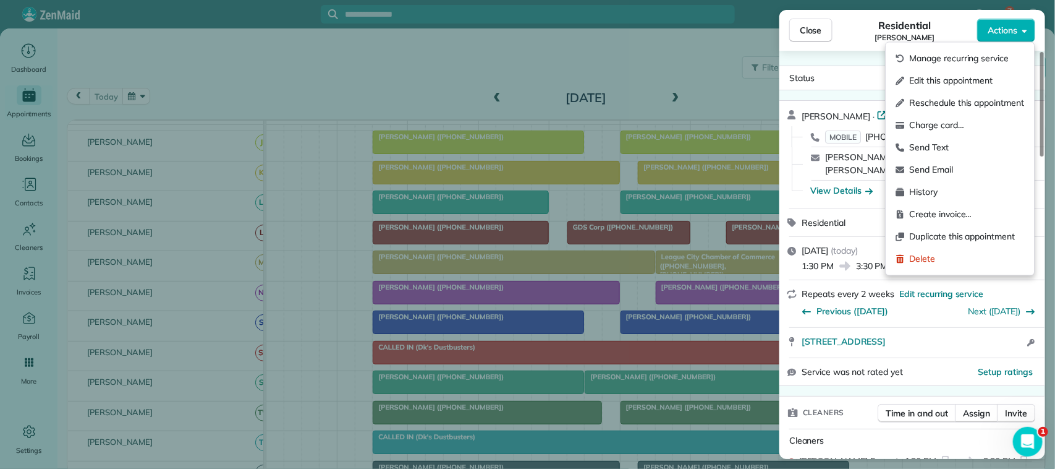
click at [1017, 31] on span "Actions" at bounding box center [1003, 30] width 30 height 12
click at [959, 142] on span "Send Text" at bounding box center [967, 148] width 115 height 12
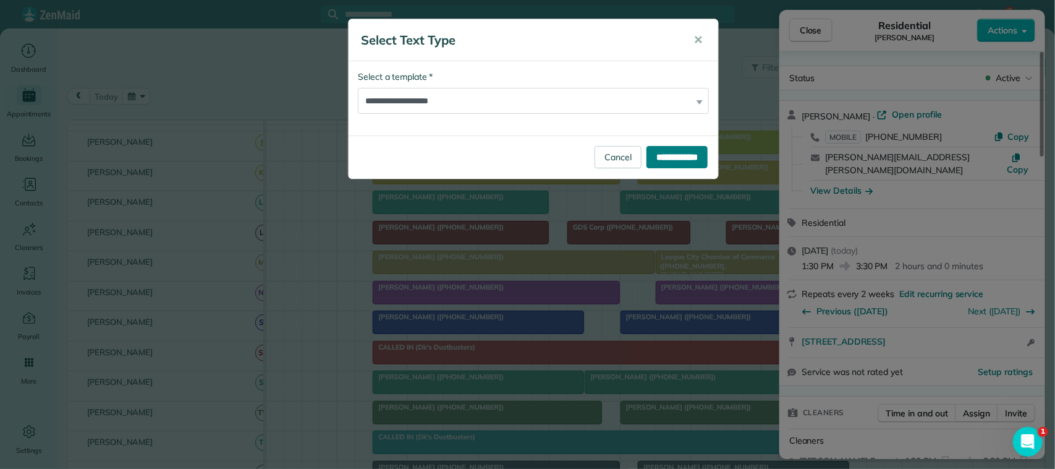
click at [651, 152] on input "**********" at bounding box center [677, 157] width 61 height 22
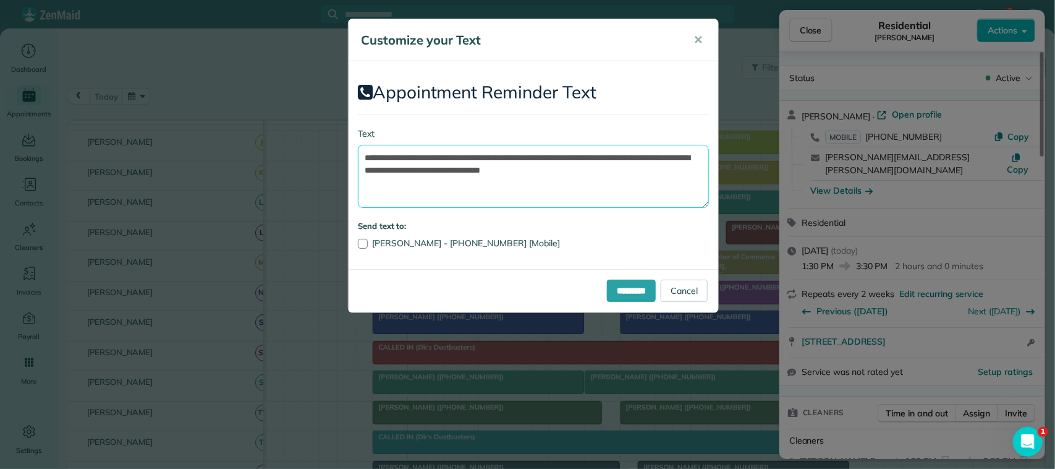
drag, startPoint x: 637, startPoint y: 174, endPoint x: 634, endPoint y: 159, distance: 15.8
click at [634, 159] on textarea "**********" at bounding box center [533, 176] width 351 height 63
drag, startPoint x: 561, startPoint y: 156, endPoint x: 436, endPoint y: 153, distance: 125.5
click at [436, 153] on textarea "**********" at bounding box center [533, 176] width 351 height 63
click at [515, 156] on textarea "**********" at bounding box center [533, 176] width 351 height 63
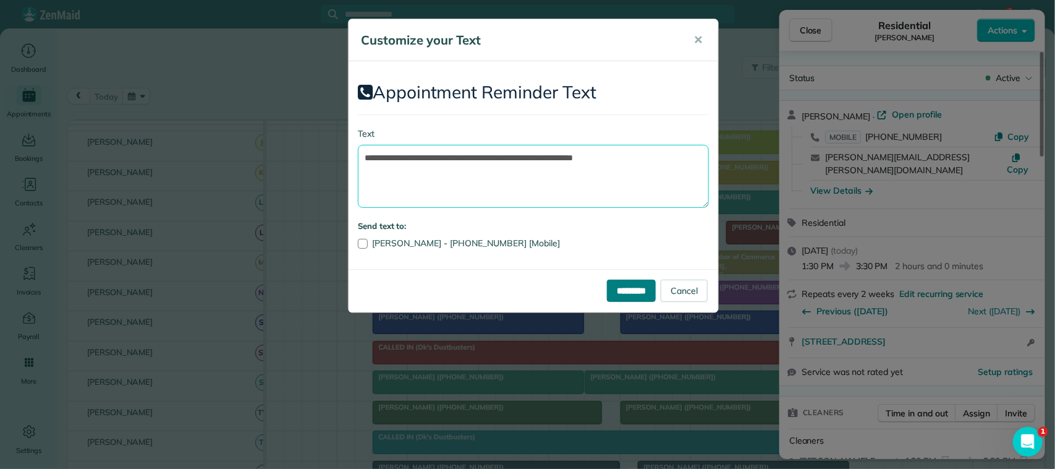
type textarea "**********"
click at [609, 286] on input "*********" at bounding box center [631, 290] width 49 height 22
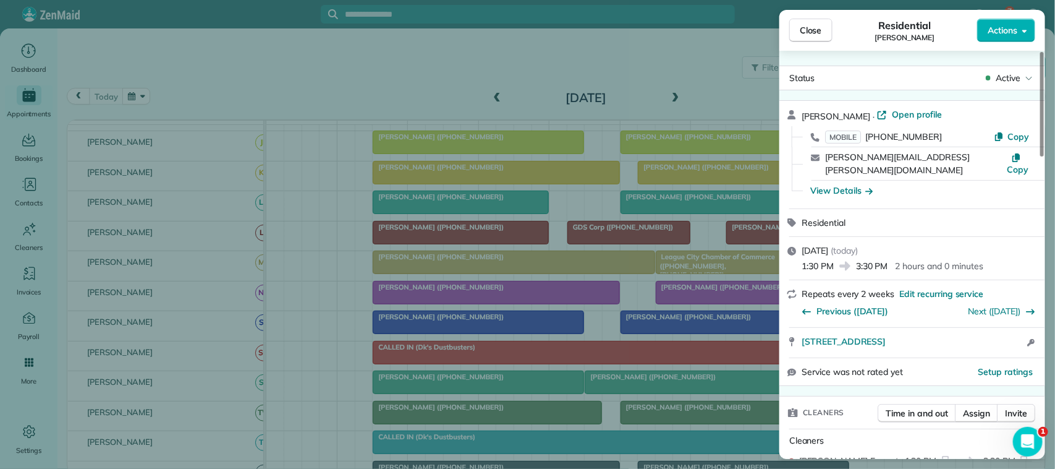
click at [816, 28] on span "Close" at bounding box center [811, 30] width 22 height 12
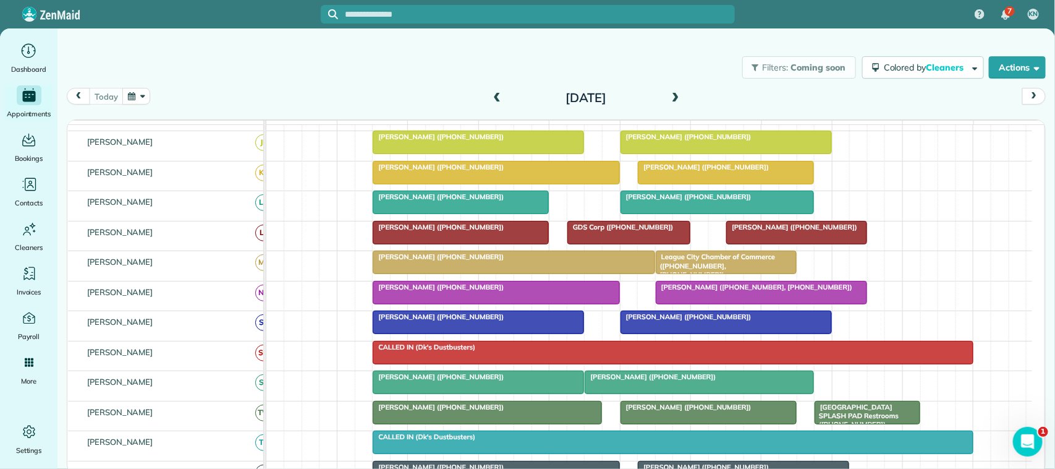
click at [140, 98] on button "button" at bounding box center [136, 96] width 28 height 17
click at [290, 106] on link "Next" at bounding box center [287, 103] width 34 height 31
click at [208, 162] on link "4" at bounding box center [208, 160] width 20 height 20
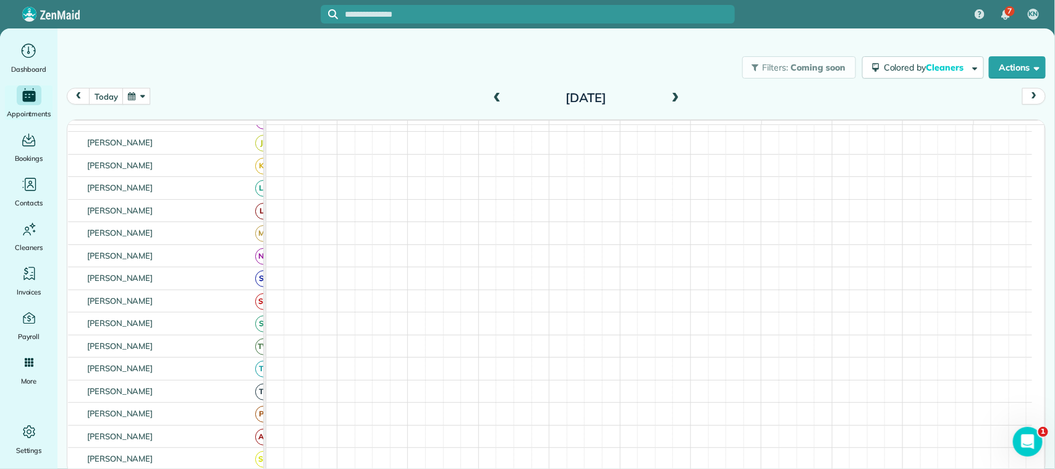
scroll to position [252, 0]
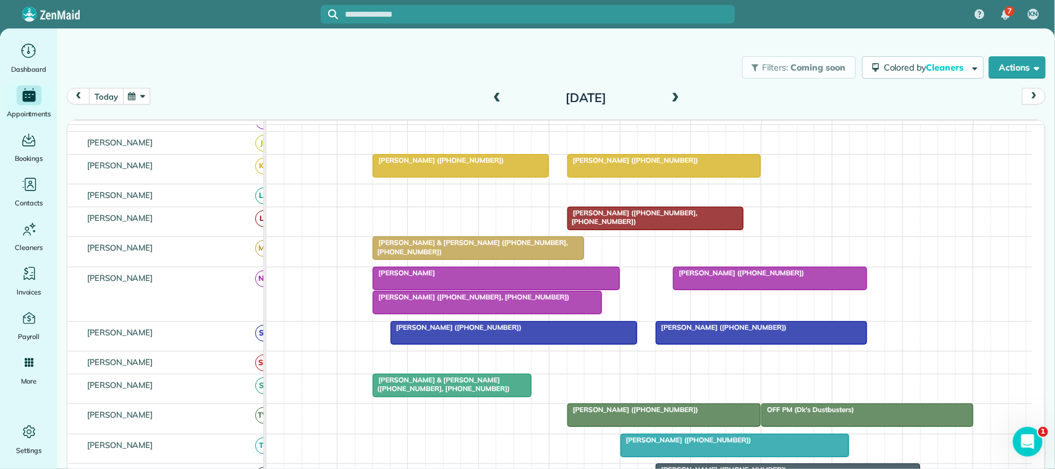
click at [114, 94] on button "today" at bounding box center [106, 96] width 34 height 17
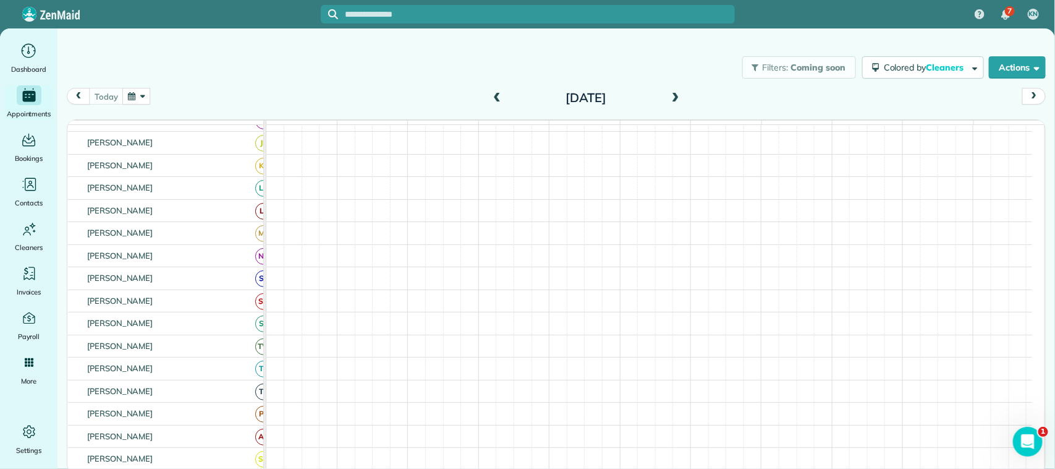
click at [161, 90] on div "[DATE] [DATE]" at bounding box center [556, 99] width 979 height 23
click at [147, 90] on button "button" at bounding box center [136, 96] width 28 height 17
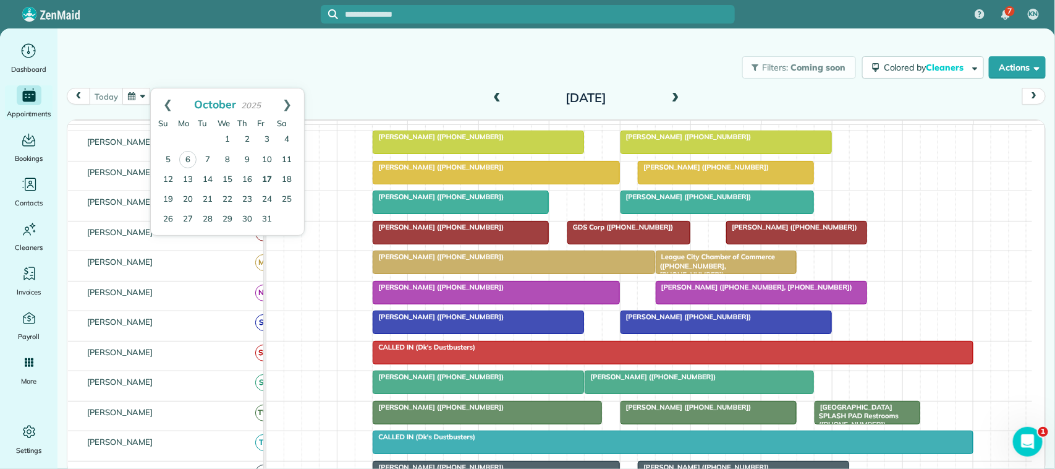
click at [264, 177] on link "17" at bounding box center [267, 180] width 20 height 20
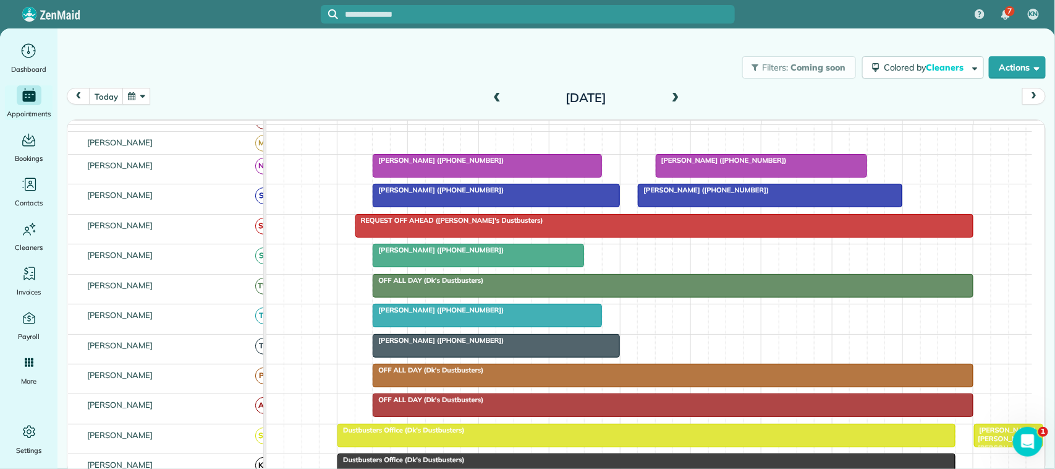
scroll to position [386, 0]
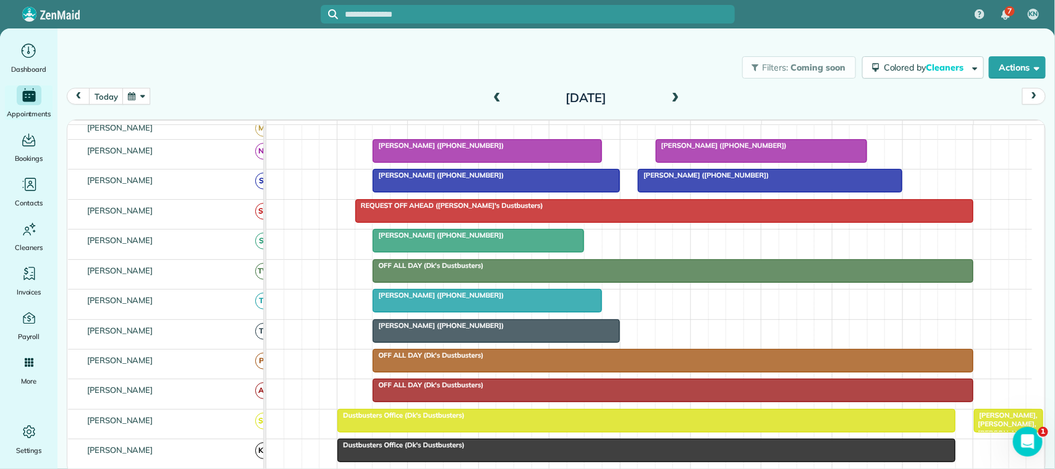
click at [148, 96] on button "button" at bounding box center [136, 96] width 28 height 17
click at [300, 99] on link "Next" at bounding box center [287, 103] width 34 height 31
click at [227, 163] on link "5" at bounding box center [228, 160] width 20 height 20
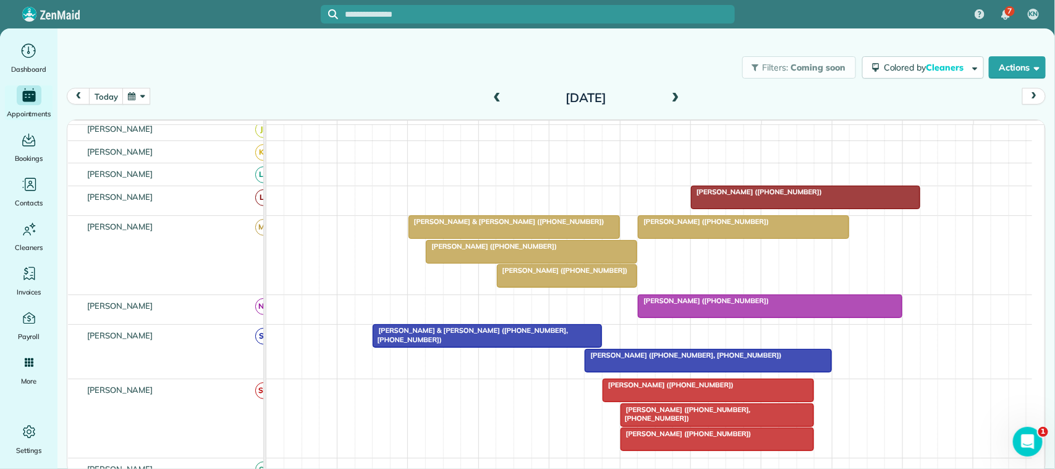
scroll to position [0, 0]
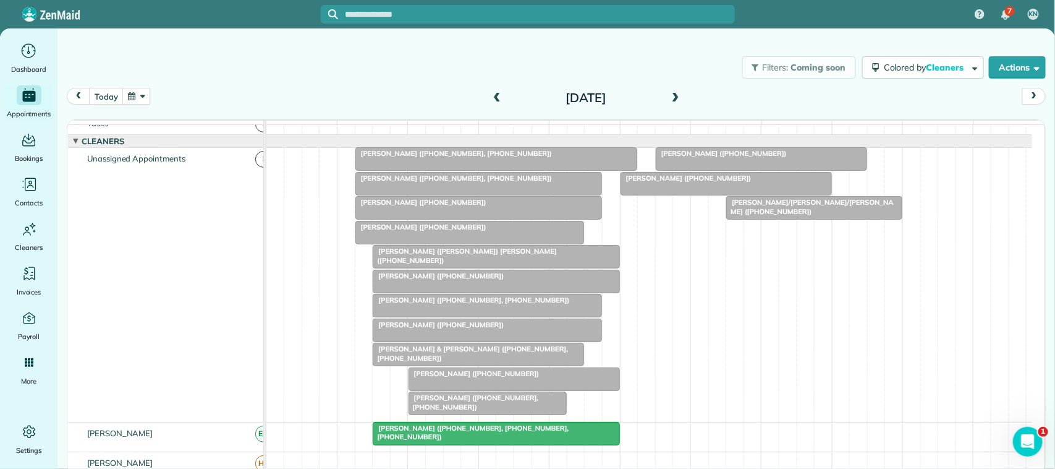
click at [134, 100] on button "button" at bounding box center [136, 96] width 28 height 17
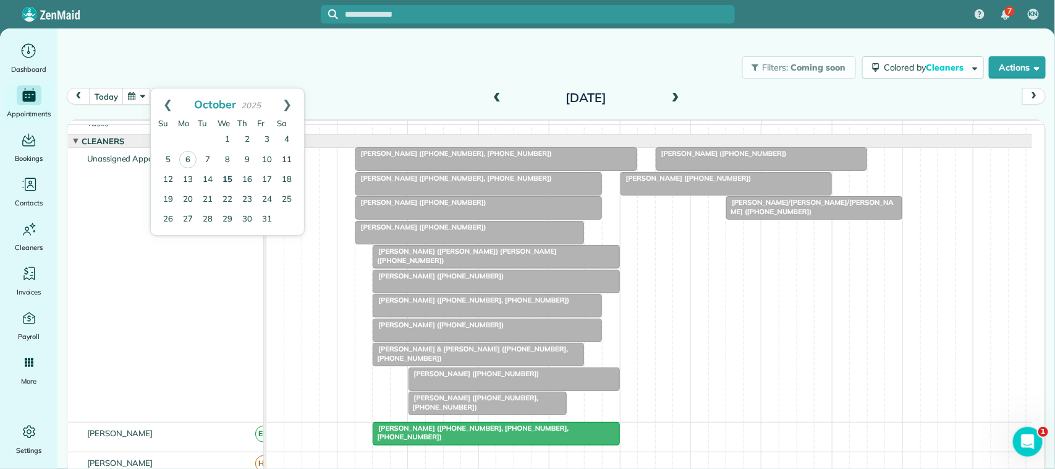
click at [230, 175] on link "15" at bounding box center [228, 180] width 20 height 20
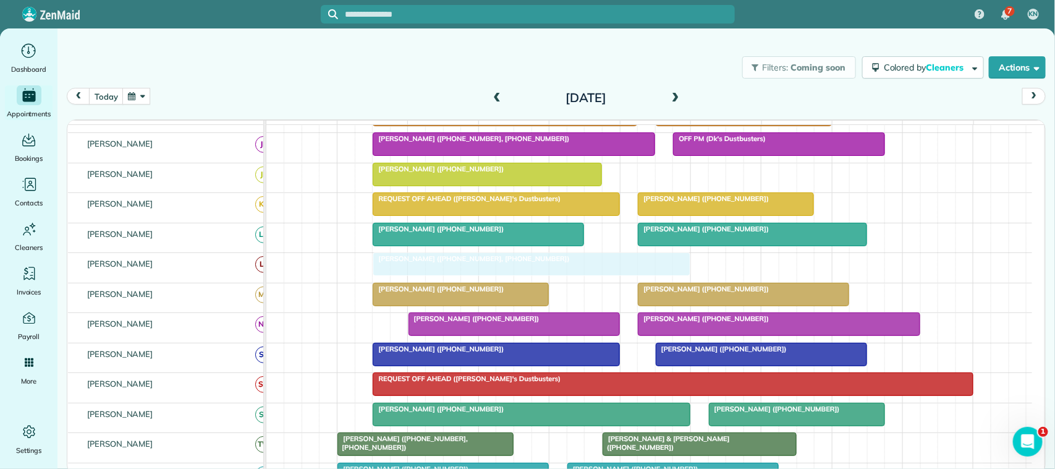
click at [451, 263] on tbody "Kari Norlander (+14094431660) CLEAN DUSTBUSTERS OFFICE Terry Turon (+1713502592…" at bounding box center [649, 418] width 766 height 897
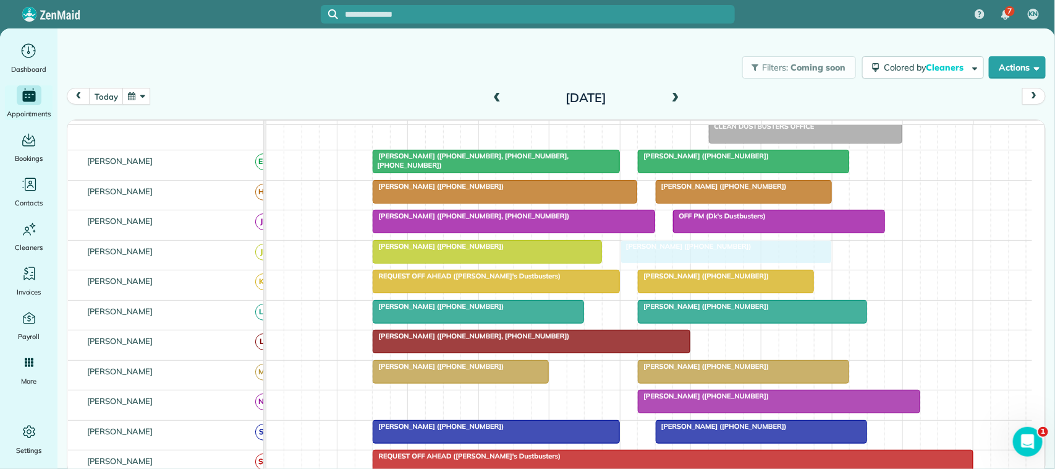
drag, startPoint x: 468, startPoint y: 338, endPoint x: 672, endPoint y: 275, distance: 213.5
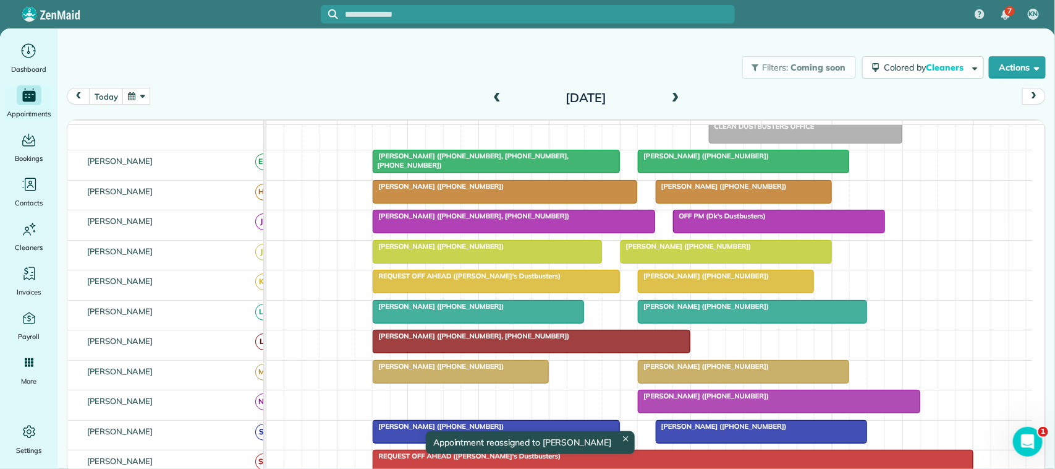
click at [428, 263] on div at bounding box center [487, 251] width 228 height 22
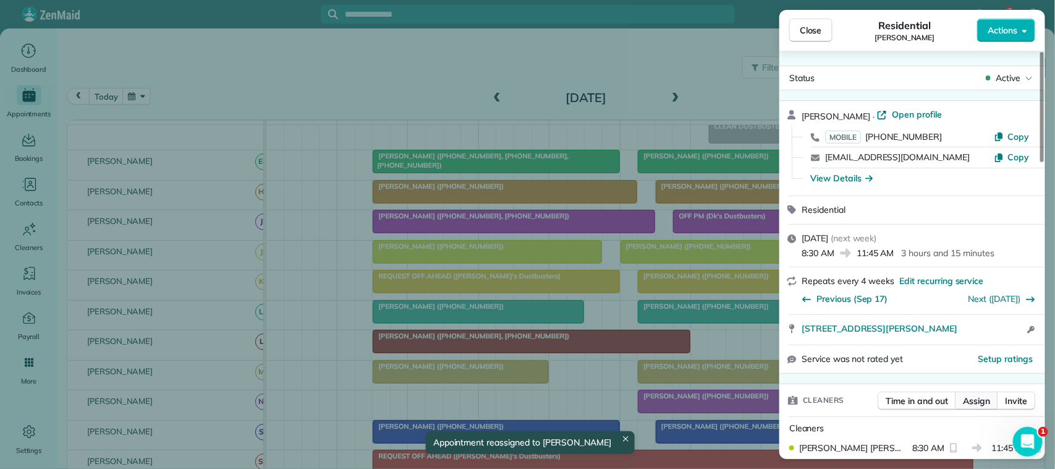
click at [983, 399] on span "Assign" at bounding box center [976, 400] width 27 height 12
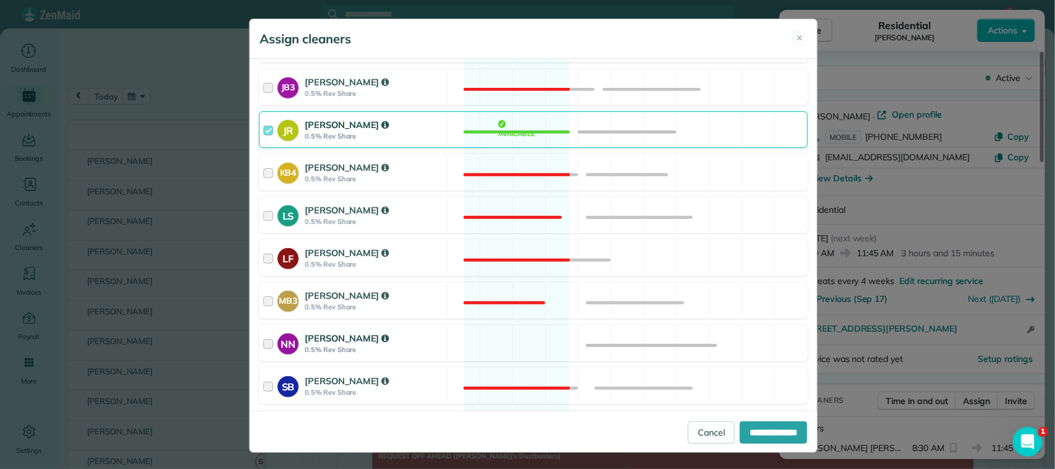
click at [419, 341] on div "[PERSON_NAME]" at bounding box center [374, 338] width 138 height 14
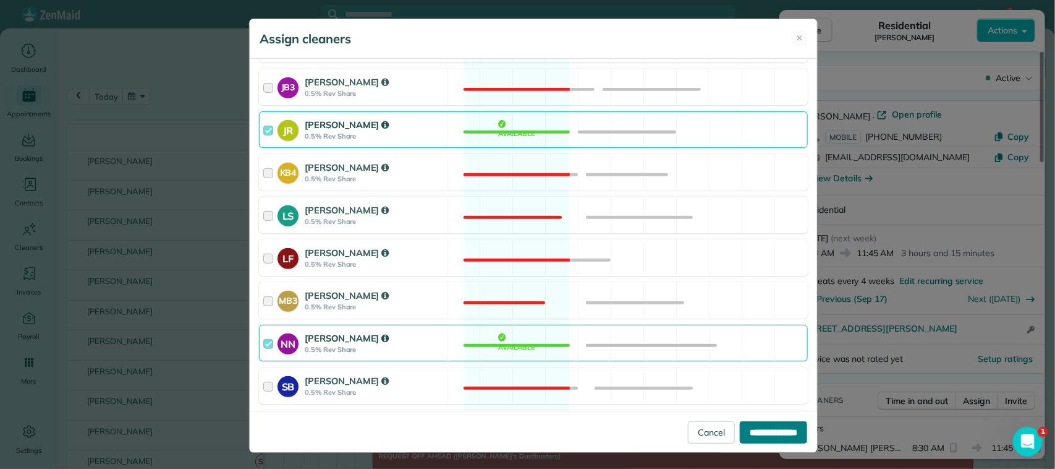
click at [752, 430] on input "**********" at bounding box center [773, 432] width 67 height 22
type input "**********"
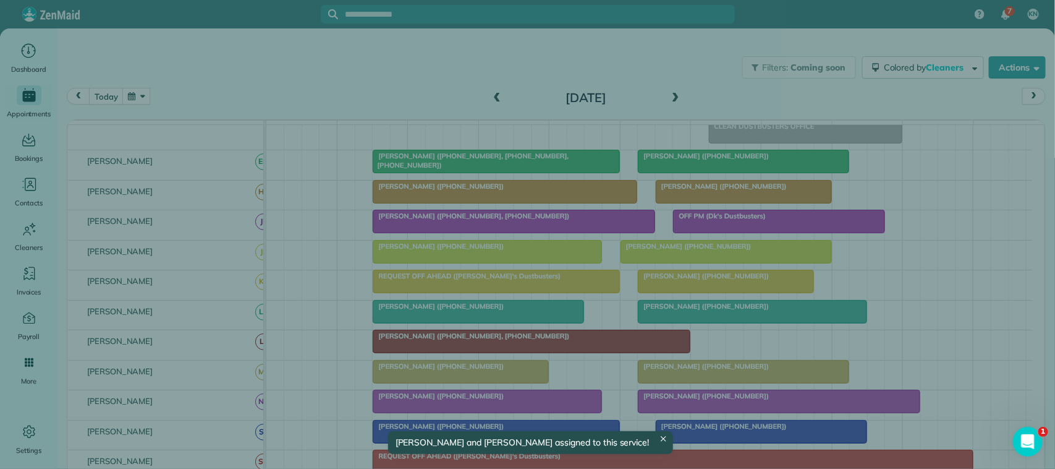
click at [823, 32] on button "Close" at bounding box center [810, 30] width 43 height 23
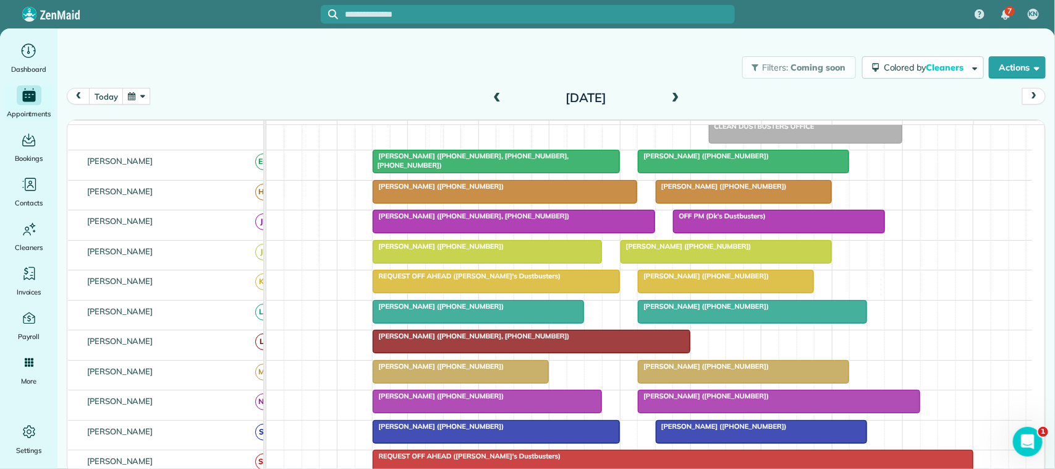
click at [142, 102] on button "button" at bounding box center [136, 96] width 28 height 17
click at [287, 101] on link "Next" at bounding box center [287, 103] width 34 height 31
click at [227, 176] on link "12" at bounding box center [228, 179] width 20 height 20
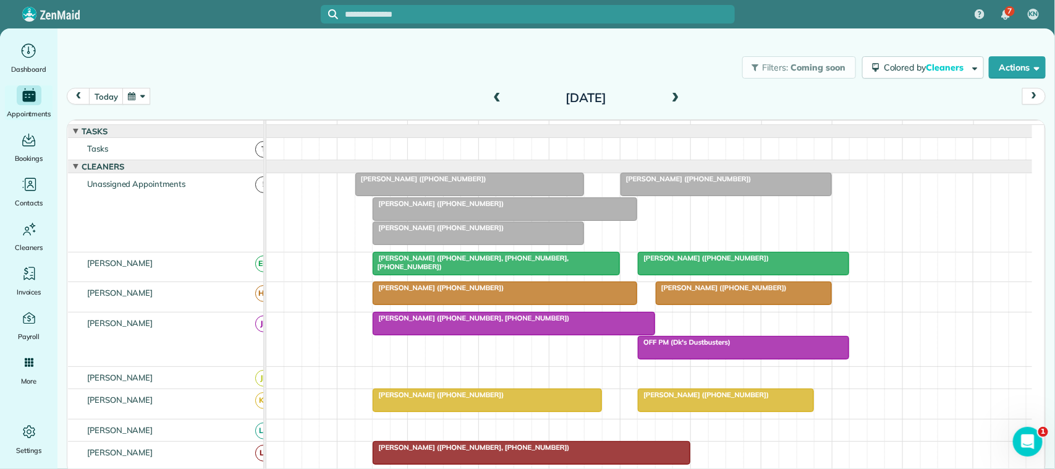
click at [136, 98] on button "button" at bounding box center [136, 96] width 28 height 17
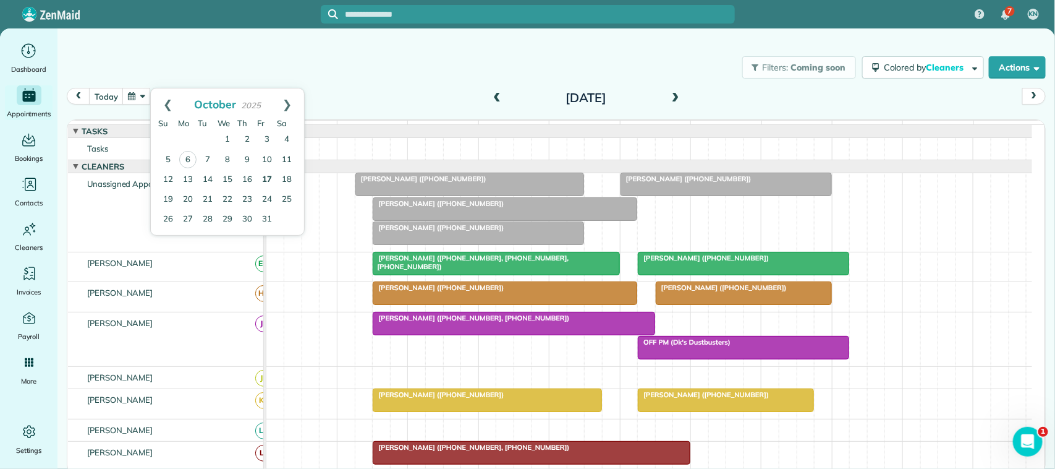
click at [273, 175] on link "17" at bounding box center [267, 180] width 20 height 20
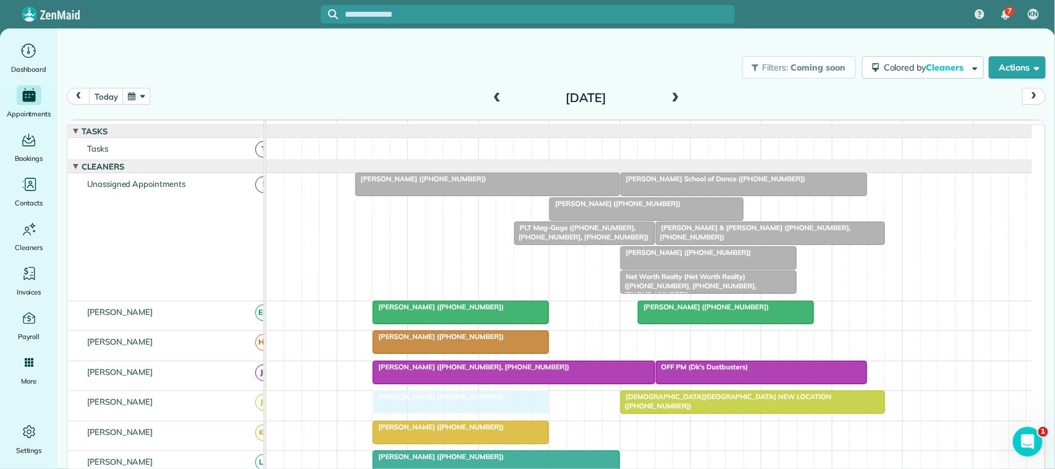
drag, startPoint x: 413, startPoint y: 227, endPoint x: 415, endPoint y: 412, distance: 184.2
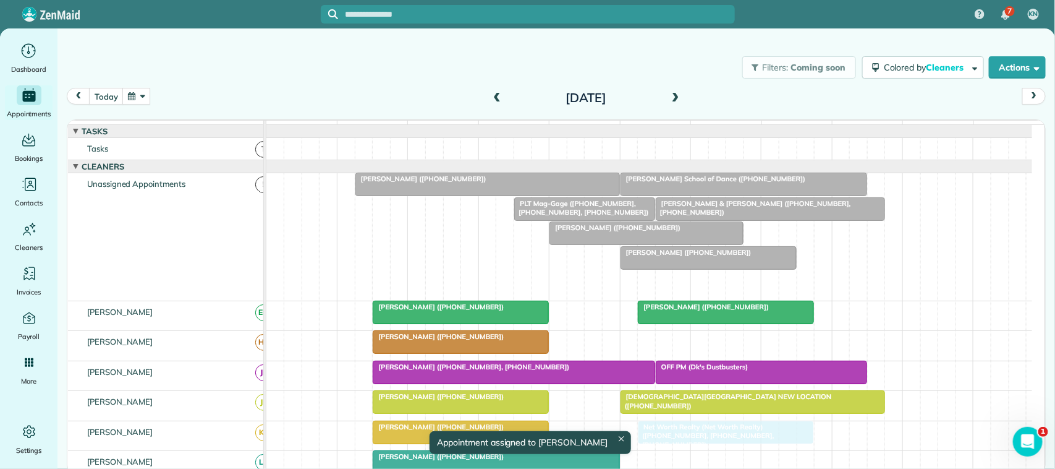
drag, startPoint x: 660, startPoint y: 294, endPoint x: 675, endPoint y: 457, distance: 163.8
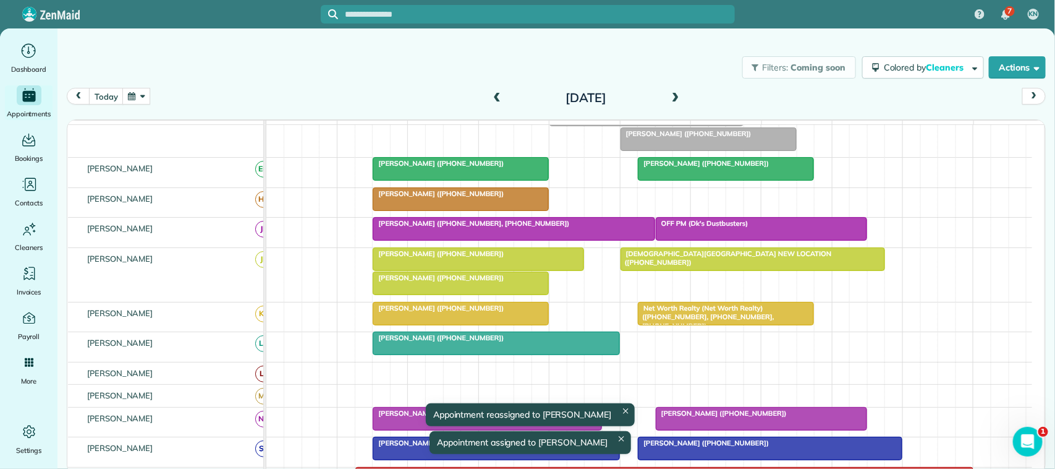
scroll to position [155, 0]
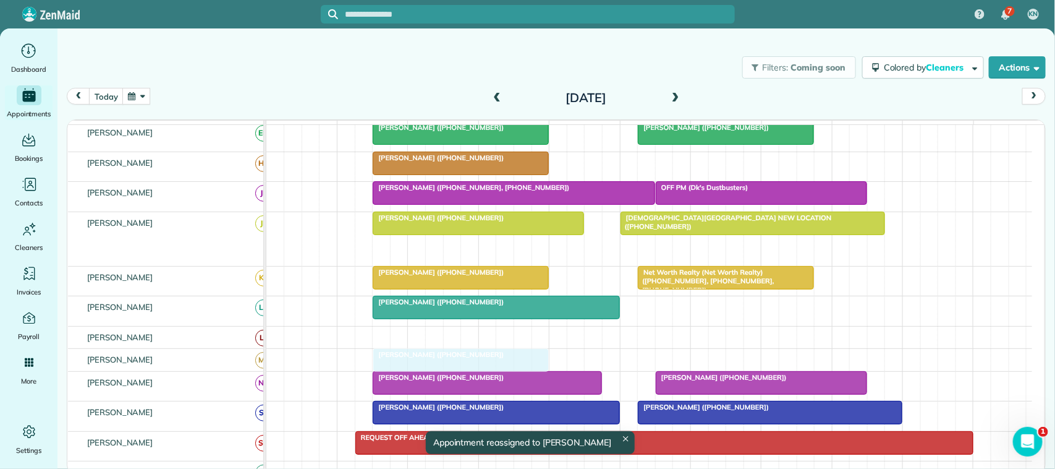
drag, startPoint x: 431, startPoint y: 263, endPoint x: 438, endPoint y: 369, distance: 105.9
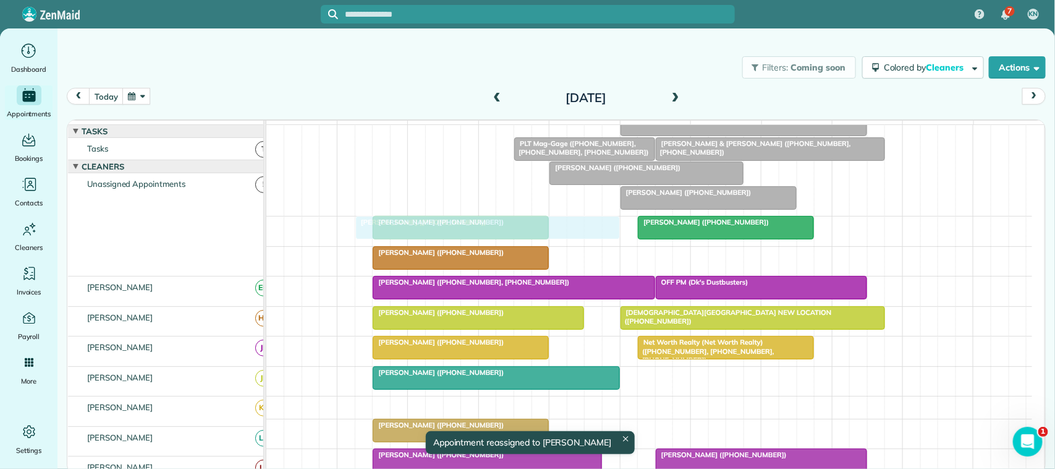
scroll to position [174, 0]
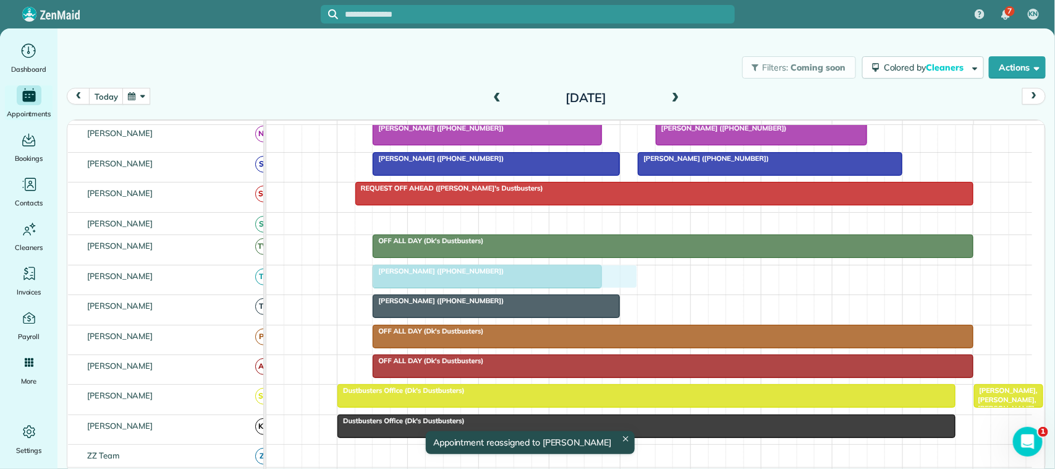
drag, startPoint x: 449, startPoint y: 204, endPoint x: 462, endPoint y: 287, distance: 84.4
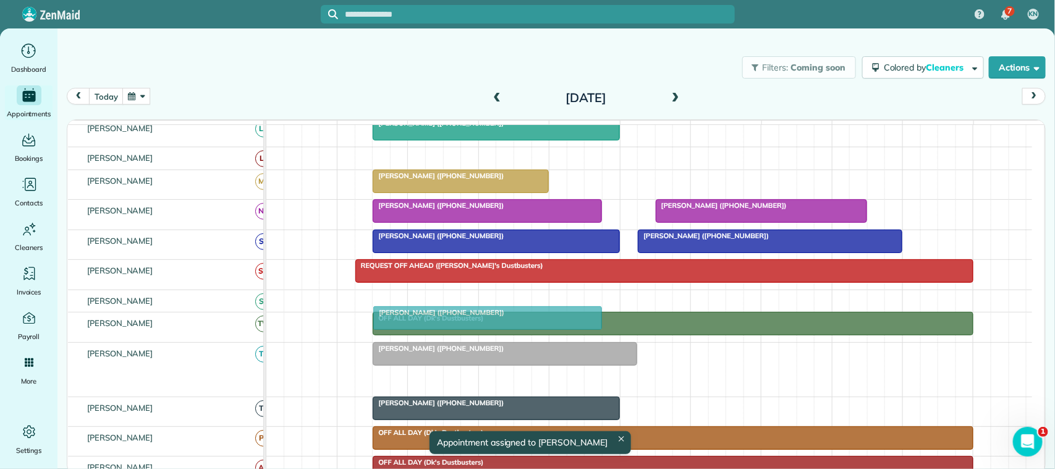
drag, startPoint x: 464, startPoint y: 391, endPoint x: 464, endPoint y: 337, distance: 53.2
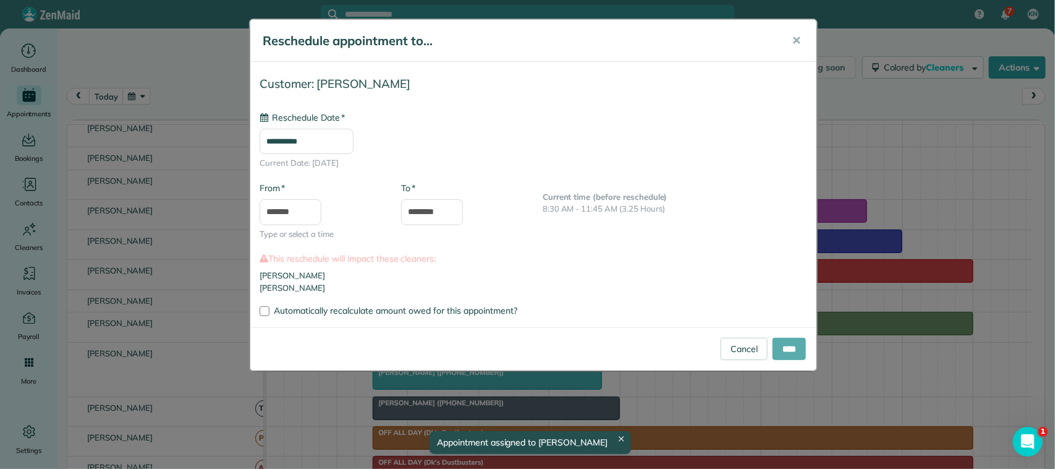
type input "**********"
click at [790, 342] on input "****" at bounding box center [789, 348] width 33 height 22
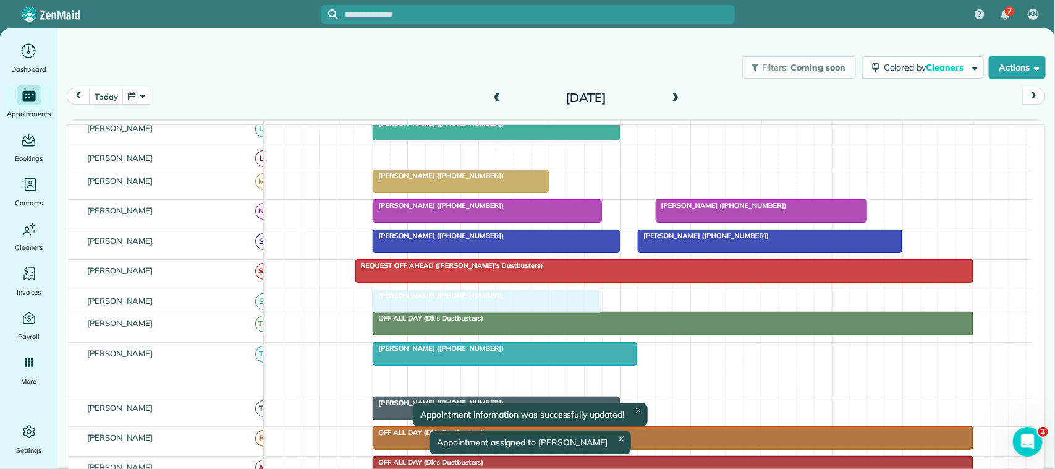
drag, startPoint x: 412, startPoint y: 392, endPoint x: 413, endPoint y: 326, distance: 66.1
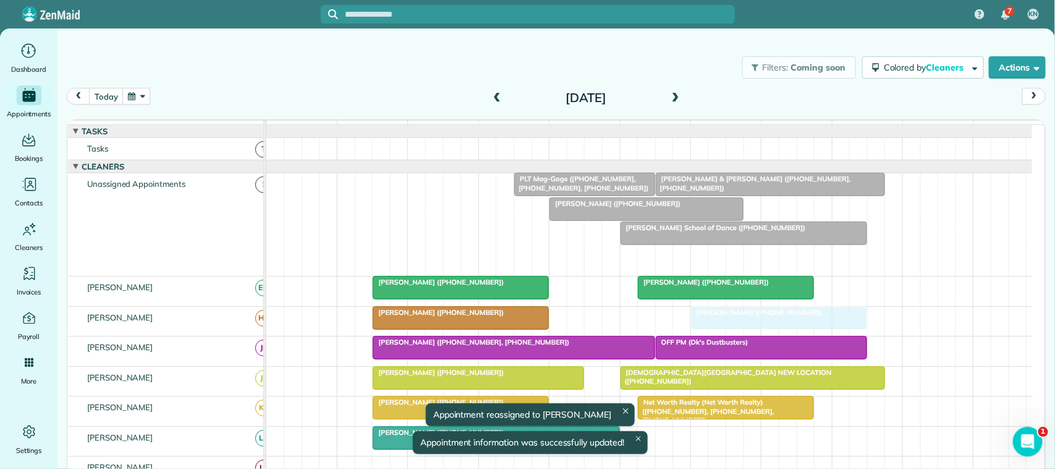
drag, startPoint x: 669, startPoint y: 270, endPoint x: 732, endPoint y: 328, distance: 86.2
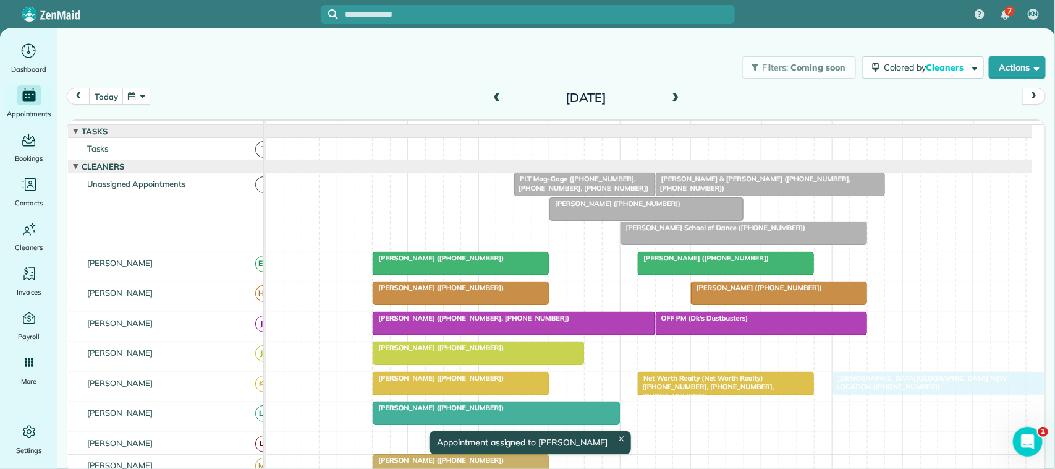
drag, startPoint x: 653, startPoint y: 372, endPoint x: 867, endPoint y: 402, distance: 216.6
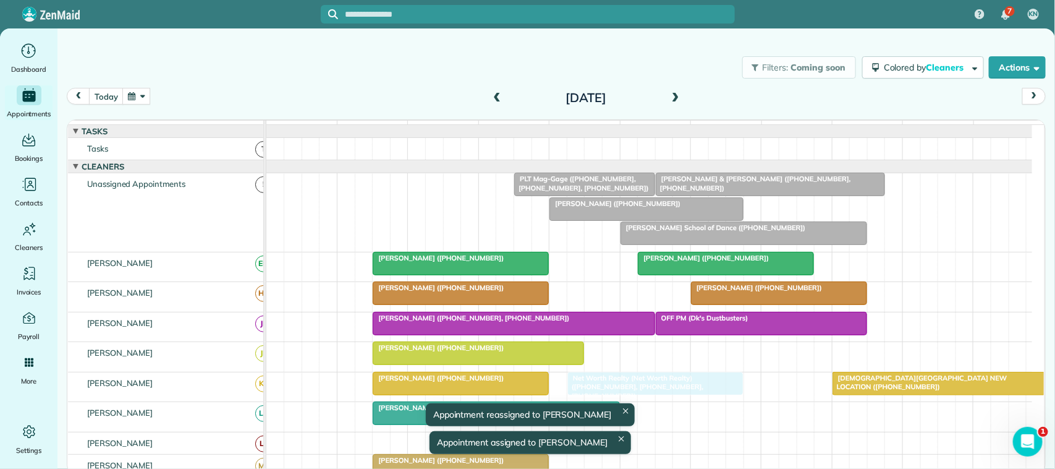
drag, startPoint x: 676, startPoint y: 400, endPoint x: 613, endPoint y: 394, distance: 62.7
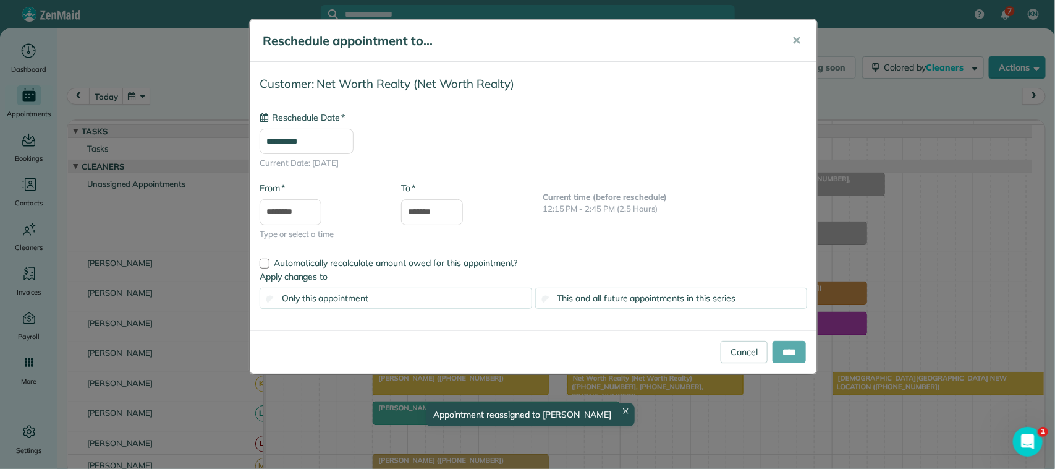
type input "**********"
click at [778, 352] on input "****" at bounding box center [789, 352] width 33 height 22
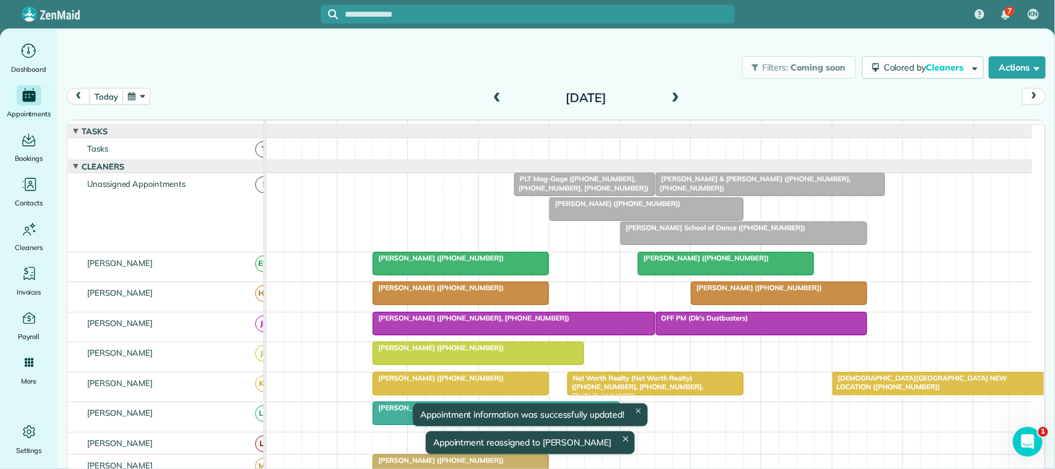
drag, startPoint x: 867, startPoint y: 399, endPoint x: 786, endPoint y: 392, distance: 81.2
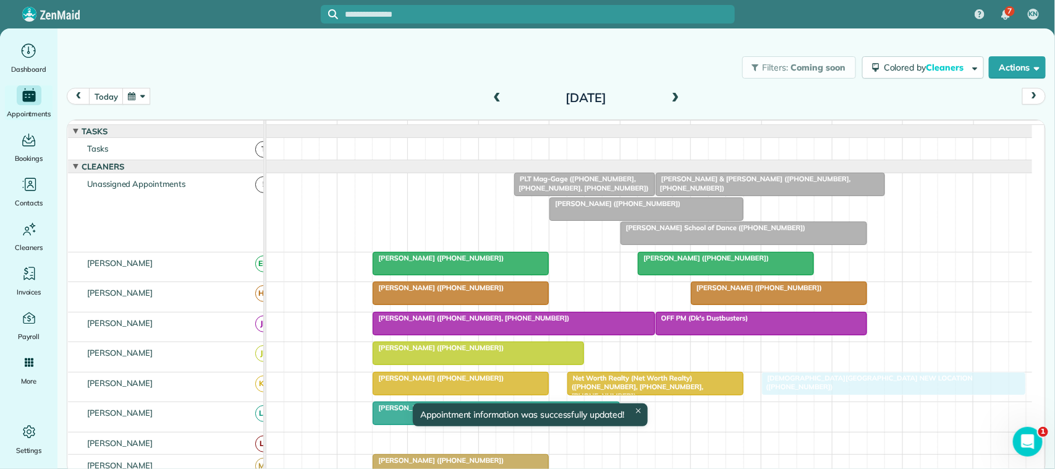
drag, startPoint x: 838, startPoint y: 397, endPoint x: 774, endPoint y: 401, distance: 63.7
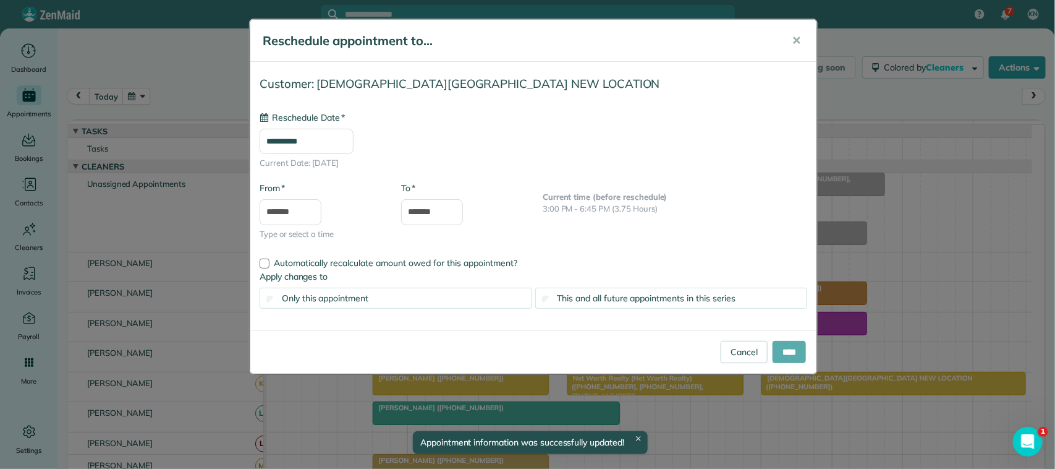
type input "**********"
click at [786, 350] on input "****" at bounding box center [789, 352] width 33 height 22
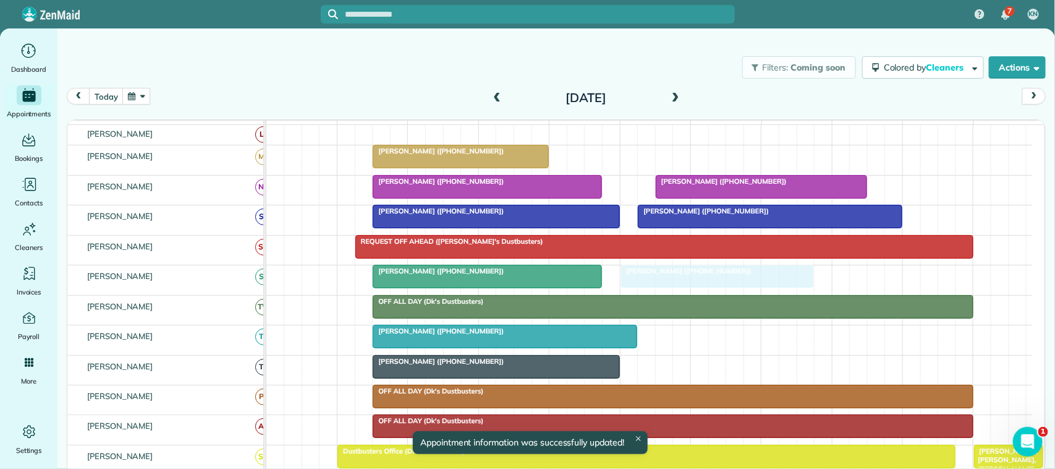
drag, startPoint x: 609, startPoint y: 223, endPoint x: 681, endPoint y: 304, distance: 108.6
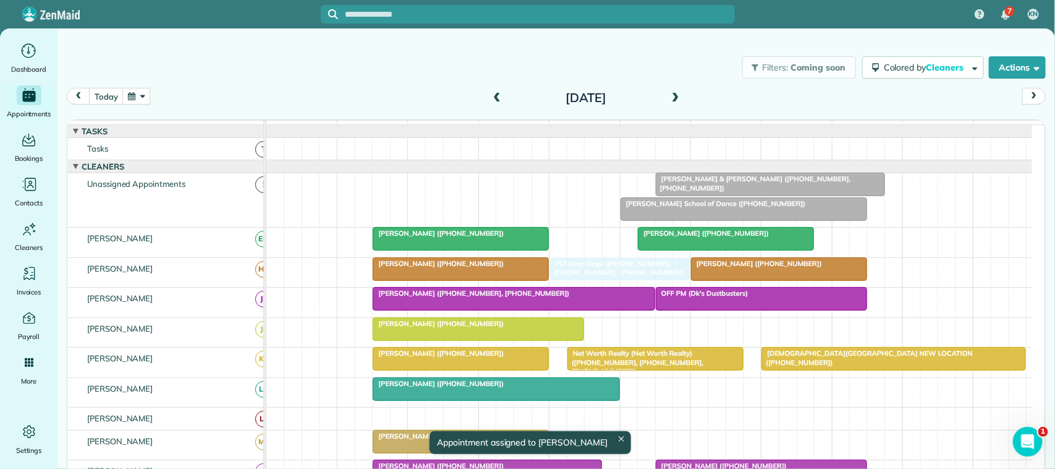
drag, startPoint x: 585, startPoint y: 198, endPoint x: 621, endPoint y: 286, distance: 95.0
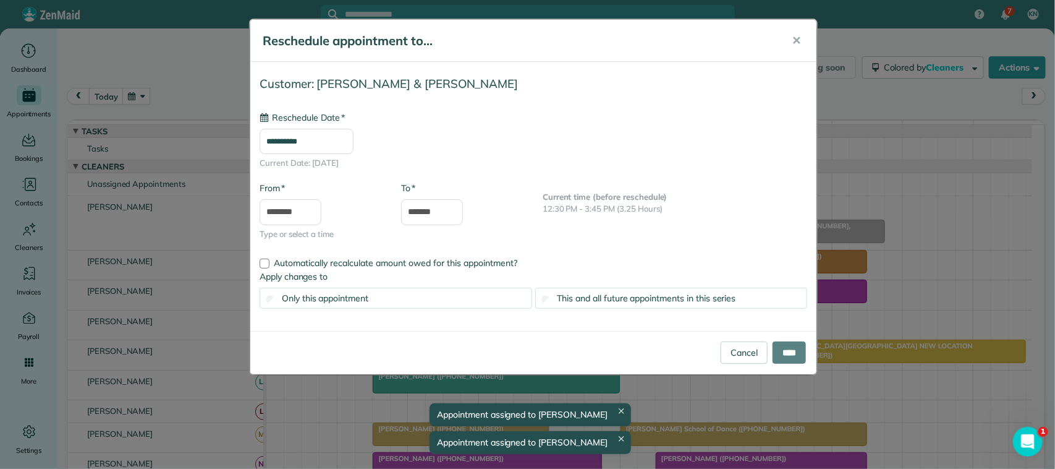
drag, startPoint x: 682, startPoint y: 190, endPoint x: 665, endPoint y: 321, distance: 132.1
type input "**********"
click at [795, 35] on span "✕" at bounding box center [796, 40] width 9 height 14
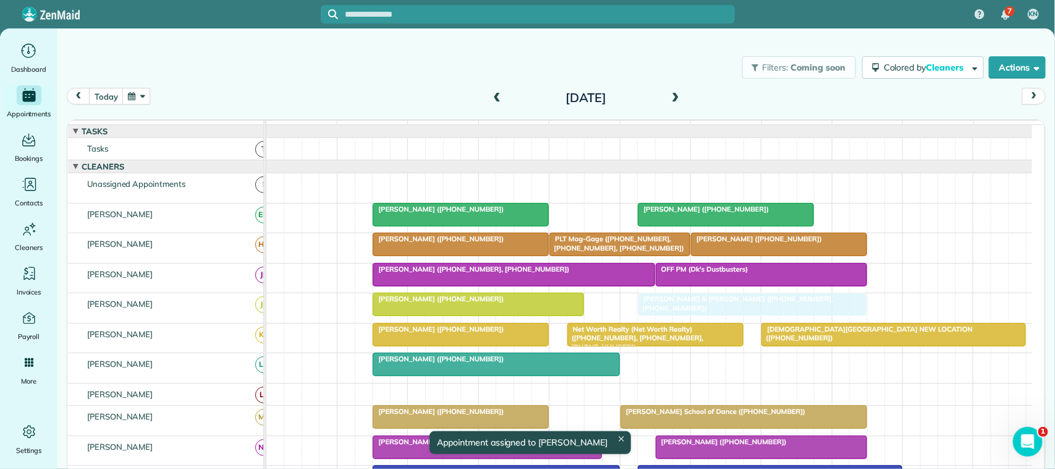
drag, startPoint x: 724, startPoint y: 200, endPoint x: 708, endPoint y: 326, distance: 127.6
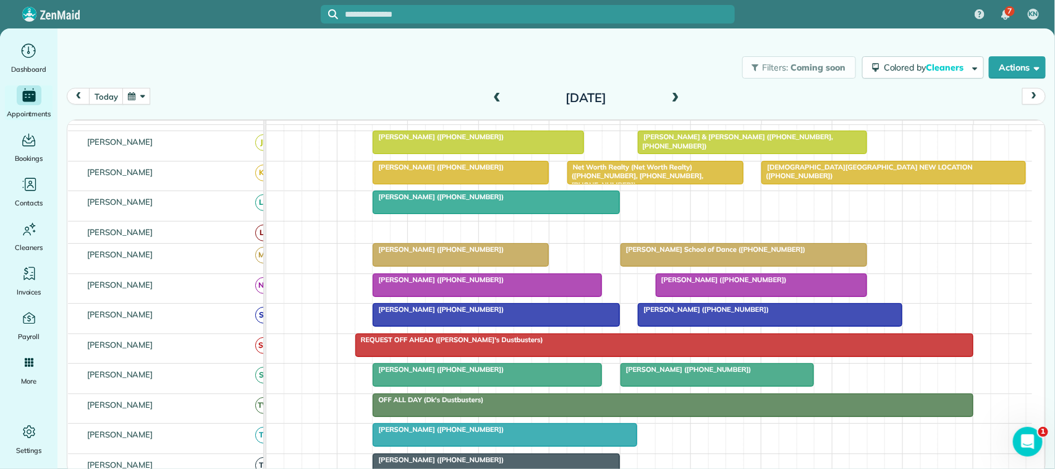
click at [137, 101] on button "button" at bounding box center [136, 96] width 28 height 17
click at [336, 93] on div "today Friday Oct 17, 2025" at bounding box center [556, 99] width 979 height 23
click at [133, 100] on button "button" at bounding box center [136, 96] width 28 height 17
click at [669, 103] on span at bounding box center [676, 98] width 14 height 11
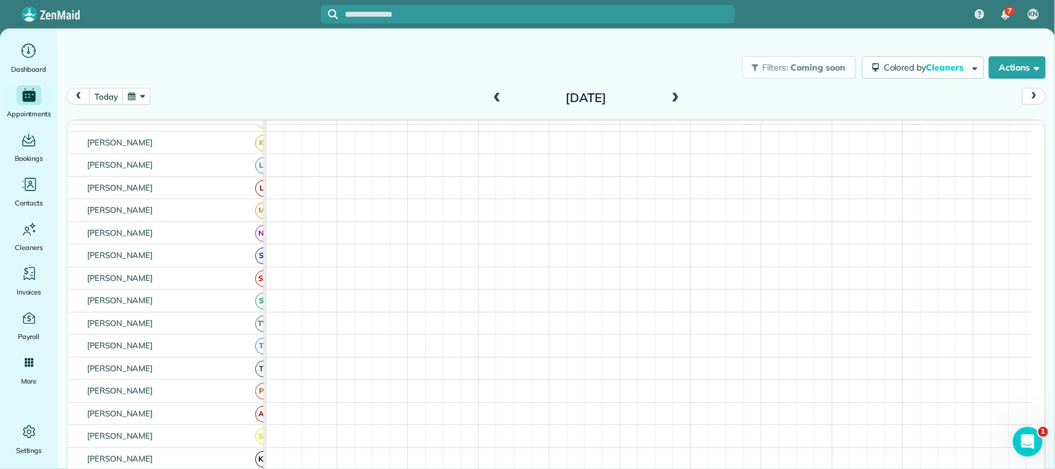
scroll to position [132, 0]
click at [104, 95] on button "today" at bounding box center [106, 96] width 34 height 17
click at [141, 98] on button "button" at bounding box center [136, 96] width 28 height 17
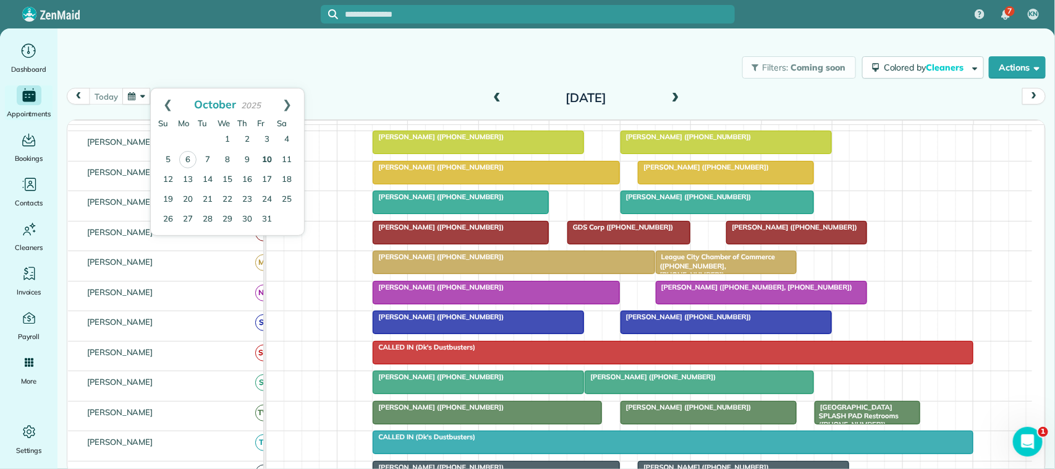
click at [266, 155] on link "10" at bounding box center [267, 160] width 20 height 20
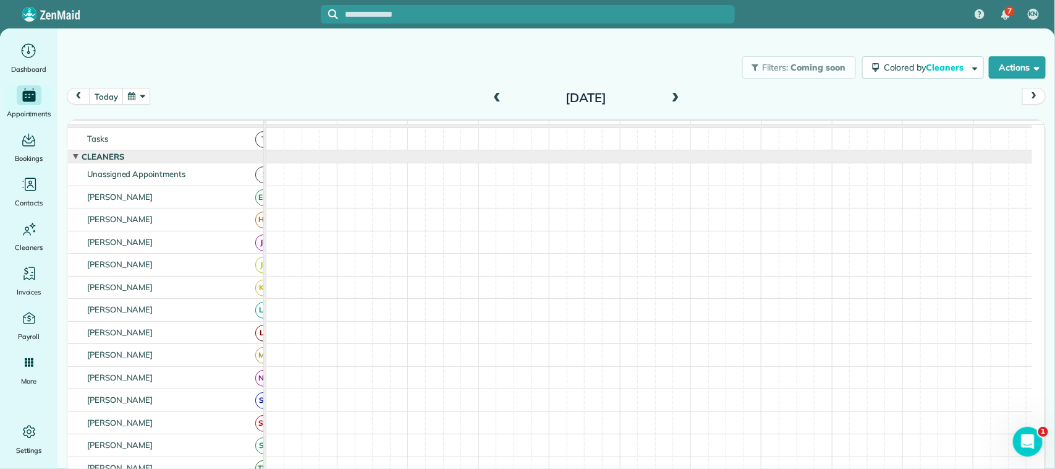
scroll to position [0, 0]
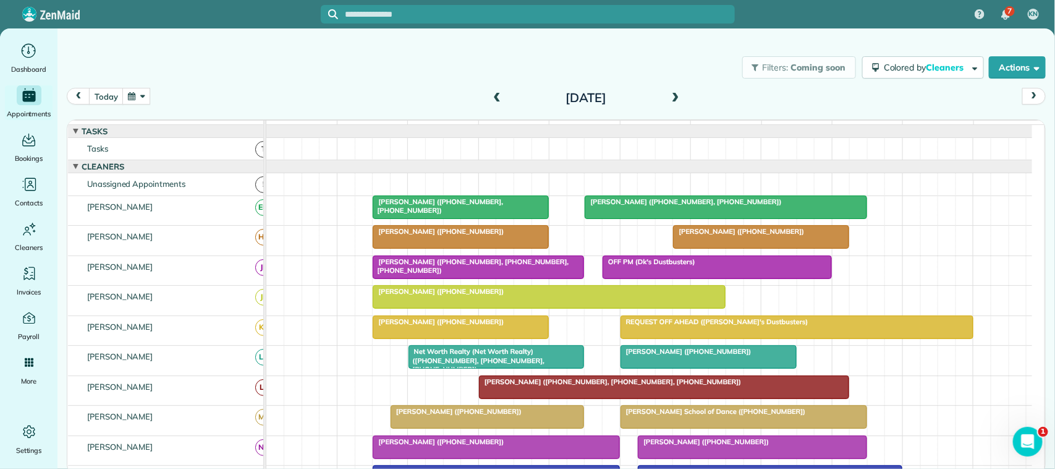
click at [164, 91] on div "today Friday Oct 10, 2025" at bounding box center [556, 99] width 979 height 23
click at [150, 96] on button "button" at bounding box center [136, 96] width 28 height 17
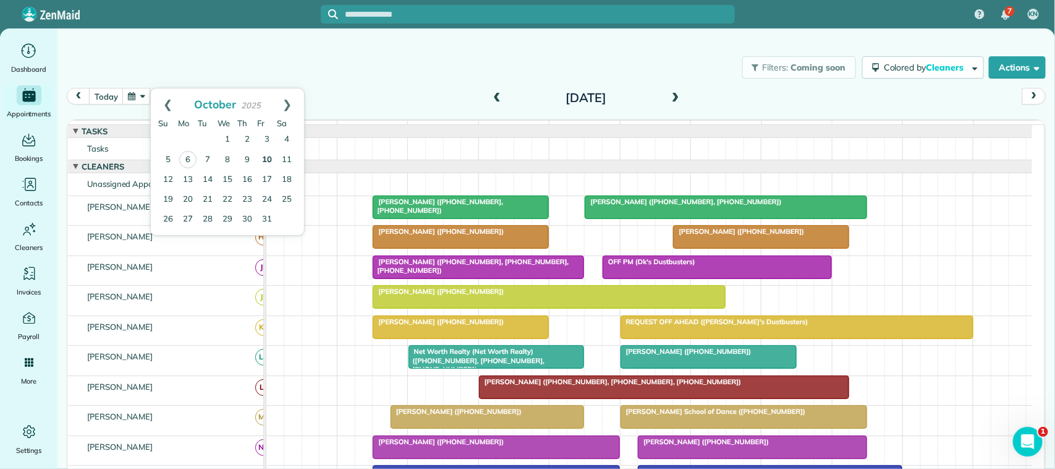
click at [265, 164] on link "10" at bounding box center [267, 160] width 20 height 20
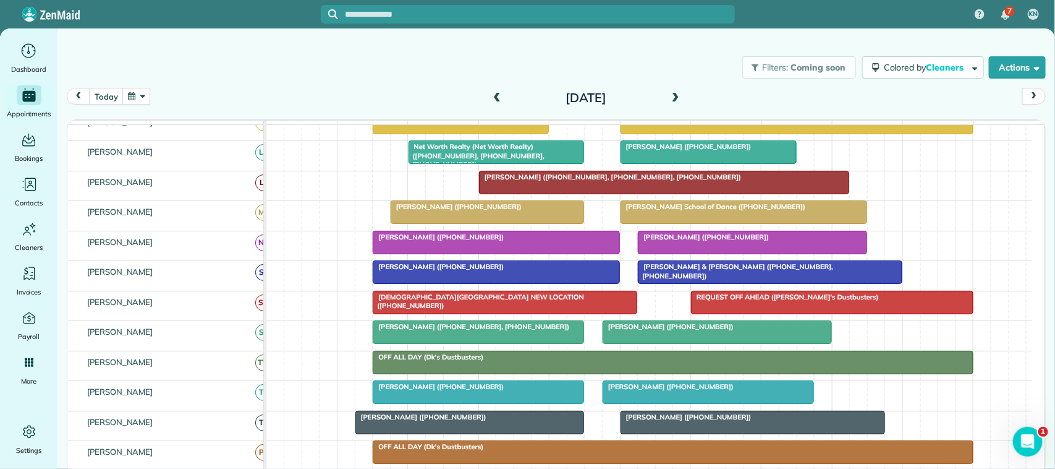
scroll to position [232, 0]
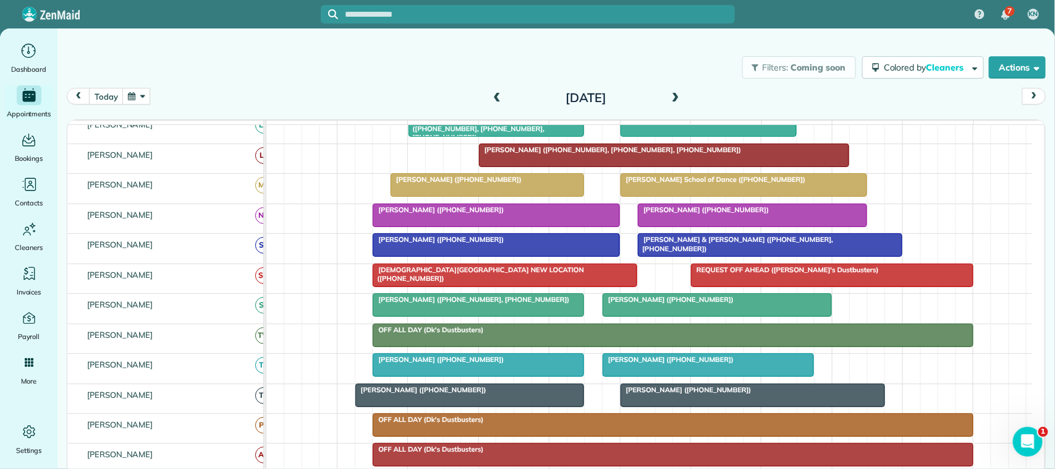
click at [629, 303] on div "Nikki Lilly (+12812177668)" at bounding box center [717, 299] width 222 height 9
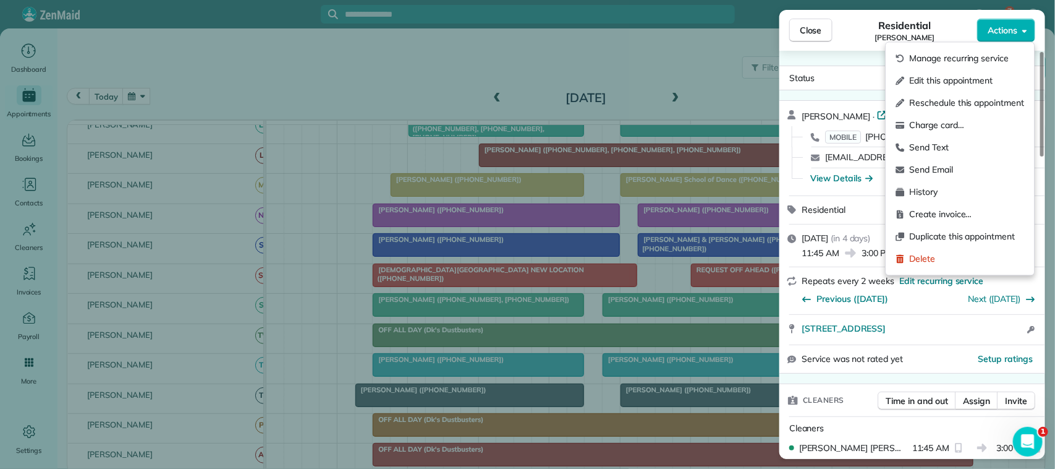
click at [1004, 28] on span "Actions" at bounding box center [1003, 30] width 30 height 12
click at [991, 81] on span "Edit this appointment" at bounding box center [967, 81] width 115 height 12
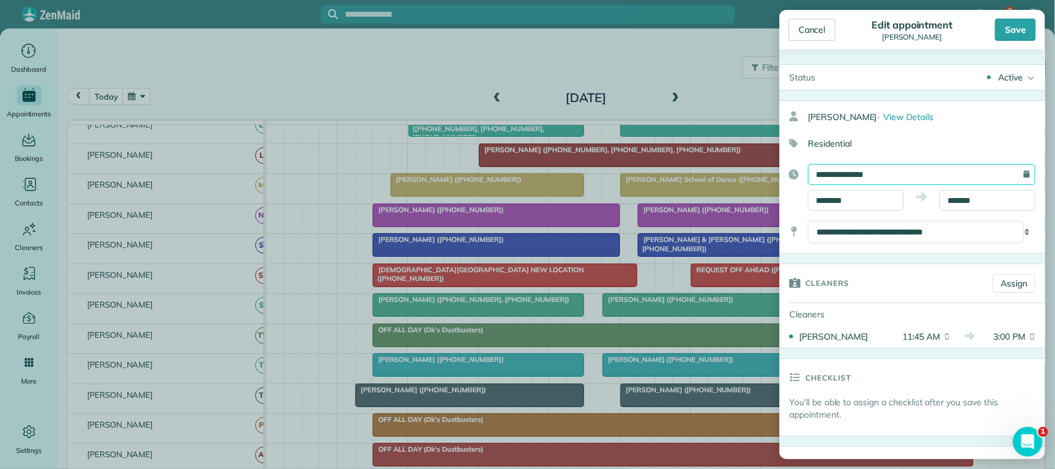
click at [896, 178] on input "**********" at bounding box center [921, 174] width 227 height 21
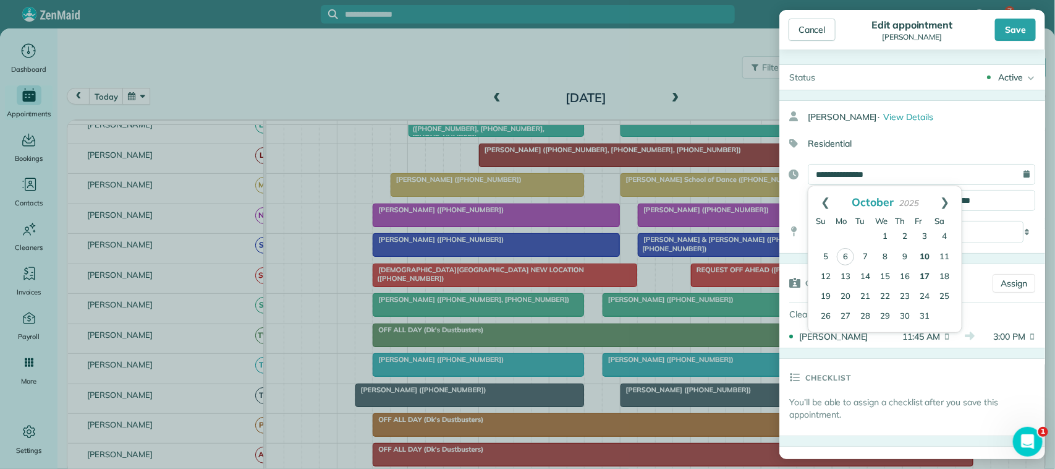
click at [929, 279] on link "17" at bounding box center [925, 277] width 20 height 20
type input "**********"
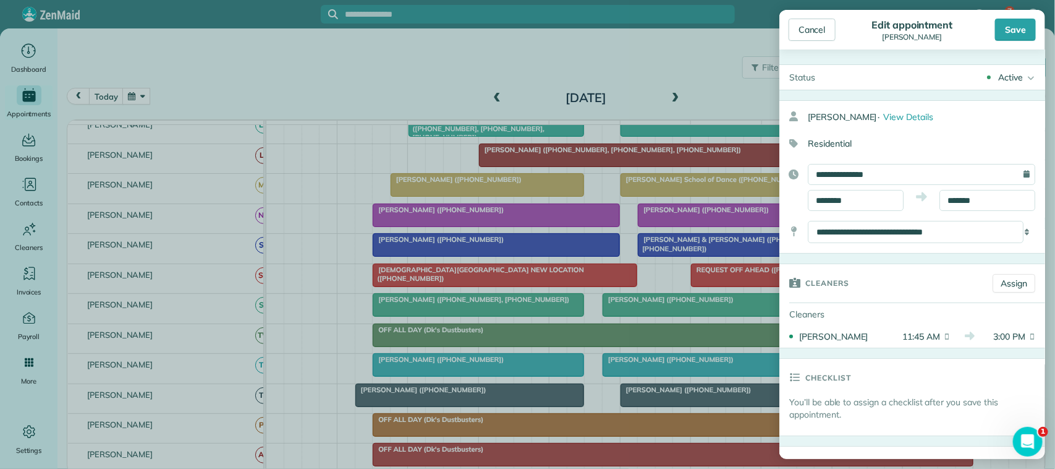
drag, startPoint x: 1009, startPoint y: 27, endPoint x: 975, endPoint y: 38, distance: 36.4
click at [1009, 27] on div "Save" at bounding box center [1015, 30] width 41 height 22
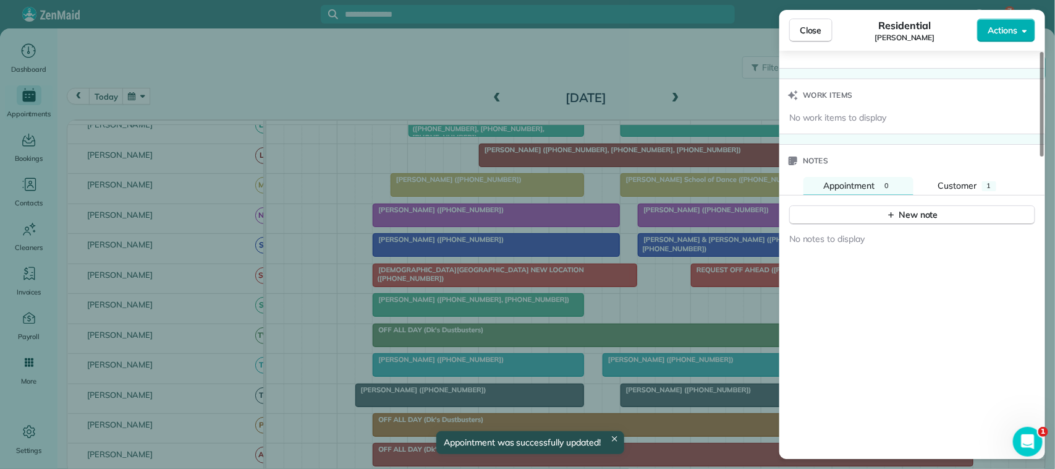
scroll to position [1004, 0]
click at [870, 221] on button "New note" at bounding box center [912, 213] width 246 height 19
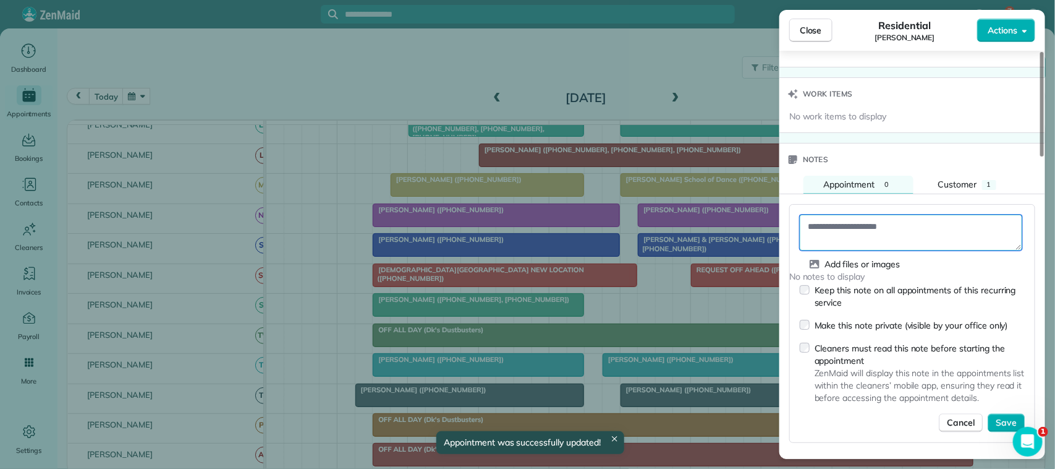
click at [870, 221] on textarea at bounding box center [911, 232] width 223 height 36
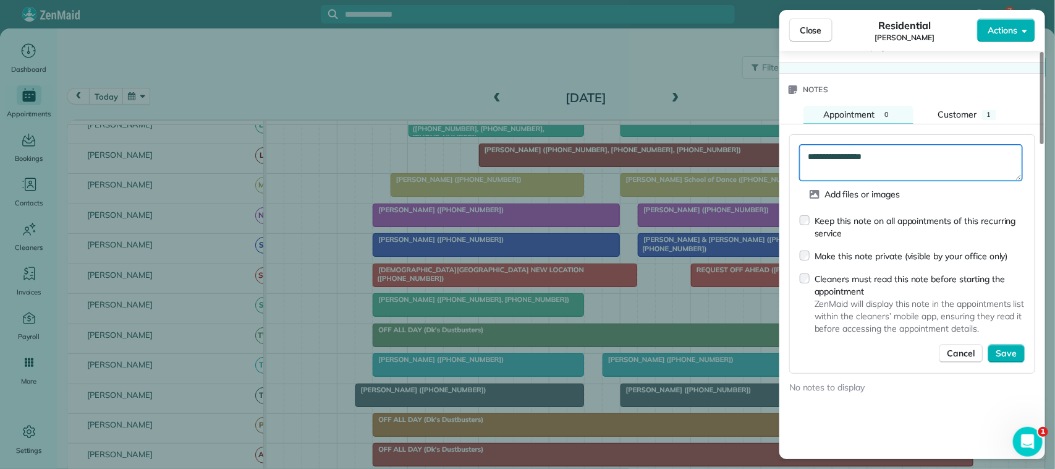
scroll to position [1082, 0]
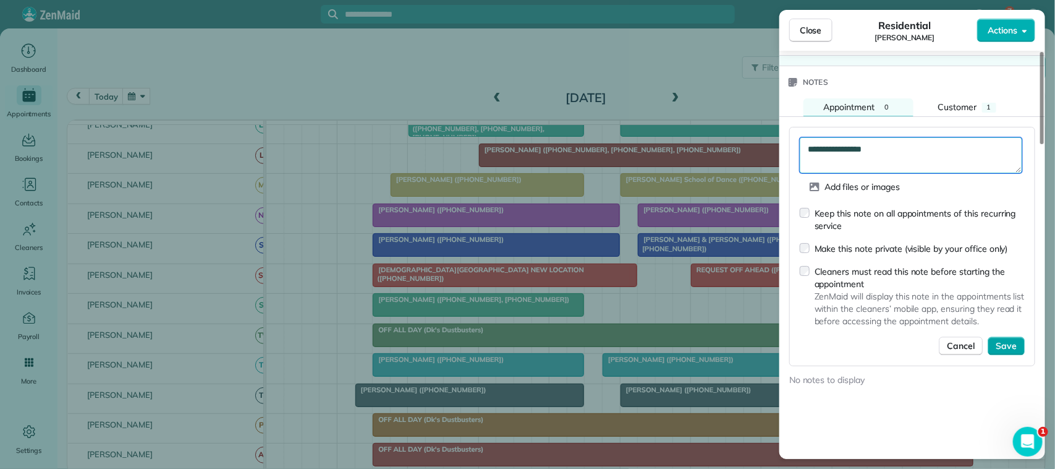
type textarea "**********"
click at [1014, 347] on span "Save" at bounding box center [1006, 346] width 21 height 12
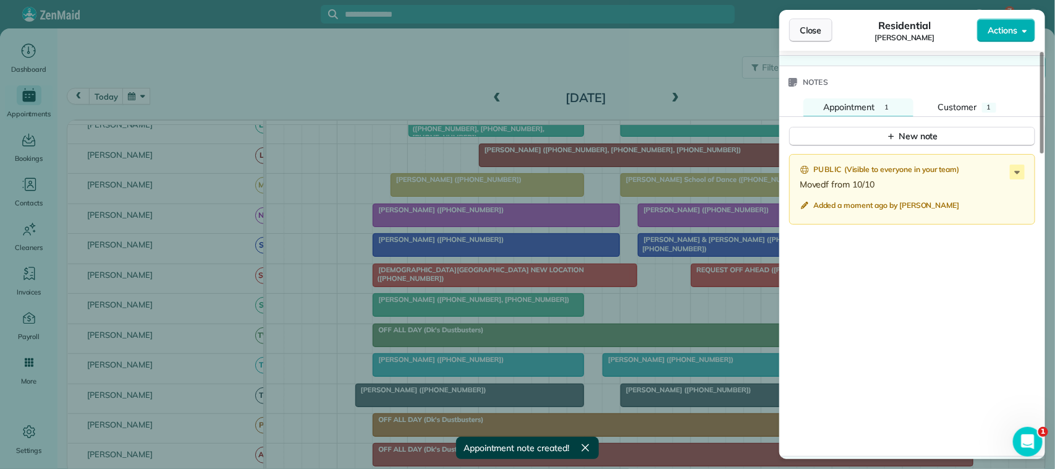
click at [826, 35] on button "Close" at bounding box center [810, 30] width 43 height 23
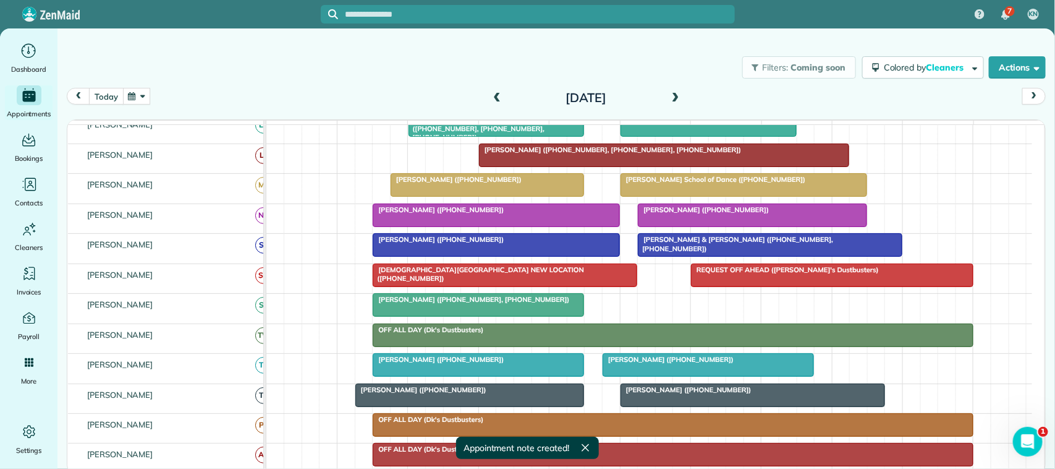
click at [110, 95] on button "today" at bounding box center [106, 96] width 34 height 17
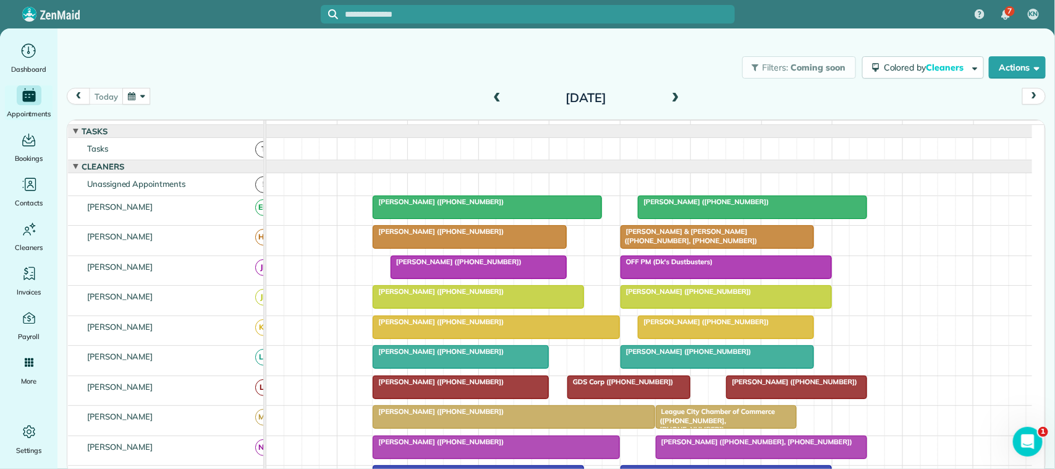
click at [130, 106] on div "today Monday Oct 6, 2025" at bounding box center [556, 99] width 979 height 23
click at [132, 101] on button "button" at bounding box center [136, 96] width 28 height 17
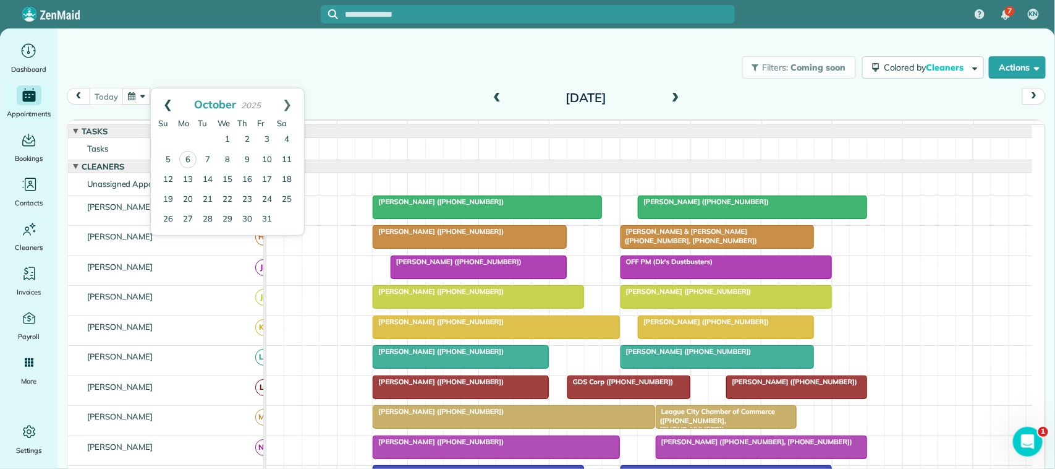
click at [161, 101] on link "Prev" at bounding box center [168, 103] width 34 height 31
click at [300, 101] on link "Next" at bounding box center [287, 103] width 34 height 31
click at [209, 174] on link "14" at bounding box center [208, 180] width 20 height 20
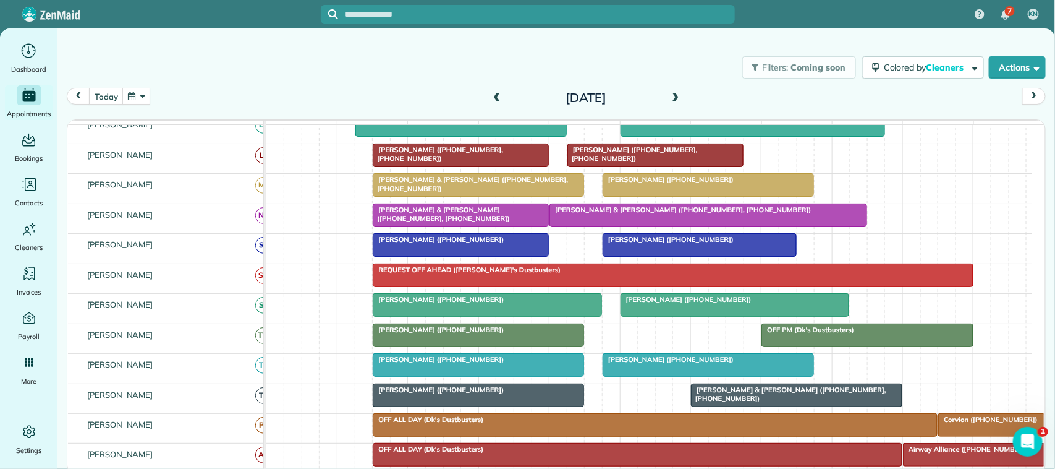
scroll to position [386, 0]
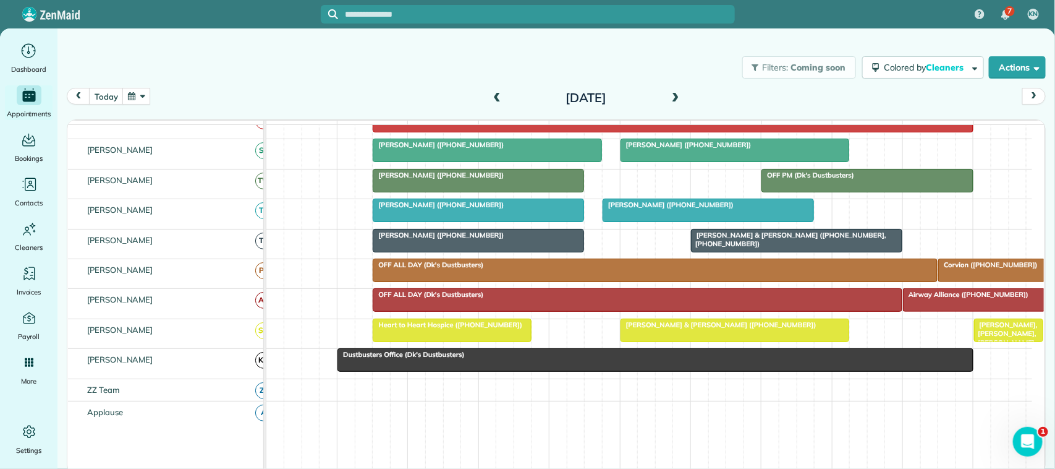
click at [137, 87] on div "Filters: Coming soon Colored by Cleaners Color by Cleaner Color by Team Color b…" at bounding box center [556, 67] width 998 height 41
click at [143, 98] on button "button" at bounding box center [136, 96] width 28 height 17
click at [226, 156] on link "8" at bounding box center [228, 160] width 20 height 20
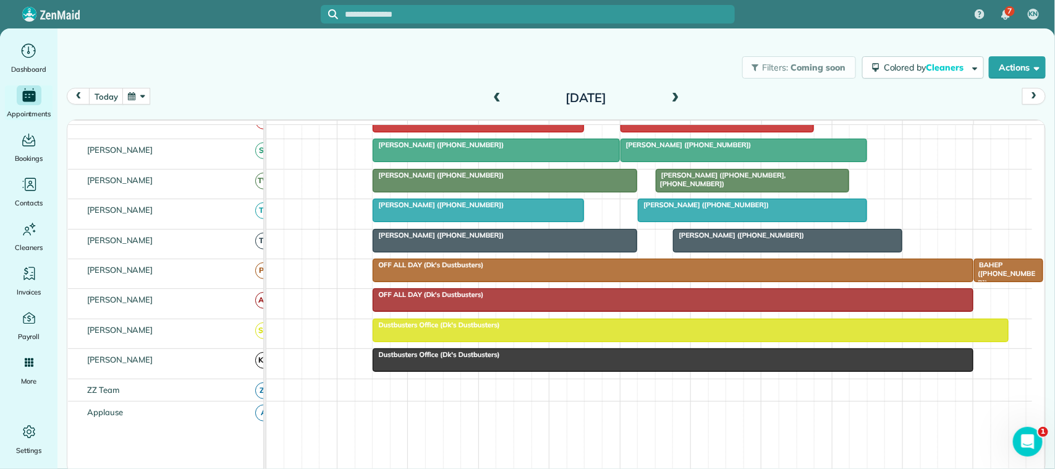
click at [136, 103] on button "button" at bounding box center [136, 96] width 28 height 17
click at [229, 195] on link "22" at bounding box center [228, 200] width 20 height 20
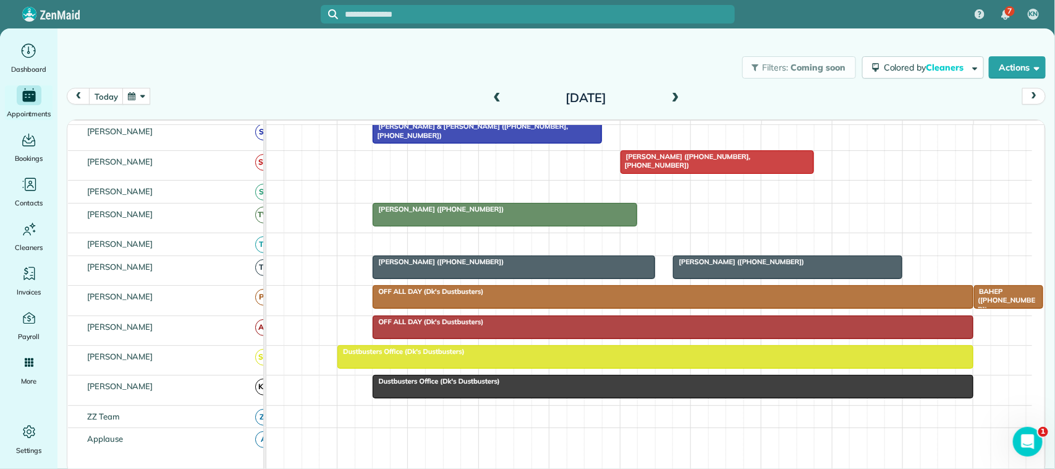
scroll to position [482, 0]
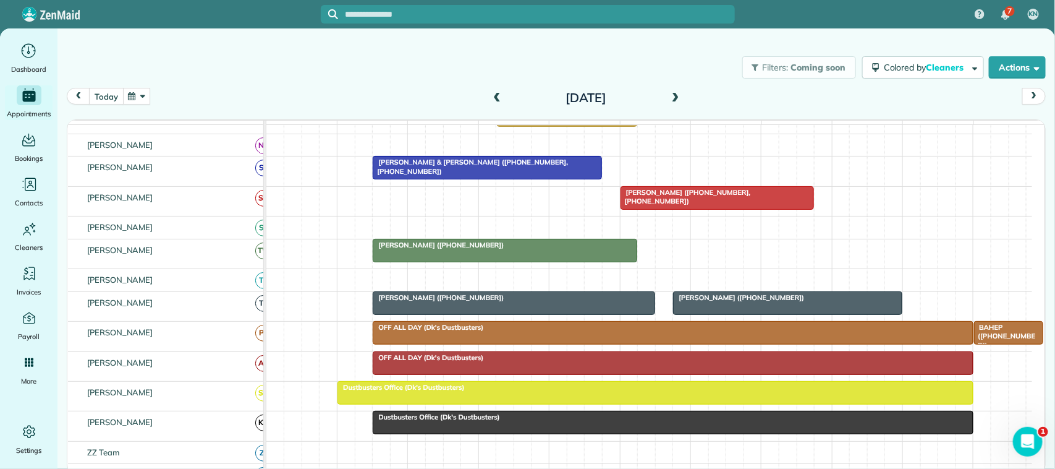
click at [113, 98] on button "today" at bounding box center [106, 96] width 34 height 17
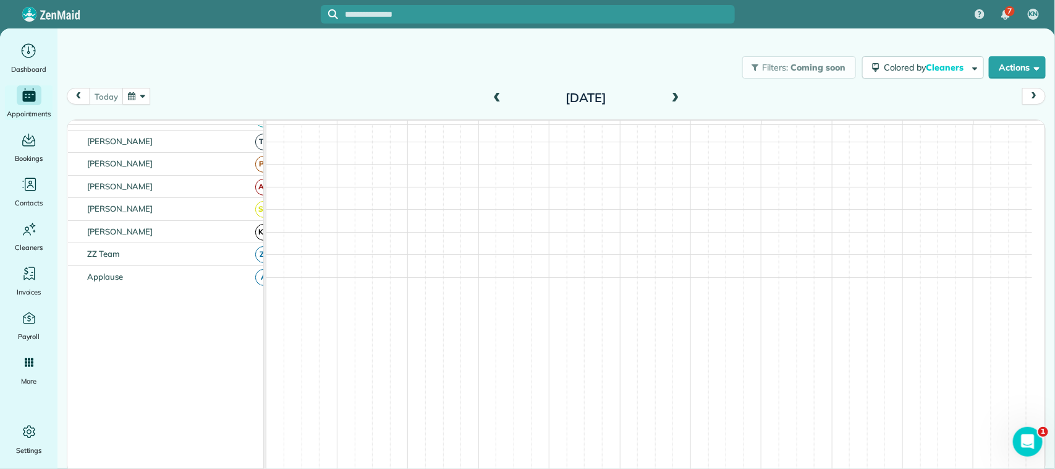
scroll to position [242, 0]
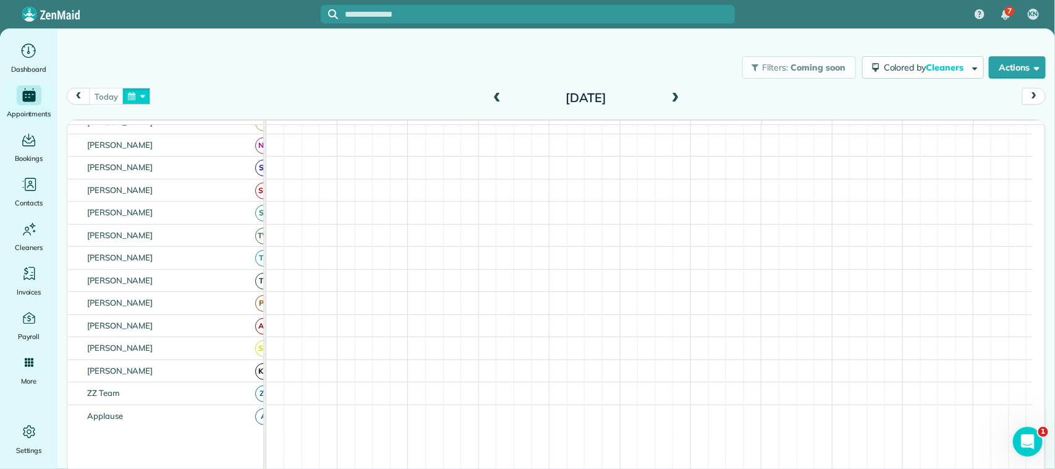
click at [127, 104] on button "button" at bounding box center [136, 96] width 28 height 17
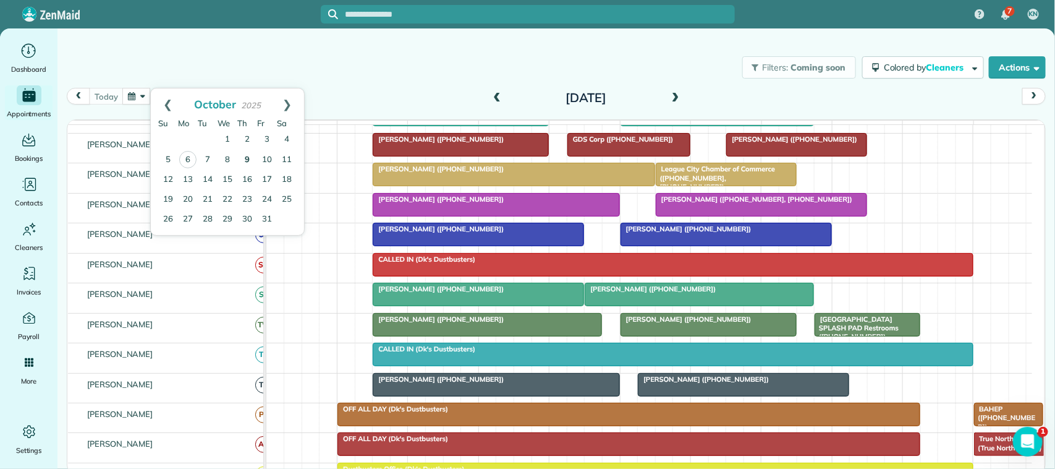
scroll to position [302, 0]
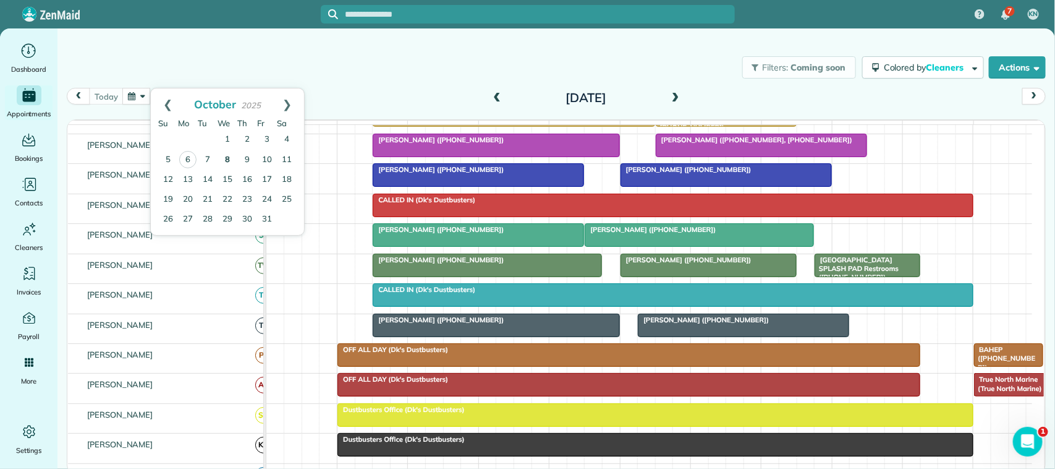
click at [229, 159] on link "8" at bounding box center [228, 160] width 20 height 20
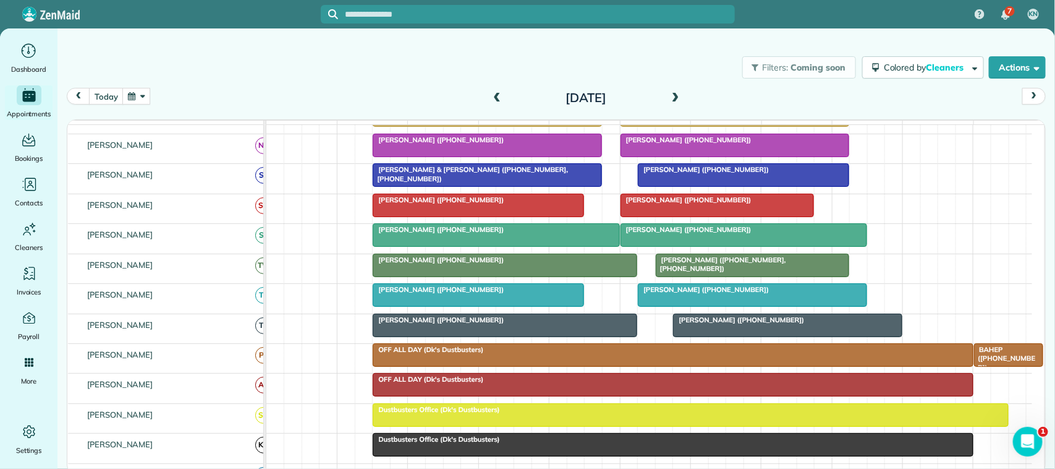
click at [501, 103] on span at bounding box center [497, 98] width 14 height 11
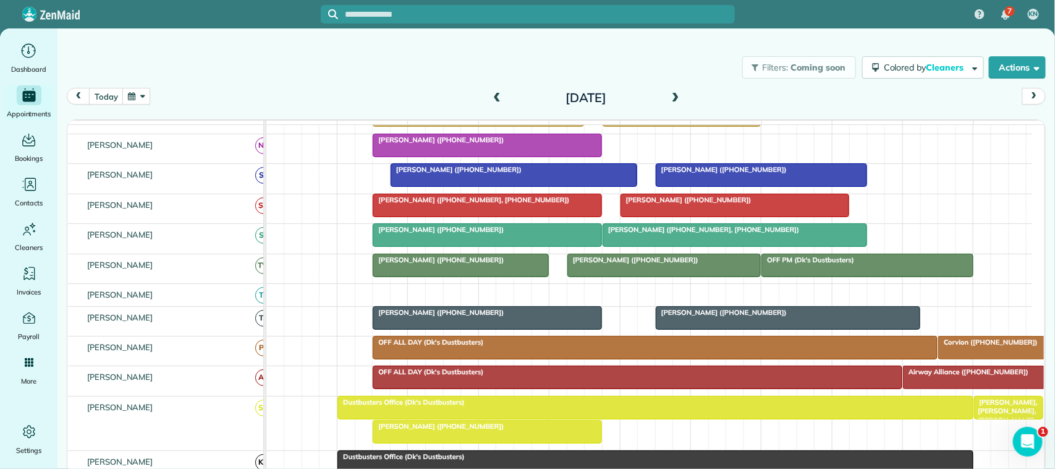
scroll to position [386, 0]
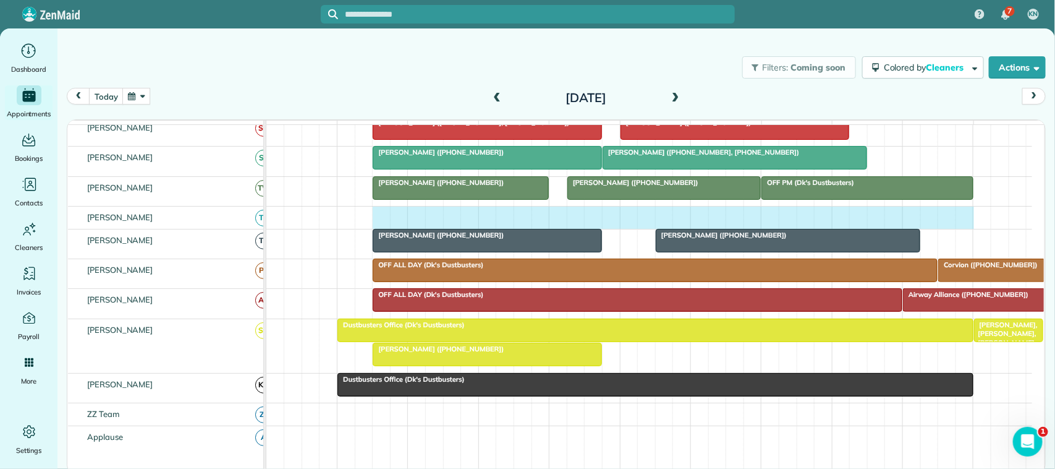
drag, startPoint x: 383, startPoint y: 232, endPoint x: 972, endPoint y: 224, distance: 589.1
click at [969, 224] on div at bounding box center [649, 217] width 766 height 22
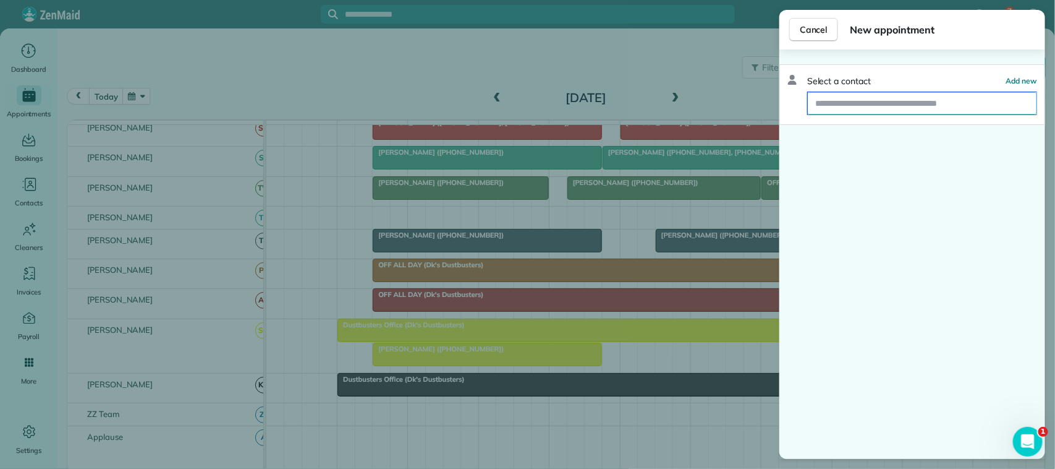
click at [941, 104] on input "text" at bounding box center [922, 103] width 229 height 22
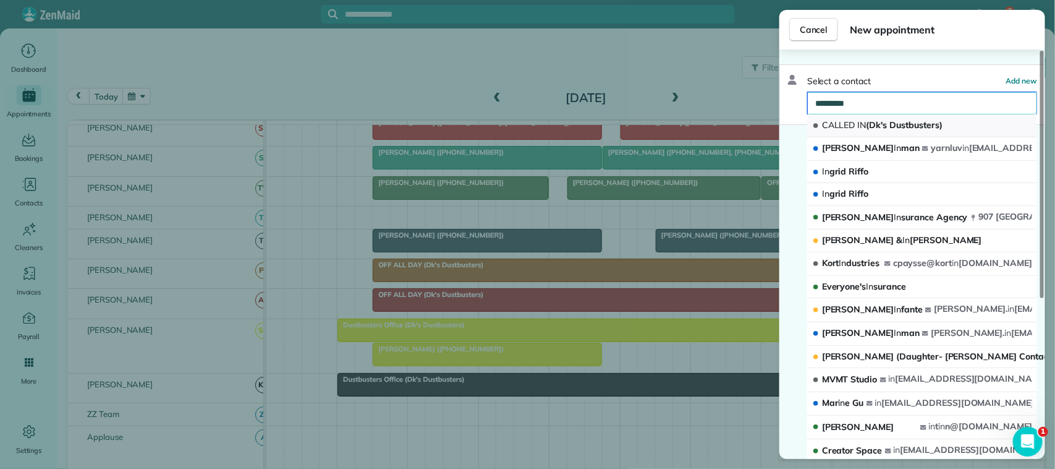
type input "*********"
click at [922, 124] on span "CALLED IN (Dk's Dustbusters)" at bounding box center [882, 124] width 121 height 11
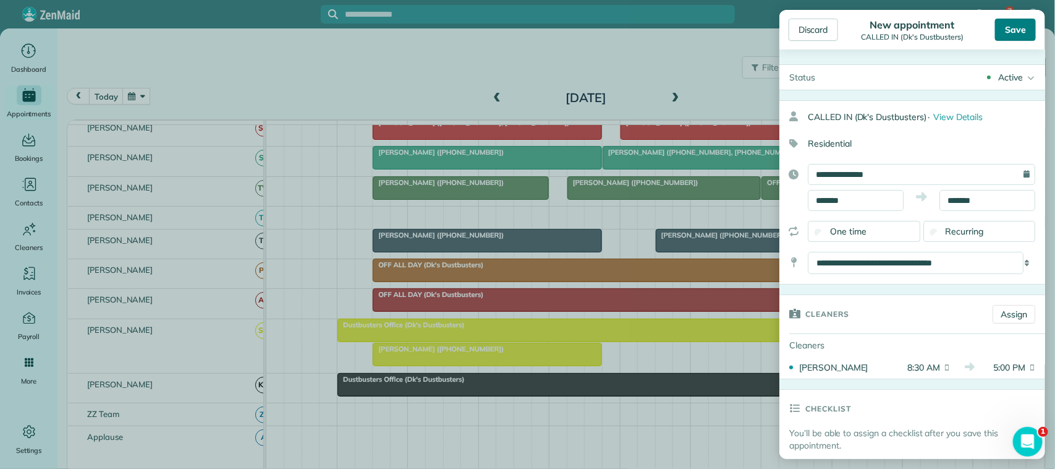
click at [1011, 35] on div "Save" at bounding box center [1015, 30] width 41 height 22
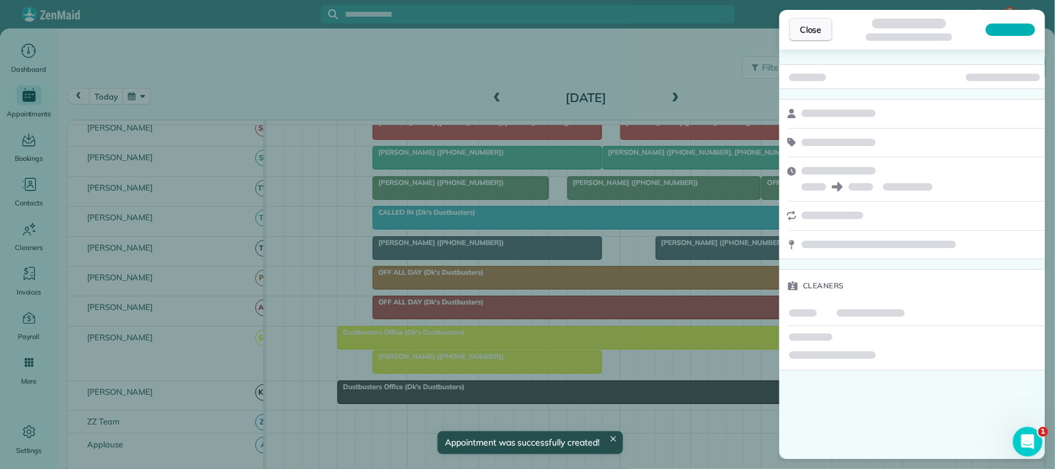
click at [810, 26] on span "Close" at bounding box center [811, 29] width 22 height 12
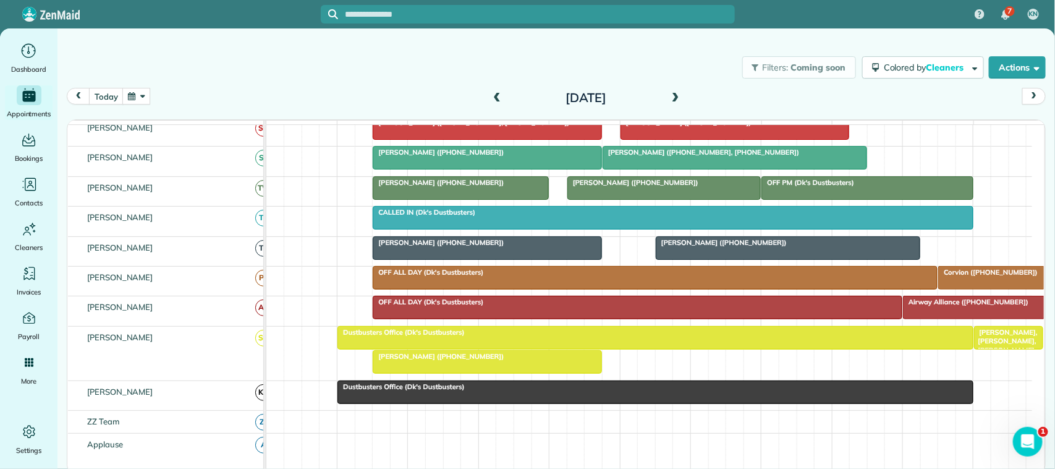
click at [509, 349] on div at bounding box center [655, 337] width 634 height 22
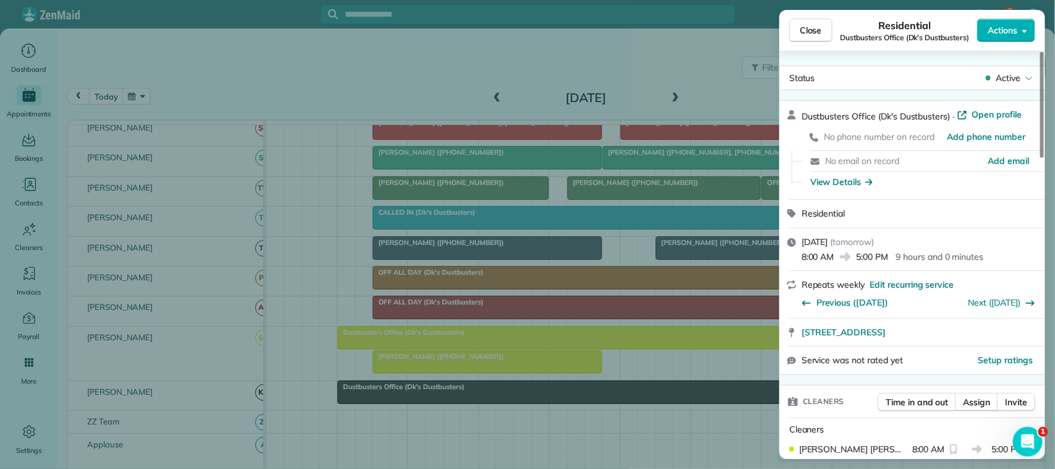
click at [1009, 64] on div "Status Active Dustbusters Office (Dk's Dustbusters) · Open profile No phone num…" at bounding box center [912, 255] width 266 height 408
click at [1007, 72] on span "Active" at bounding box center [1008, 78] width 25 height 12
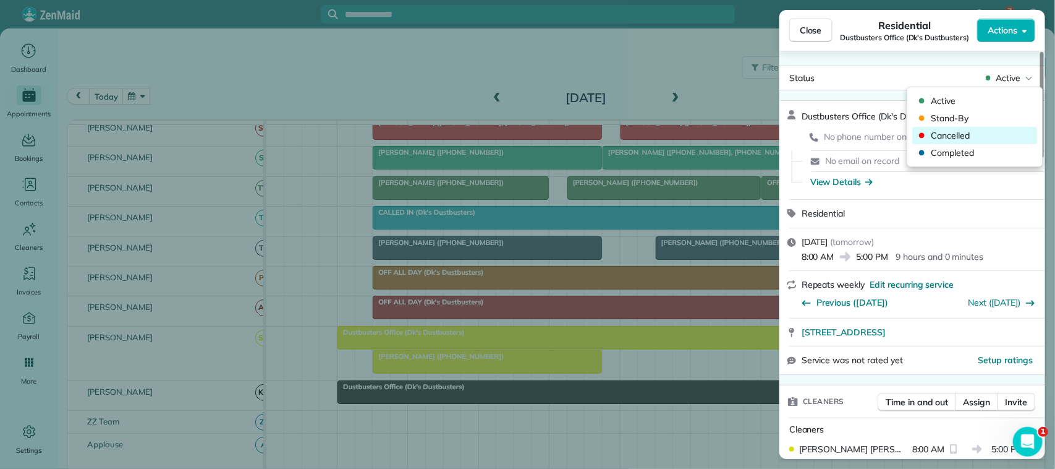
click at [1001, 131] on span "Cancelled" at bounding box center [983, 135] width 104 height 12
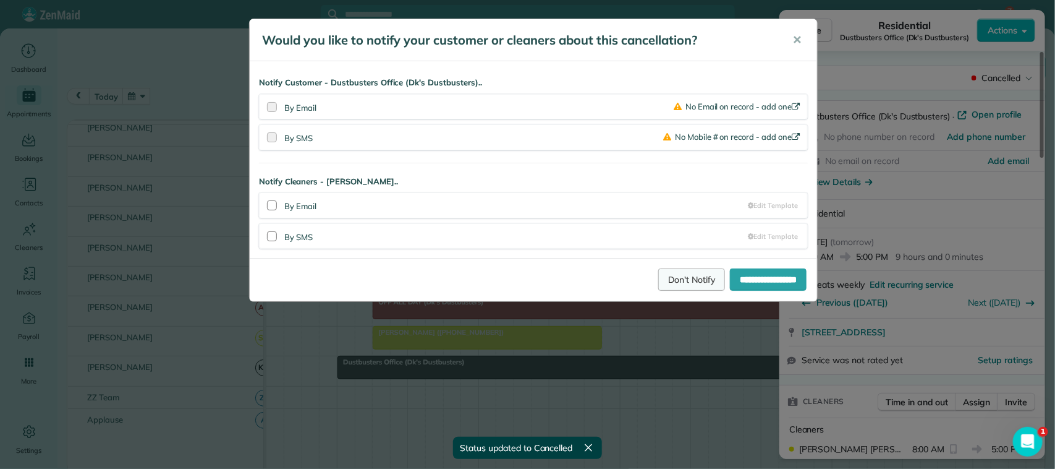
click at [662, 271] on link "Don't Notify" at bounding box center [691, 279] width 67 height 22
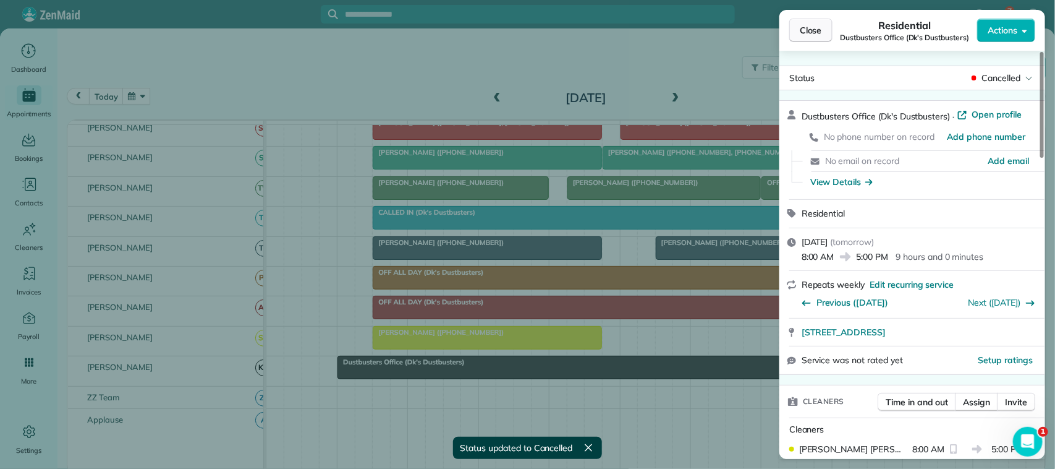
click at [819, 24] on span "Close" at bounding box center [811, 30] width 22 height 12
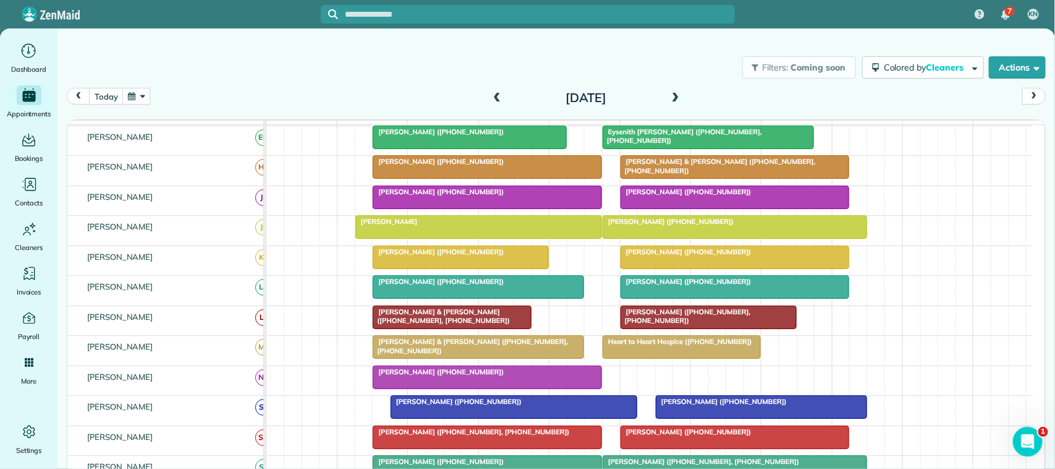
scroll to position [155, 0]
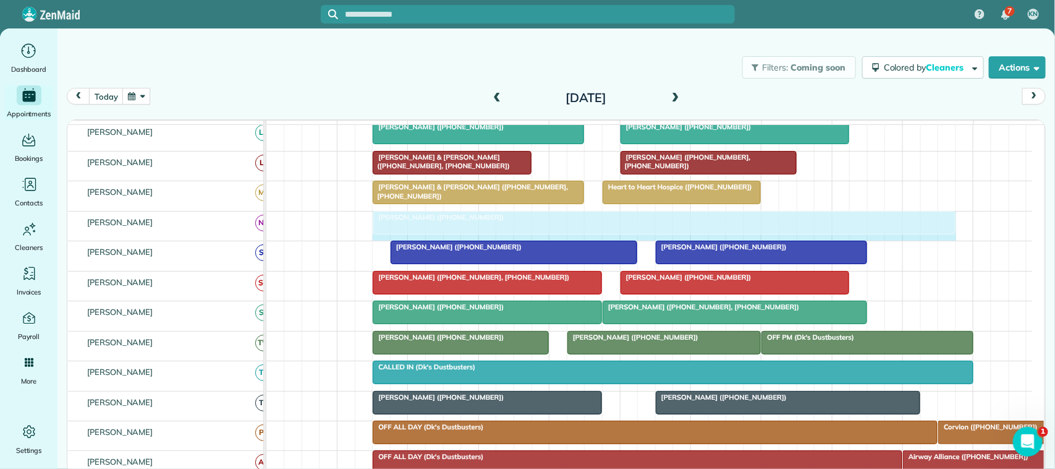
drag, startPoint x: 600, startPoint y: 239, endPoint x: 941, endPoint y: 232, distance: 341.3
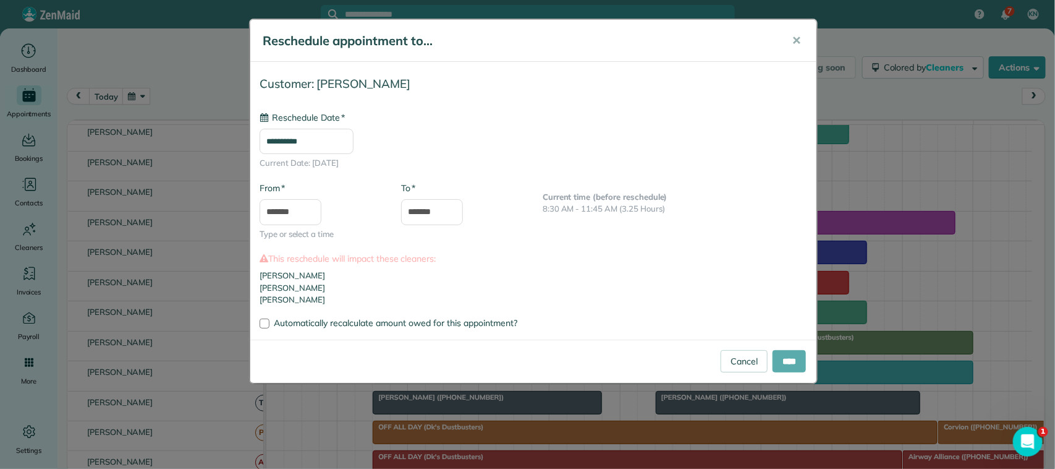
type input "**********"
click at [789, 360] on input "****" at bounding box center [789, 361] width 33 height 22
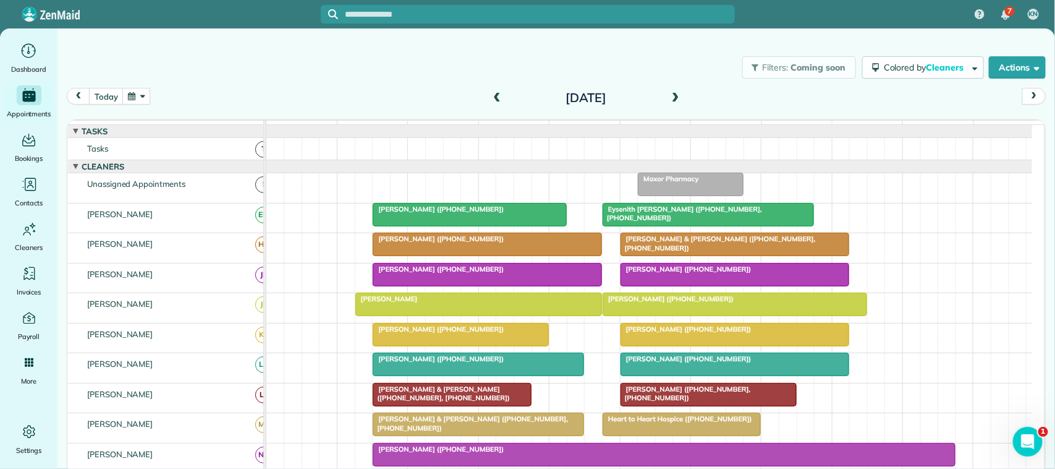
click at [97, 87] on div "Filters: Coming soon Colored by Cleaners Color by Cleaner Color by Team Color b…" at bounding box center [556, 67] width 998 height 41
click at [93, 99] on button "today" at bounding box center [106, 96] width 34 height 17
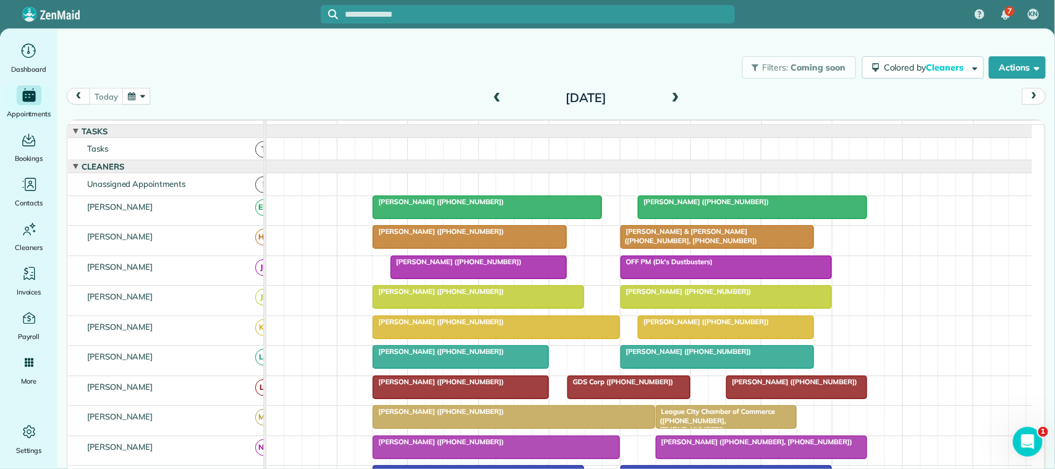
click at [671, 100] on span at bounding box center [676, 98] width 14 height 11
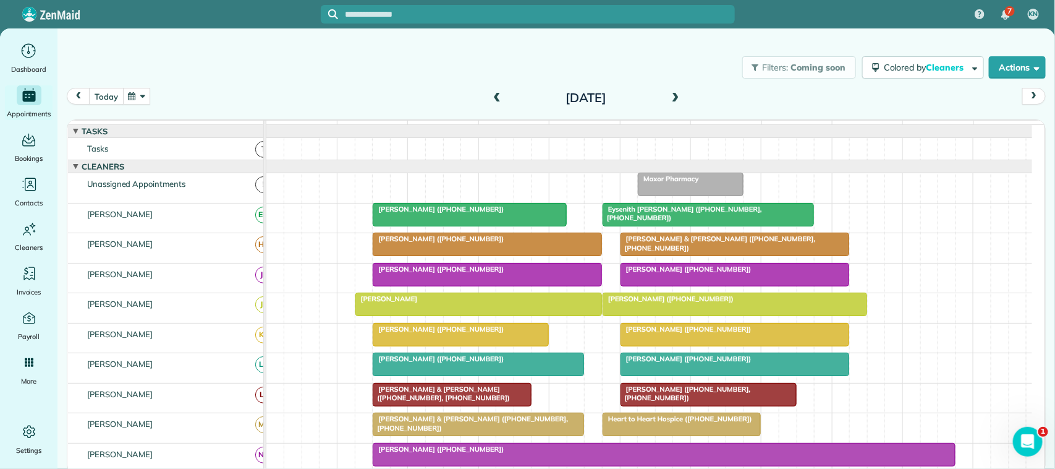
click at [93, 103] on button "today" at bounding box center [106, 96] width 34 height 17
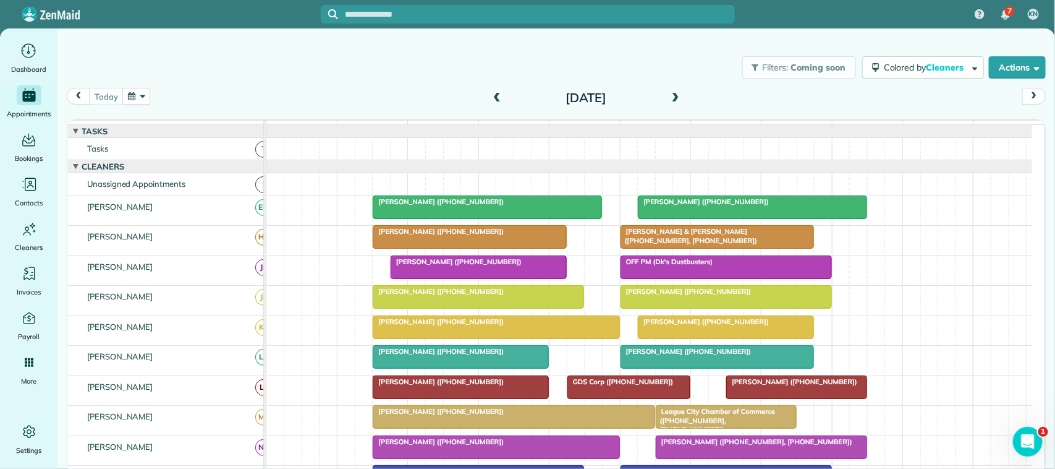
click at [127, 96] on button "button" at bounding box center [136, 96] width 28 height 17
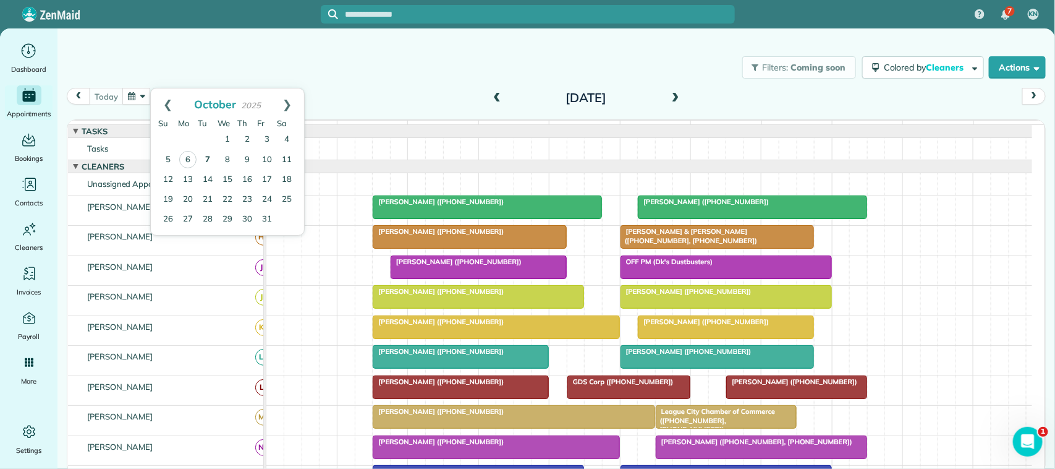
click at [206, 159] on link "7" at bounding box center [208, 160] width 20 height 20
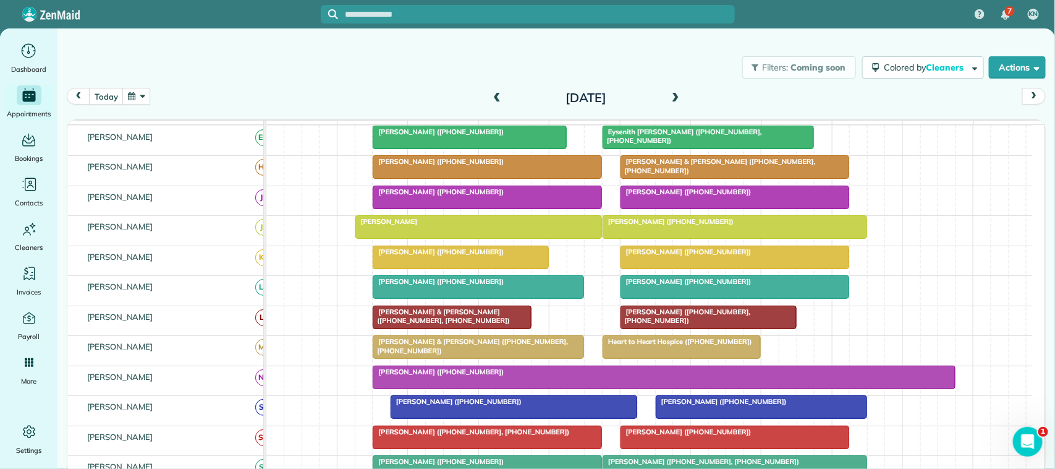
click at [672, 95] on span at bounding box center [676, 98] width 14 height 11
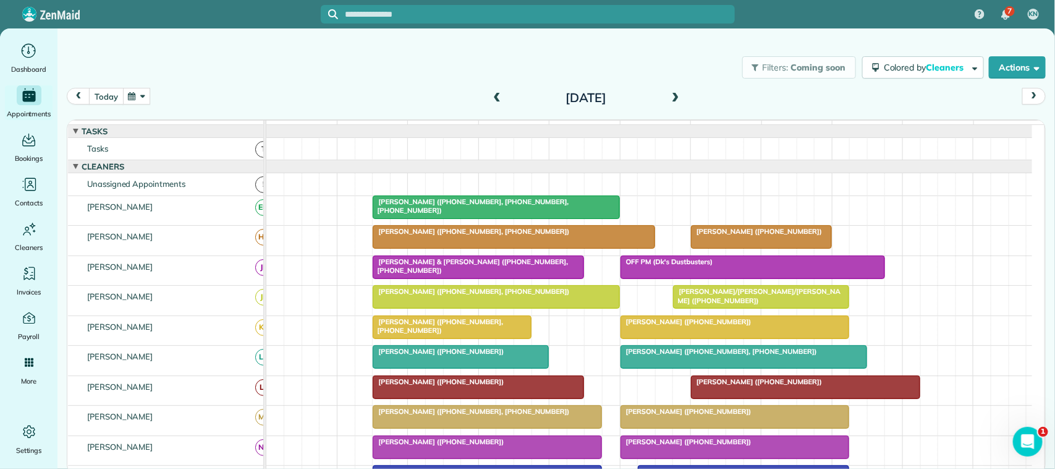
click at [109, 99] on button "today" at bounding box center [106, 96] width 34 height 17
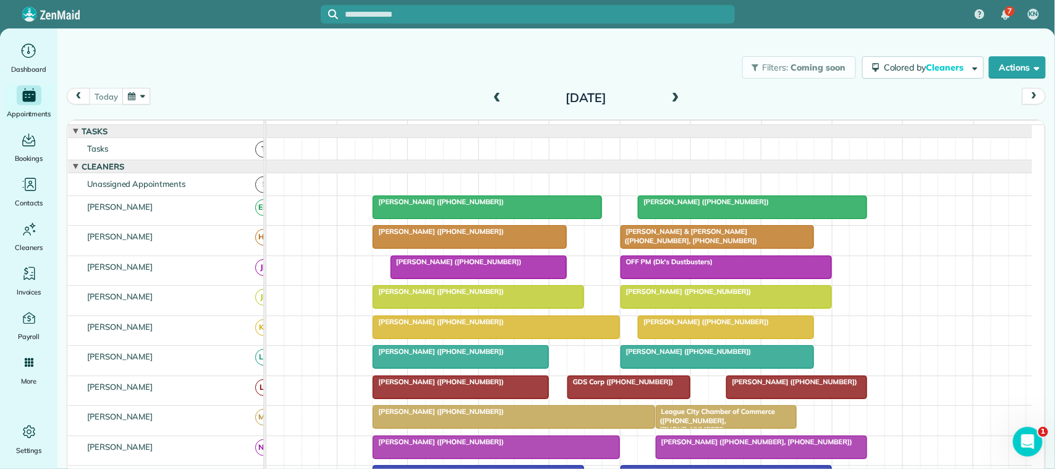
click at [132, 103] on button "button" at bounding box center [136, 96] width 28 height 17
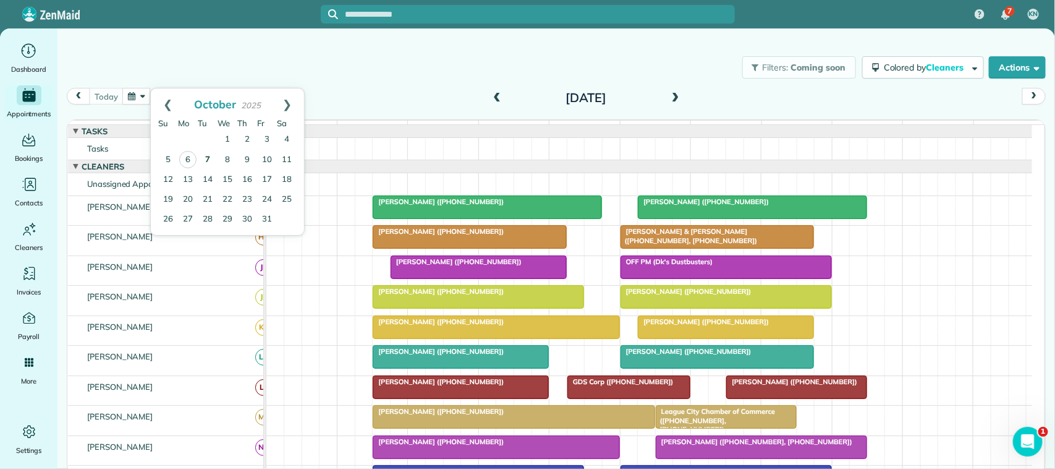
click at [208, 161] on link "7" at bounding box center [208, 160] width 20 height 20
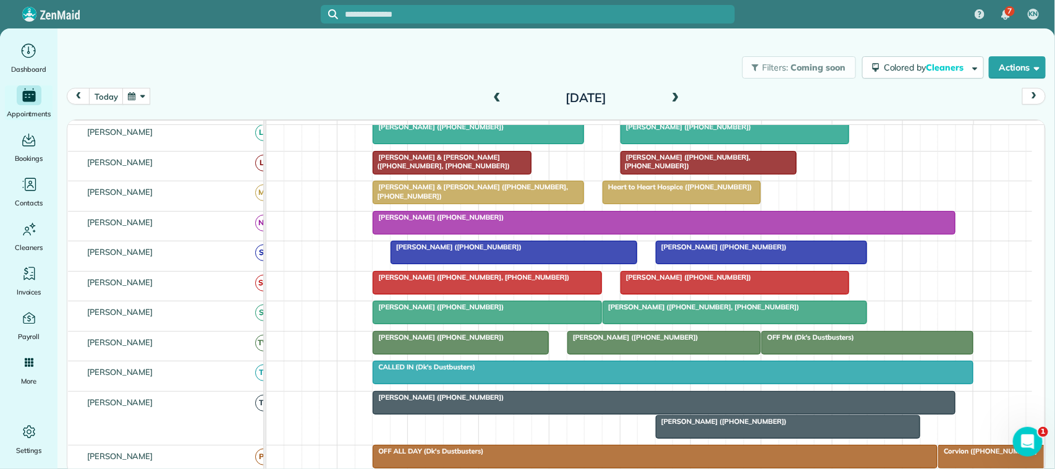
scroll to position [298, 0]
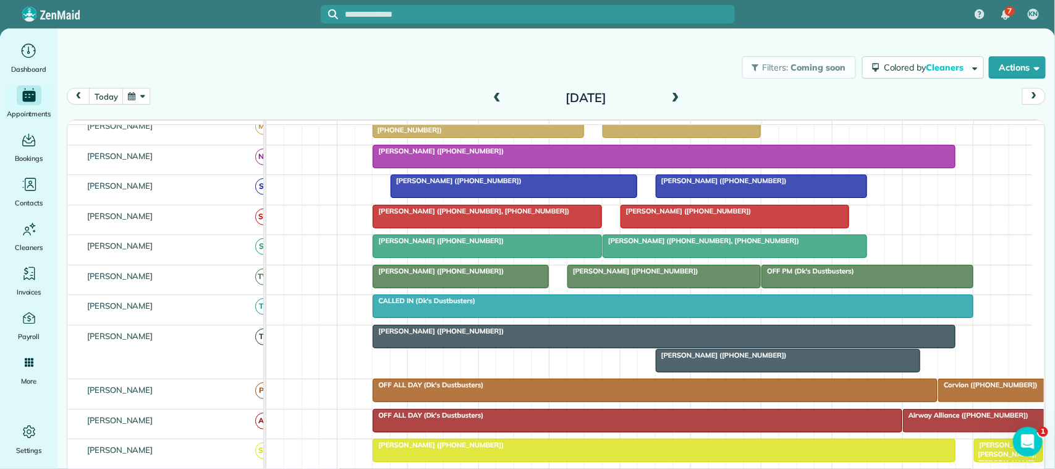
click at [135, 88] on button "button" at bounding box center [136, 96] width 28 height 17
click at [208, 164] on link "7" at bounding box center [208, 160] width 20 height 20
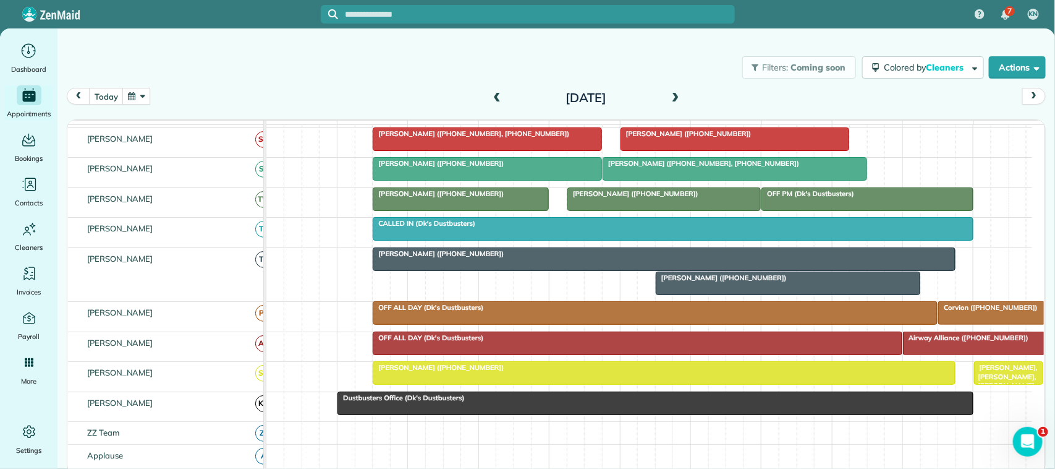
click at [445, 180] on div at bounding box center [487, 169] width 228 height 22
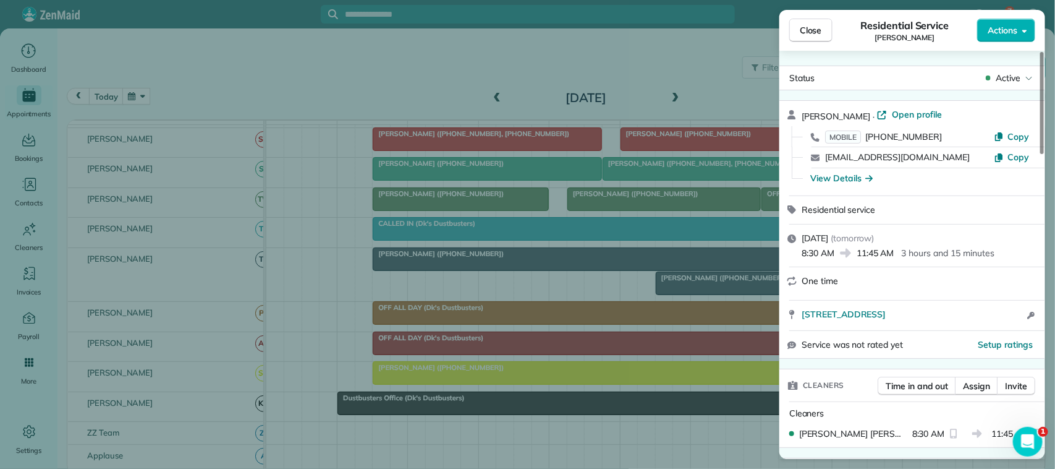
drag, startPoint x: 922, startPoint y: 155, endPoint x: 821, endPoint y: 159, distance: 101.4
click at [821, 159] on div "tiqvah.bria@gmail.com Copy" at bounding box center [920, 157] width 236 height 20
copy link "tiqvah.bria@gmail.com"
click at [996, 73] on span "Active" at bounding box center [1008, 78] width 25 height 12
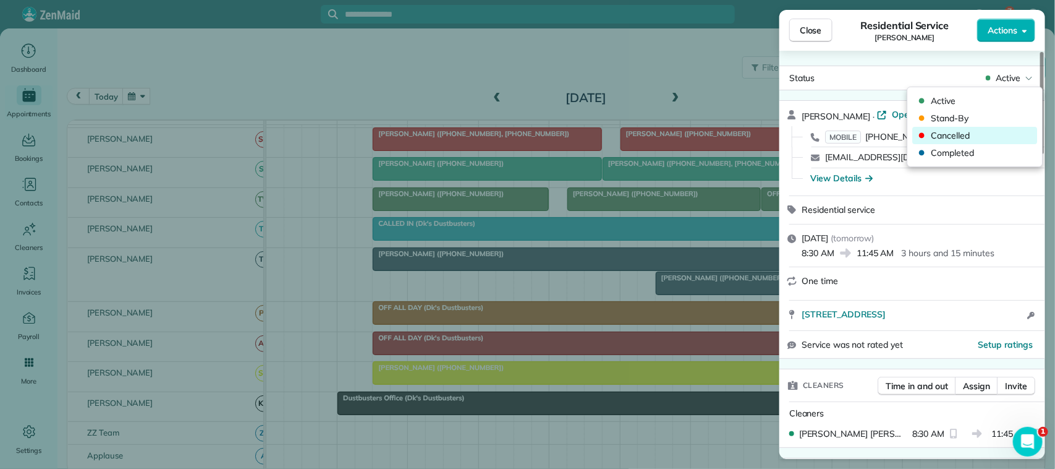
click at [990, 134] on span "Cancelled" at bounding box center [983, 135] width 104 height 12
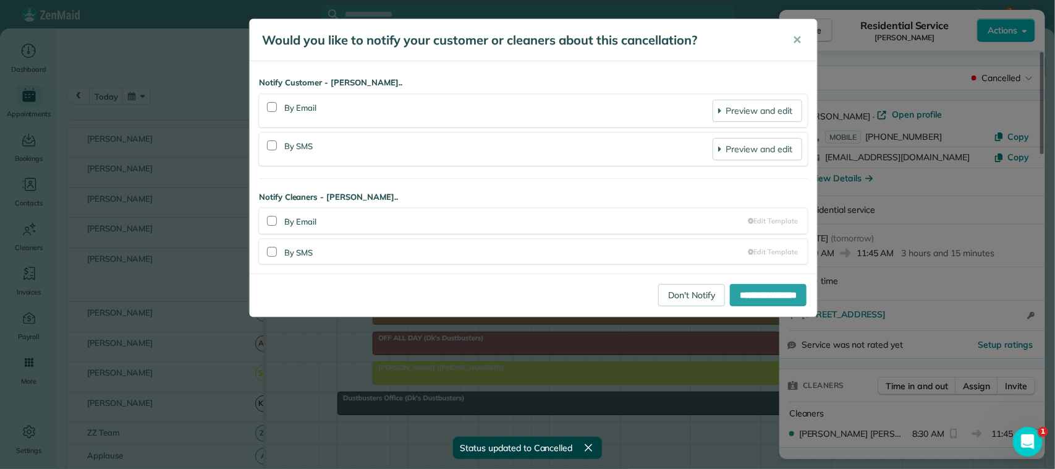
click at [650, 312] on div "**********" at bounding box center [533, 294] width 567 height 43
click at [659, 295] on link "Don't Notify" at bounding box center [691, 295] width 67 height 22
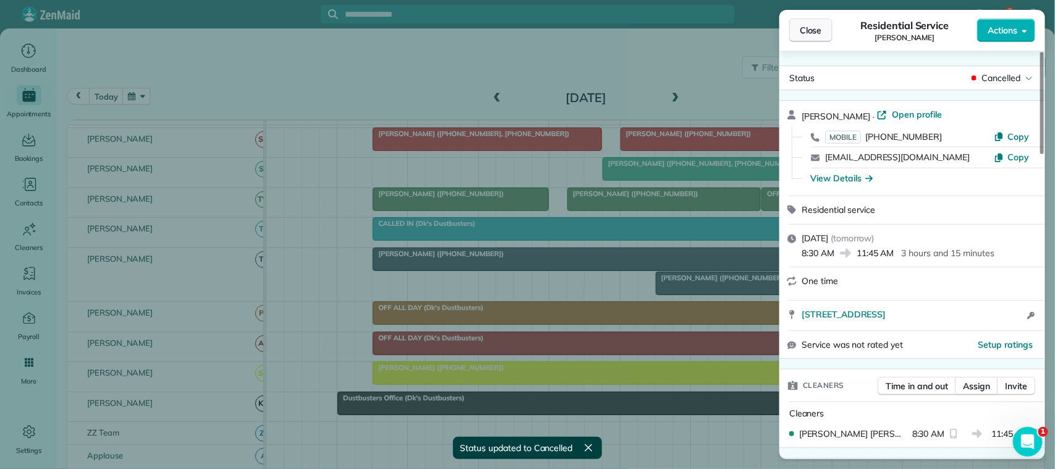
click at [799, 36] on button "Close" at bounding box center [810, 30] width 43 height 23
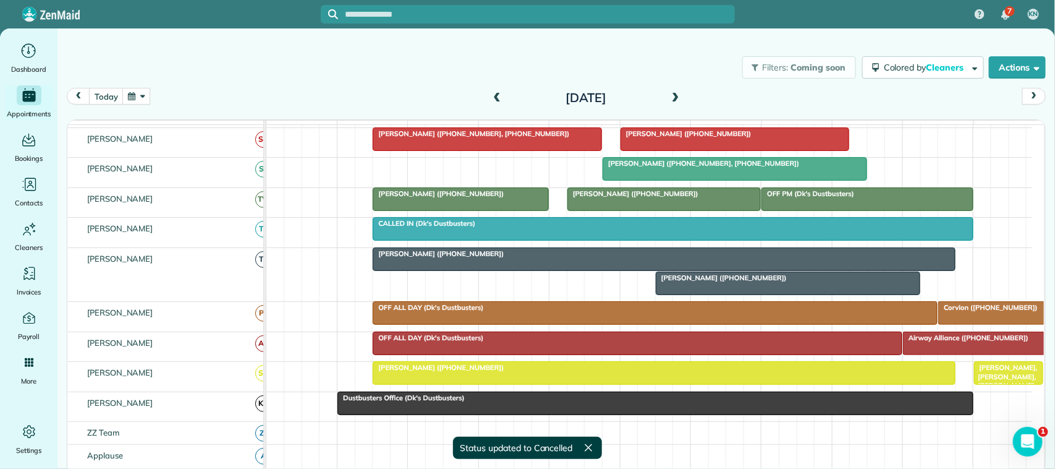
click at [470, 258] on span "Kelly Hoggatt (+18326217062)" at bounding box center [438, 253] width 132 height 9
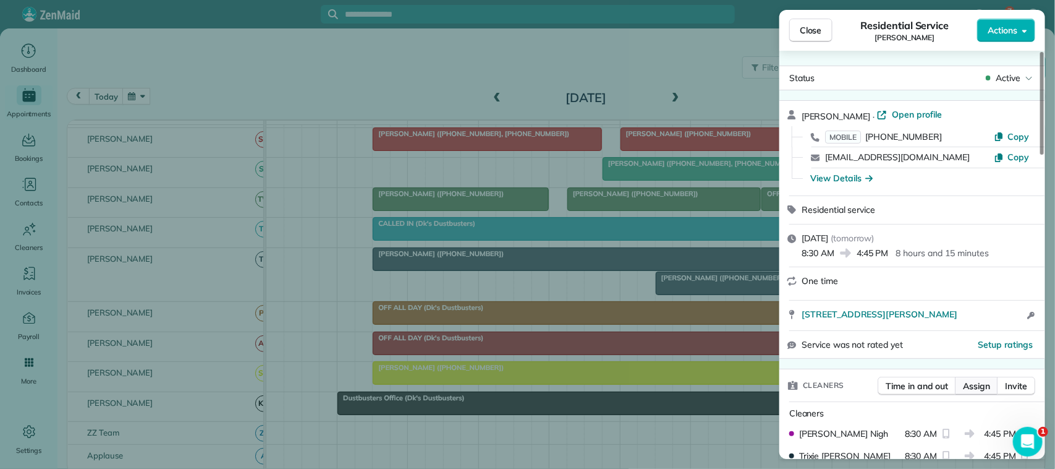
click at [973, 382] on span "Assign" at bounding box center [976, 386] width 27 height 12
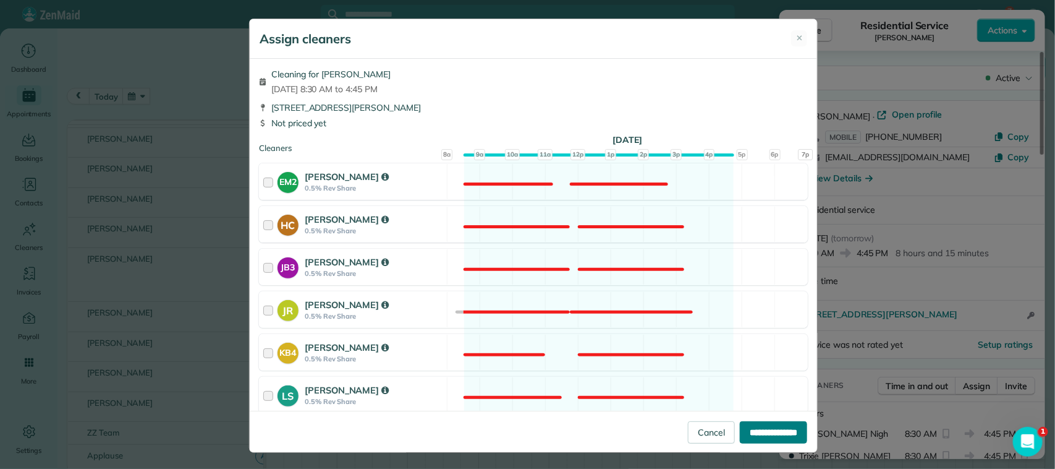
click at [743, 428] on input "**********" at bounding box center [773, 432] width 67 height 22
type input "**********"
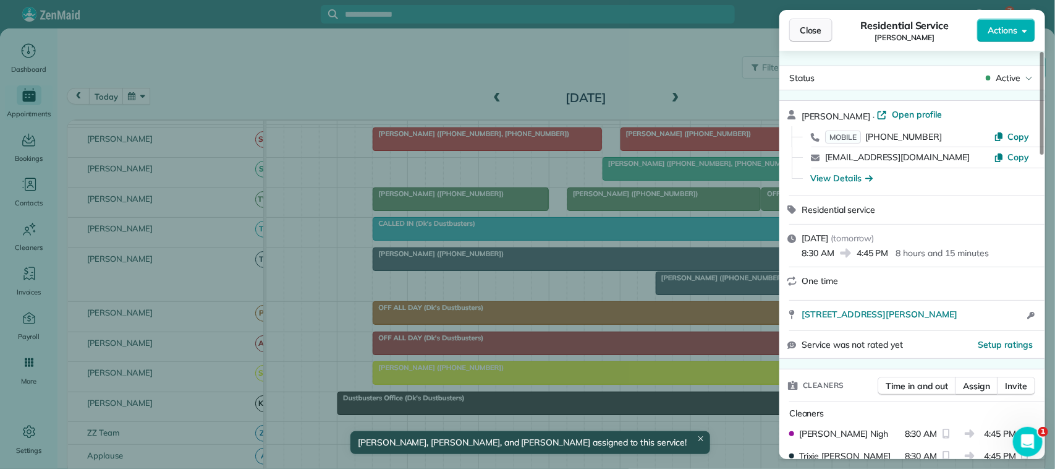
click at [808, 35] on span "Close" at bounding box center [811, 30] width 22 height 12
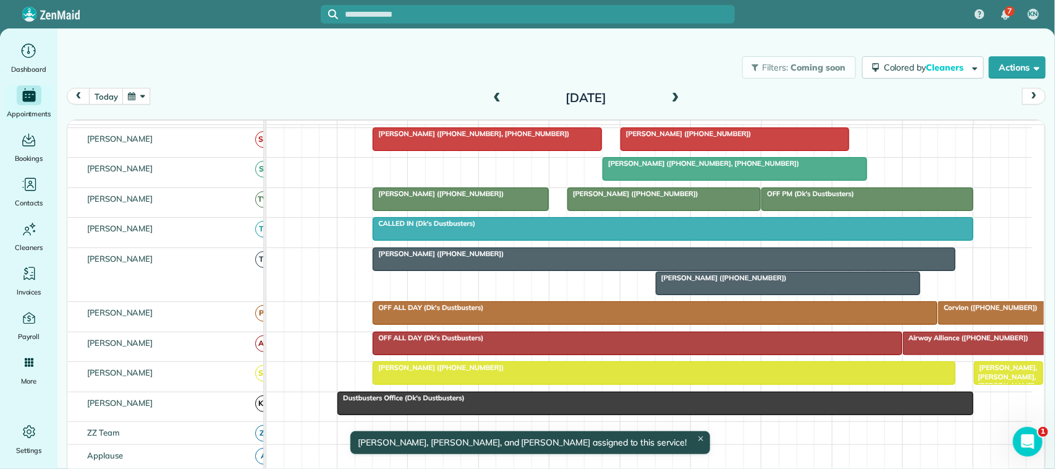
click at [461, 270] on div at bounding box center [664, 259] width 582 height 22
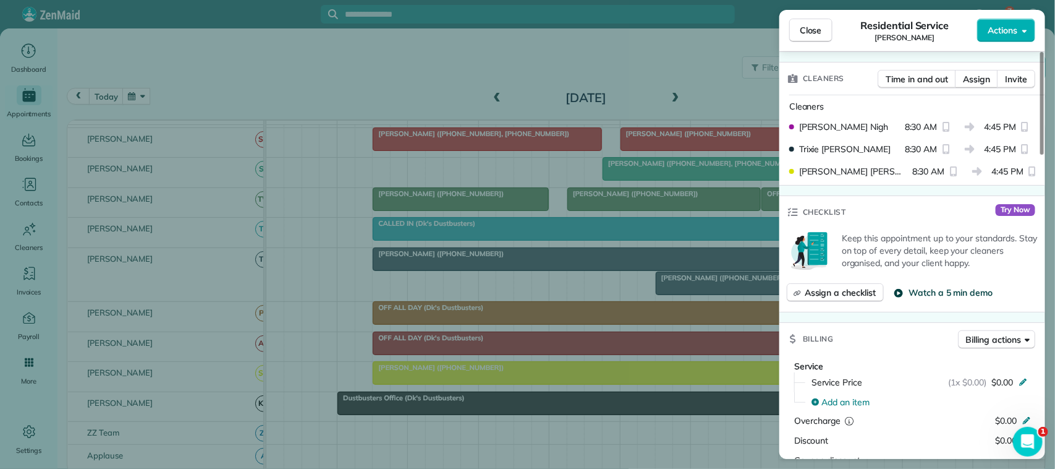
scroll to position [309, 0]
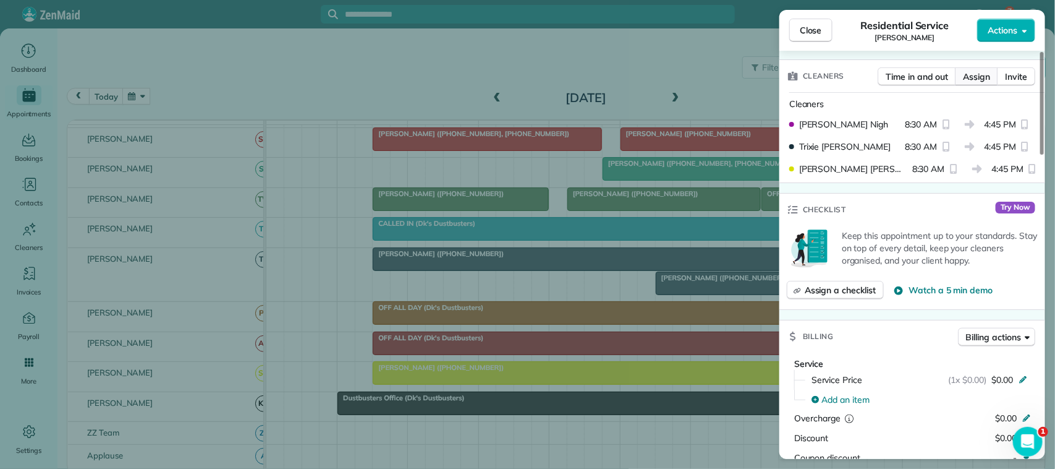
click at [972, 85] on button "Assign" at bounding box center [976, 76] width 43 height 19
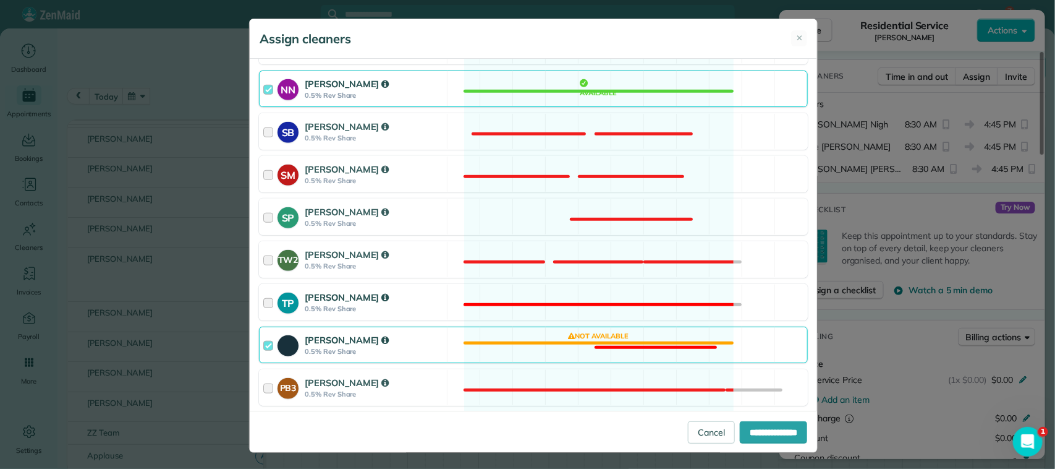
scroll to position [464, 0]
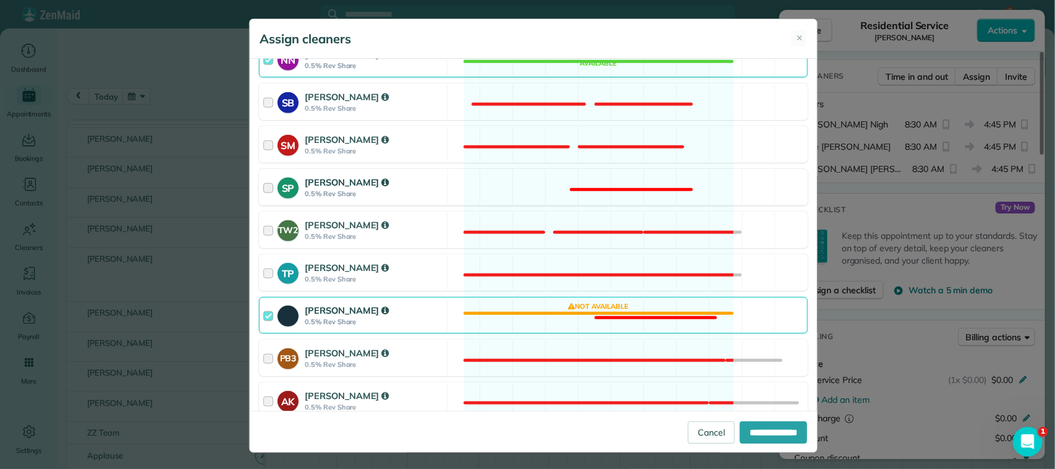
click at [418, 187] on div "[PERSON_NAME]" at bounding box center [374, 183] width 138 height 14
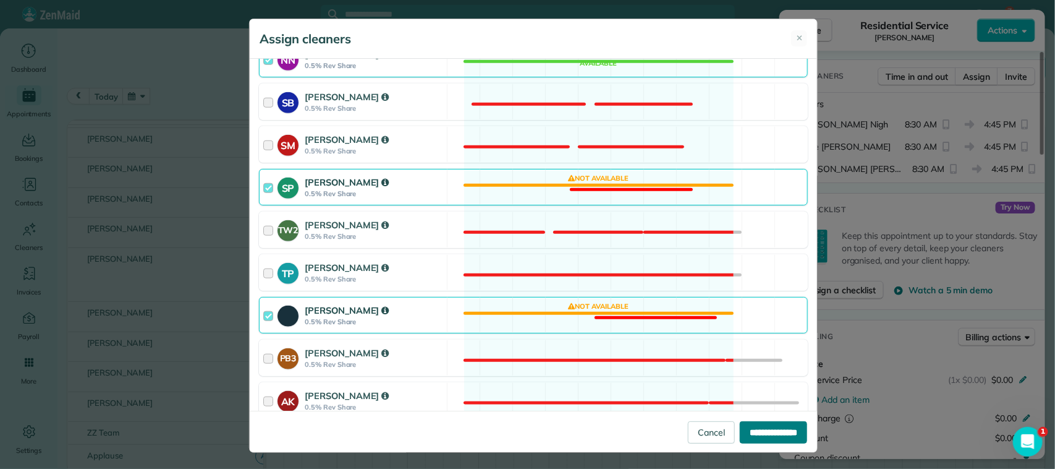
click at [750, 430] on input "**********" at bounding box center [773, 432] width 67 height 22
type input "**********"
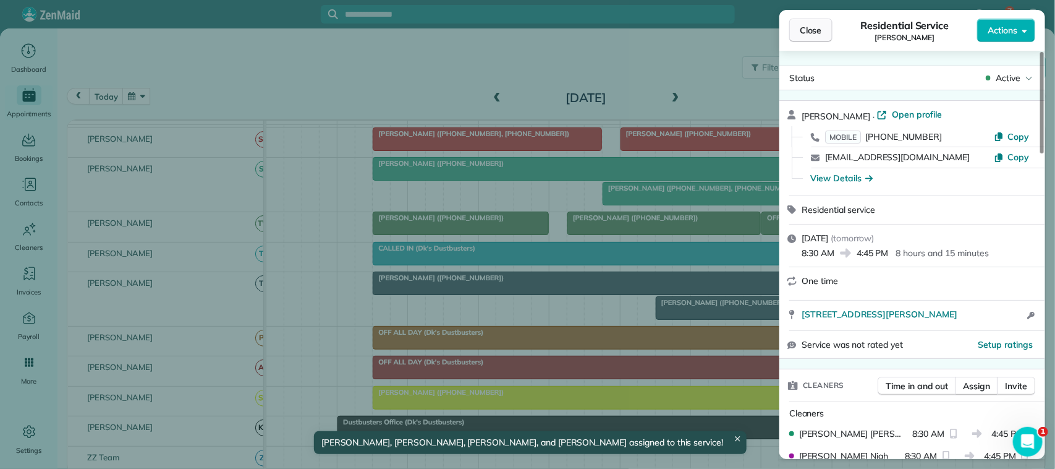
click at [812, 40] on button "Close" at bounding box center [810, 30] width 43 height 23
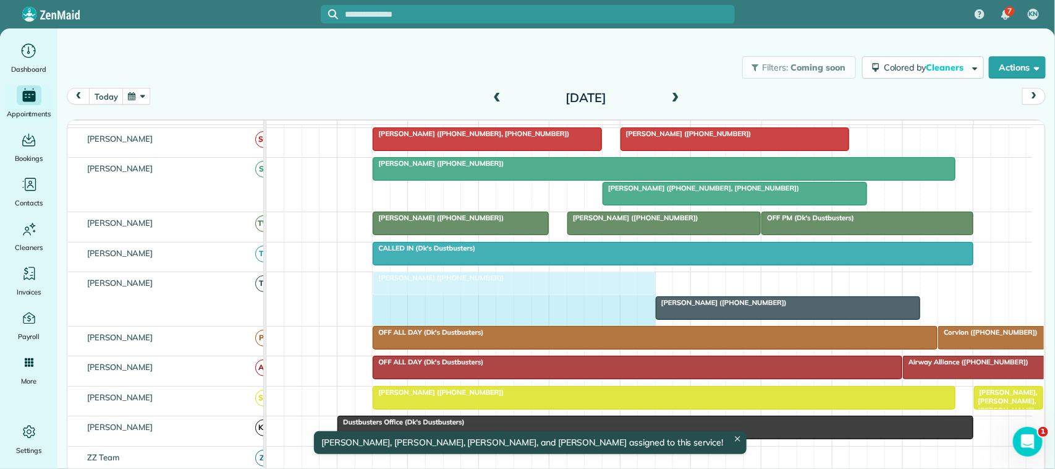
drag, startPoint x: 952, startPoint y: 299, endPoint x: 653, endPoint y: 300, distance: 299.2
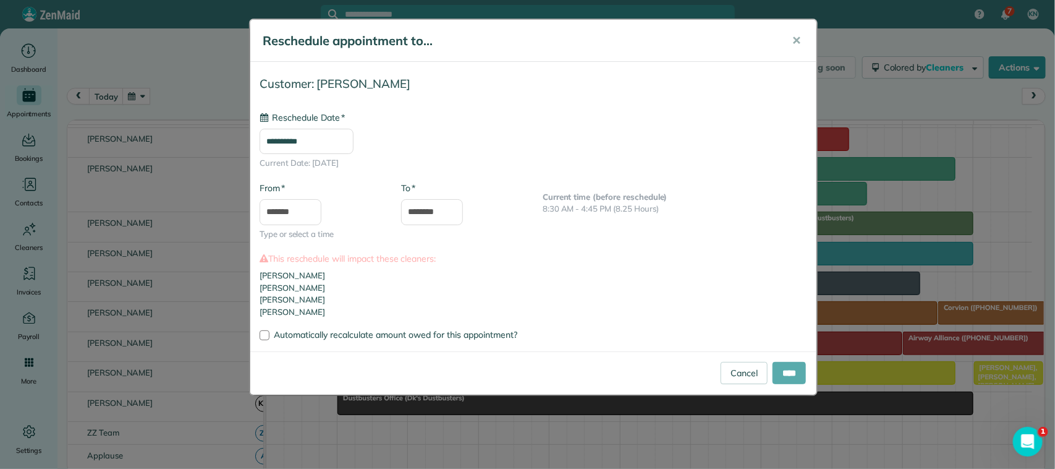
type input "**********"
click at [791, 377] on input "****" at bounding box center [789, 373] width 33 height 22
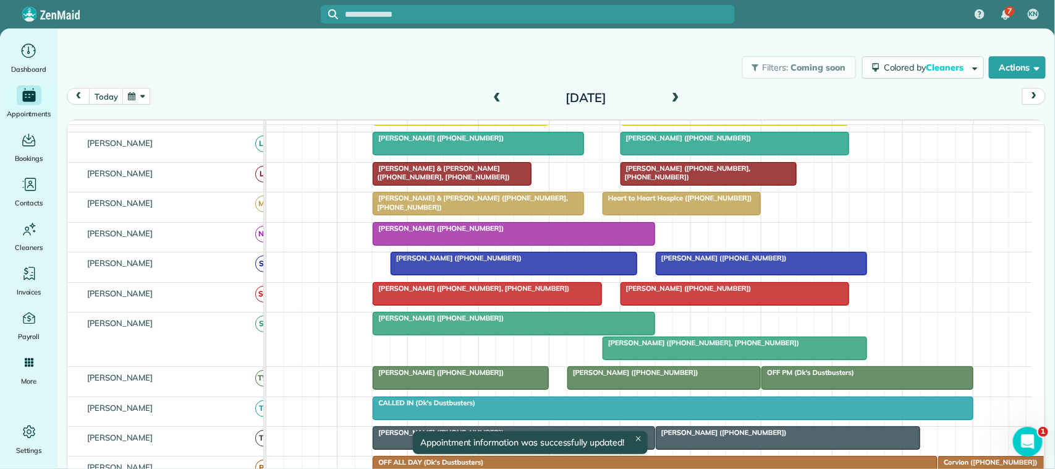
scroll to position [298, 0]
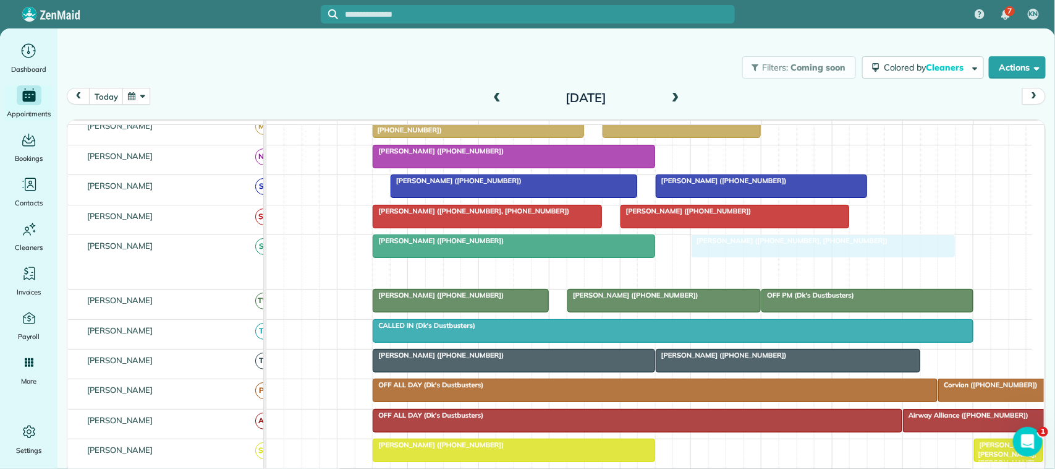
drag, startPoint x: 617, startPoint y: 286, endPoint x: 683, endPoint y: 269, distance: 68.2
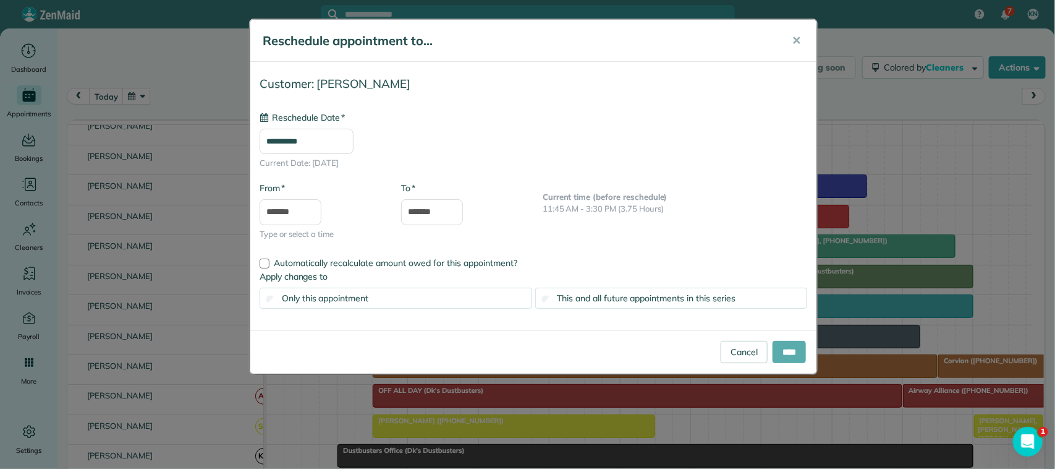
type input "**********"
click at [787, 351] on input "****" at bounding box center [789, 352] width 33 height 22
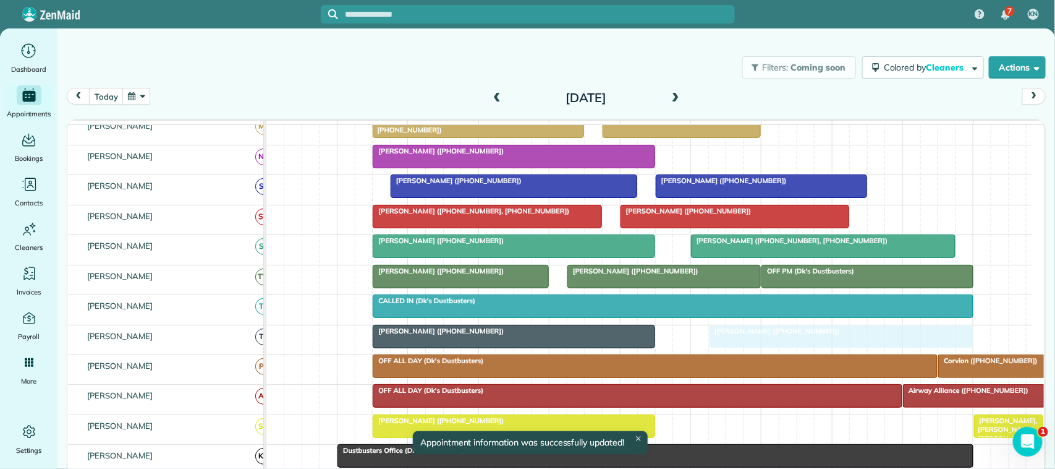
drag, startPoint x: 727, startPoint y: 355, endPoint x: 786, endPoint y: 348, distance: 59.2
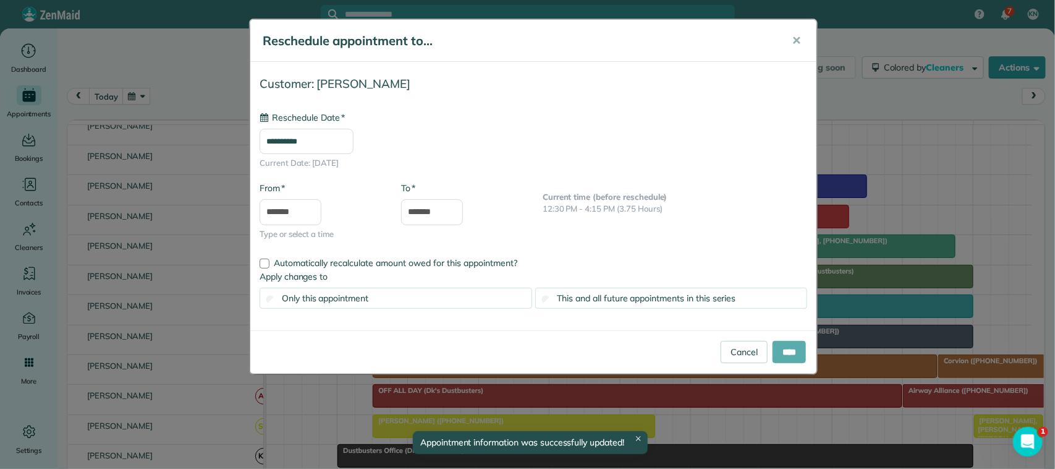
type input "**********"
click at [783, 357] on input "****" at bounding box center [789, 352] width 33 height 22
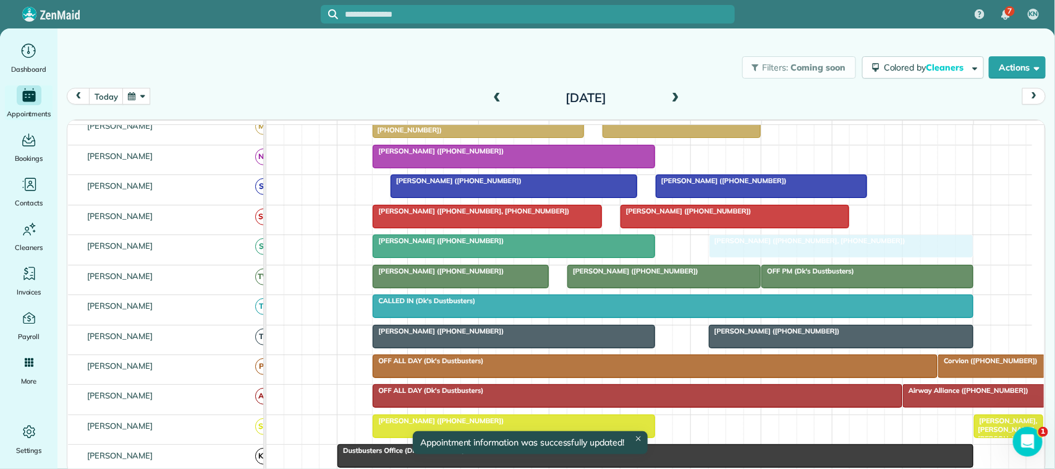
drag, startPoint x: 794, startPoint y: 271, endPoint x: 820, endPoint y: 261, distance: 27.8
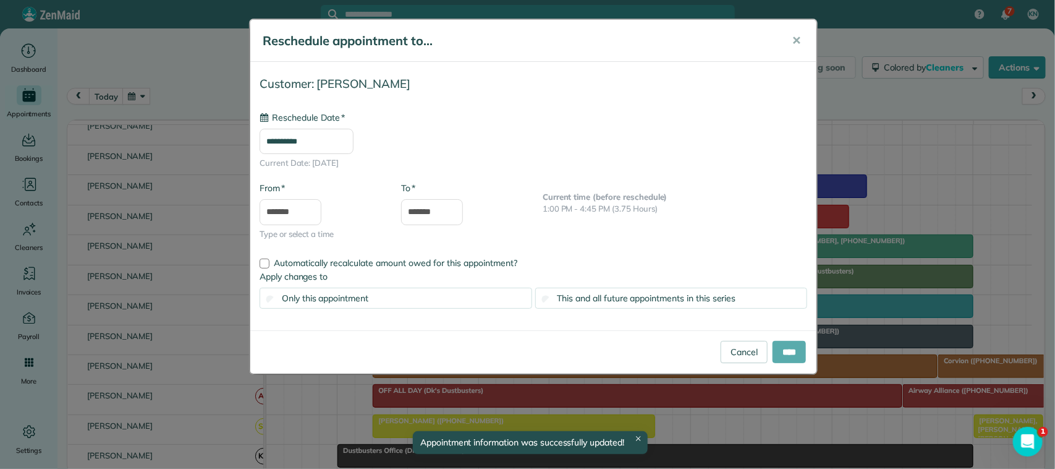
type input "**********"
click at [787, 350] on input "****" at bounding box center [789, 352] width 33 height 22
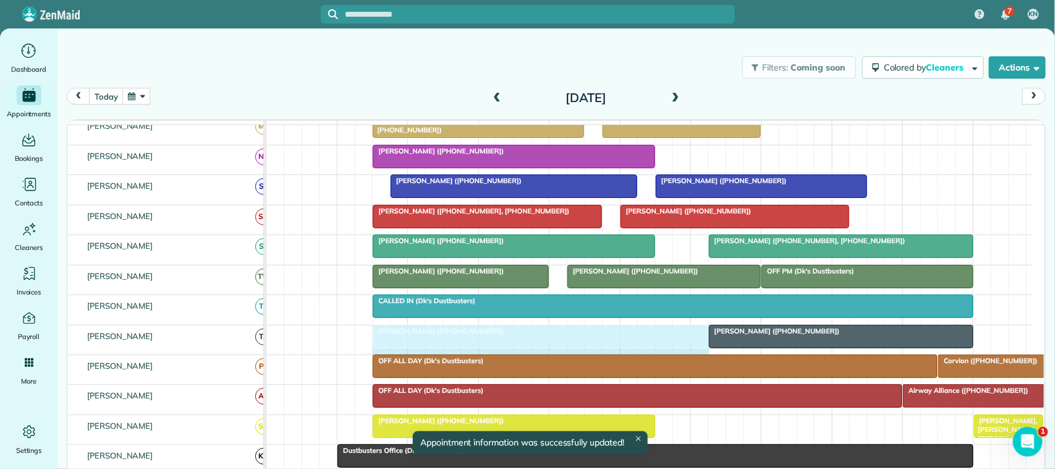
drag, startPoint x: 653, startPoint y: 347, endPoint x: 692, endPoint y: 345, distance: 39.6
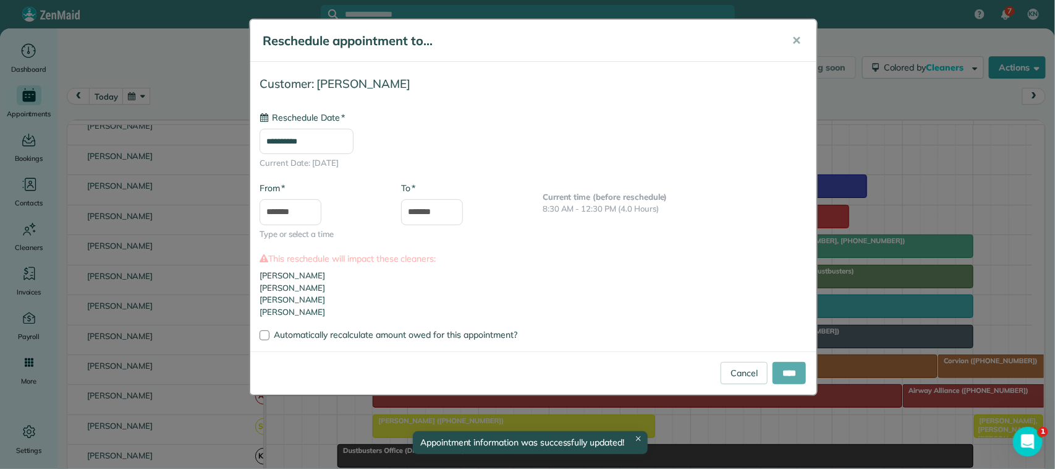
type input "**********"
click at [788, 374] on input "****" at bounding box center [789, 373] width 33 height 22
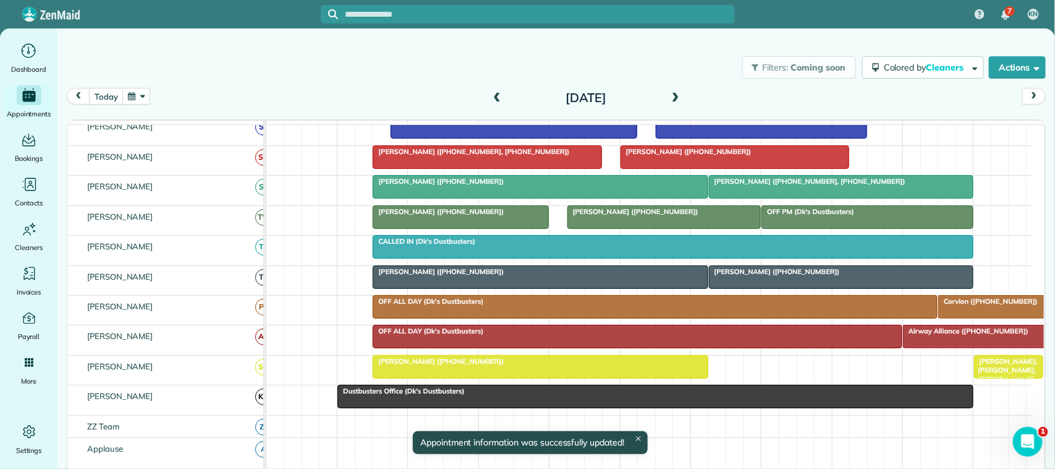
scroll to position [386, 0]
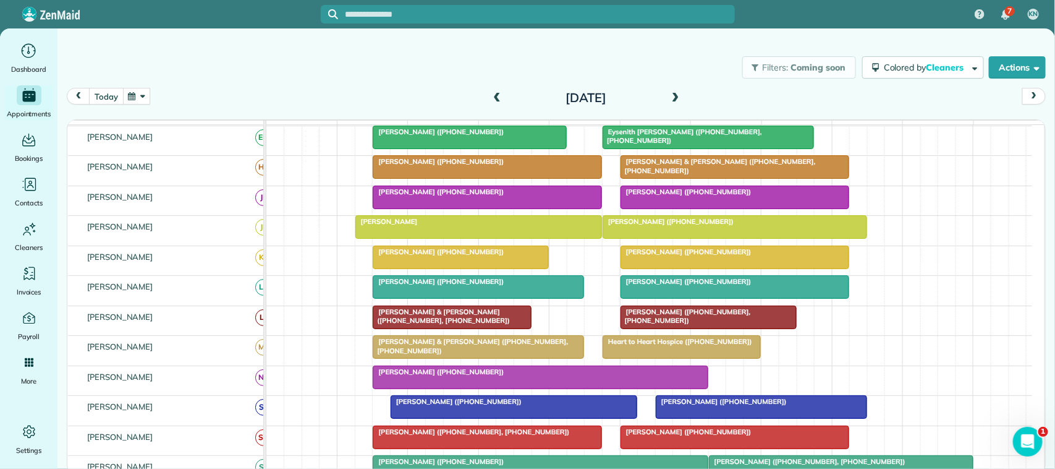
click at [114, 100] on button "today" at bounding box center [106, 96] width 34 height 17
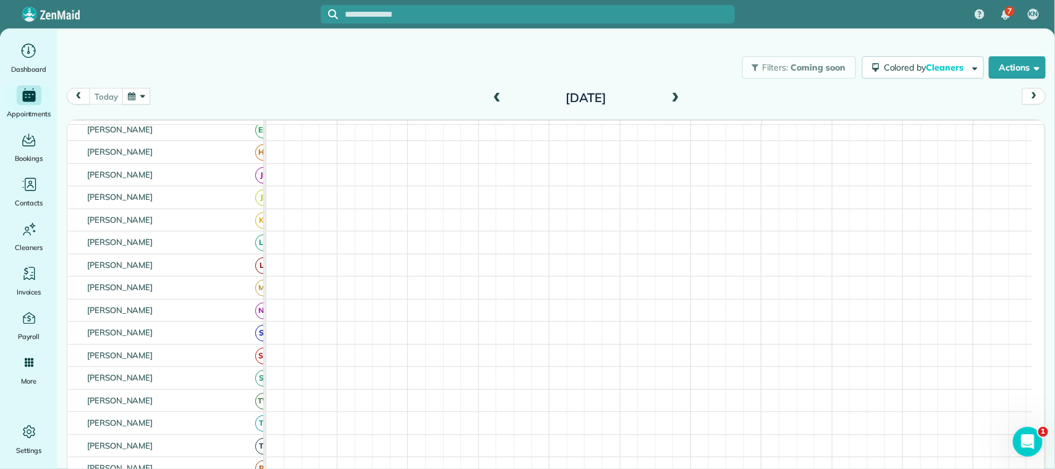
scroll to position [69, 0]
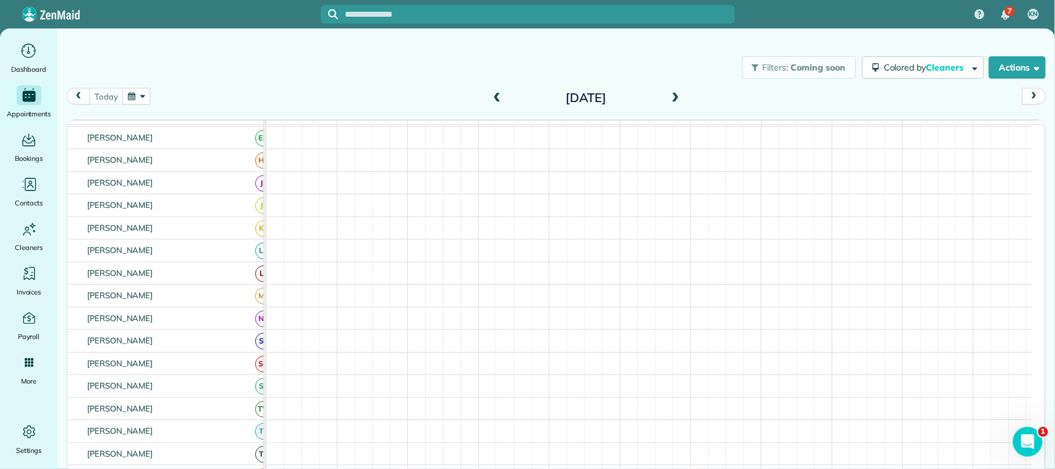
click at [678, 93] on span at bounding box center [676, 98] width 14 height 11
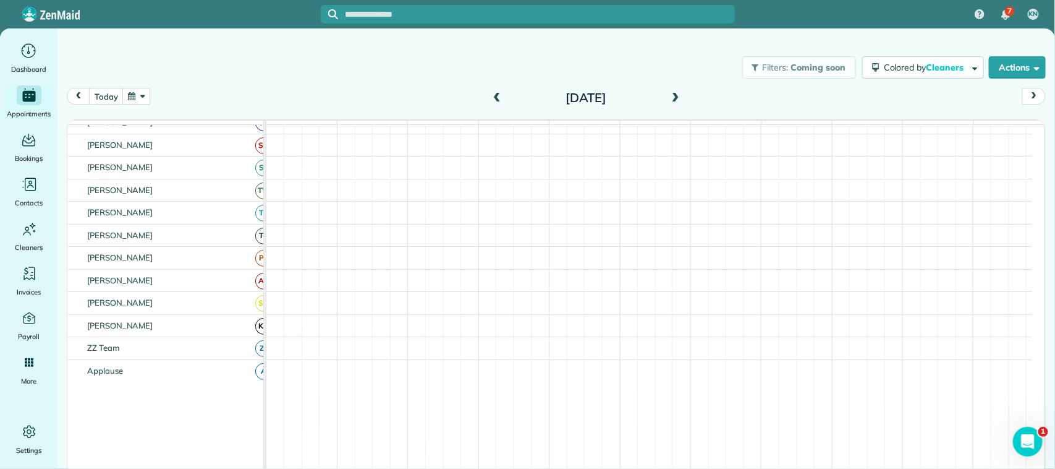
scroll to position [294, 0]
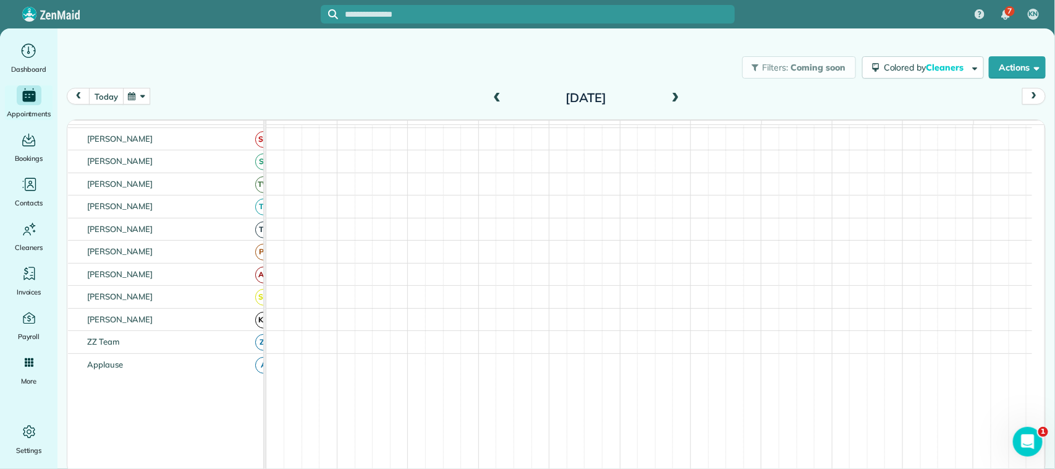
drag, startPoint x: 112, startPoint y: 96, endPoint x: 135, endPoint y: 99, distance: 22.4
click at [112, 96] on button "today" at bounding box center [106, 96] width 34 height 17
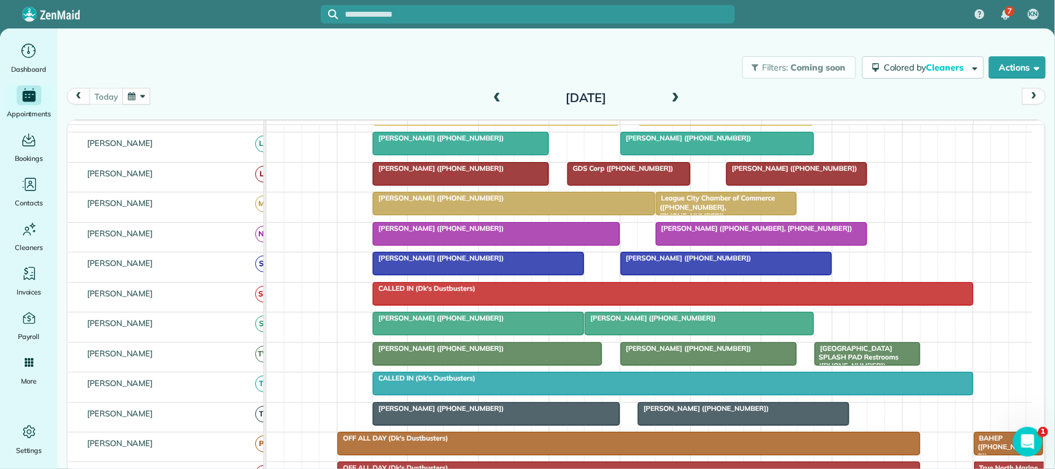
scroll to position [75, 0]
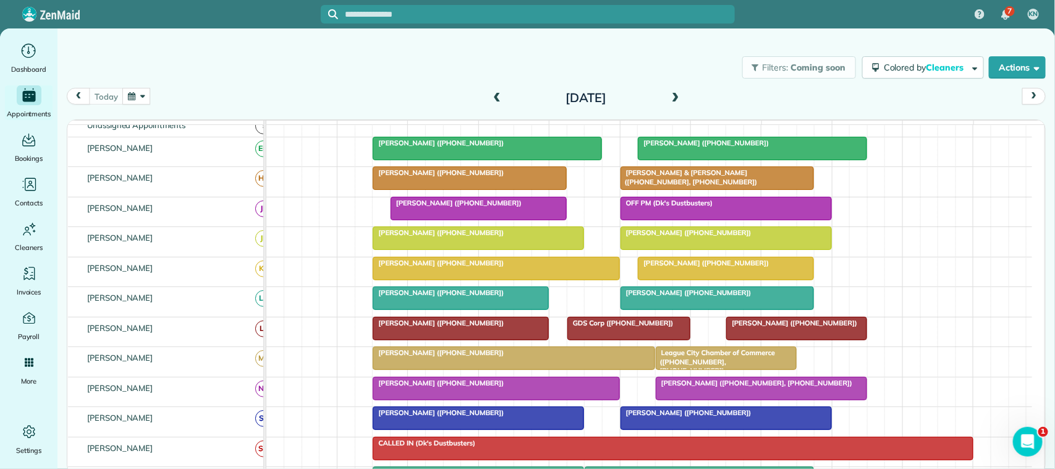
click at [439, 237] on span "[PERSON_NAME] ([PHONE_NUMBER])" at bounding box center [438, 232] width 132 height 9
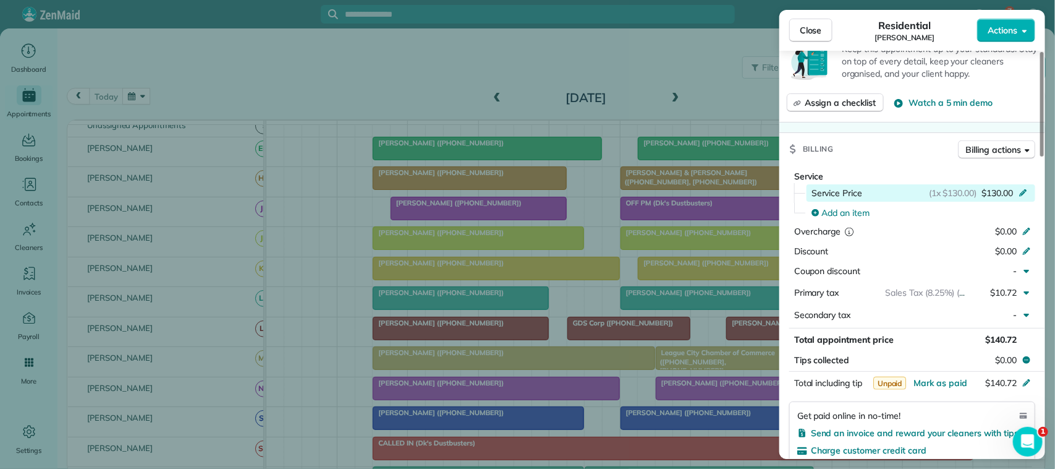
click at [1005, 198] on span "$130.00" at bounding box center [998, 193] width 32 height 12
click at [988, 190] on span "$130.00" at bounding box center [998, 193] width 32 height 12
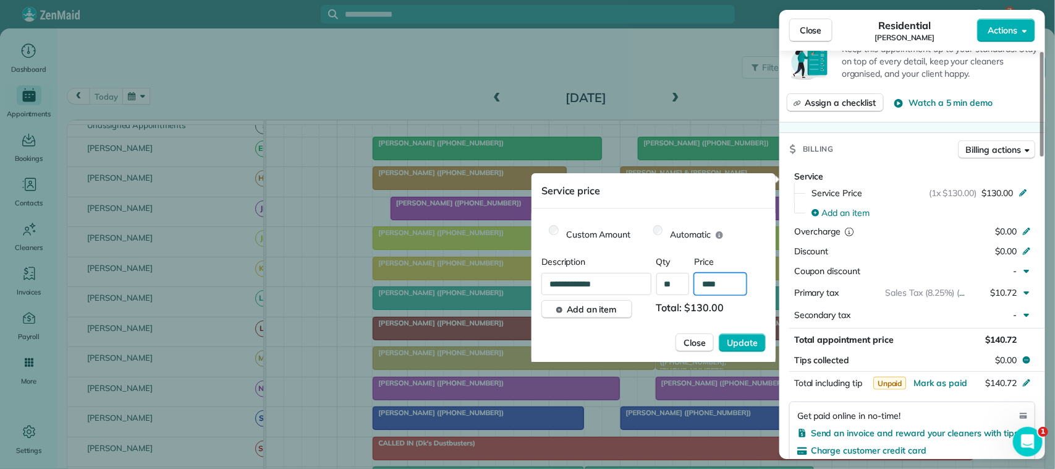
click at [742, 279] on input "****" at bounding box center [720, 284] width 53 height 22
type input "*******"
click at [737, 340] on span "Update" at bounding box center [742, 342] width 31 height 12
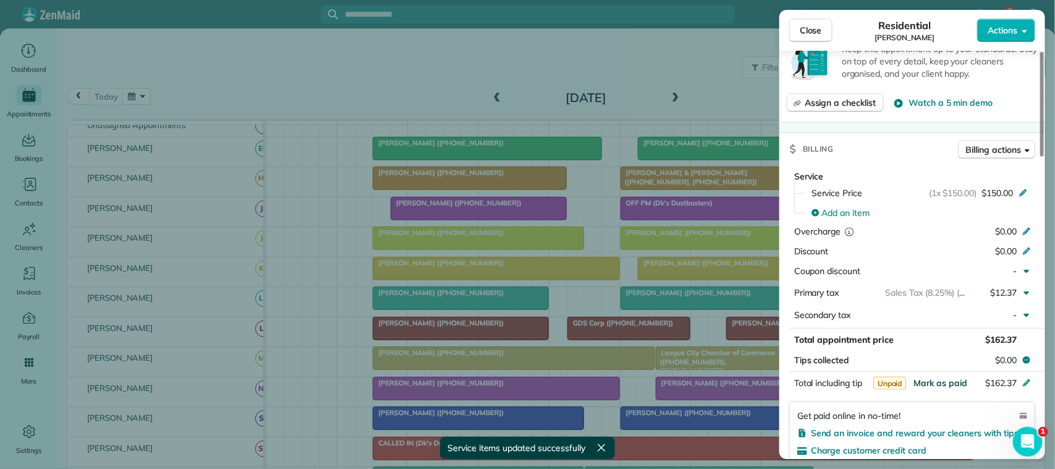
click at [949, 384] on span "Mark as paid" at bounding box center [941, 382] width 54 height 11
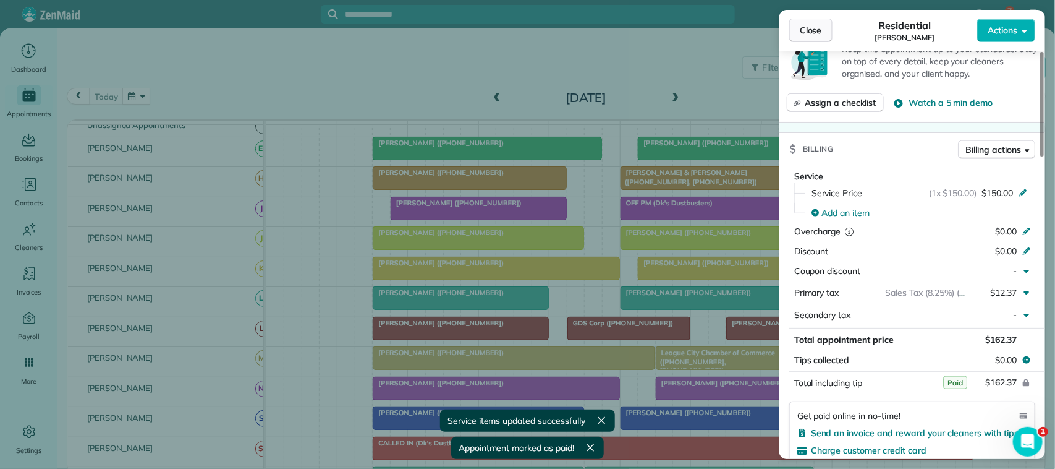
click at [802, 34] on span "Close" at bounding box center [811, 30] width 22 height 12
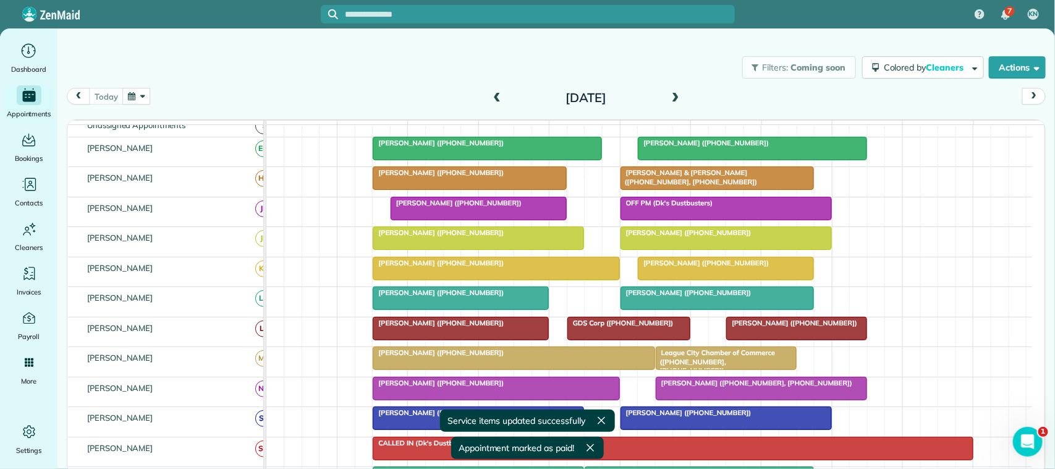
click at [499, 100] on span at bounding box center [497, 98] width 14 height 11
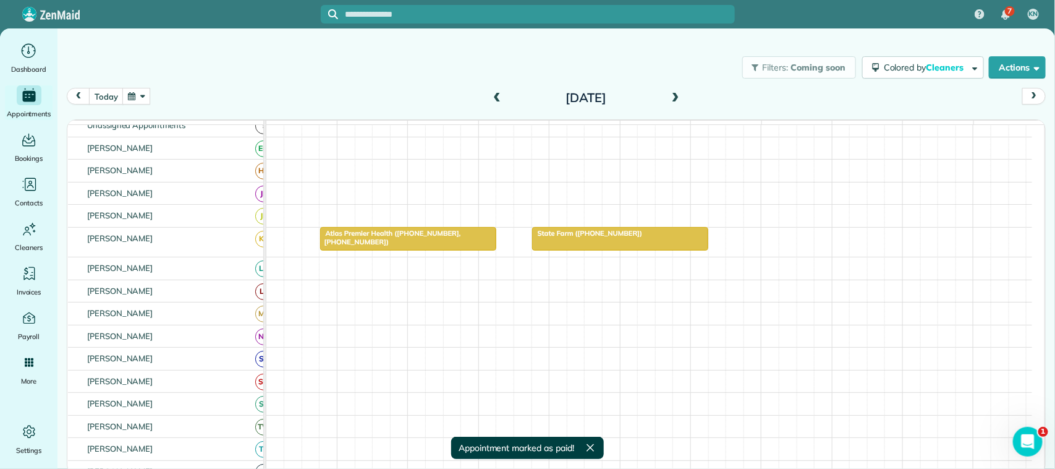
click at [494, 103] on span at bounding box center [497, 98] width 14 height 11
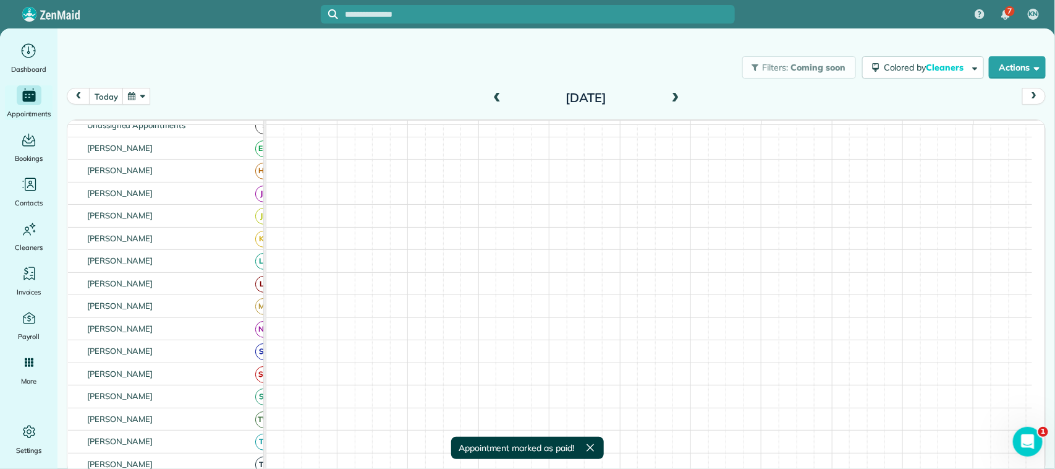
click at [498, 96] on span at bounding box center [497, 98] width 14 height 11
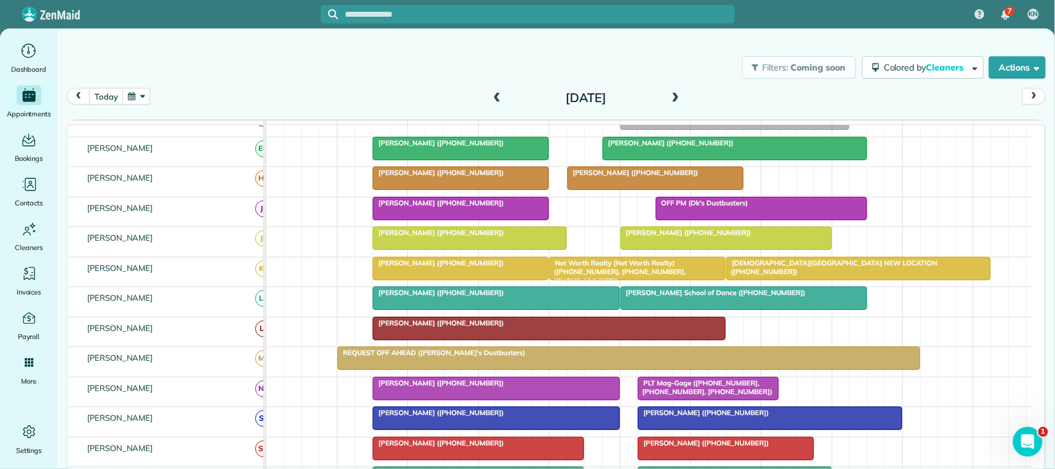
click at [499, 101] on span at bounding box center [497, 98] width 14 height 11
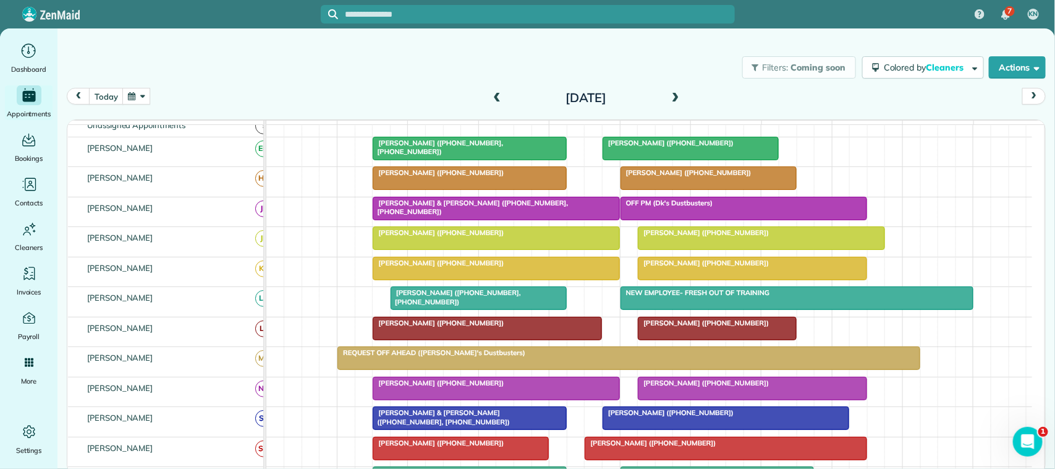
click at [498, 90] on span at bounding box center [497, 98] width 14 height 19
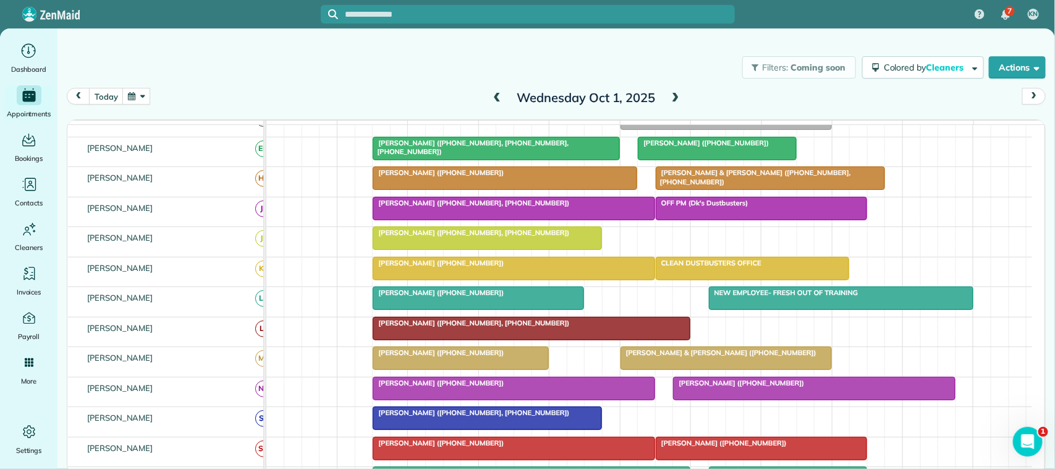
click at [690, 357] on span "Bob & Rita Balchus (+12817970914)" at bounding box center [718, 352] width 197 height 9
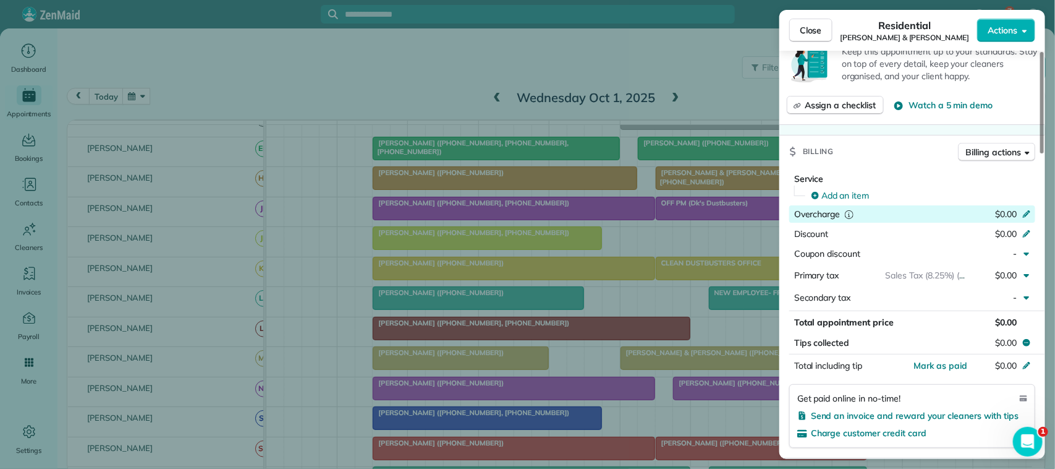
click at [1011, 218] on span "$0.00" at bounding box center [1006, 213] width 22 height 11
type input "***"
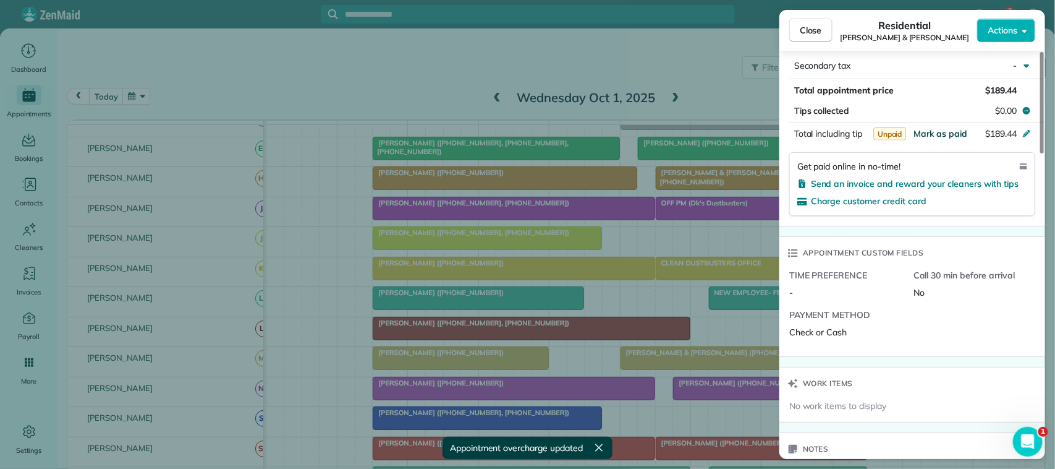
click at [940, 137] on span "Mark as paid" at bounding box center [941, 133] width 54 height 11
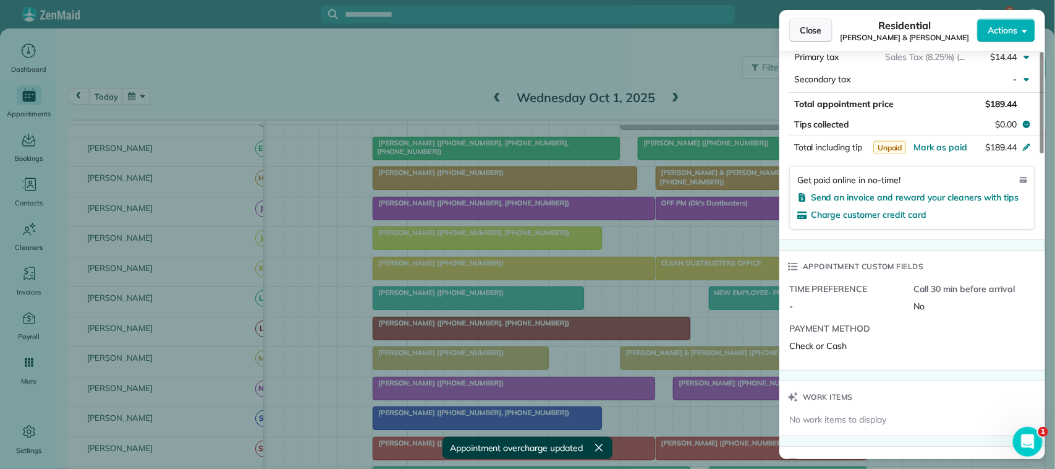
click at [810, 35] on span "Close" at bounding box center [811, 30] width 22 height 12
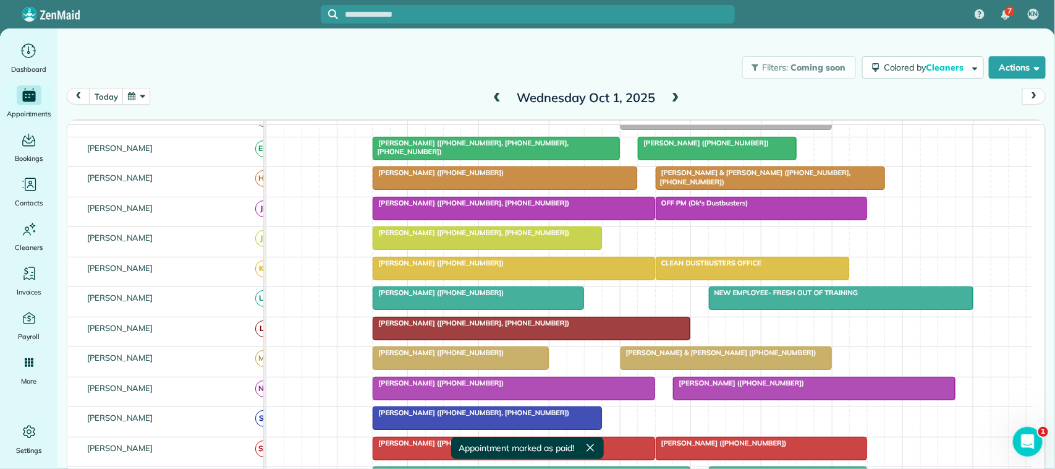
click at [459, 357] on span "Rose Murray (+18322656814)" at bounding box center [438, 352] width 132 height 9
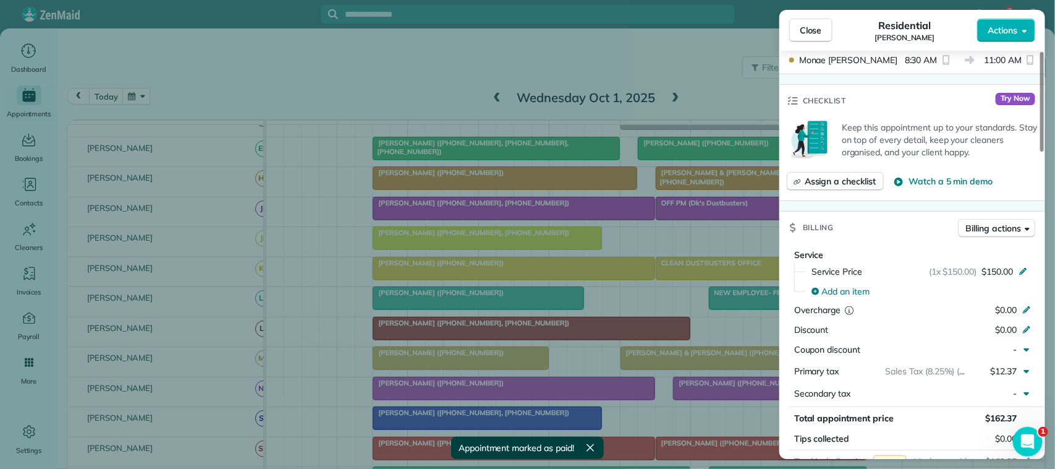
scroll to position [465, 0]
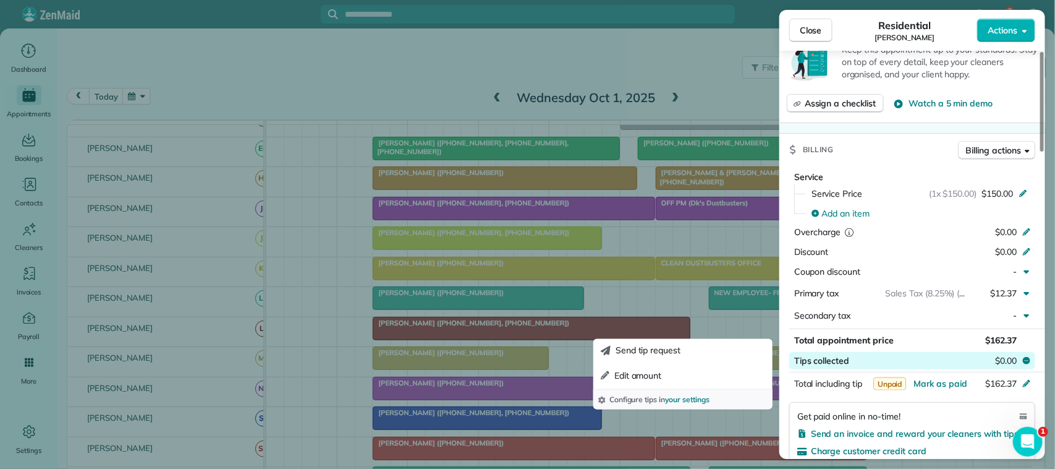
click at [1001, 367] on span "$0.00" at bounding box center [1006, 360] width 22 height 12
click at [736, 387] on div "Send tip request Edit amount Configure tips in your settings" at bounding box center [682, 374] width 179 height 70
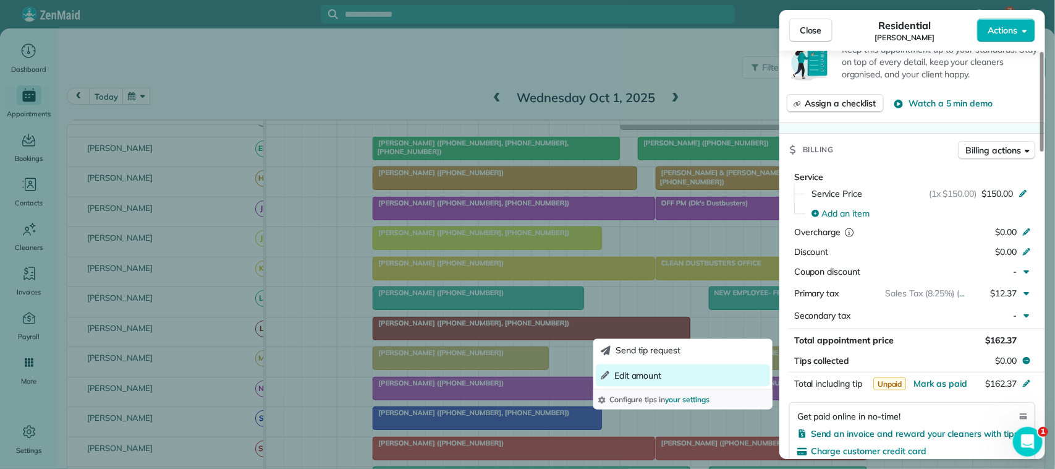
click at [737, 379] on button "Edit amount" at bounding box center [683, 374] width 174 height 22
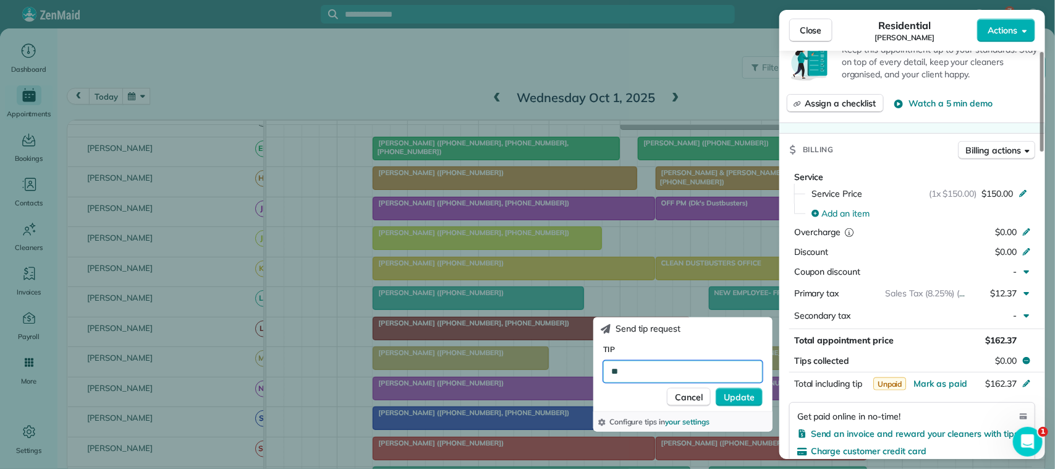
click at [676, 371] on input "**" at bounding box center [682, 371] width 159 height 22
type input "******"
click at [742, 399] on span "Update" at bounding box center [739, 396] width 31 height 12
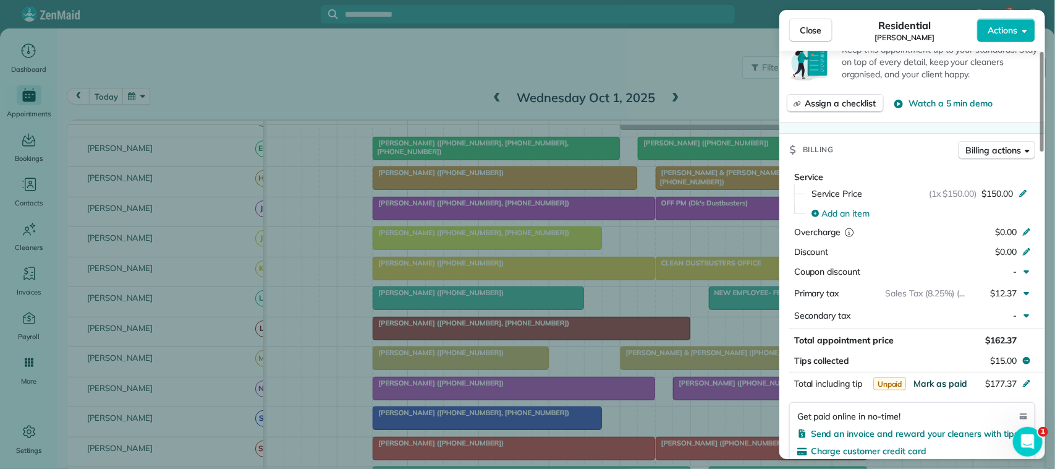
click at [943, 389] on span "Mark as paid" at bounding box center [941, 383] width 54 height 11
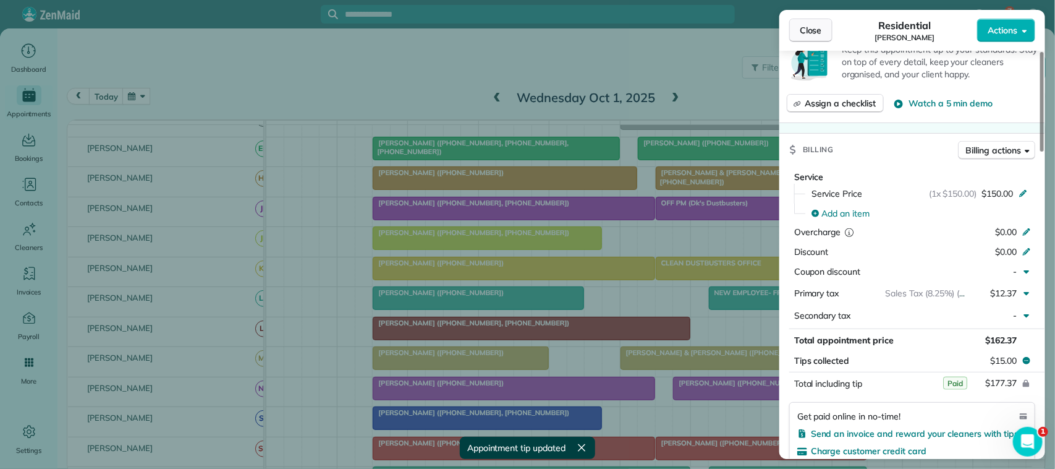
click at [808, 30] on span "Close" at bounding box center [811, 30] width 22 height 12
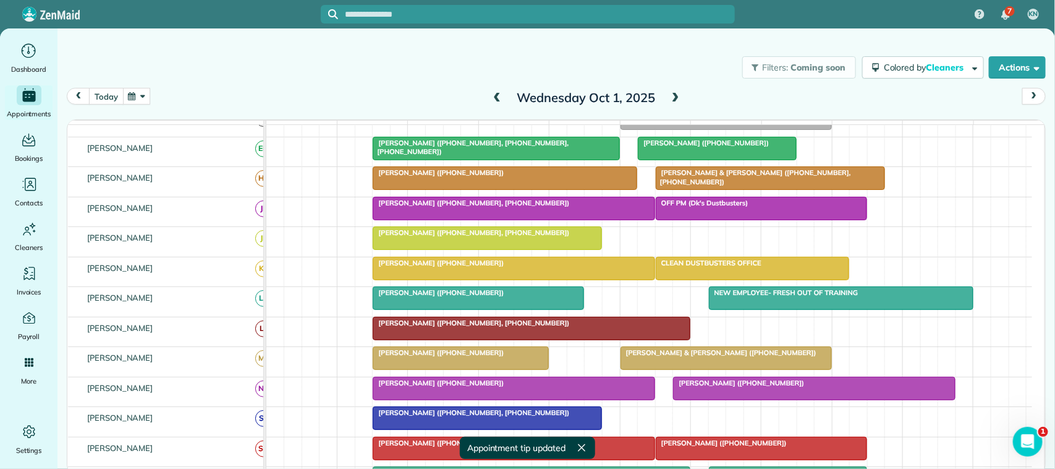
click at [121, 101] on button "today" at bounding box center [106, 96] width 34 height 17
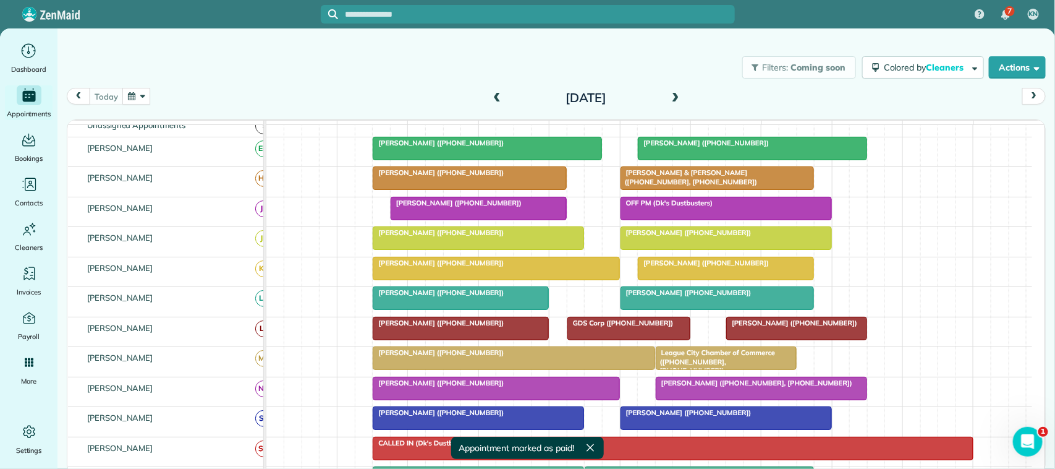
click at [132, 96] on button "button" at bounding box center [136, 96] width 28 height 17
click at [202, 156] on link "7" at bounding box center [208, 160] width 20 height 20
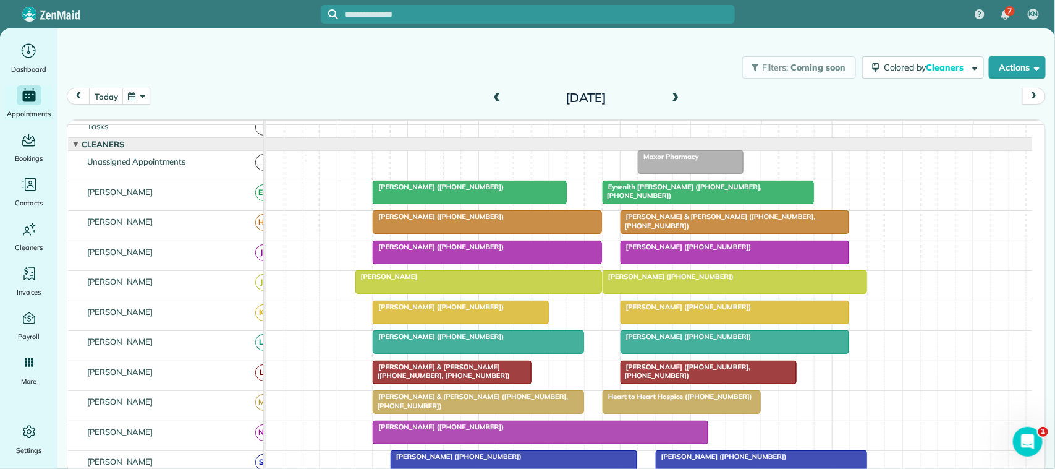
scroll to position [0, 0]
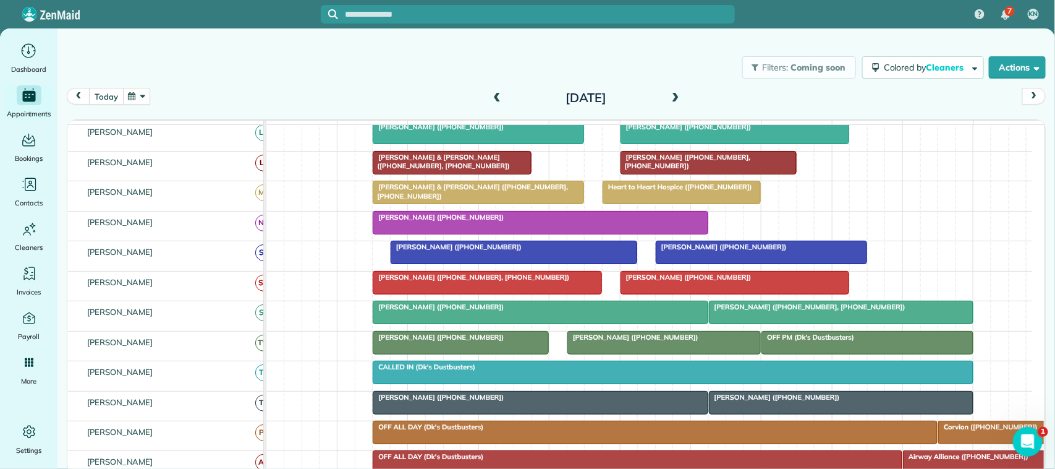
click at [97, 98] on button "today" at bounding box center [106, 96] width 34 height 17
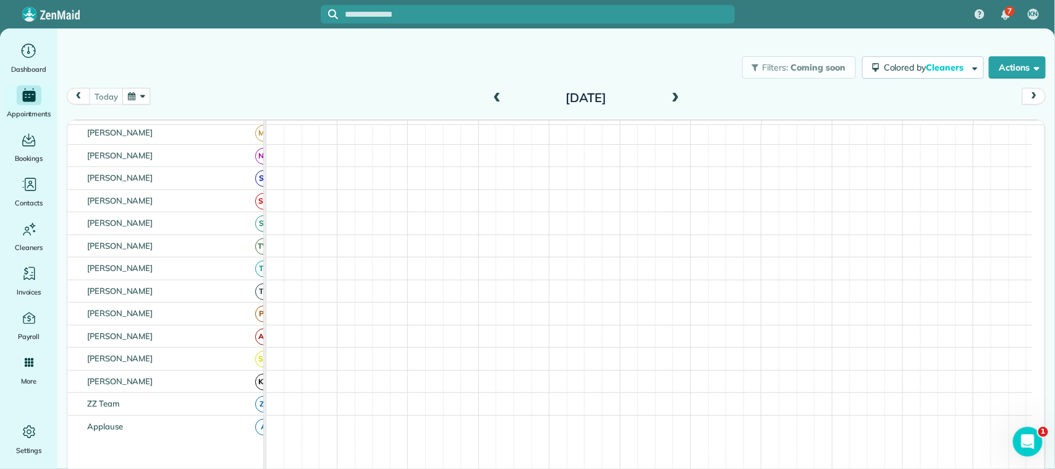
scroll to position [180, 0]
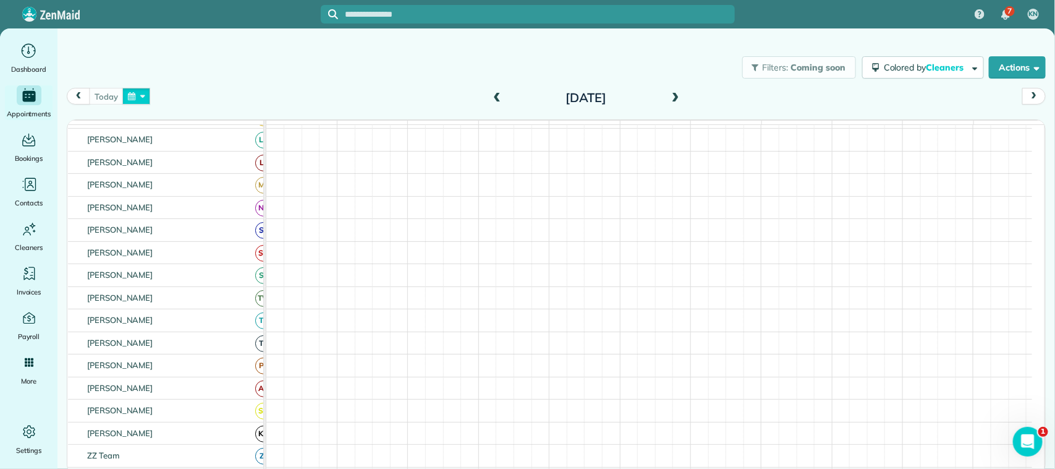
click at [135, 96] on button "button" at bounding box center [136, 96] width 28 height 17
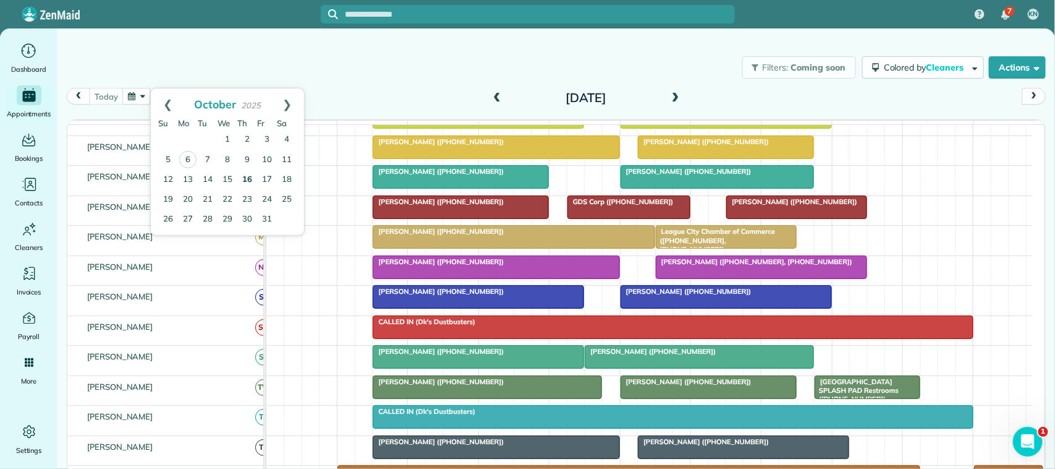
scroll to position [217, 0]
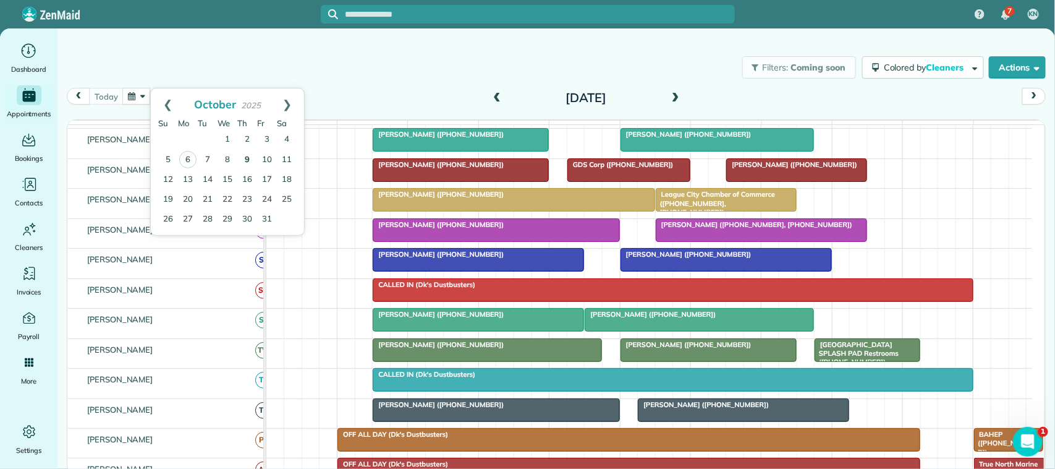
click at [243, 161] on link "9" at bounding box center [247, 160] width 20 height 20
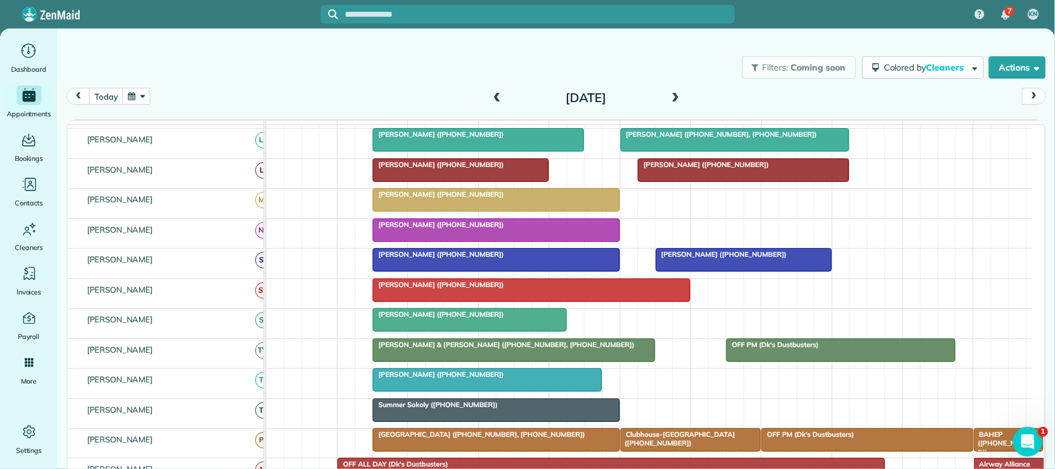
click at [434, 331] on div at bounding box center [469, 319] width 193 height 22
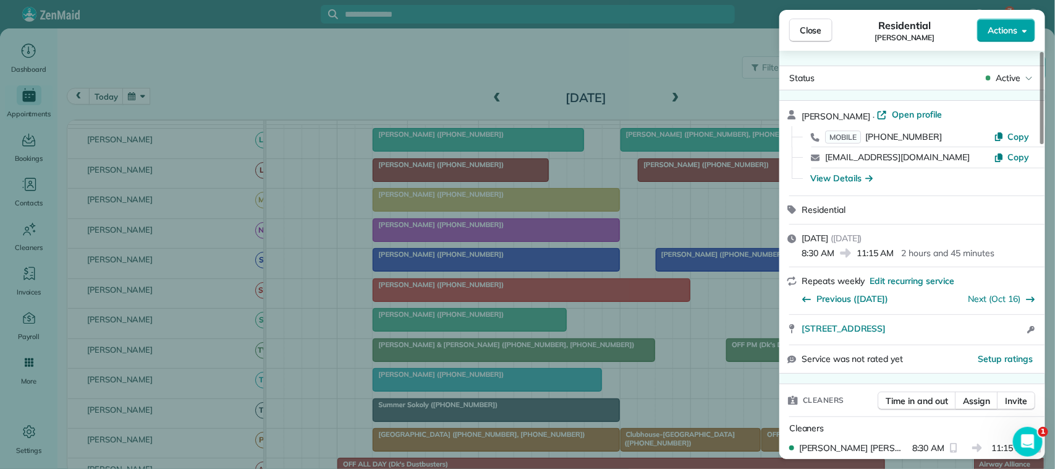
click at [991, 29] on span "Actions" at bounding box center [1003, 30] width 30 height 12
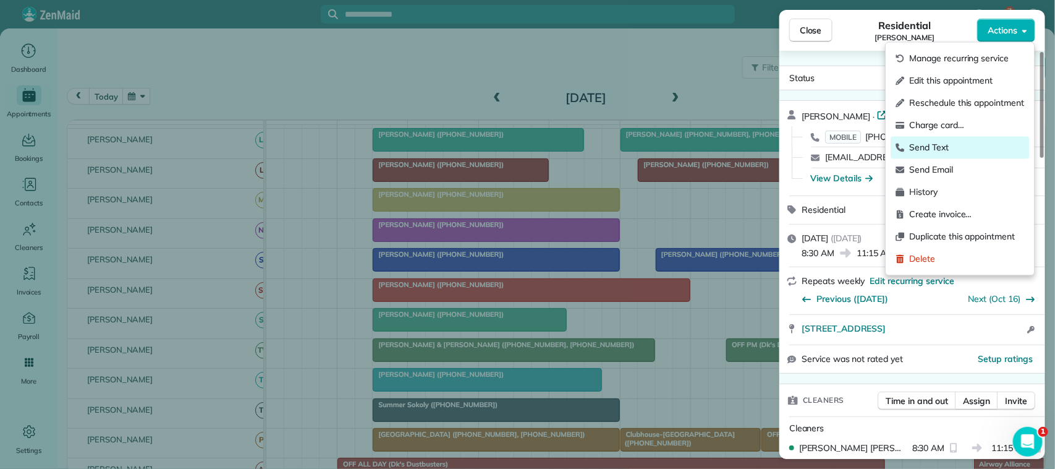
click at [964, 139] on div "Send Text" at bounding box center [960, 148] width 138 height 22
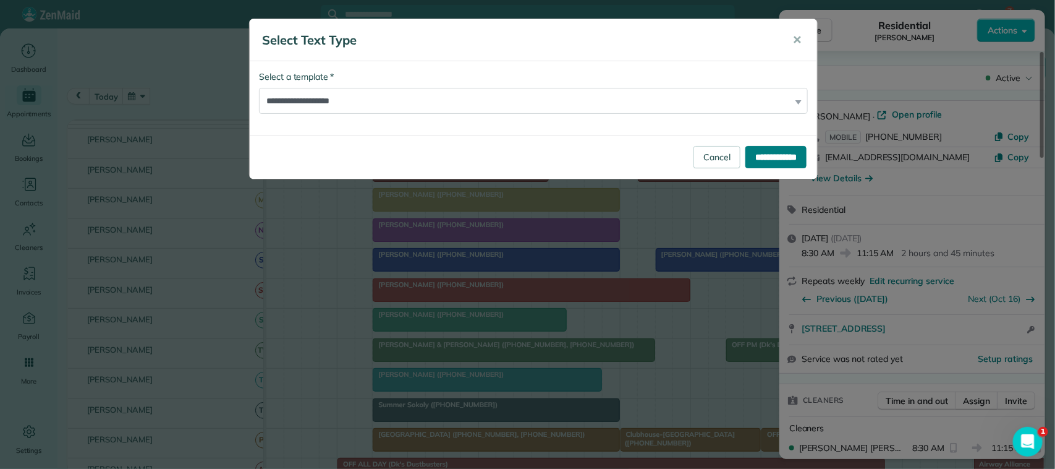
click at [764, 150] on input "**********" at bounding box center [775, 157] width 61 height 22
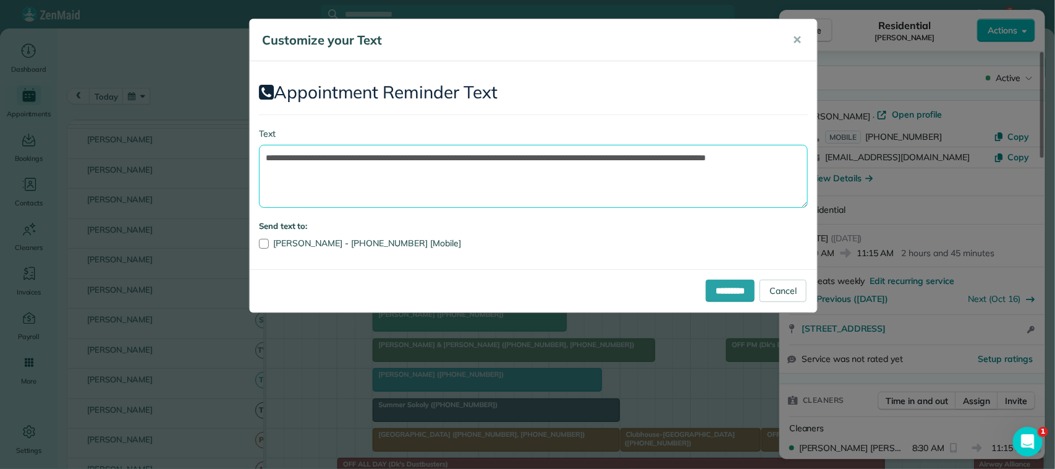
drag, startPoint x: 582, startPoint y: 181, endPoint x: 532, endPoint y: 153, distance: 58.1
click at [532, 153] on textarea "**********" at bounding box center [533, 176] width 549 height 63
click at [458, 162] on textarea "**********" at bounding box center [533, 176] width 549 height 63
drag, startPoint x: 462, startPoint y: 161, endPoint x: 341, endPoint y: 152, distance: 121.5
click at [341, 152] on textarea "**********" at bounding box center [533, 176] width 549 height 63
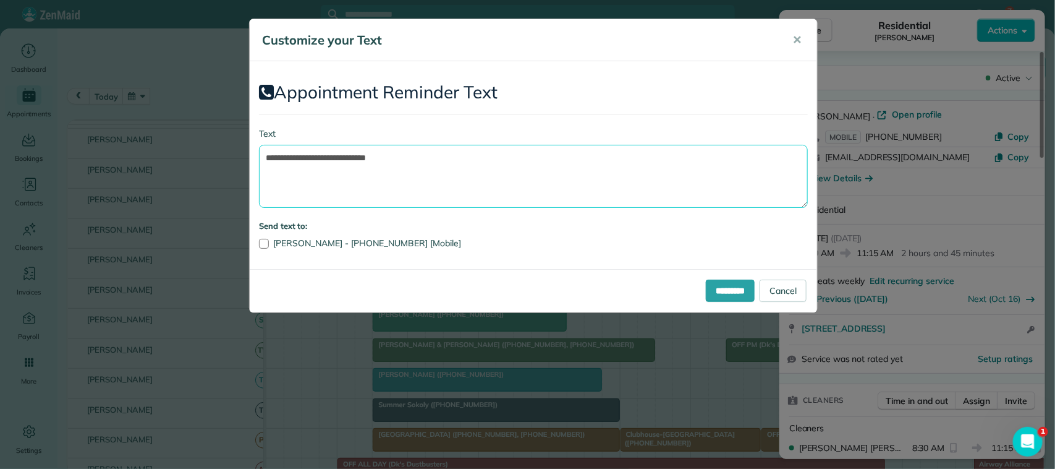
click at [413, 158] on textarea "**********" at bounding box center [533, 176] width 549 height 63
type textarea "**********"
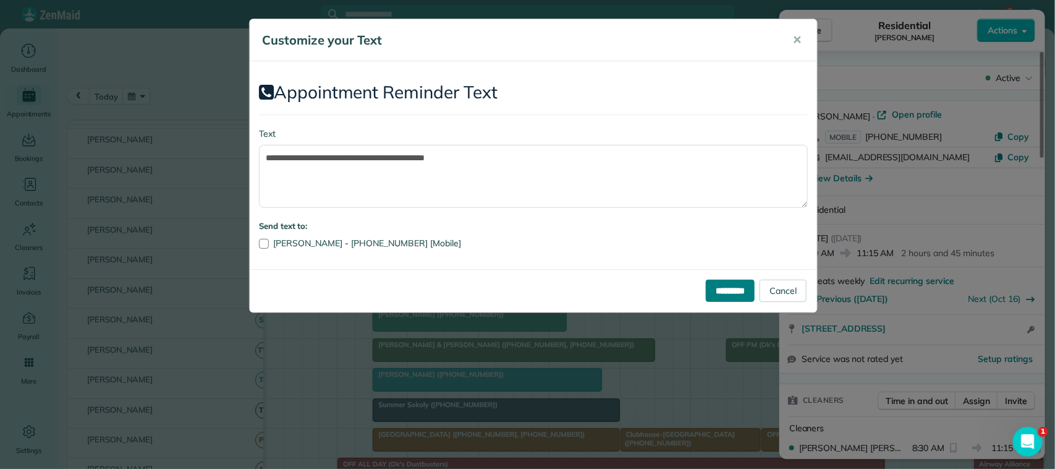
click at [711, 289] on input "*********" at bounding box center [730, 290] width 49 height 22
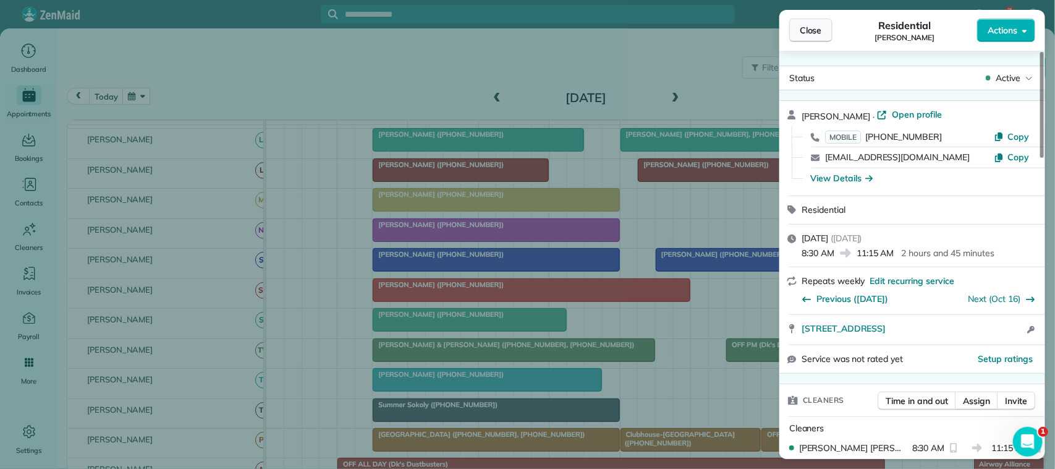
click at [815, 32] on span "Close" at bounding box center [811, 30] width 22 height 12
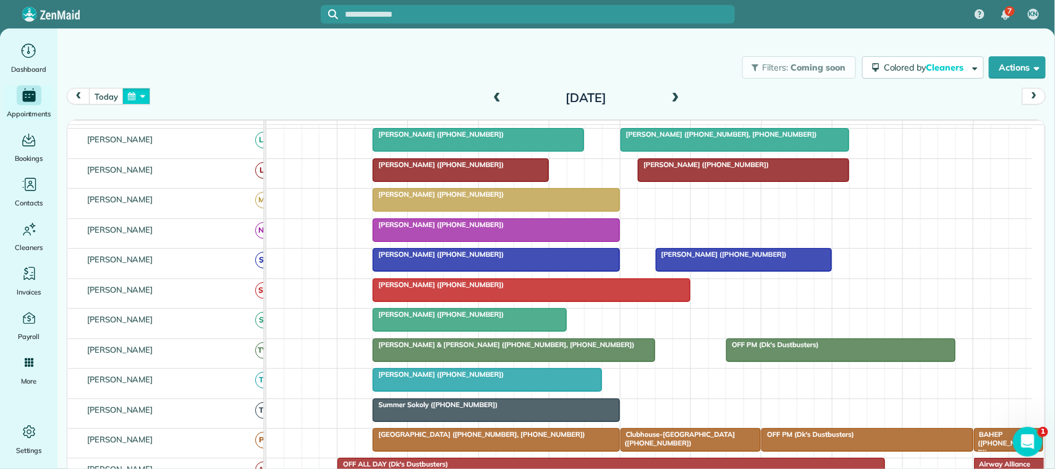
click at [122, 100] on button "button" at bounding box center [136, 96] width 28 height 17
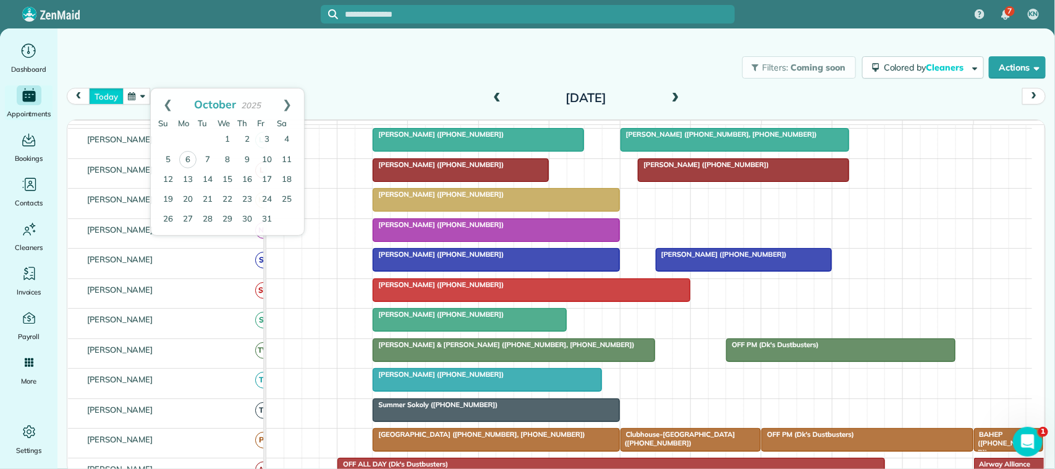
click at [113, 95] on button "today" at bounding box center [106, 96] width 34 height 17
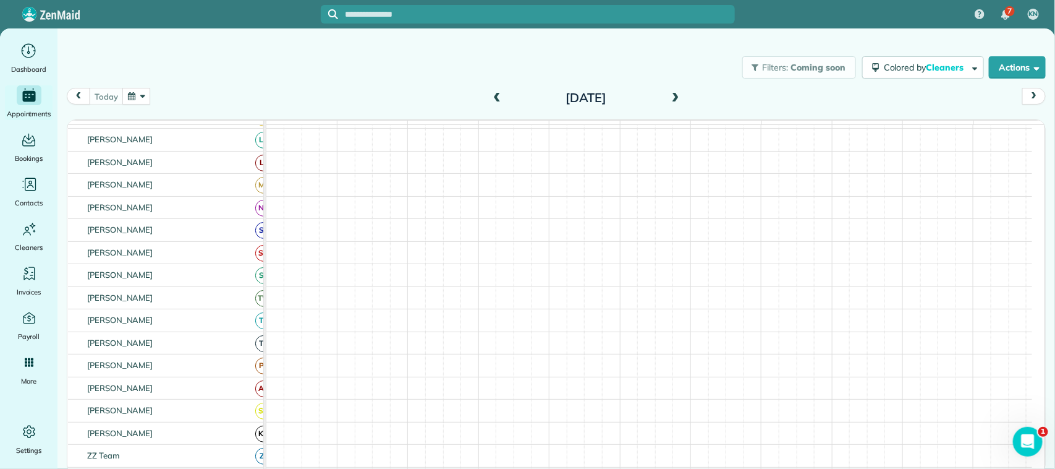
click at [676, 100] on span at bounding box center [676, 98] width 14 height 11
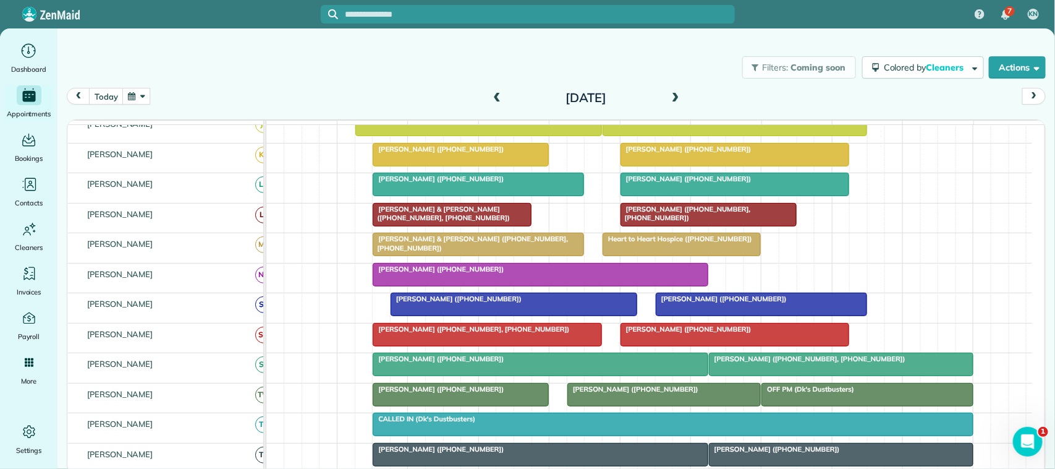
scroll to position [224, 0]
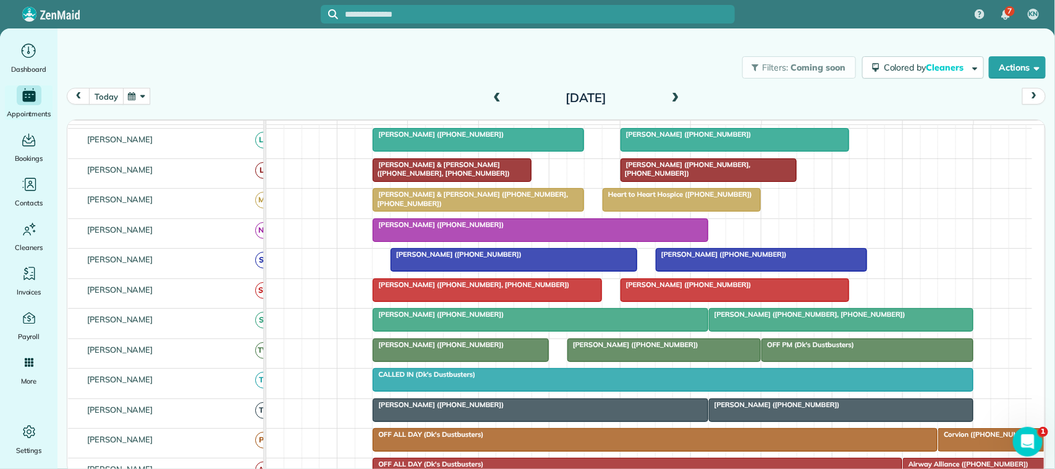
click at [106, 94] on button "today" at bounding box center [106, 96] width 34 height 17
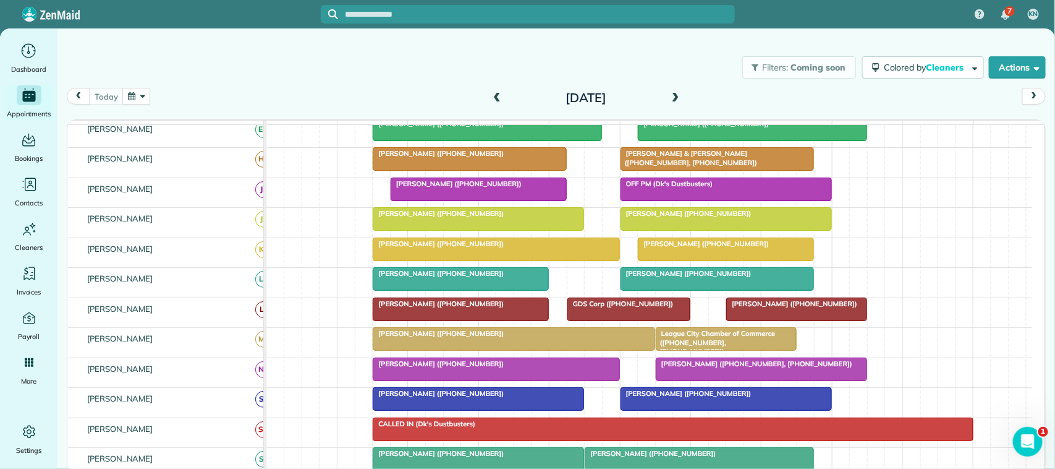
scroll to position [77, 0]
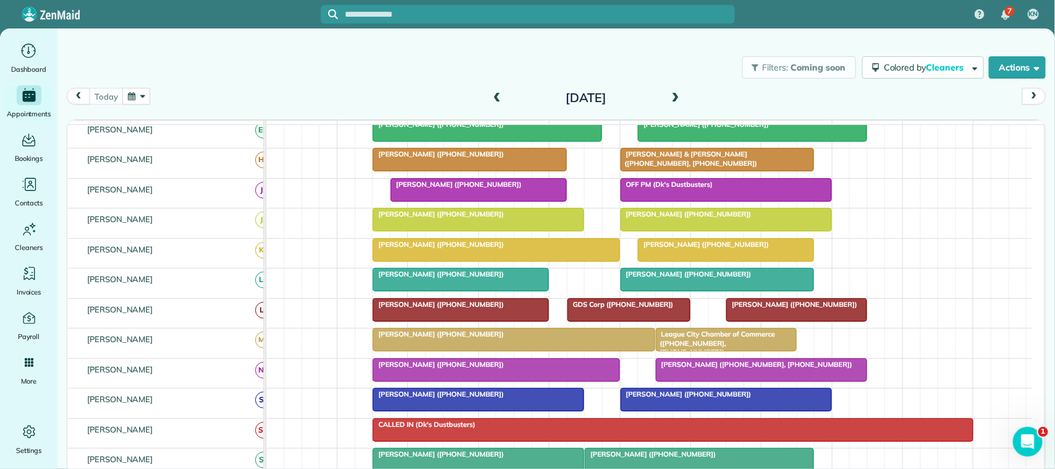
click at [679, 93] on span at bounding box center [676, 98] width 14 height 11
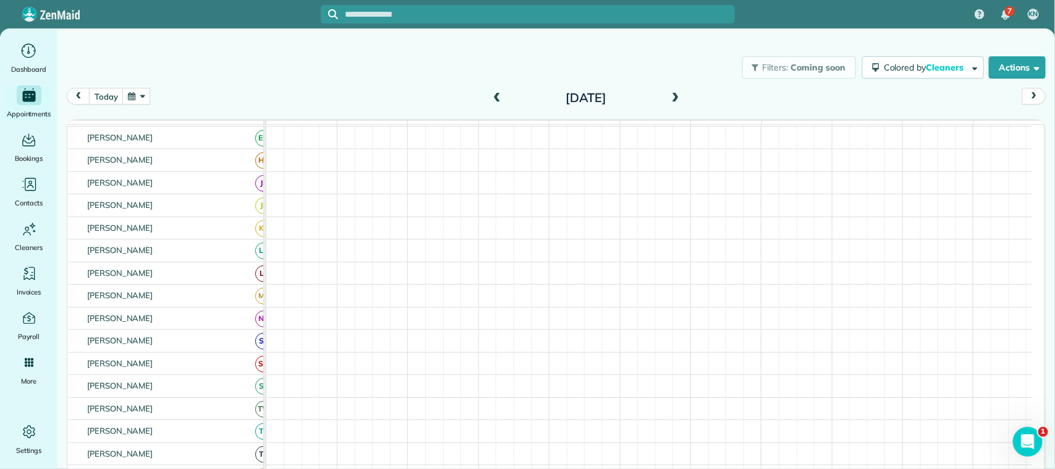
click at [678, 98] on span at bounding box center [676, 98] width 14 height 11
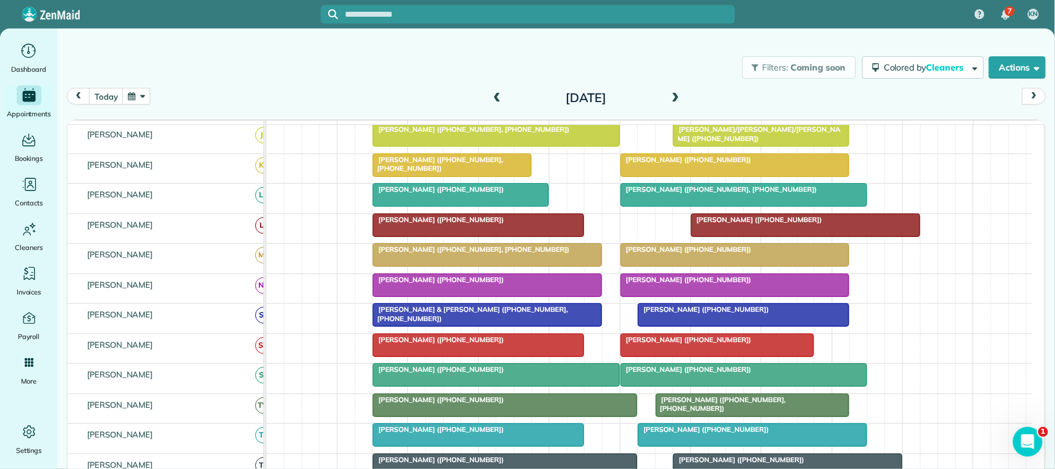
scroll to position [155, 0]
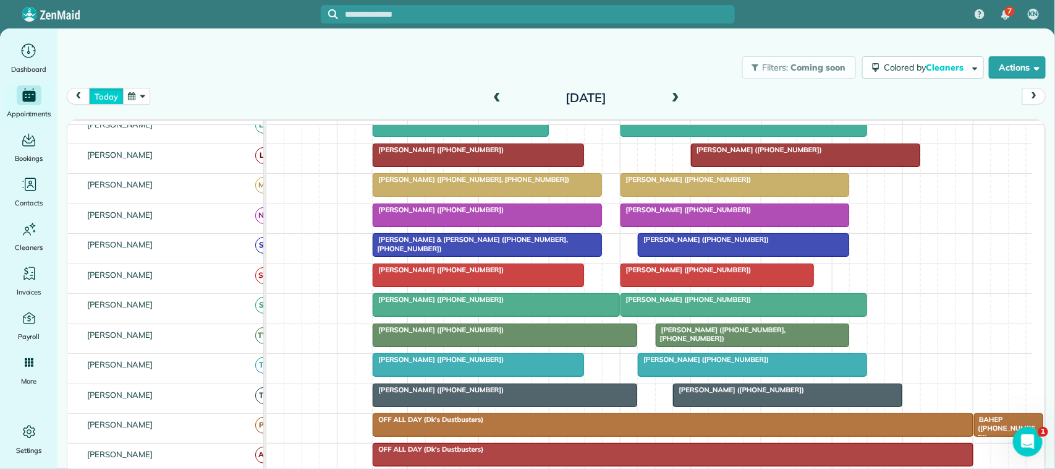
click at [112, 96] on button "today" at bounding box center [106, 96] width 34 height 17
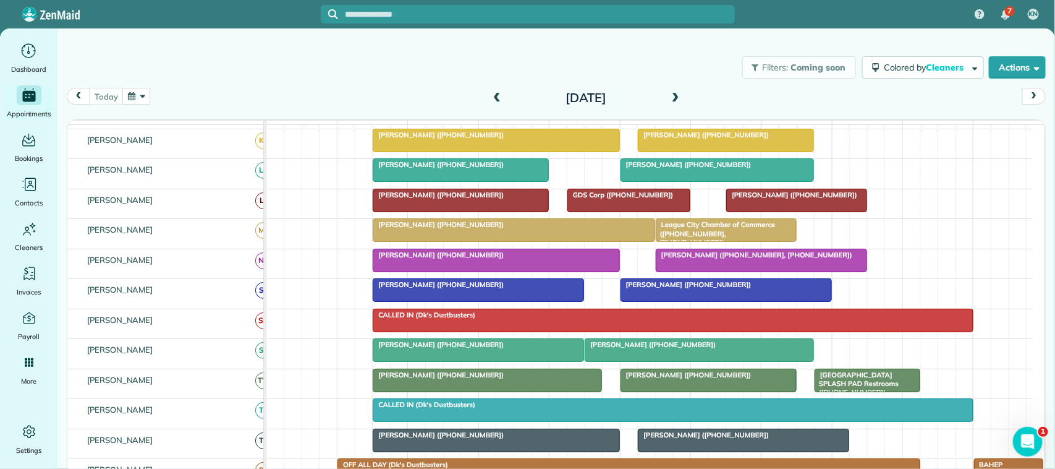
scroll to position [232, 0]
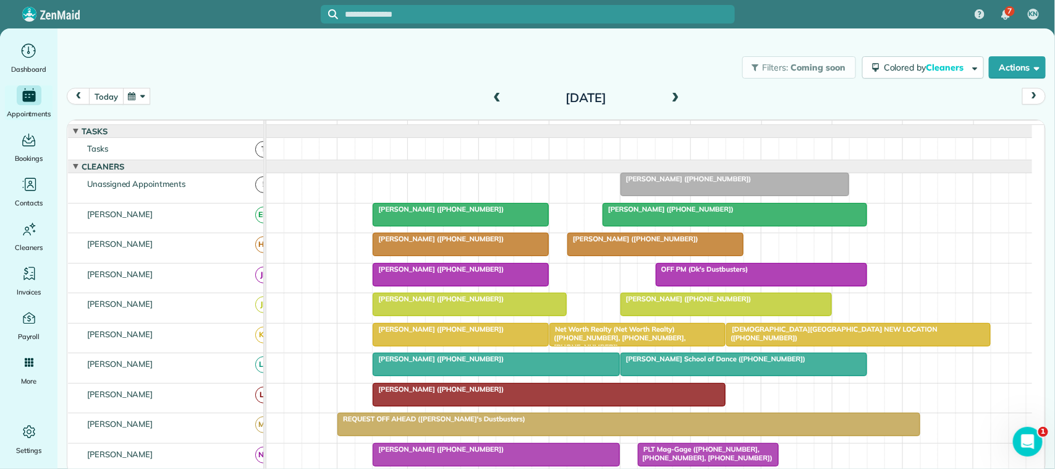
click at [108, 96] on button "today" at bounding box center [106, 96] width 34 height 17
